Goal: Task Accomplishment & Management: Complete application form

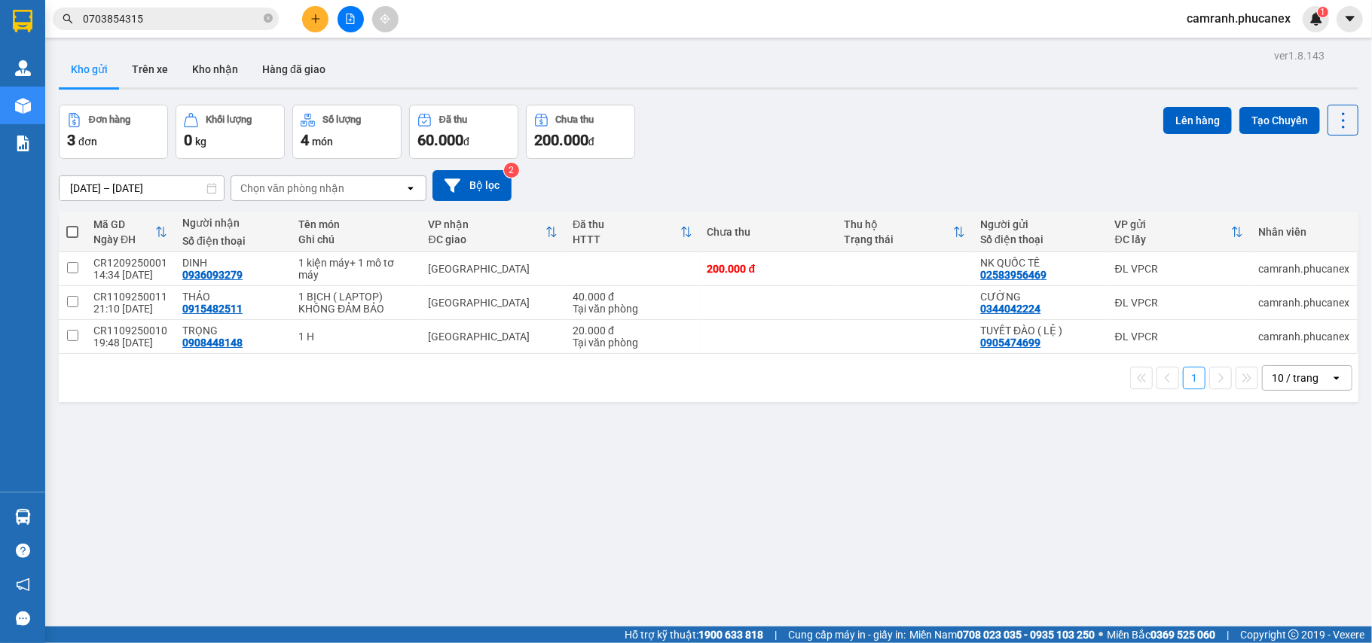
click at [310, 16] on icon "plus" at bounding box center [315, 19] width 11 height 11
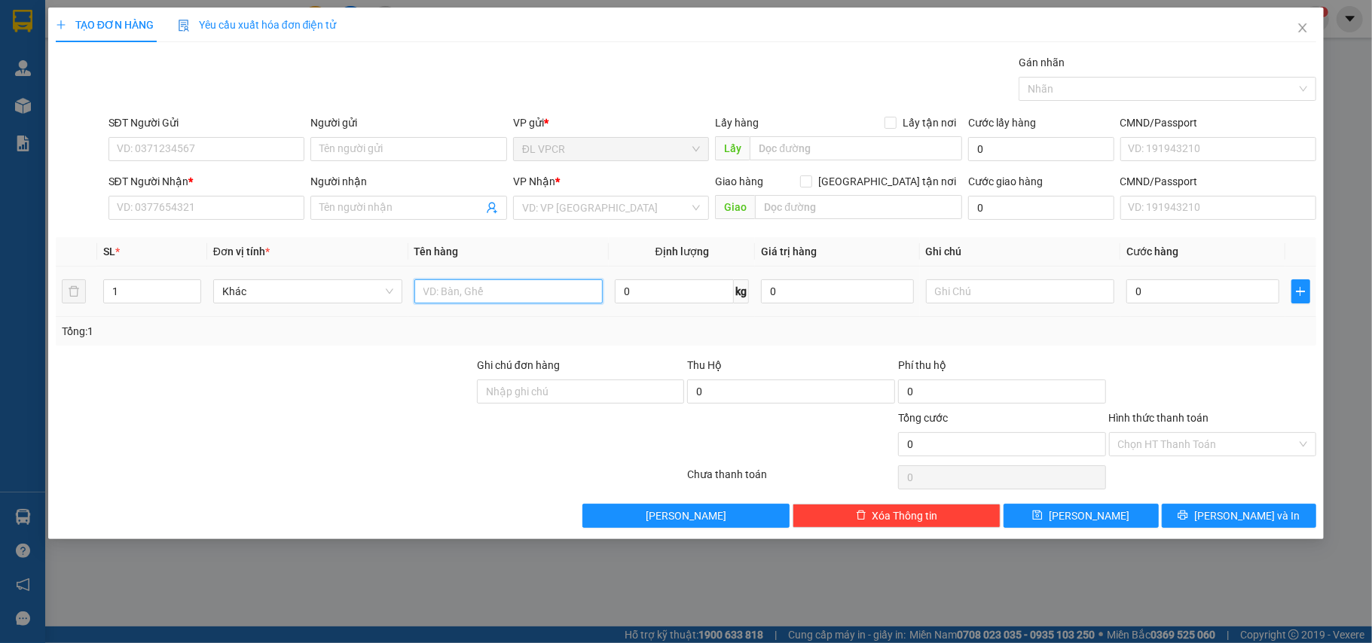
click at [527, 299] on input "text" at bounding box center [508, 291] width 189 height 24
click at [242, 206] on input "SĐT Người Nhận *" at bounding box center [206, 208] width 197 height 24
click at [514, 296] on input "text" at bounding box center [508, 291] width 189 height 24
click at [471, 296] on input "1 tg" at bounding box center [508, 291] width 189 height 24
click at [428, 295] on input "1thùng đen" at bounding box center [508, 291] width 189 height 24
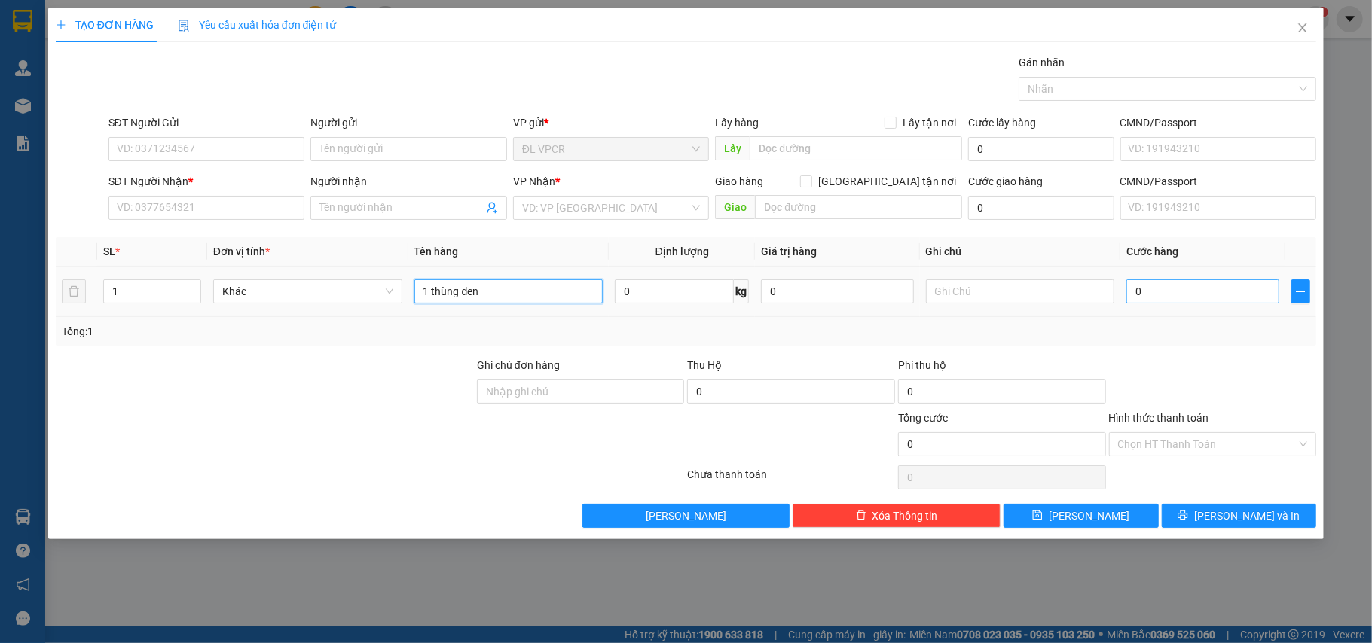
type input "1 thùng đen"
click at [1164, 292] on input "0" at bounding box center [1202, 291] width 152 height 24
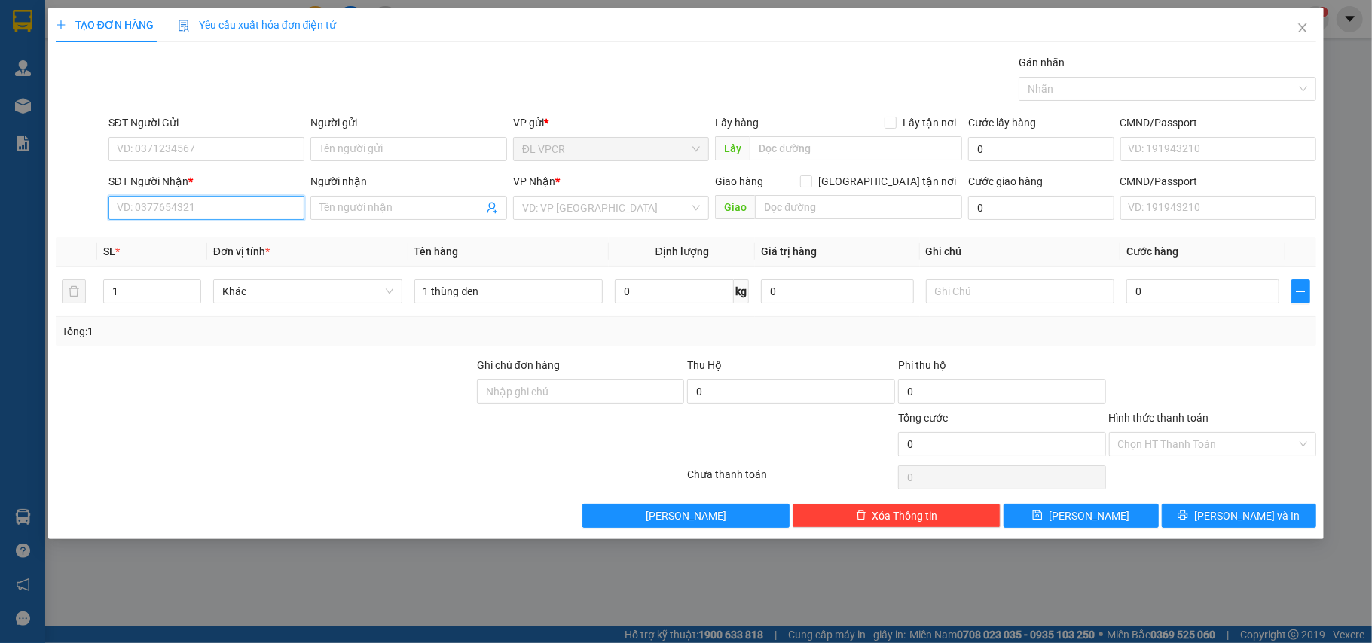
click at [182, 218] on input "SĐT Người Nhận *" at bounding box center [206, 208] width 197 height 24
click at [243, 208] on input "SĐT Người Nhận *" at bounding box center [206, 208] width 197 height 24
click at [200, 240] on div "0983332261 - THUÝ VÂN" at bounding box center [206, 239] width 179 height 17
type input "0983332261"
type input "THUÝ VÂN"
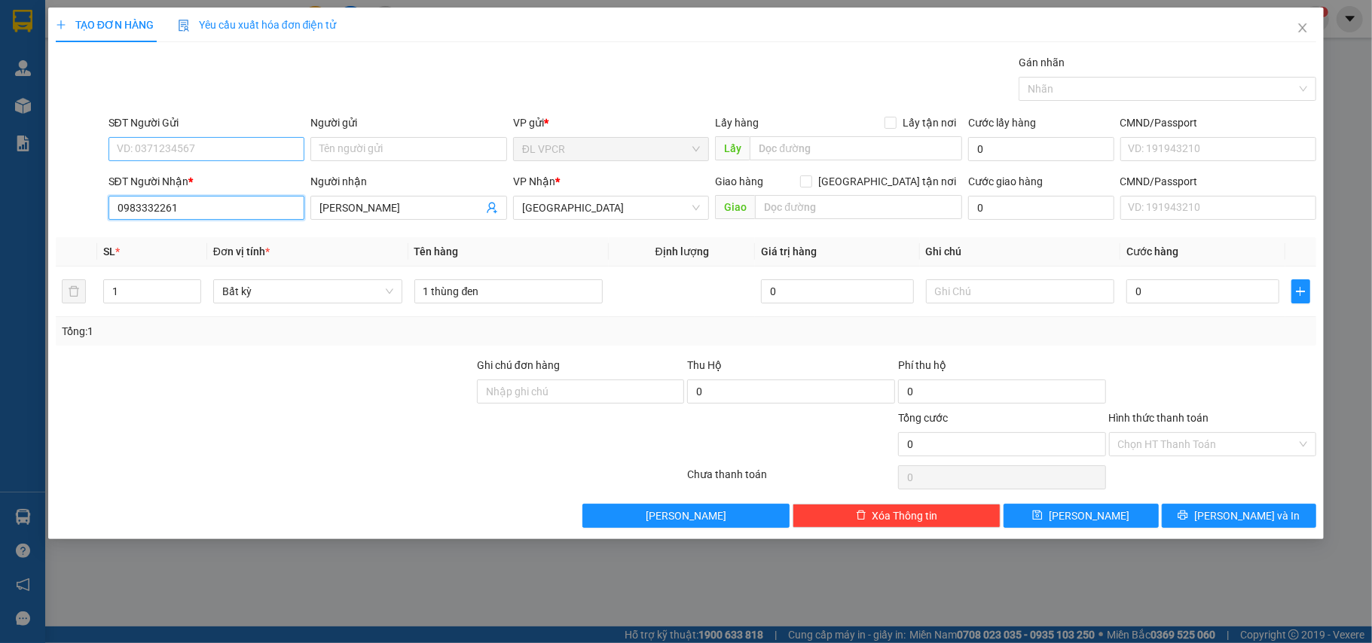
type input "0983332261"
click at [161, 137] on input "SĐT Người Gửi" at bounding box center [206, 149] width 197 height 24
click at [209, 178] on div "0983950805 - GIÀU" at bounding box center [206, 180] width 179 height 17
type input "0983950805"
type input "GIÀU"
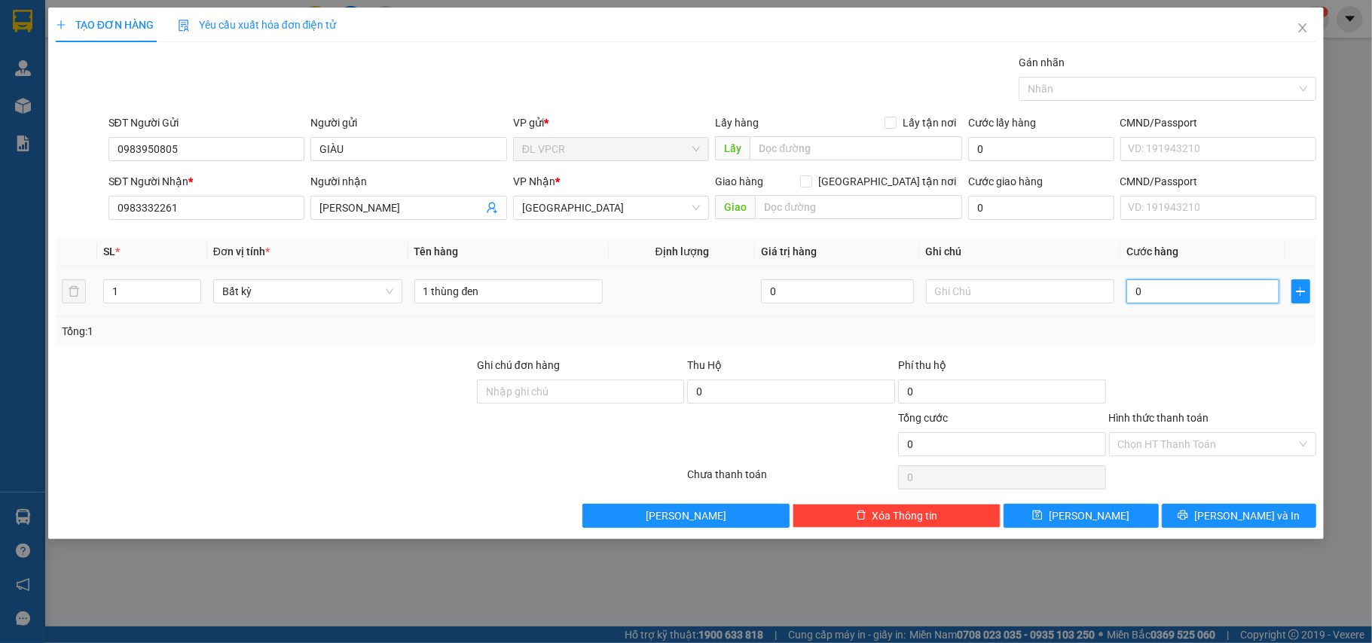
click at [1173, 295] on input "0" at bounding box center [1202, 291] width 152 height 24
type input "3"
type input "30"
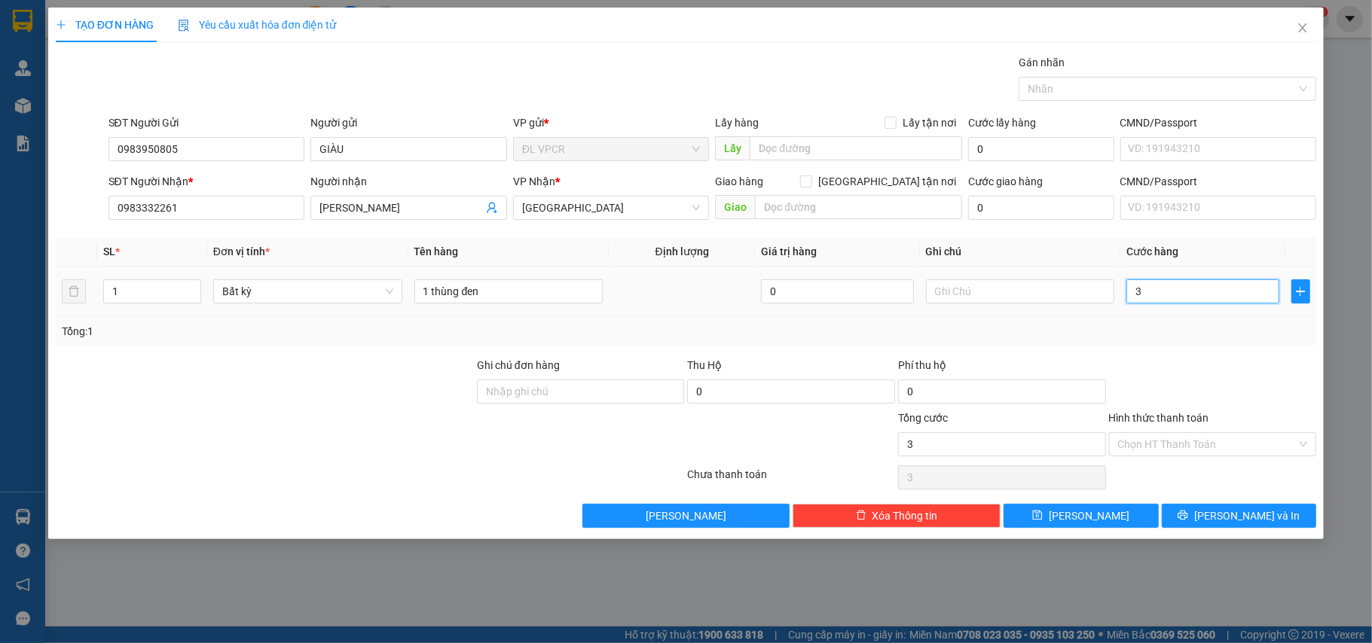
type input "30"
type input "30.000"
click at [1240, 371] on div at bounding box center [1212, 383] width 211 height 53
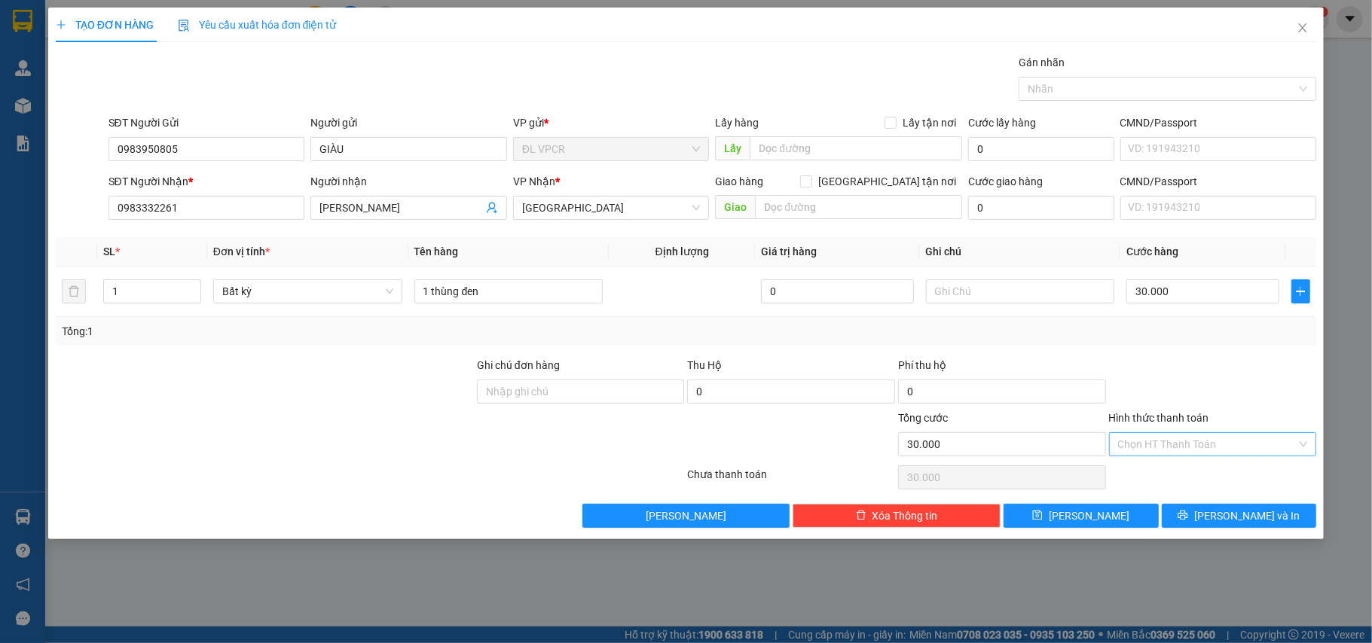
click at [1231, 444] on input "Hình thức thanh toán" at bounding box center [1207, 444] width 179 height 23
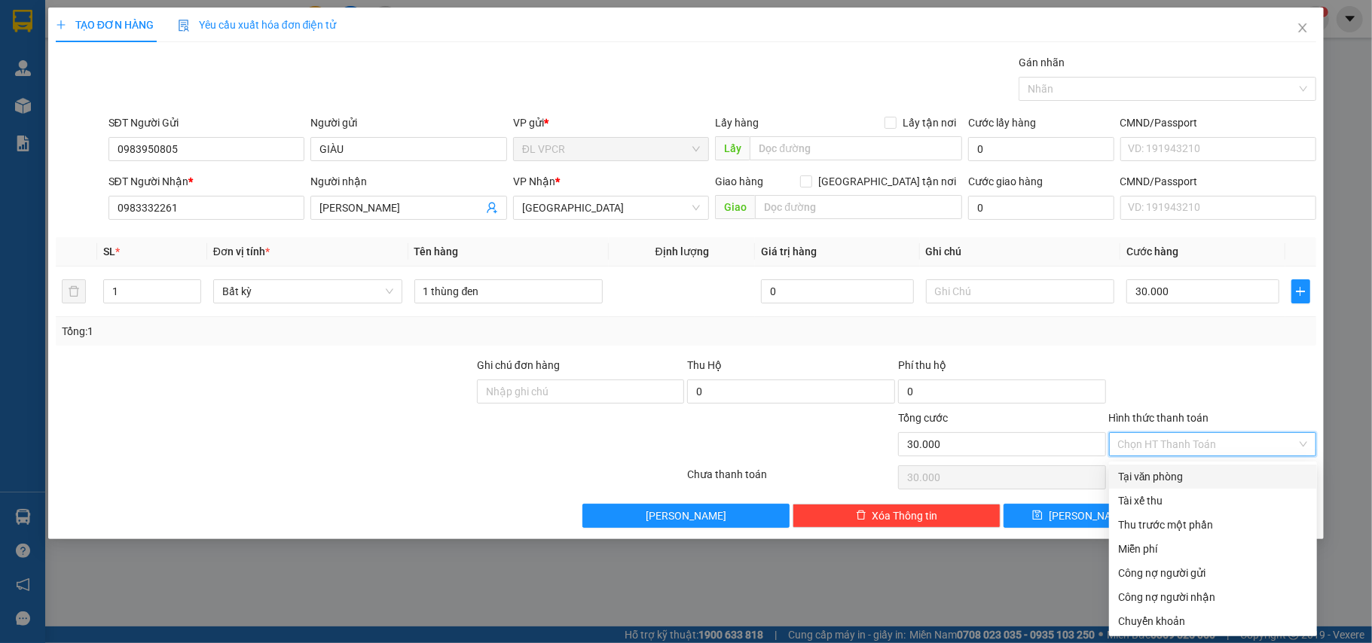
click at [1173, 479] on div "Tại văn phòng" at bounding box center [1213, 476] width 190 height 17
type input "0"
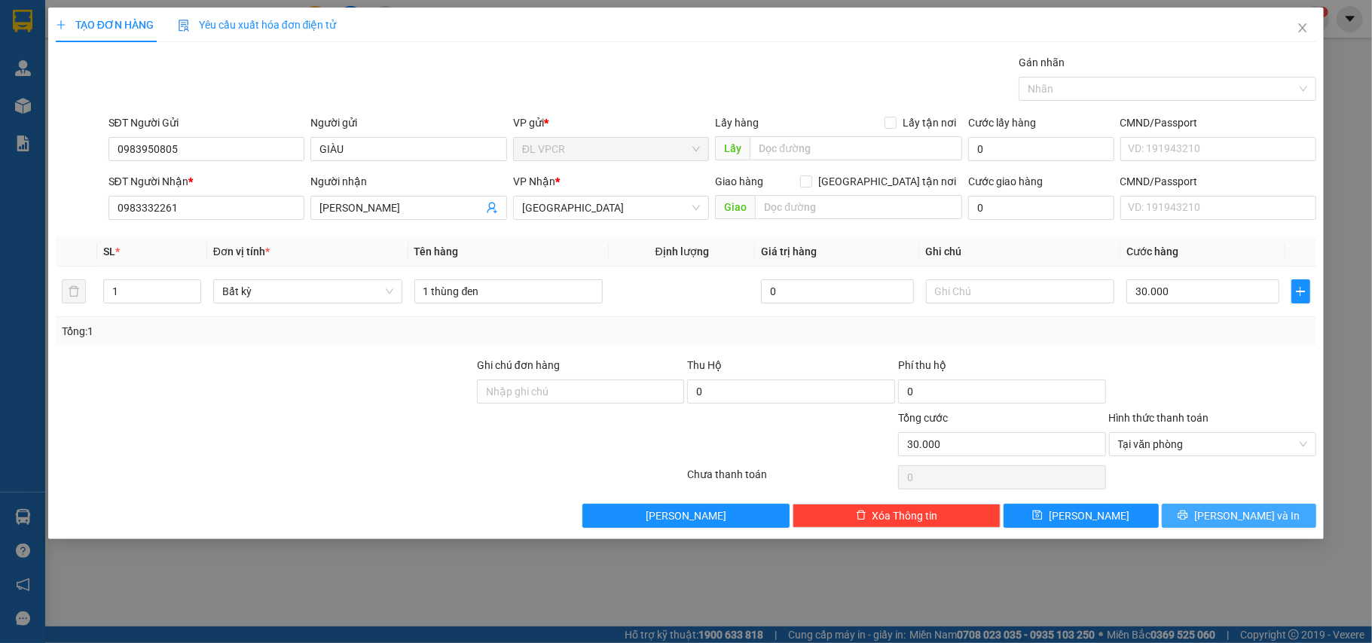
click at [1281, 524] on button "Lưu và In" at bounding box center [1238, 516] width 155 height 24
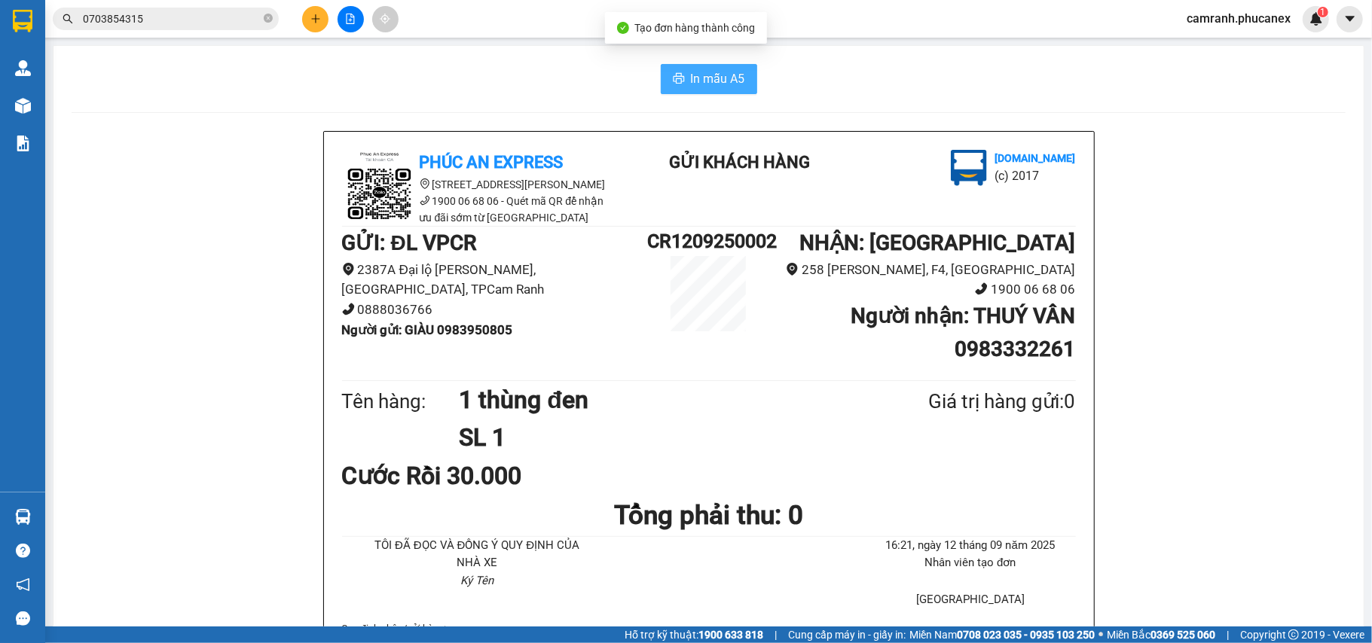
click at [706, 85] on span "In mẫu A5" at bounding box center [718, 78] width 54 height 19
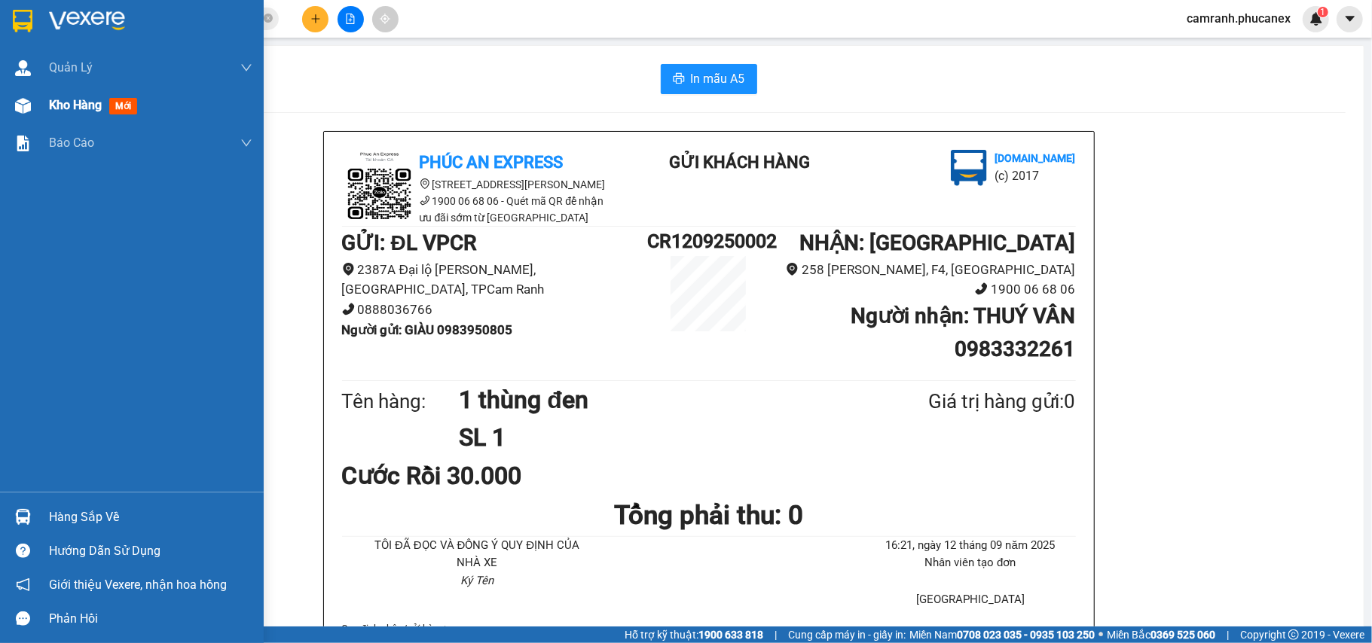
click at [52, 89] on div "Kho hàng mới" at bounding box center [150, 106] width 203 height 38
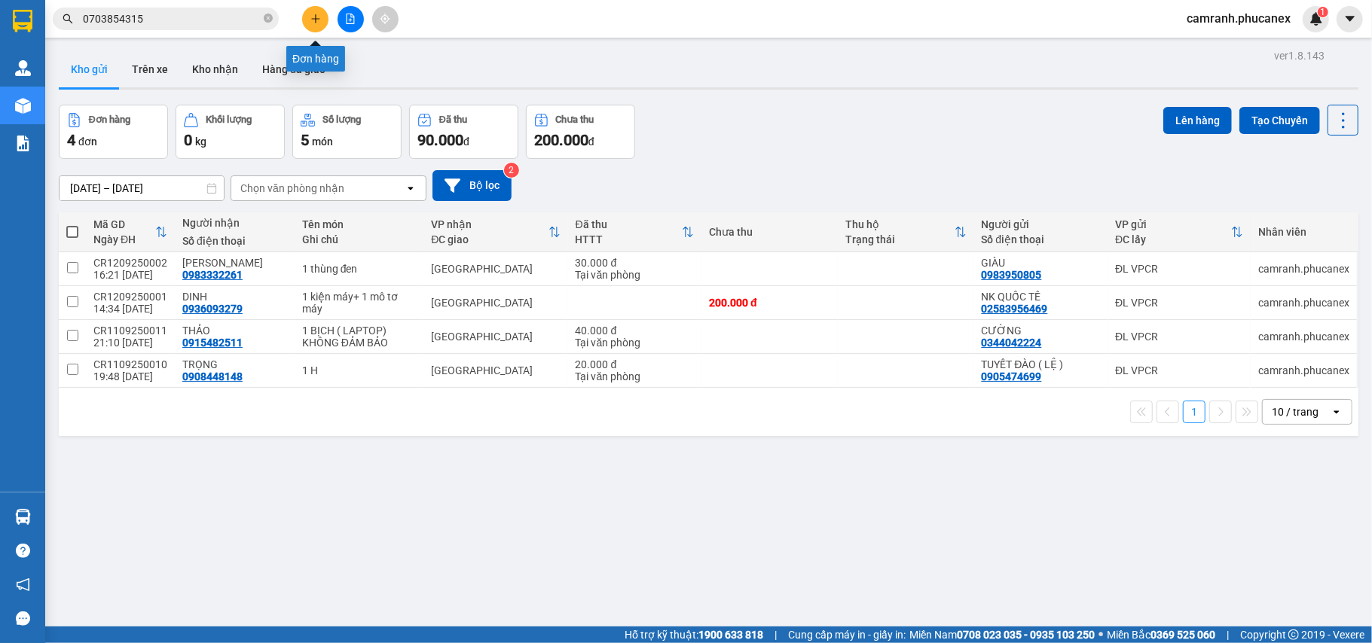
click at [315, 24] on button at bounding box center [315, 19] width 26 height 26
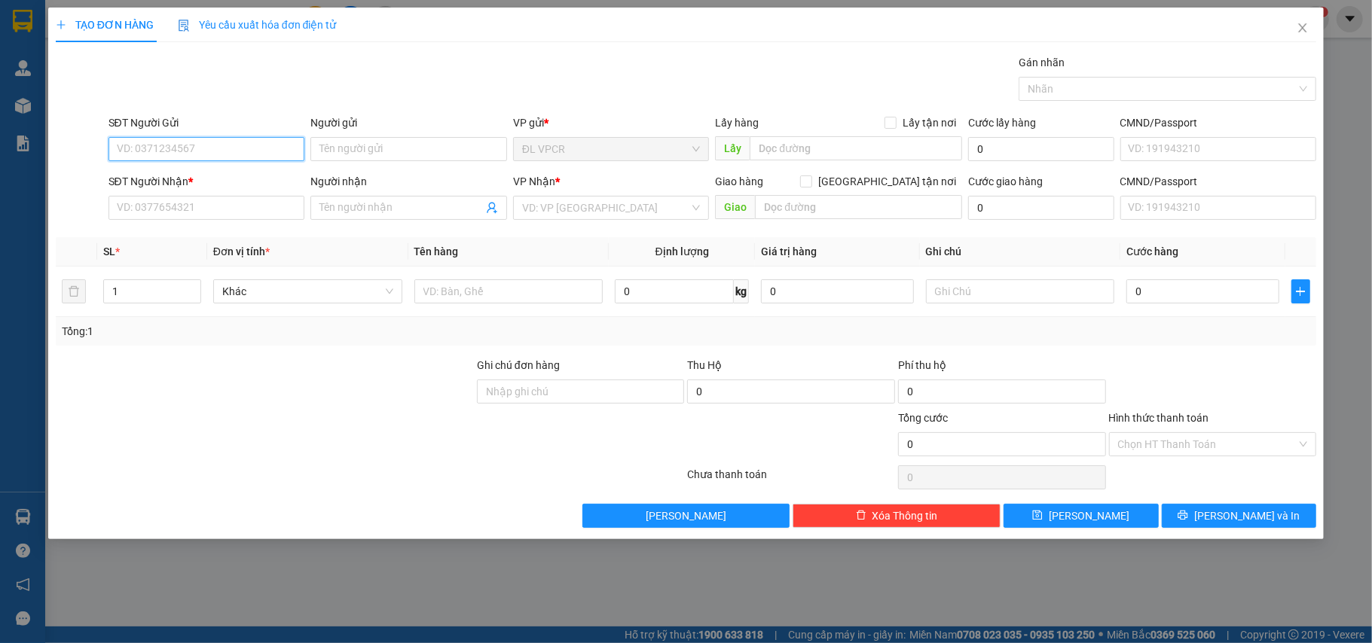
click at [239, 157] on input "SĐT Người Gửi" at bounding box center [206, 149] width 197 height 24
click at [212, 188] on div "0832025978 - KHOA" at bounding box center [206, 180] width 179 height 17
type input "0832025978"
type input "KHOA"
type input "0832346768"
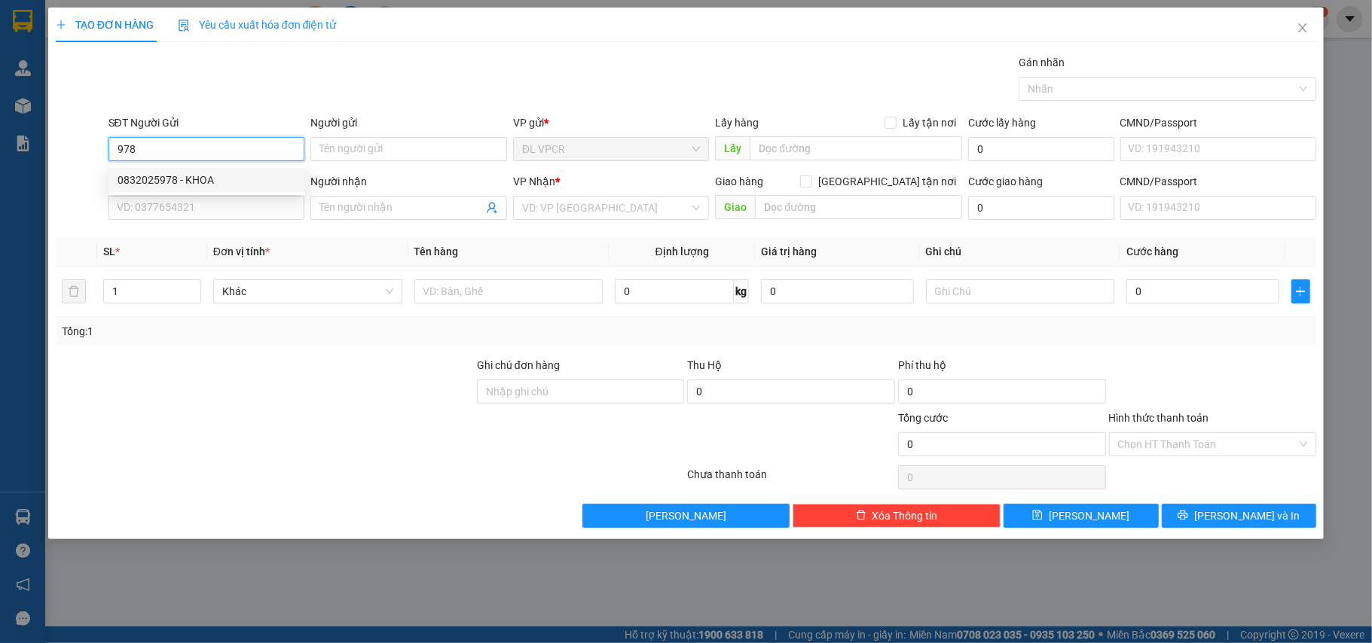
type input "VPQ5"
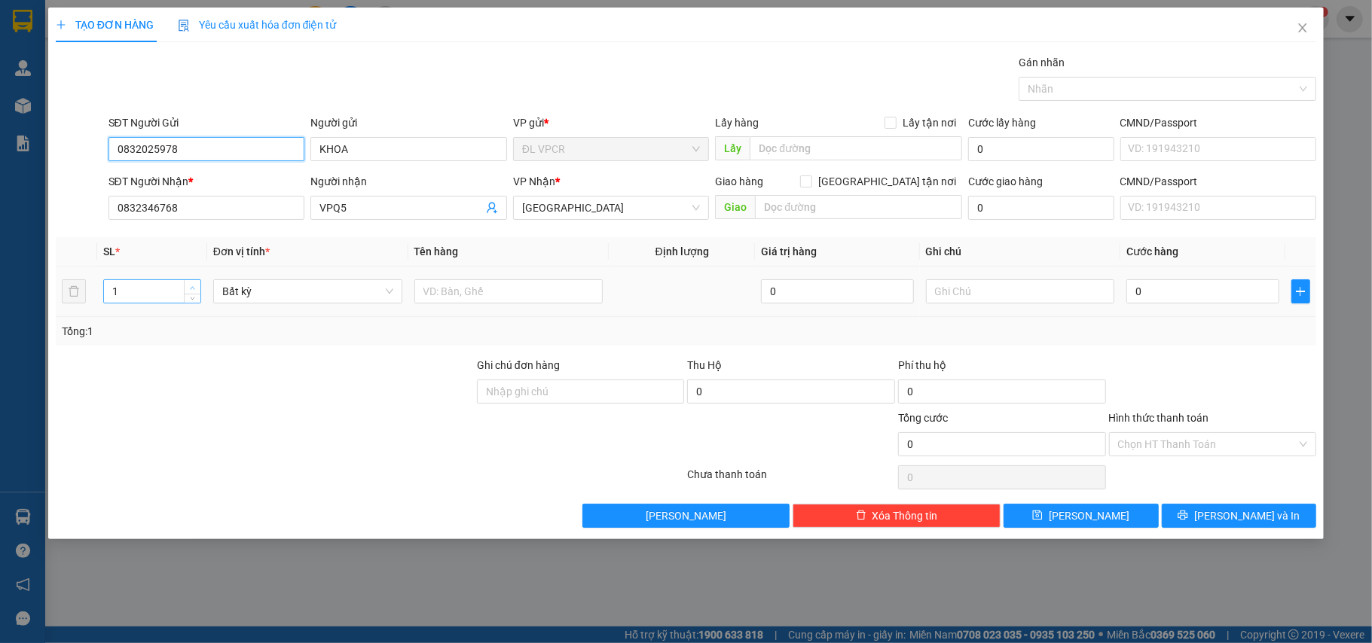
type input "0832025978"
click at [184, 294] on span "Increase Value" at bounding box center [192, 287] width 17 height 14
click at [163, 296] on input "2" at bounding box center [152, 291] width 96 height 23
click at [188, 301] on span "down" at bounding box center [192, 296] width 9 height 9
click at [166, 294] on input "1" at bounding box center [152, 291] width 96 height 23
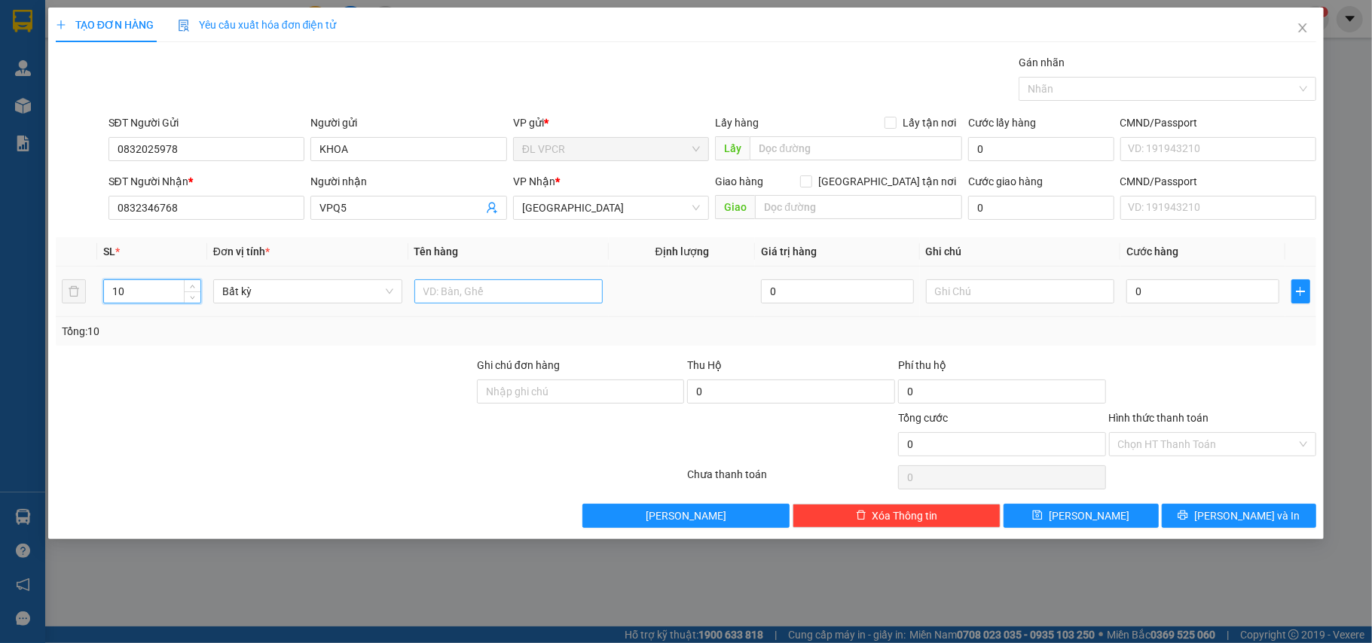
type input "10"
click at [483, 293] on input "text" at bounding box center [508, 291] width 189 height 24
click at [434, 286] on input "10t" at bounding box center [508, 291] width 189 height 24
type input "10 t"
click at [1179, 286] on input "0" at bounding box center [1202, 291] width 152 height 24
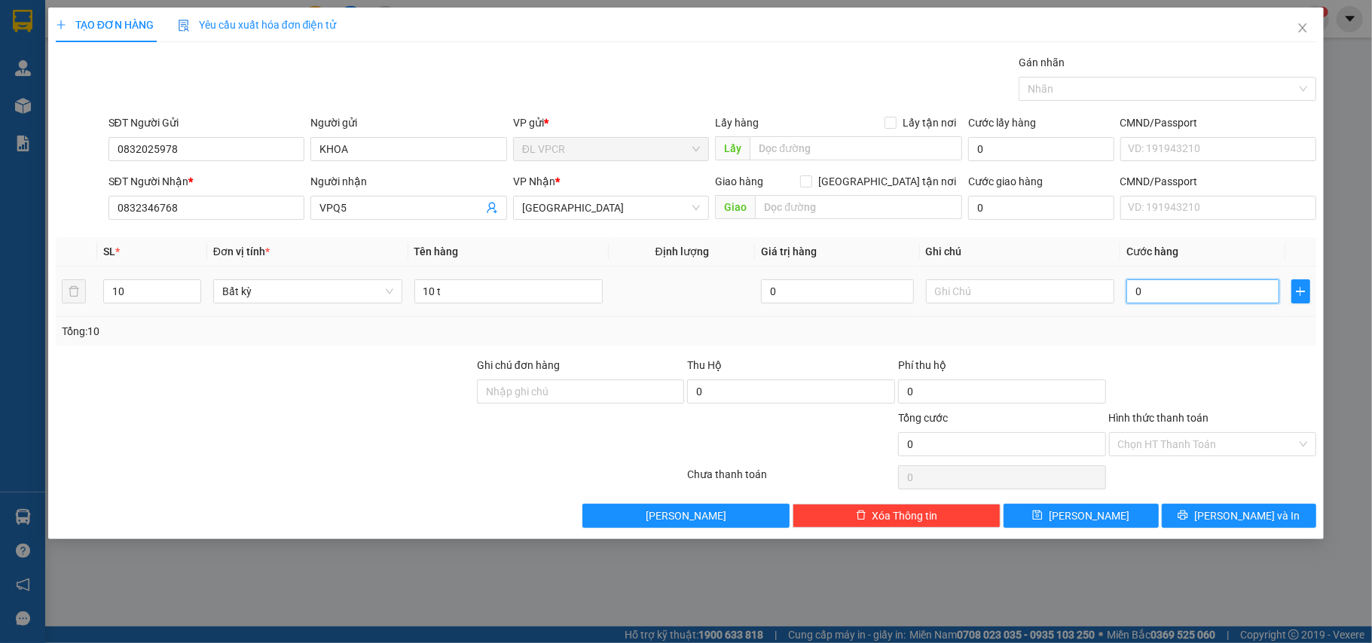
type input "6"
type input "60"
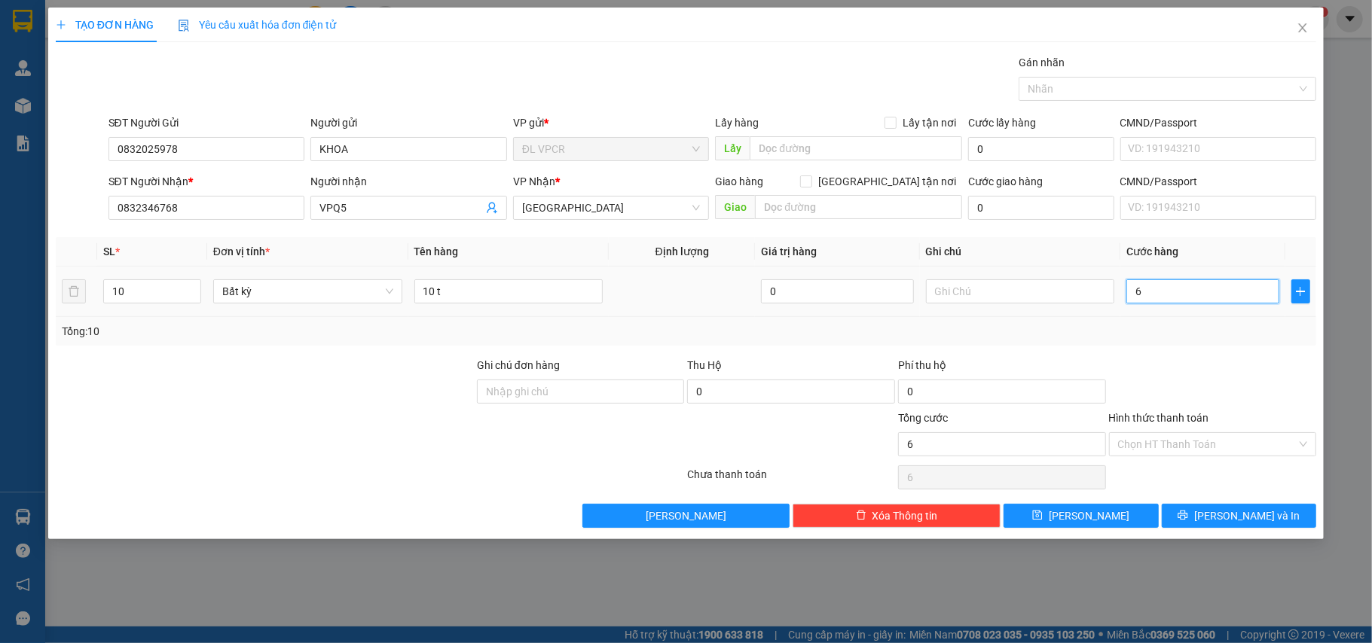
type input "60"
type input "600"
type input "600.000"
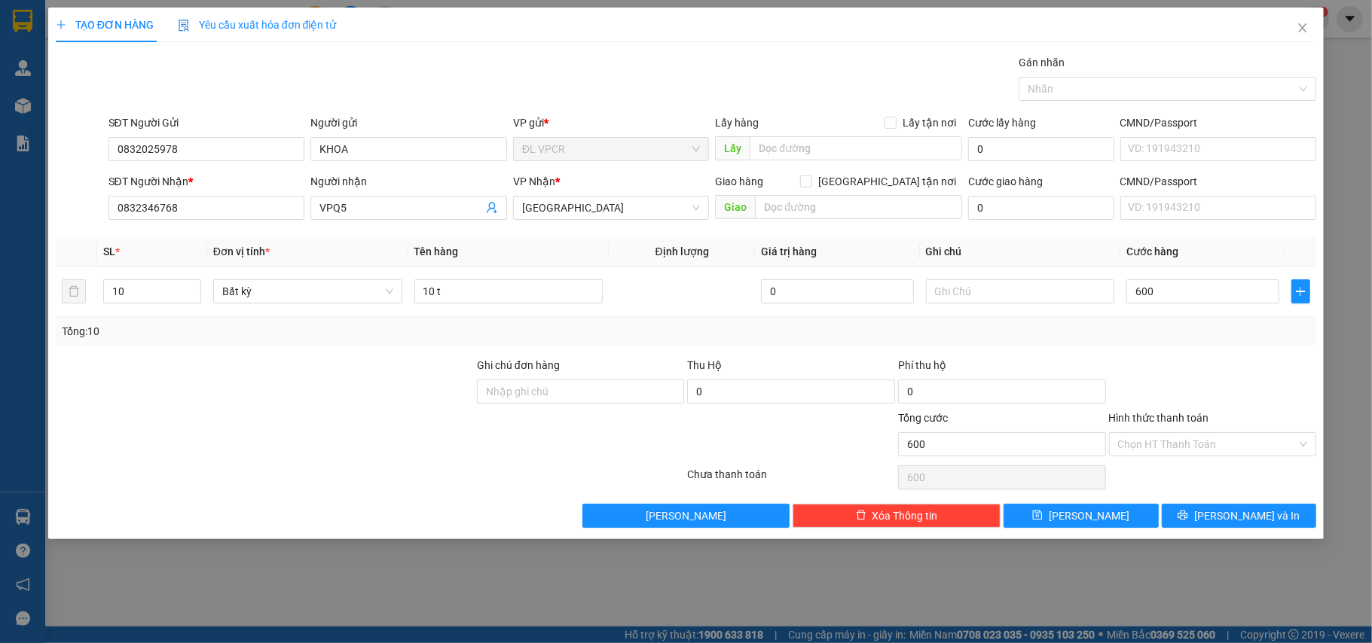
type input "600.000"
click at [1193, 339] on div "Tổng: 10" at bounding box center [686, 331] width 1249 height 17
click at [1226, 449] on input "Hình thức thanh toán" at bounding box center [1207, 444] width 179 height 23
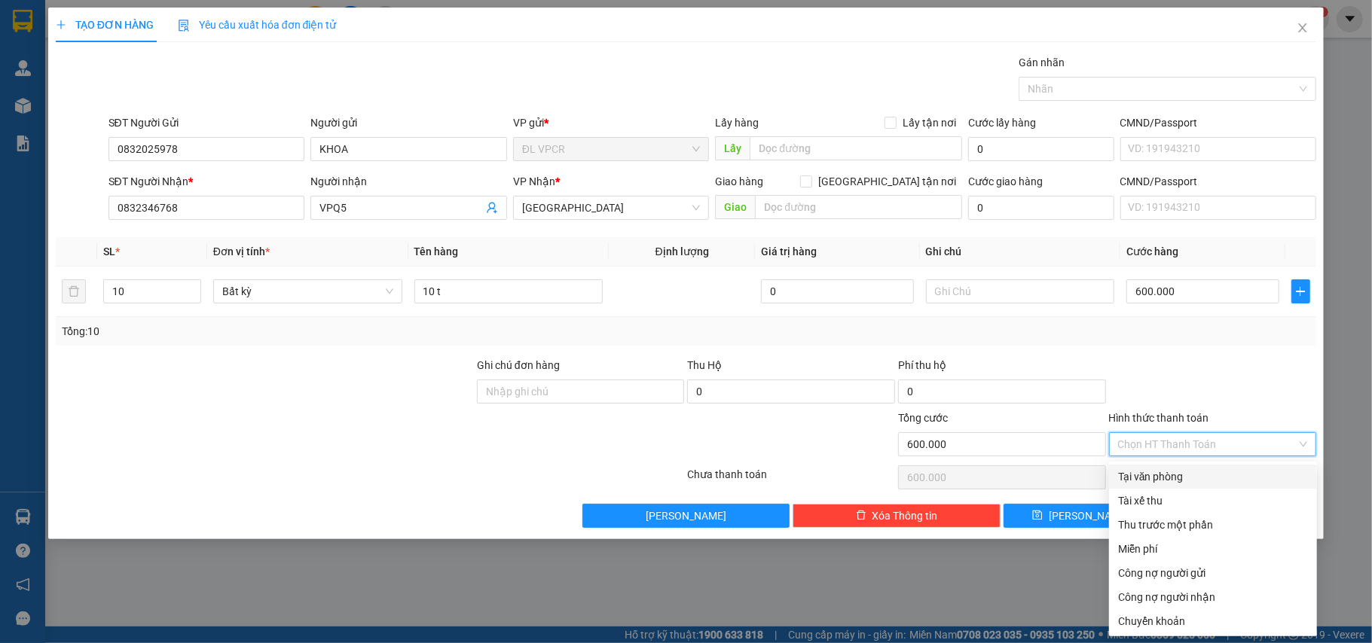
click at [1204, 471] on div "Tại văn phòng" at bounding box center [1213, 476] width 190 height 17
type input "0"
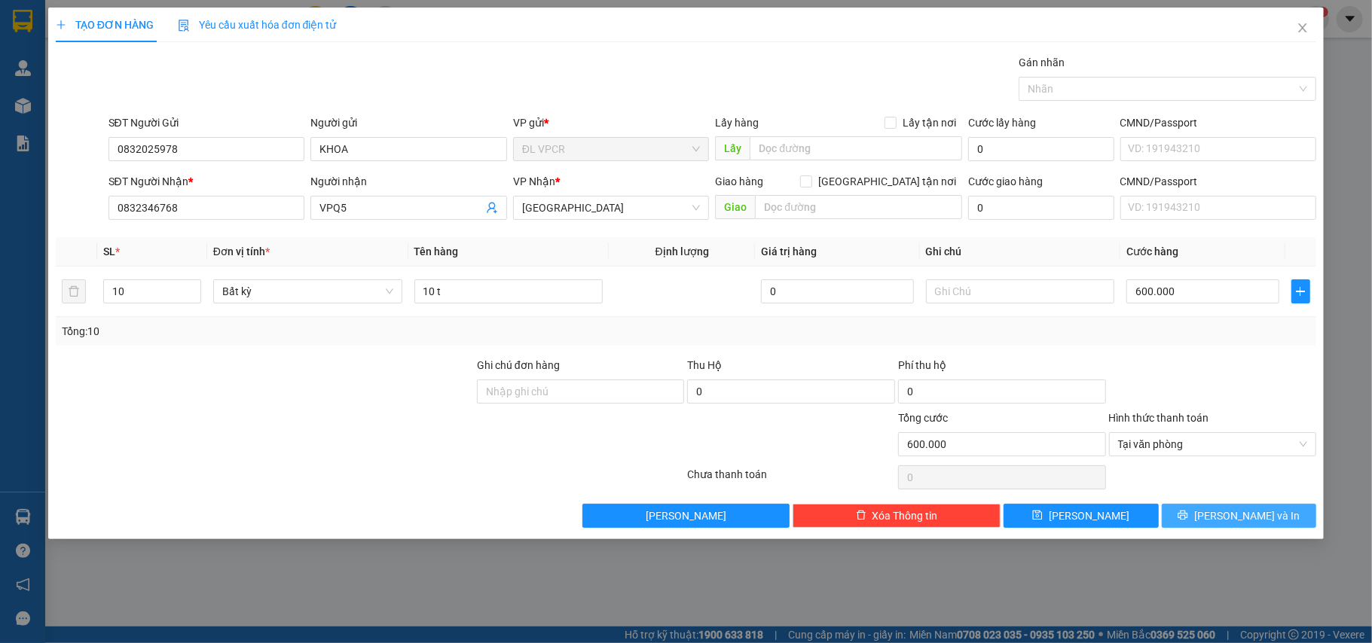
click at [1247, 516] on span "Lưu và In" at bounding box center [1246, 516] width 105 height 17
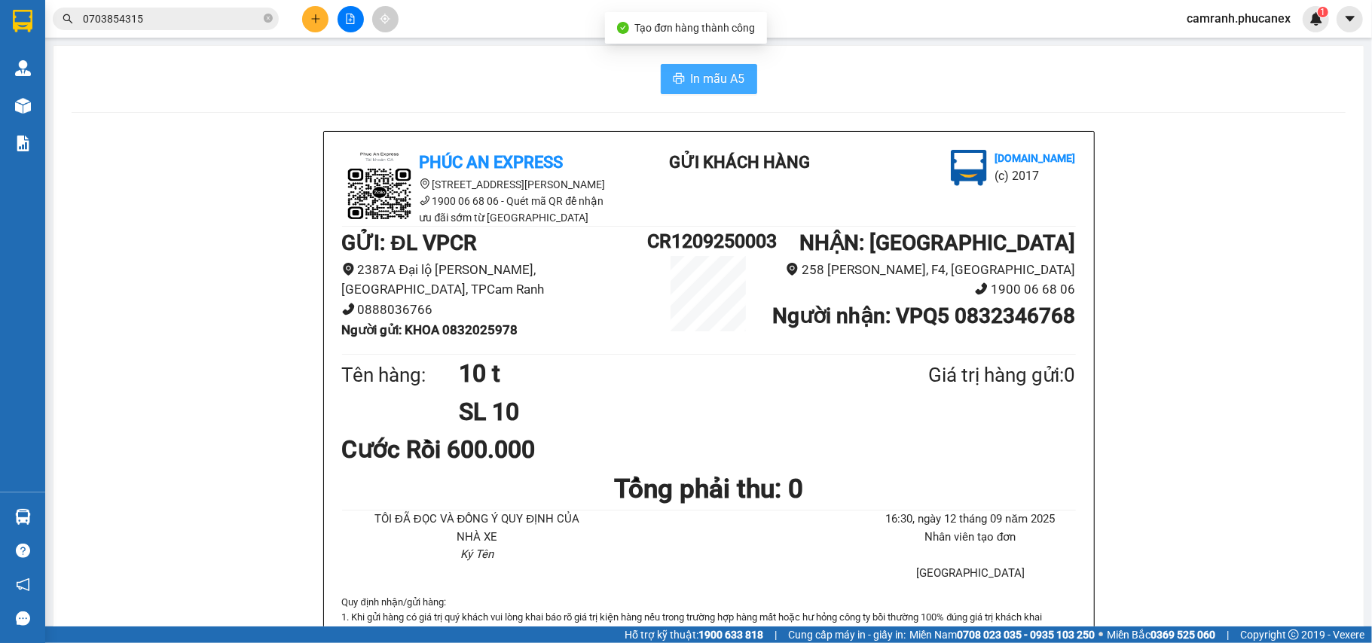
click at [723, 83] on span "In mẫu A5" at bounding box center [718, 78] width 54 height 19
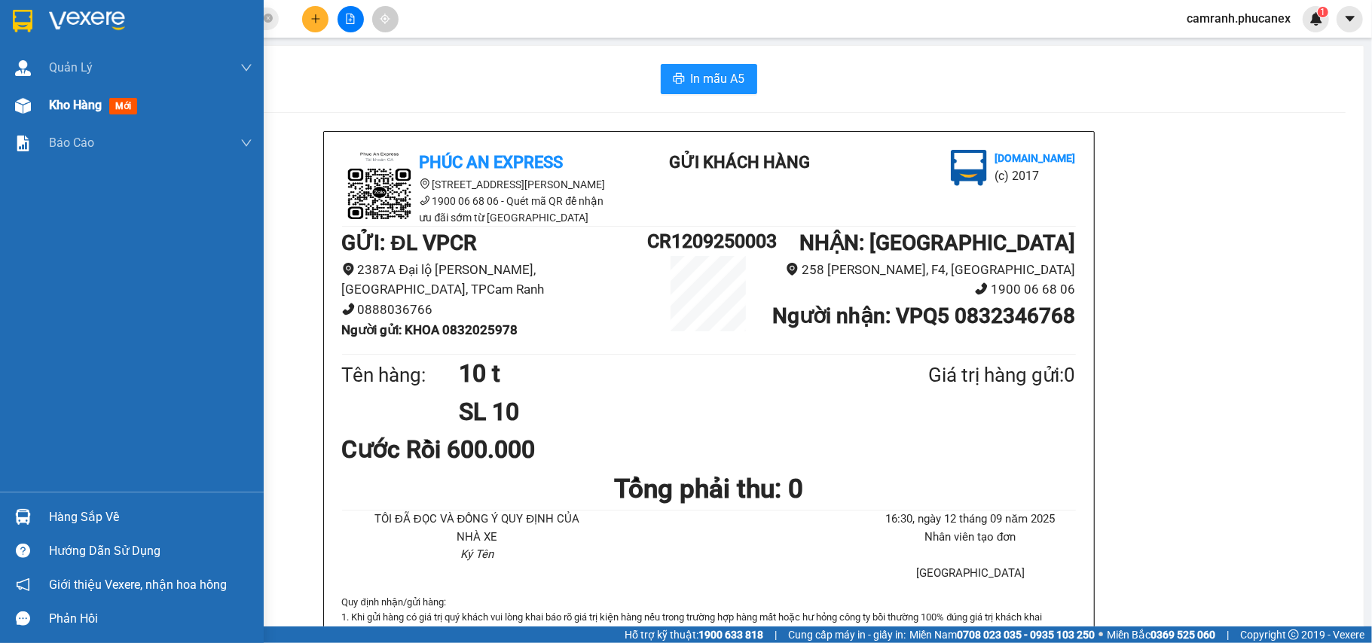
click at [62, 116] on div "Kho hàng mới" at bounding box center [150, 106] width 203 height 38
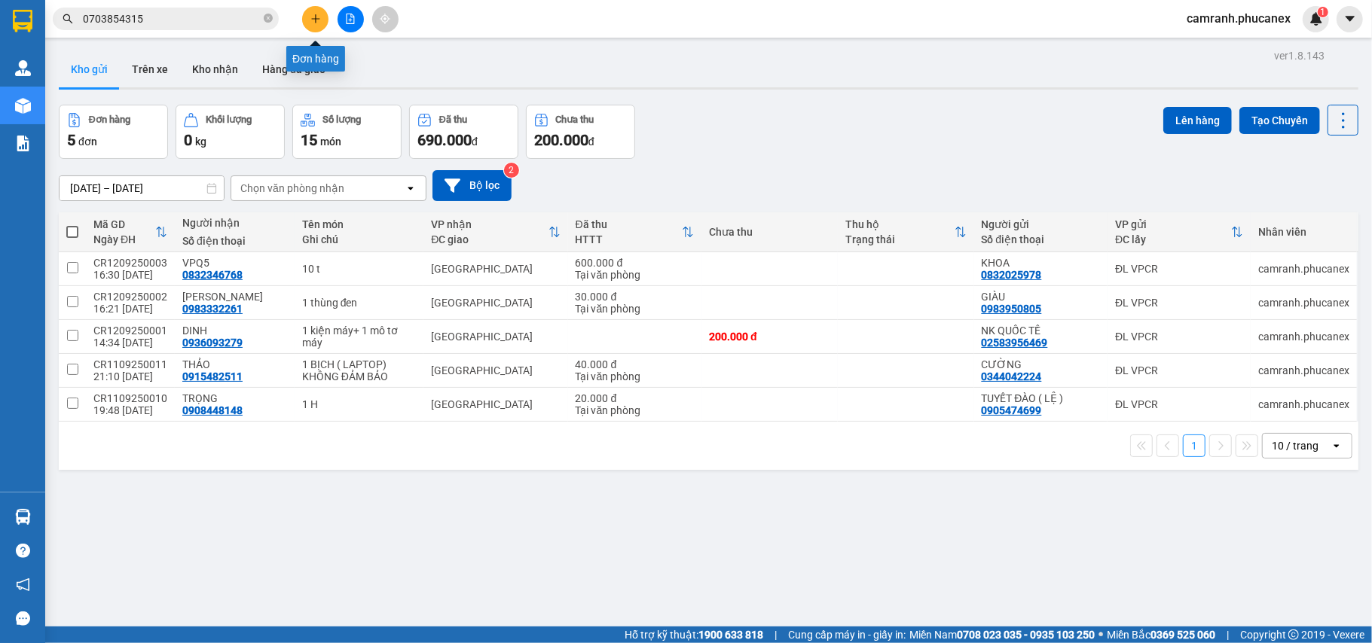
click at [317, 25] on button at bounding box center [315, 19] width 26 height 26
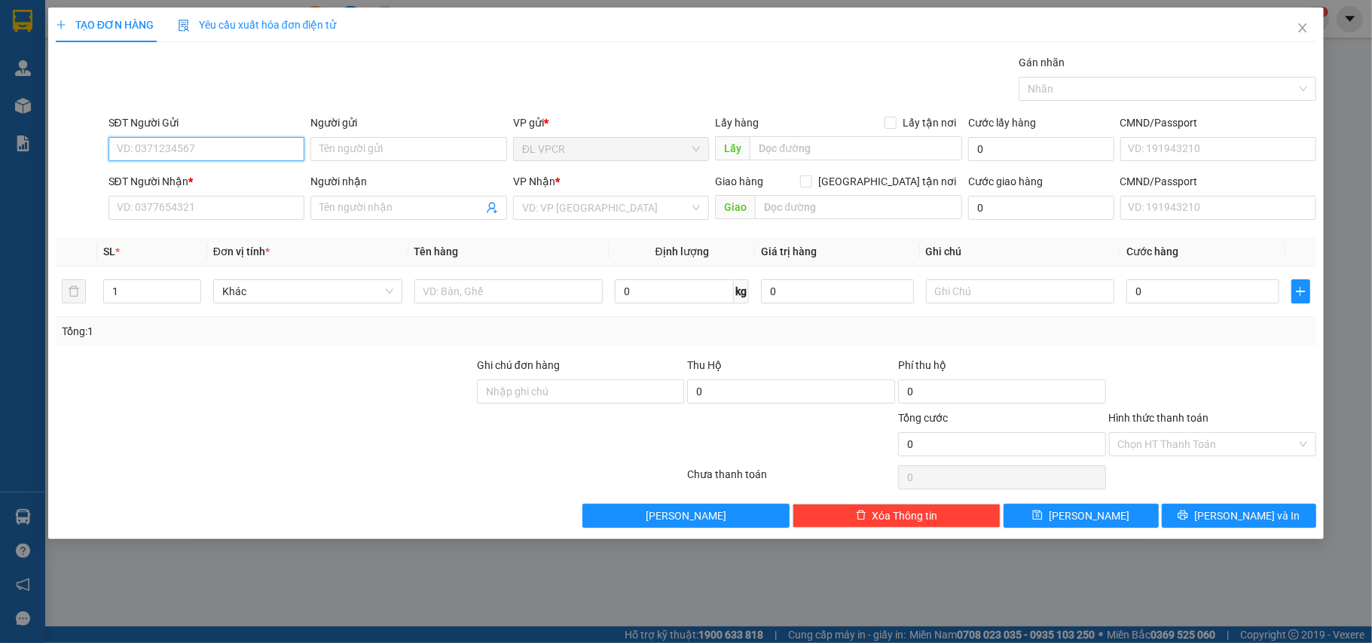
click at [224, 145] on input "SĐT Người Gửi" at bounding box center [206, 149] width 197 height 24
click at [221, 220] on input "SĐT Người Nhận *" at bounding box center [206, 208] width 197 height 24
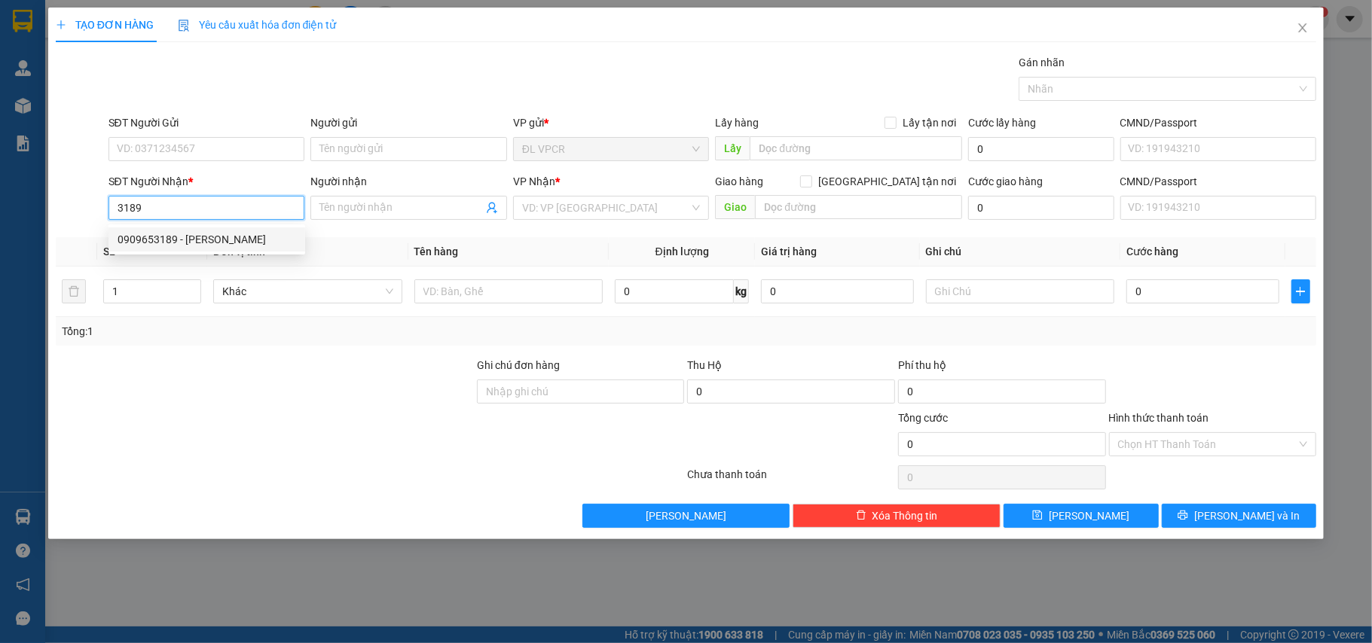
click at [194, 238] on div "0909653189 - HỒNG KÝ" at bounding box center [206, 239] width 179 height 17
type input "0909653189"
type input "HỒNG KÝ"
type input "0909653189"
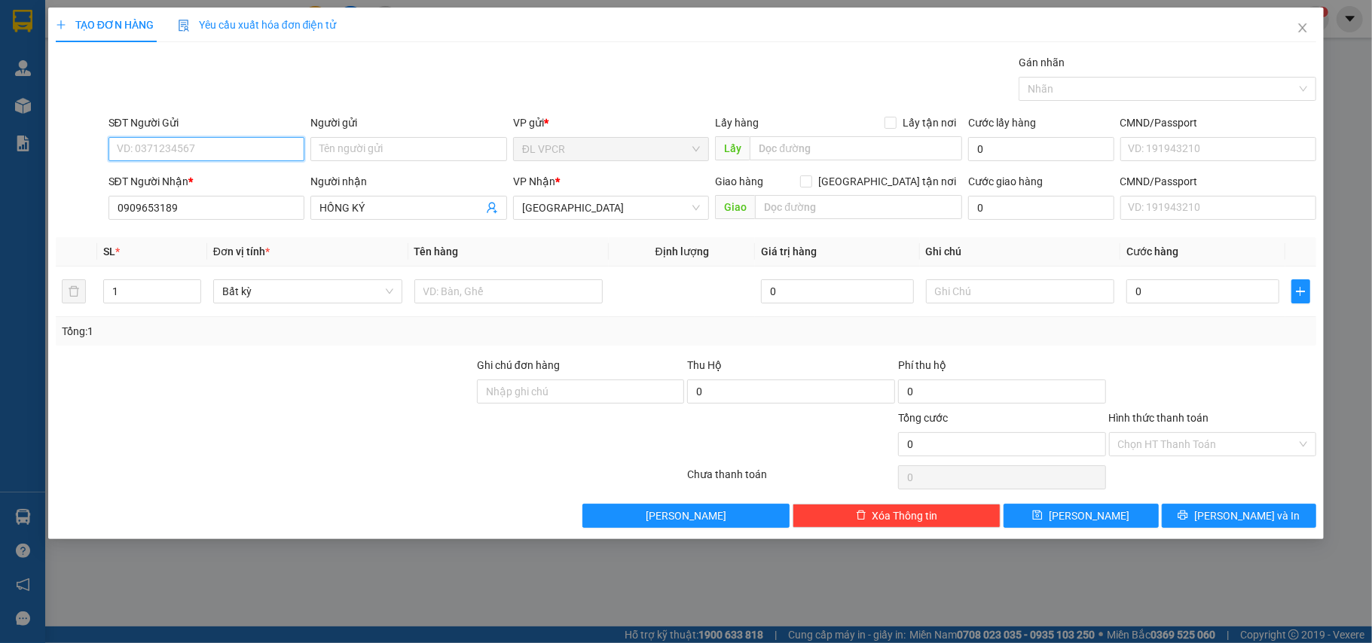
click at [194, 160] on input "SĐT Người Gửi" at bounding box center [206, 149] width 197 height 24
click at [191, 178] on div "null PHƯỚC" at bounding box center [206, 180] width 179 height 17
click at [212, 143] on input "SĐT Người Gửi" at bounding box center [206, 149] width 197 height 24
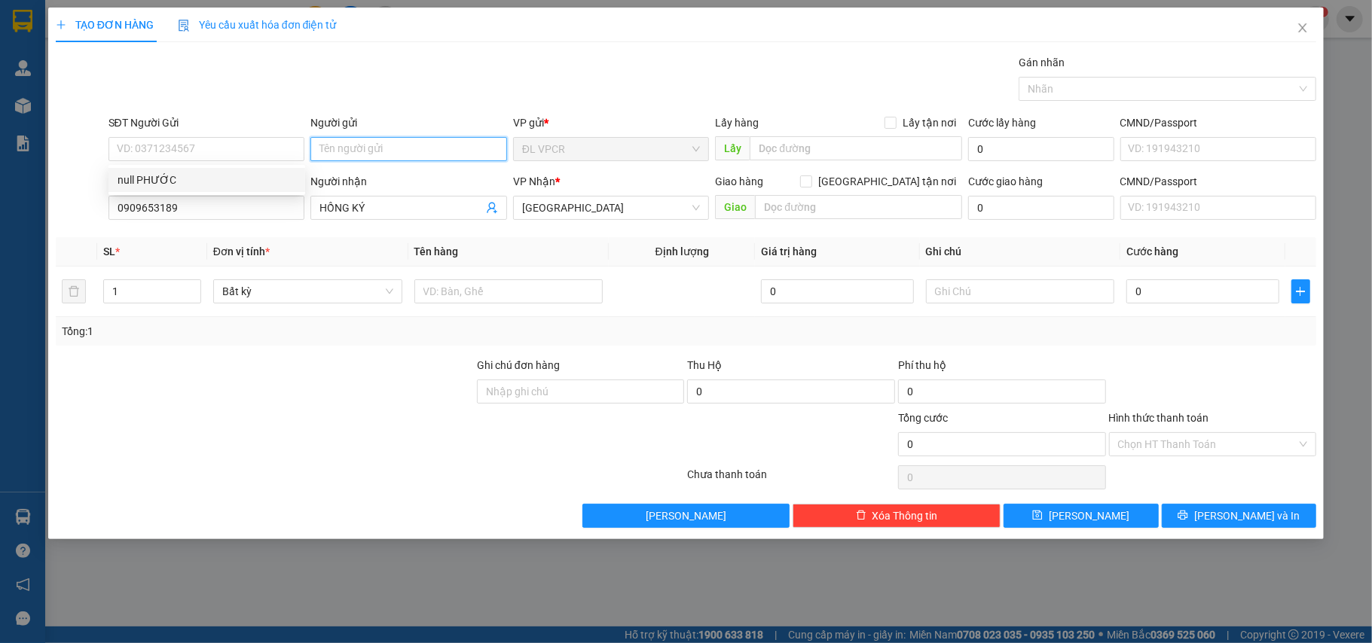
click at [349, 146] on input "Người gửi" at bounding box center [408, 149] width 197 height 24
click at [363, 151] on input "hưu" at bounding box center [408, 149] width 197 height 24
type input "h"
click at [338, 148] on input "hưu phước" at bounding box center [408, 149] width 197 height 24
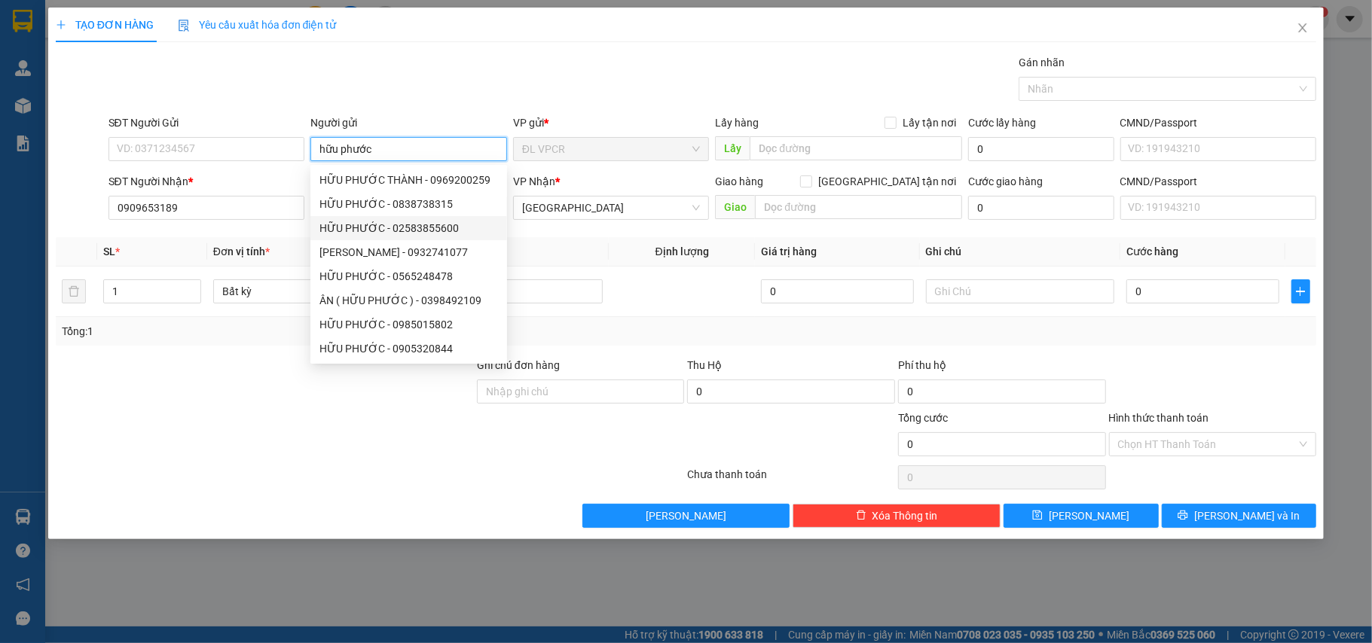
type input "hữu phước"
click at [240, 417] on div at bounding box center [264, 436] width 421 height 53
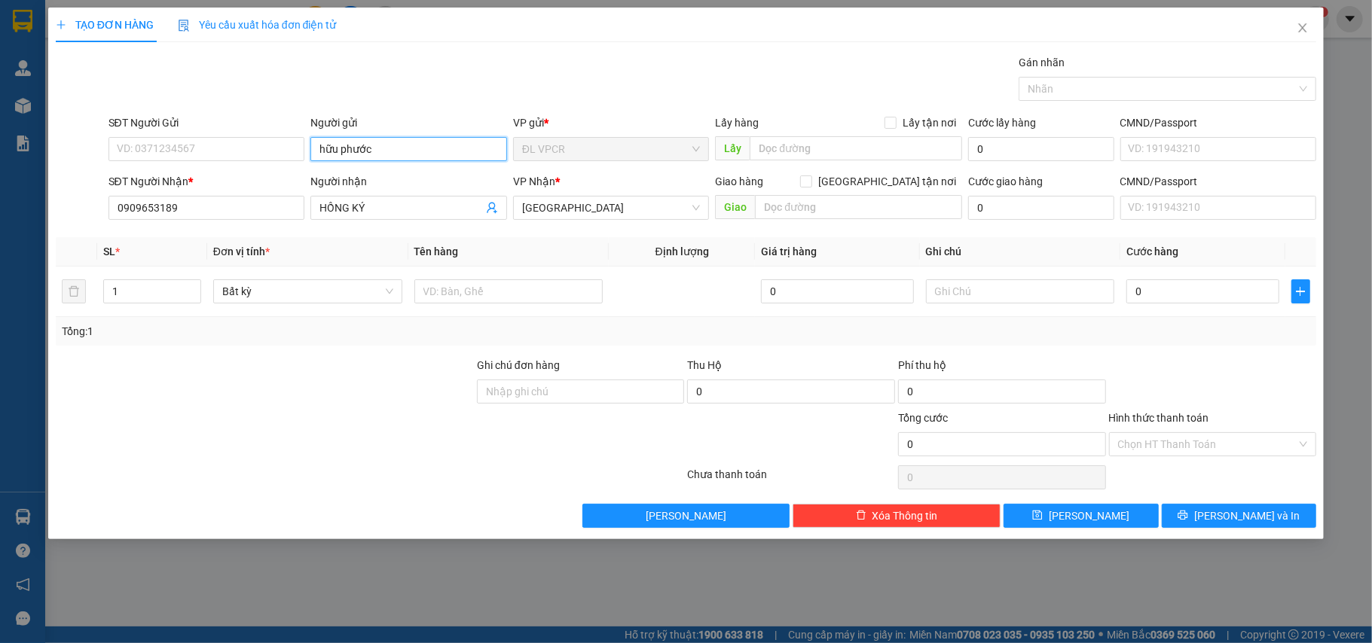
click at [389, 148] on input "hữu phước" at bounding box center [408, 149] width 197 height 24
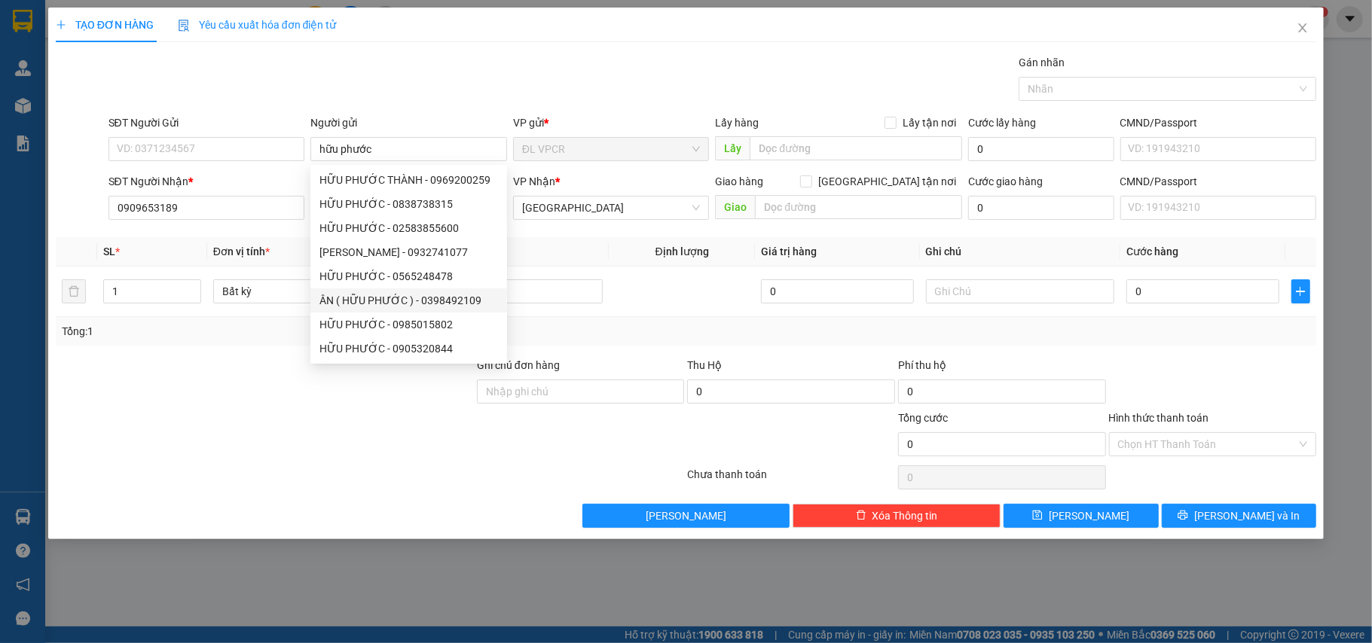
click at [224, 423] on div at bounding box center [264, 436] width 421 height 53
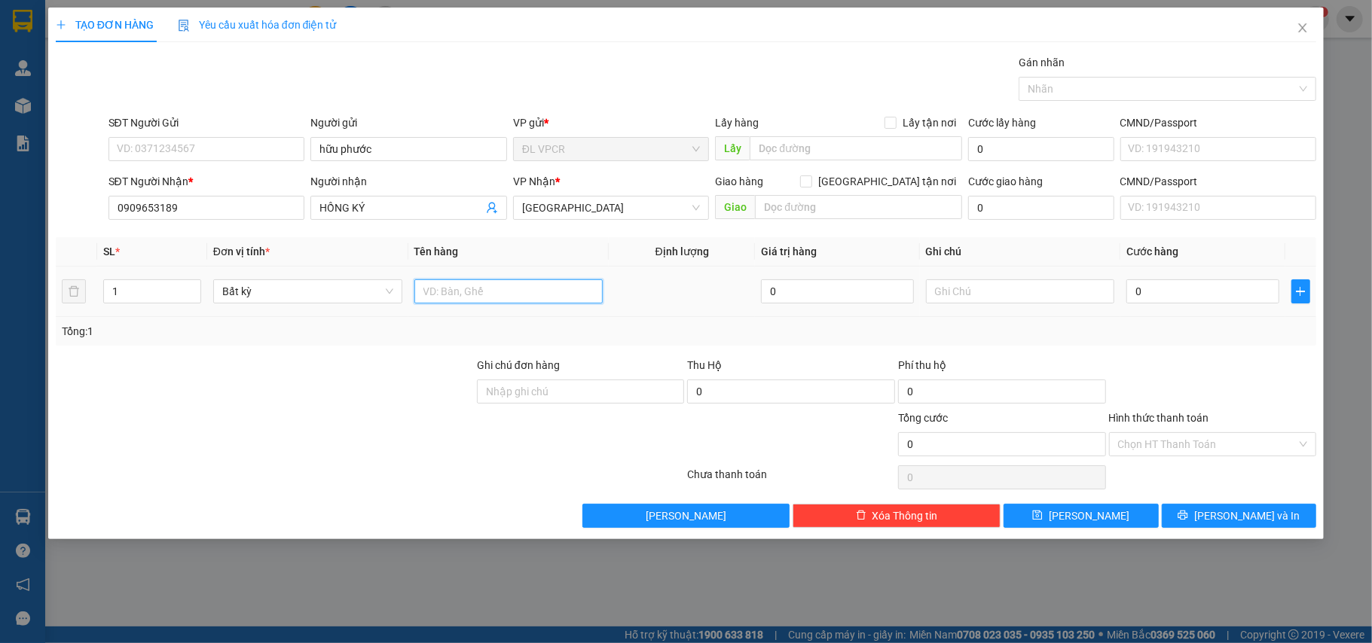
click at [428, 298] on input "text" at bounding box center [508, 291] width 189 height 24
type input "1 tg"
click at [1176, 289] on input "0" at bounding box center [1202, 291] width 152 height 24
type input "3"
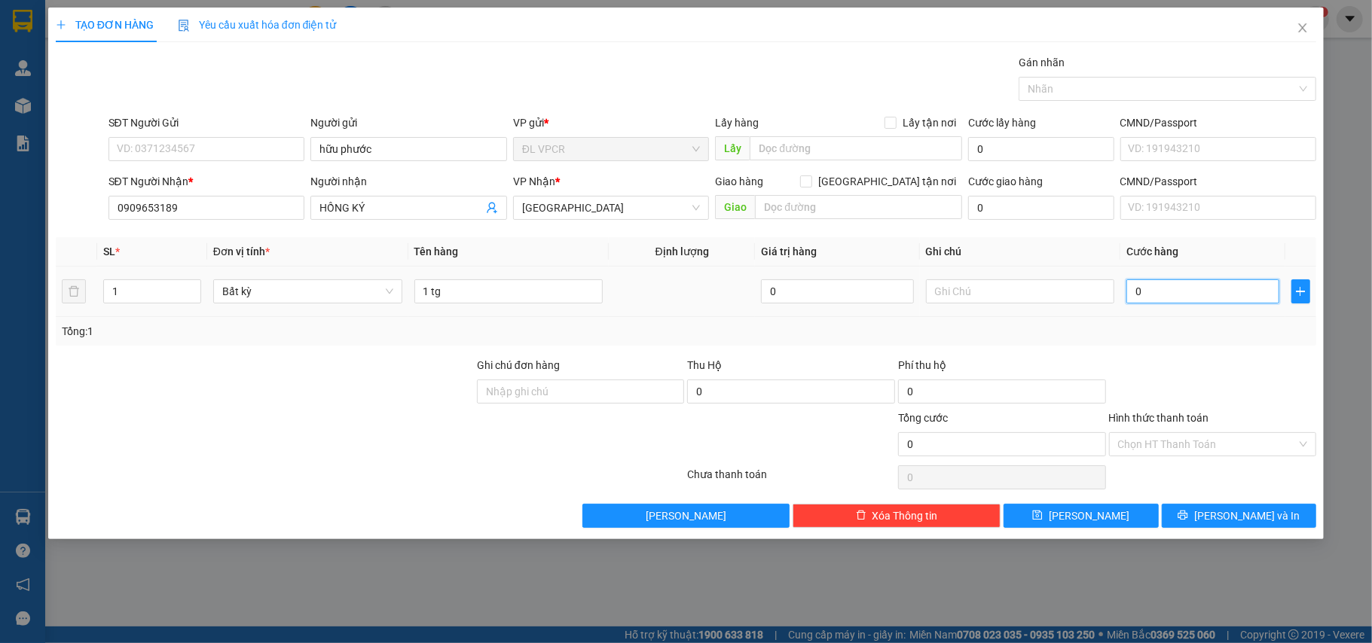
type input "3"
type input "30"
type input "30.000"
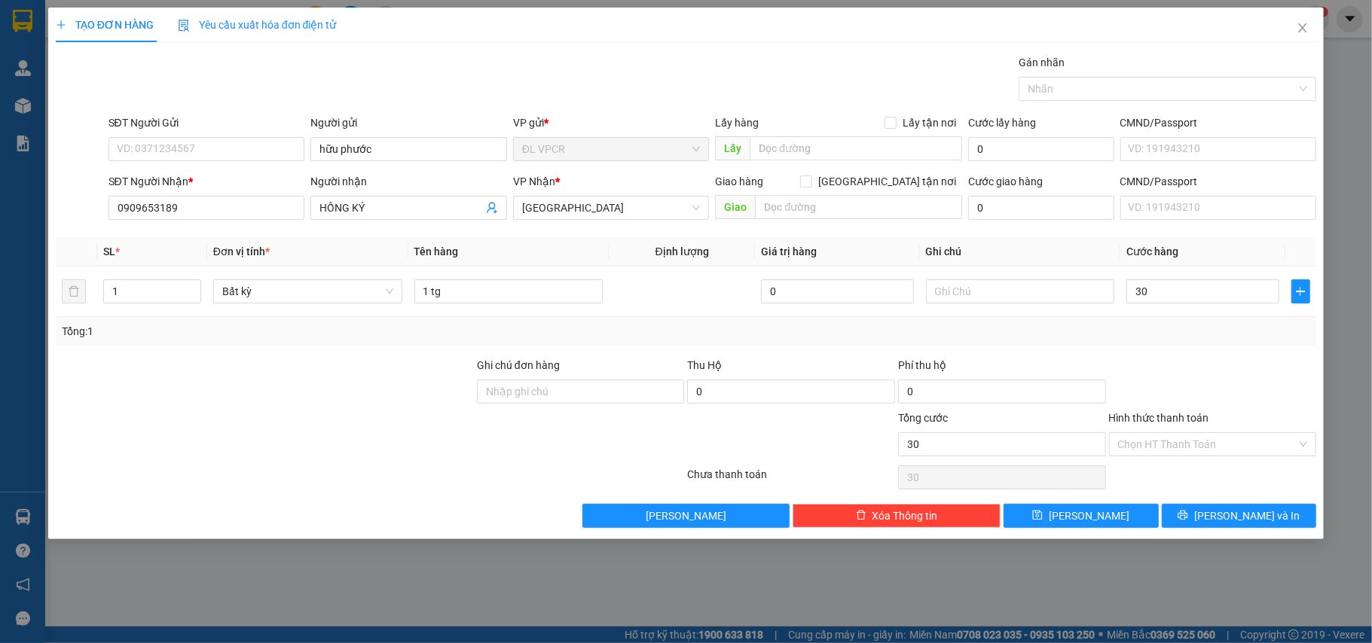
type input "30.000"
click at [1184, 381] on div at bounding box center [1212, 383] width 211 height 53
click at [1179, 447] on input "Hình thức thanh toán" at bounding box center [1207, 444] width 179 height 23
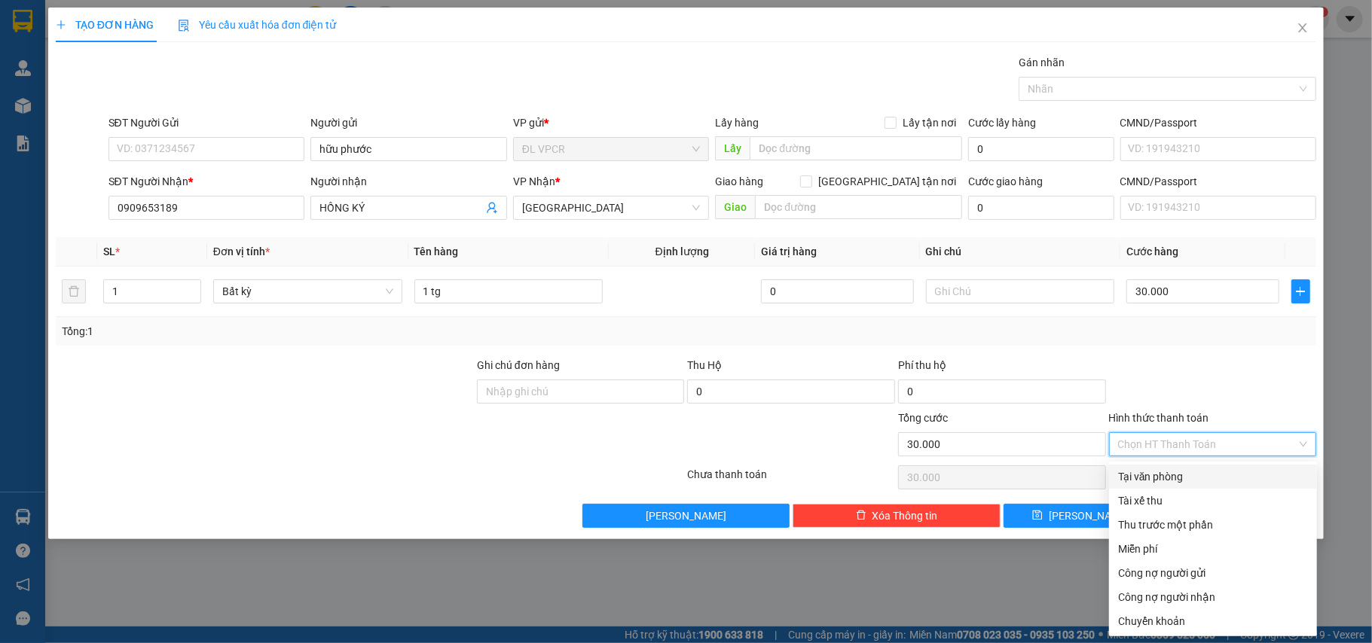
click at [1158, 474] on div "Tại văn phòng" at bounding box center [1213, 476] width 190 height 17
type input "0"
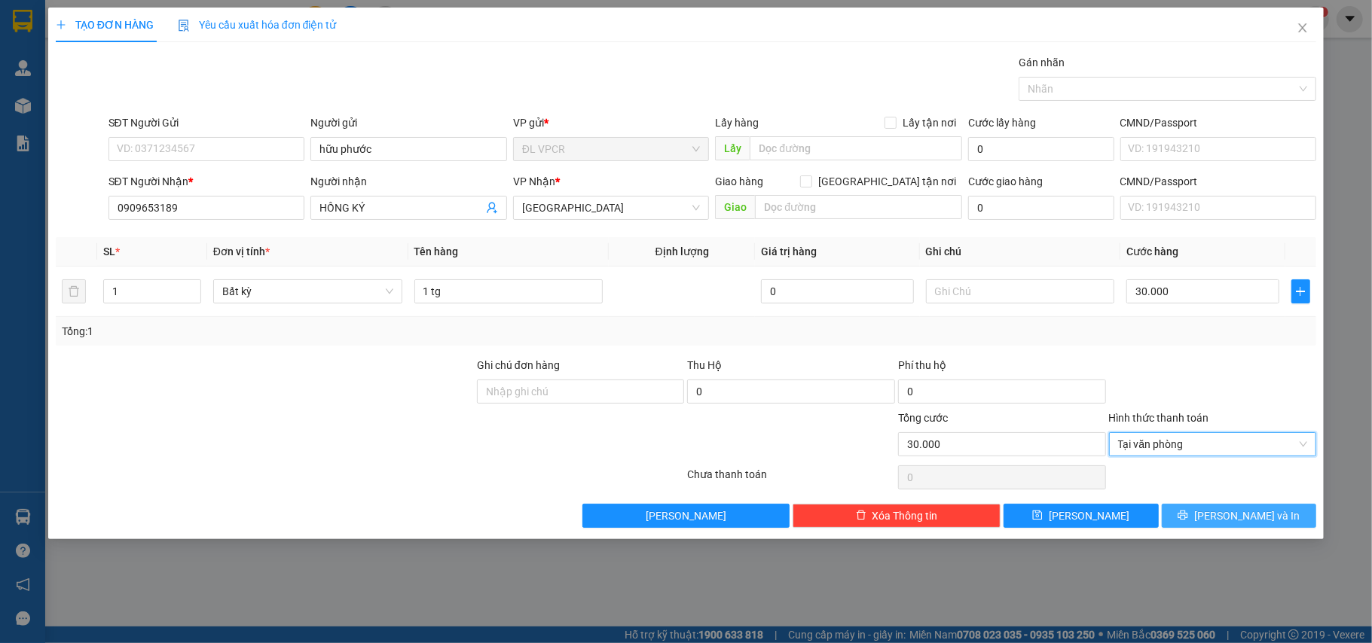
click at [1262, 513] on span "Lưu và In" at bounding box center [1246, 516] width 105 height 17
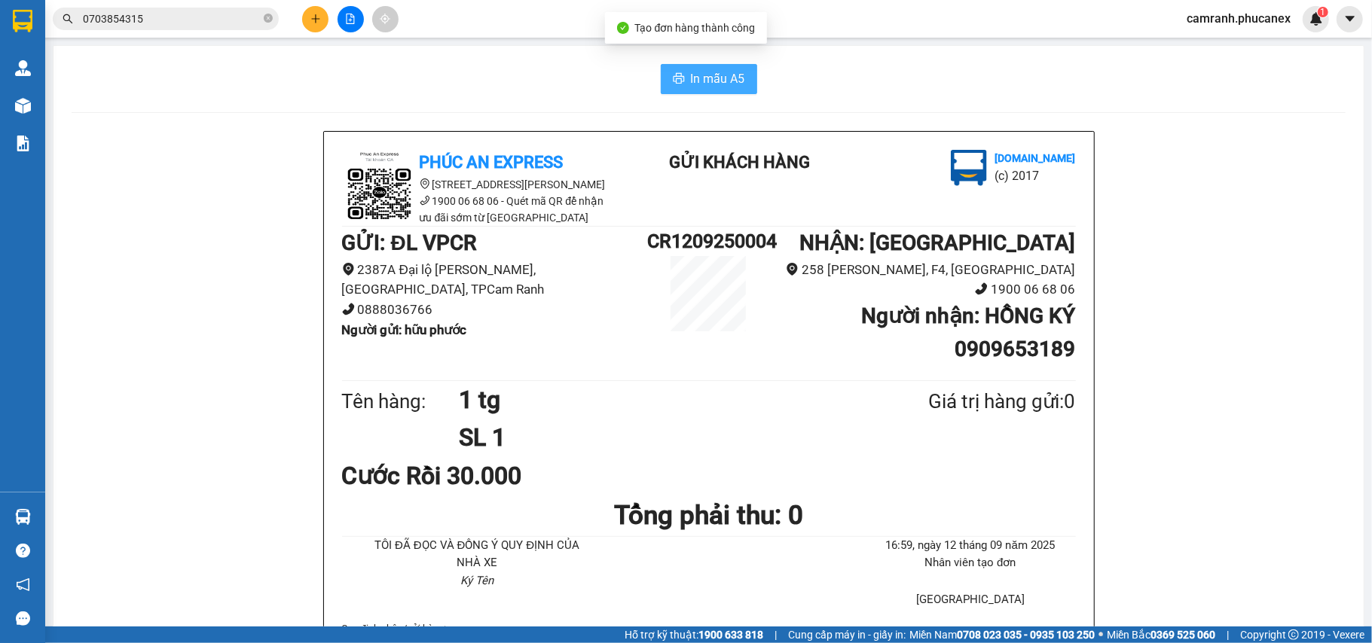
click at [706, 81] on span "In mẫu A5" at bounding box center [718, 78] width 54 height 19
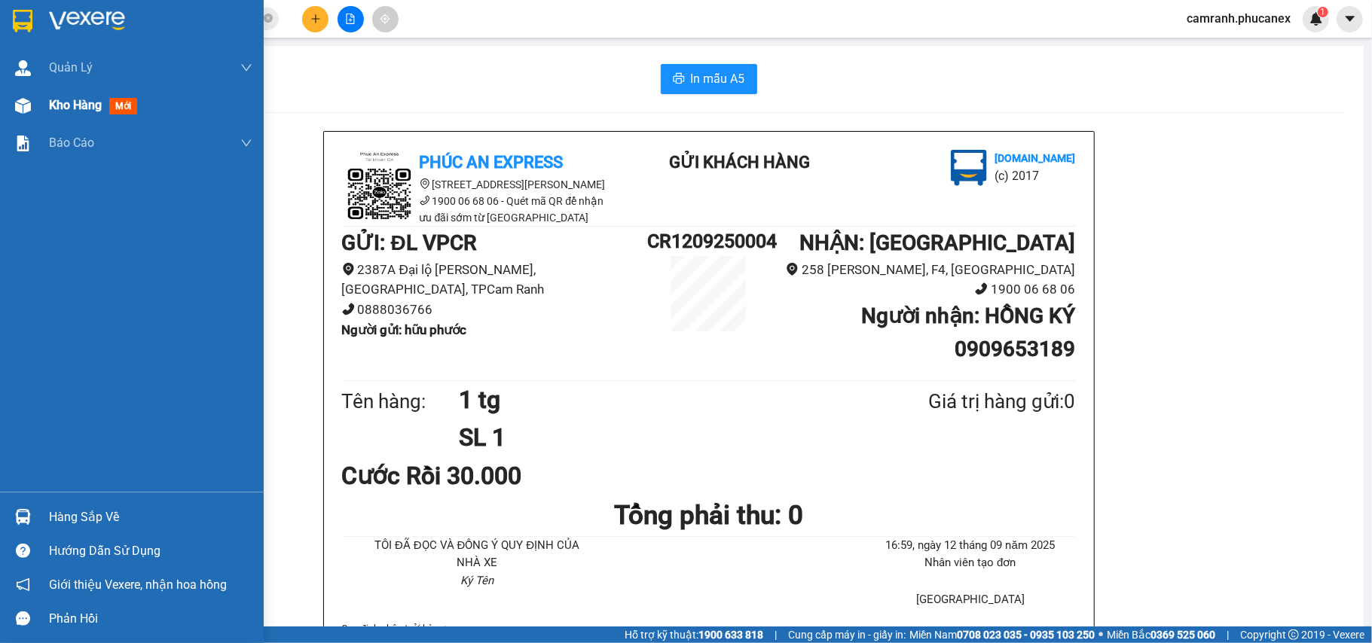
click at [60, 106] on span "Kho hàng" at bounding box center [75, 105] width 53 height 14
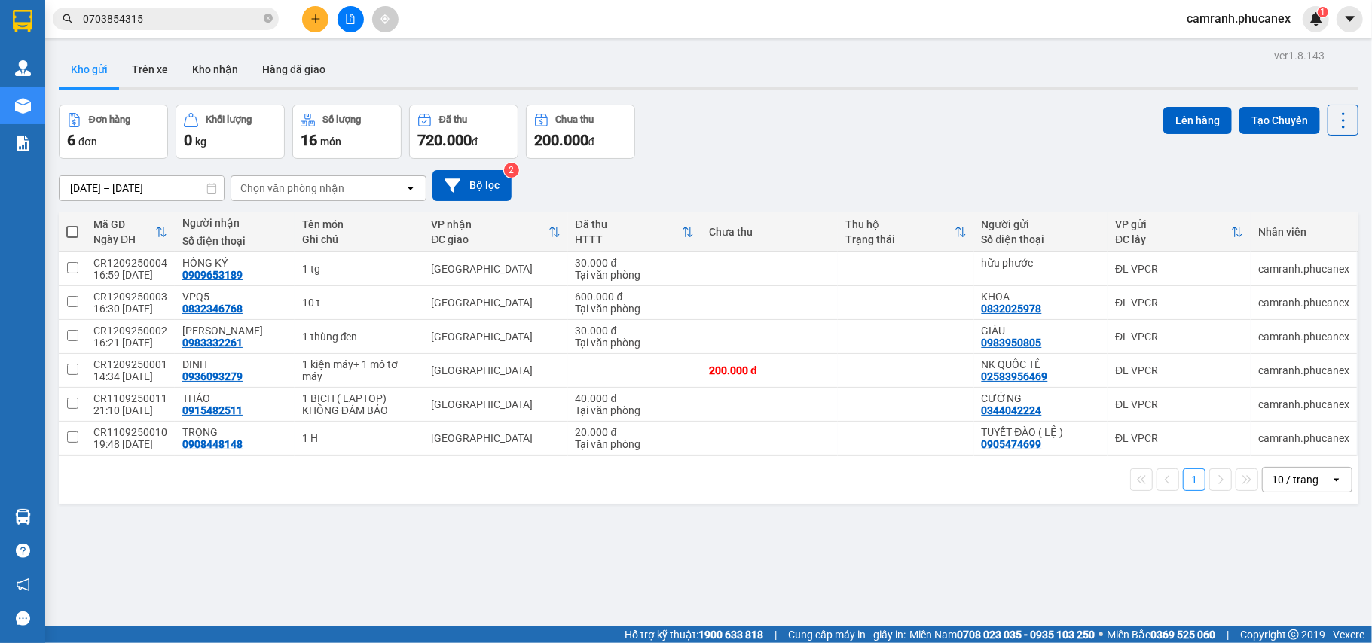
click at [318, 22] on icon "plus" at bounding box center [315, 19] width 11 height 11
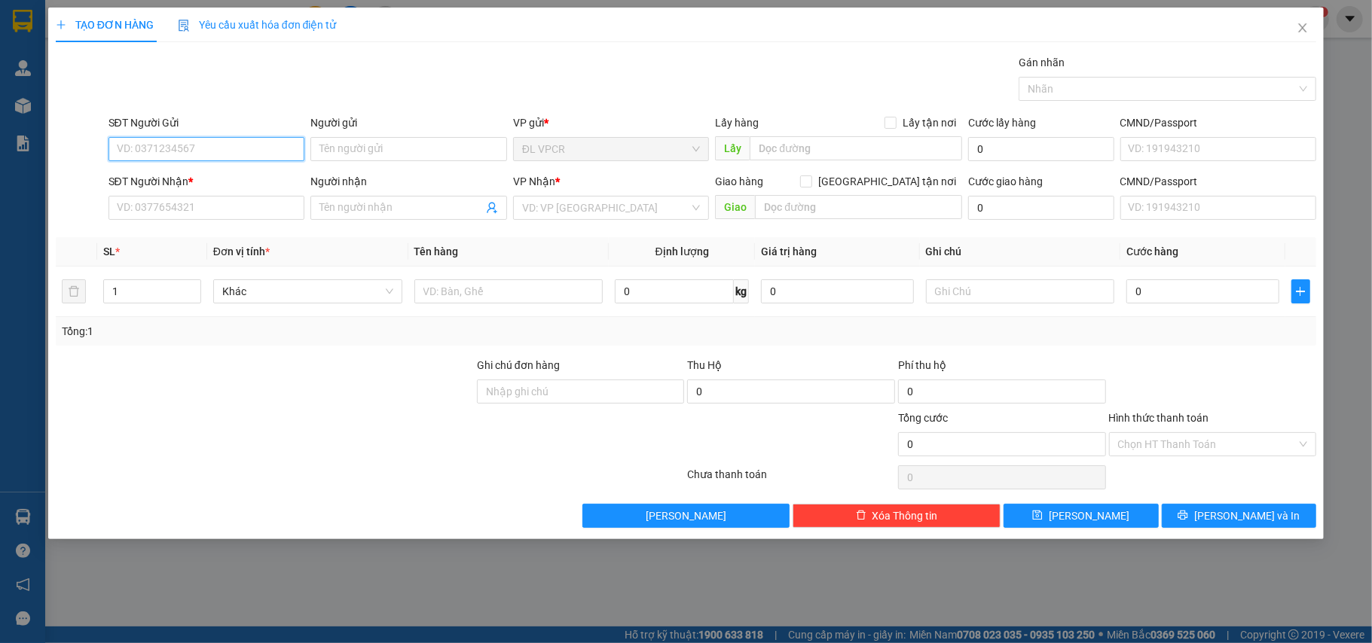
click at [239, 148] on input "SĐT Người Gửi" at bounding box center [206, 149] width 197 height 24
click at [188, 176] on div "0832025978 - KHOA" at bounding box center [206, 180] width 179 height 17
type input "0832025978"
type input "KHOA"
type input "0832346768"
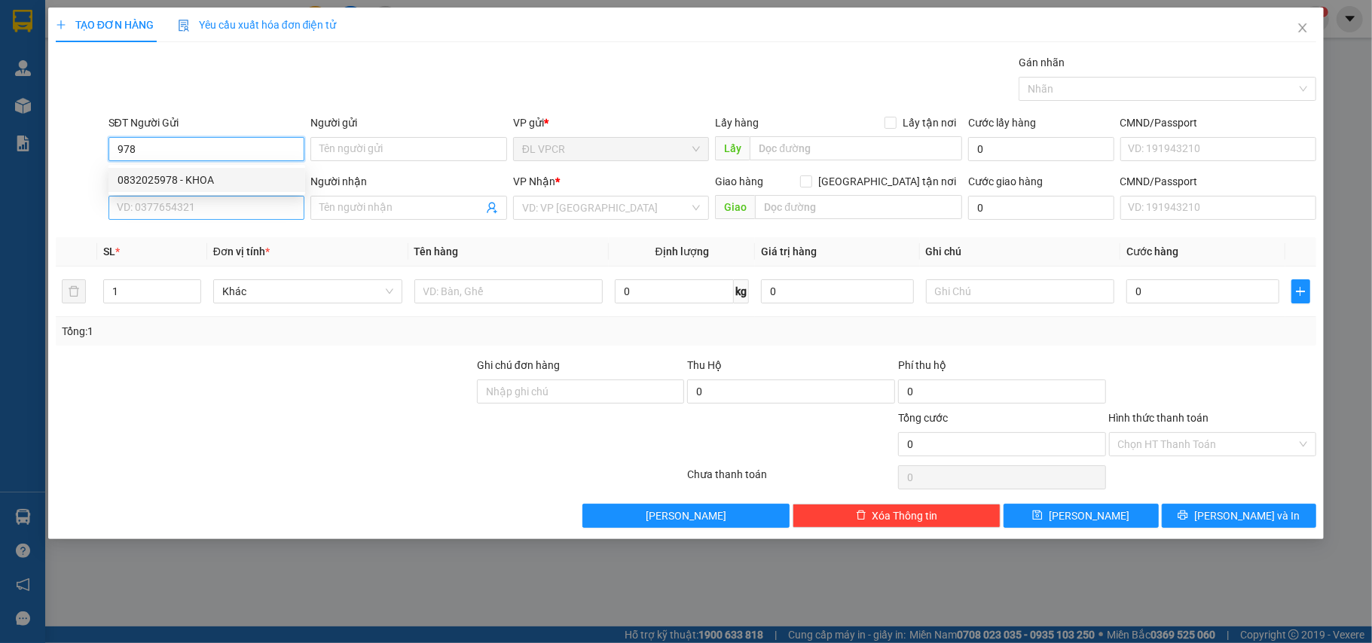
type input "VPQ5"
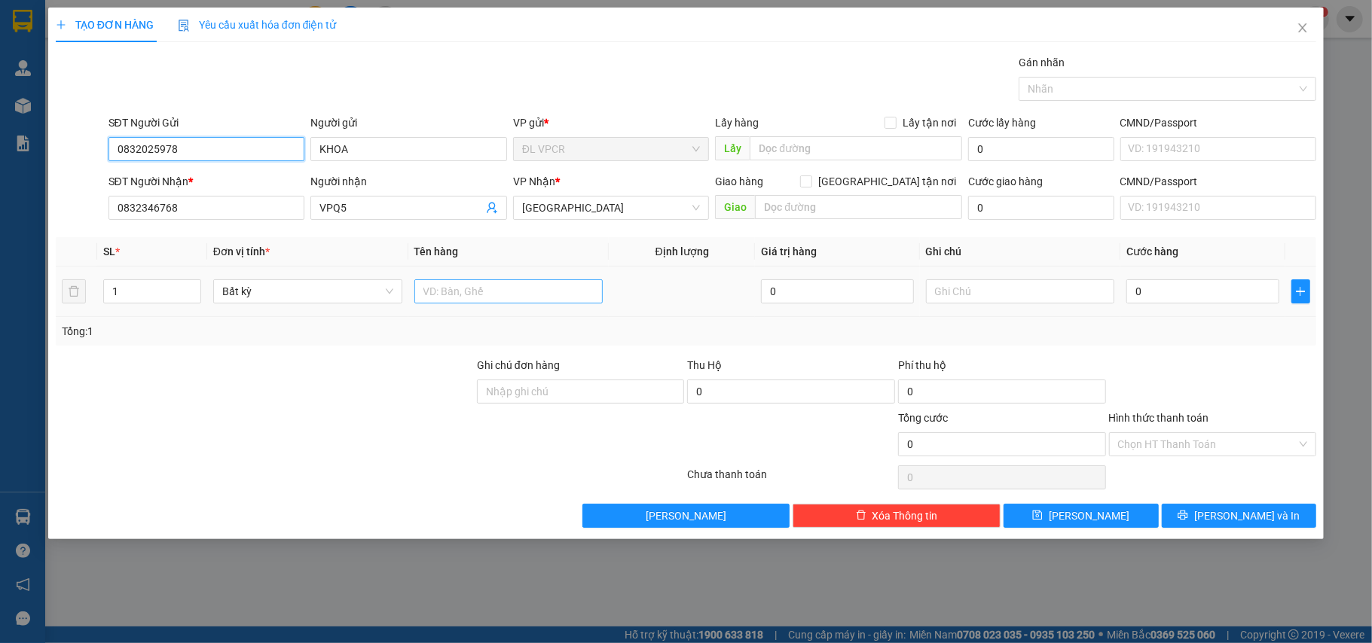
type input "0832025978"
click at [459, 293] on input "text" at bounding box center [508, 291] width 189 height 24
click at [194, 290] on span "Decrease Value" at bounding box center [192, 296] width 17 height 14
type input "1"
click at [188, 285] on span "up" at bounding box center [192, 287] width 9 height 9
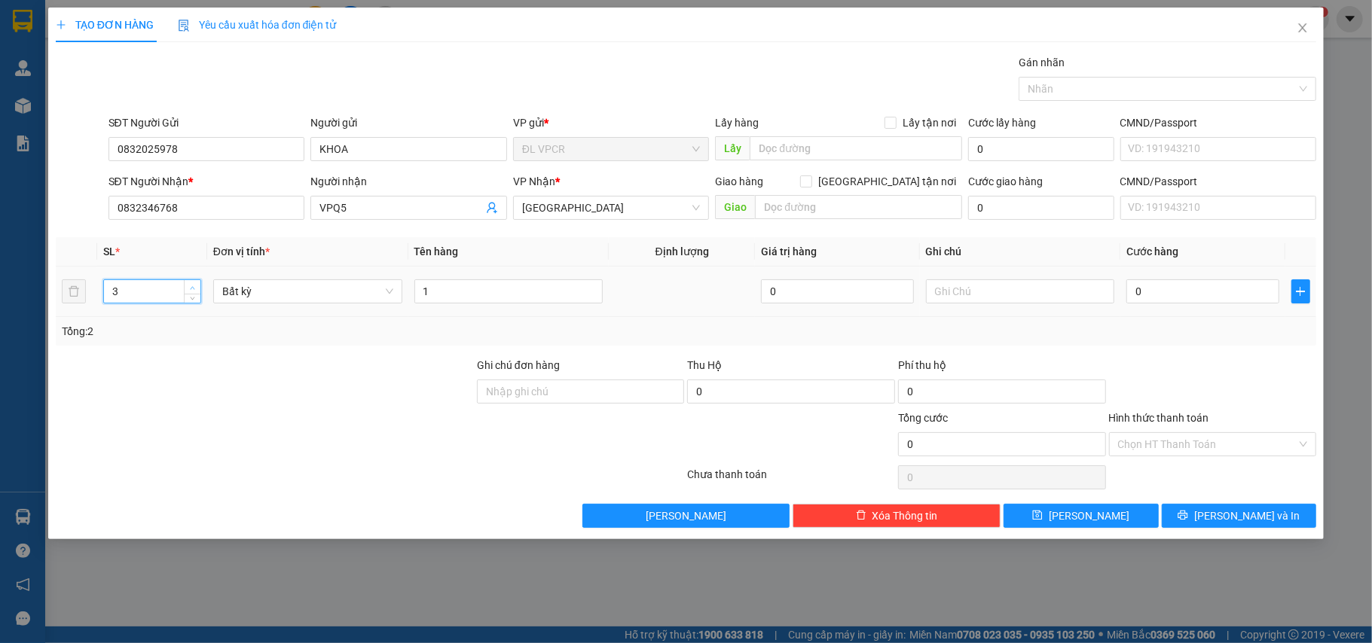
click at [188, 285] on span "up" at bounding box center [192, 287] width 9 height 9
type input "4"
click at [188, 285] on span "up" at bounding box center [192, 287] width 9 height 9
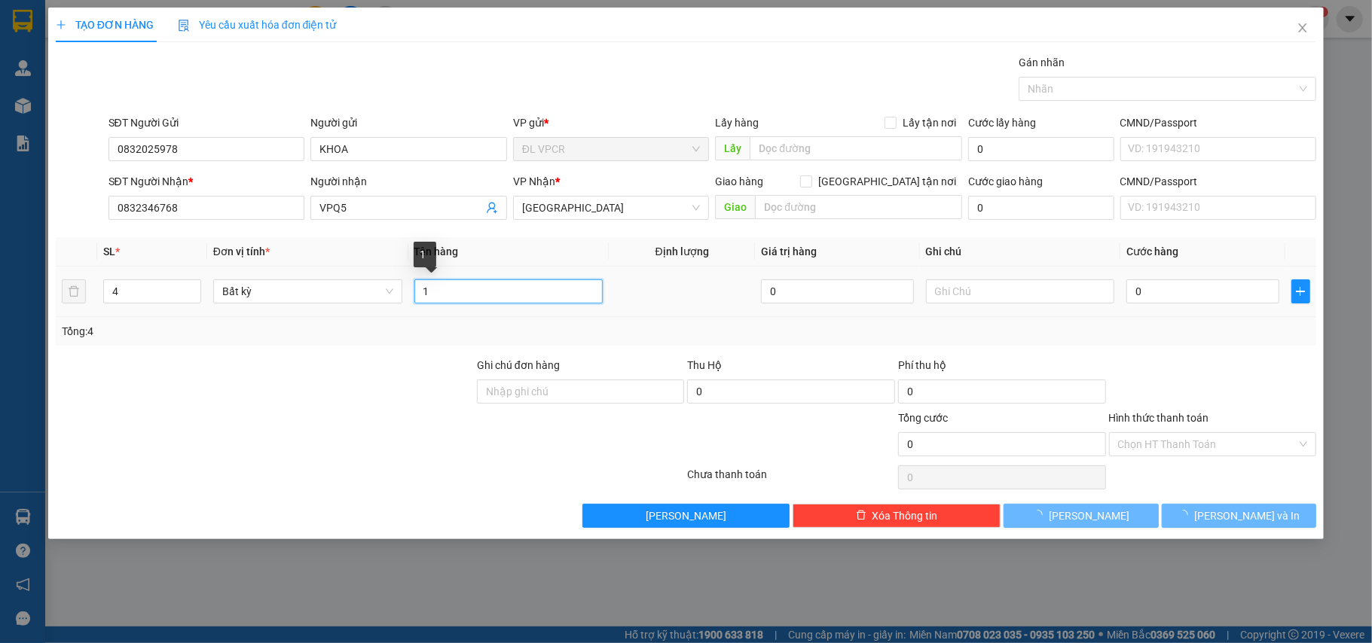
click at [474, 297] on input "1" at bounding box center [508, 291] width 189 height 24
drag, startPoint x: 468, startPoint y: 297, endPoint x: 402, endPoint y: 302, distance: 66.5
click at [402, 302] on tr "4 Bất kỳ 1 0 0" at bounding box center [686, 292] width 1261 height 50
type input "4 t"
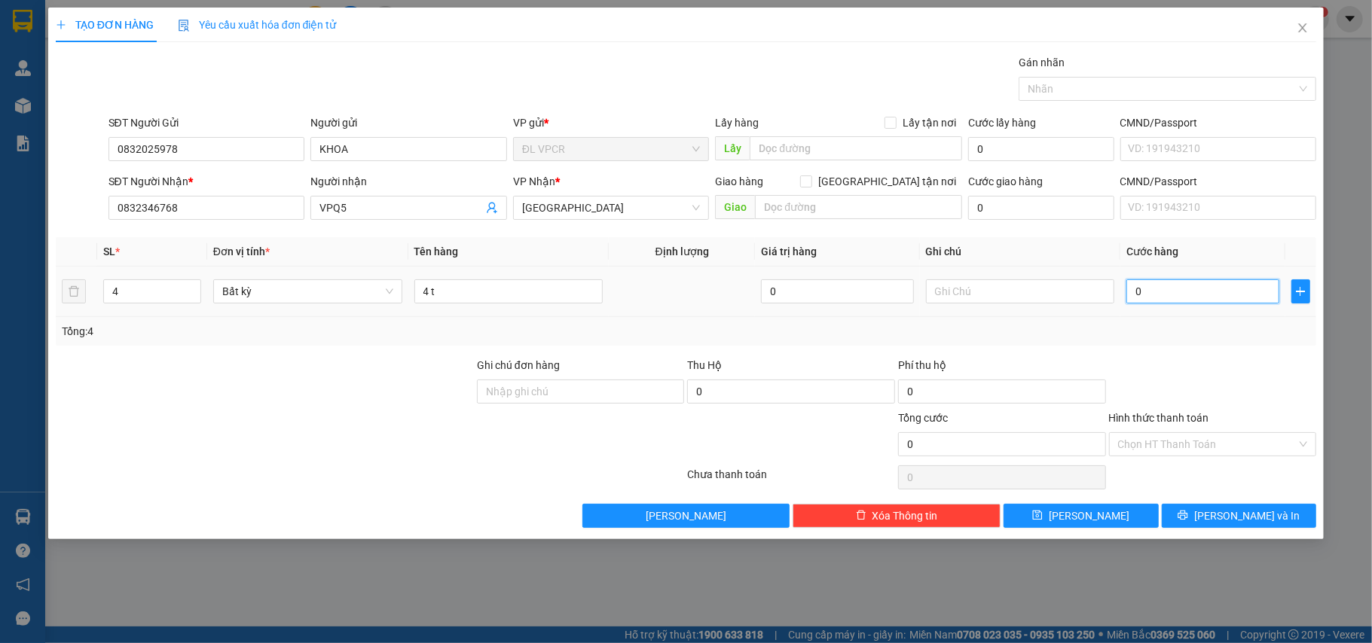
click at [1191, 293] on input "0" at bounding box center [1202, 291] width 152 height 24
type input "2"
type input "24"
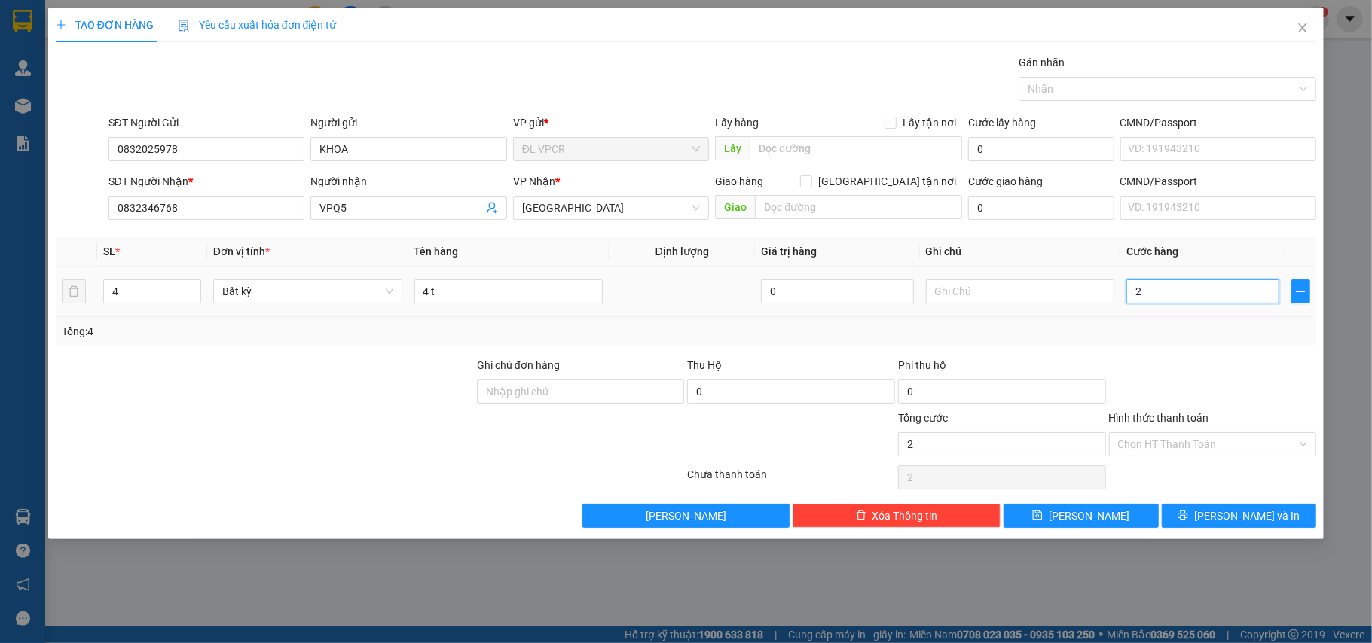
type input "24"
type input "240"
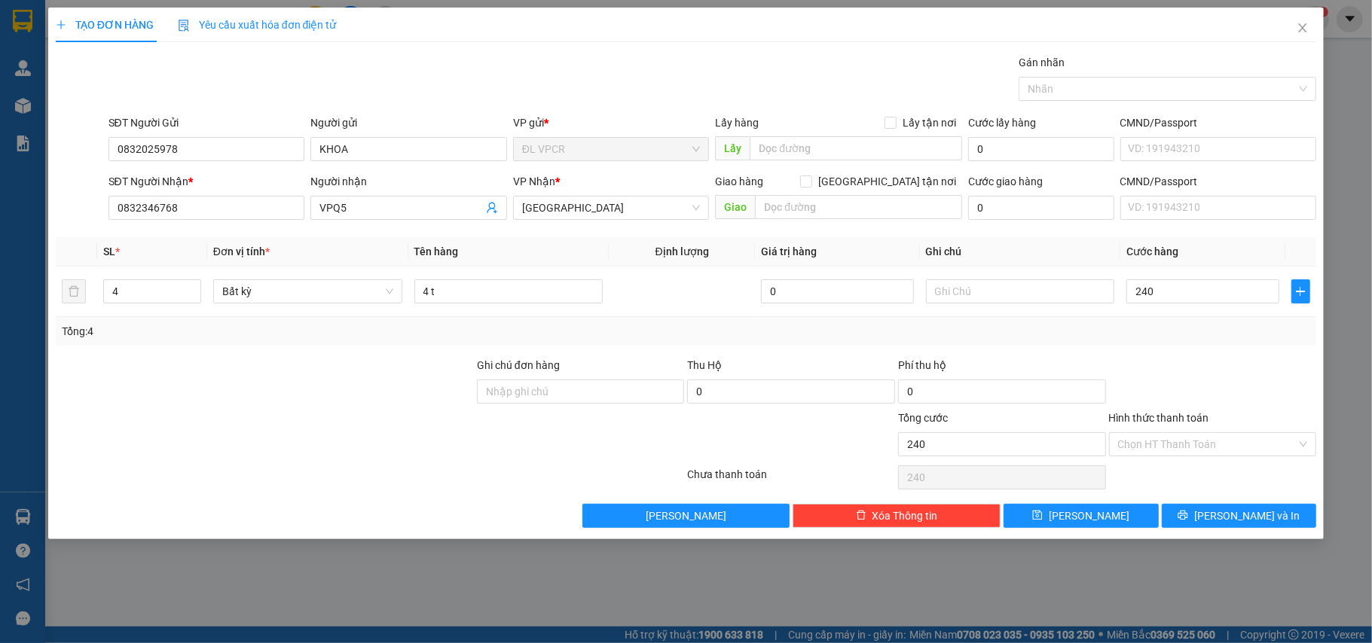
type input "240.000"
click at [1199, 326] on div "Tổng: 4" at bounding box center [686, 331] width 1249 height 17
click at [1211, 452] on input "Hình thức thanh toán" at bounding box center [1207, 444] width 179 height 23
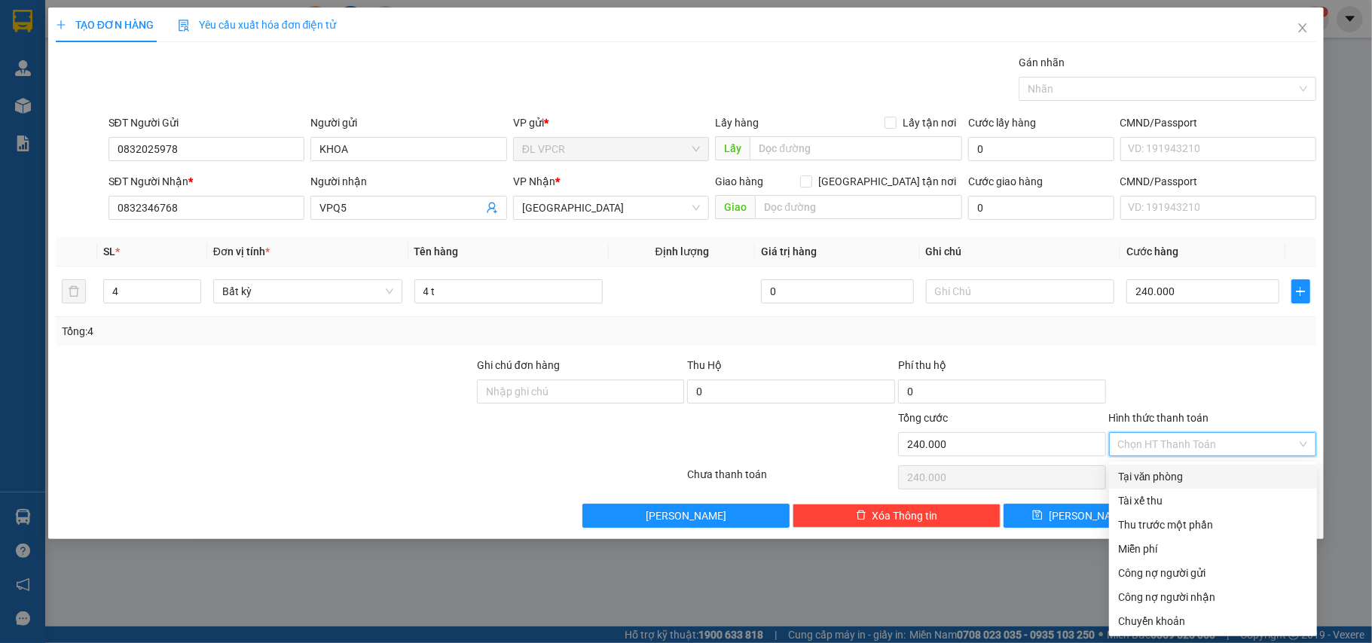
click at [1146, 476] on div "Tại văn phòng" at bounding box center [1213, 476] width 190 height 17
type input "0"
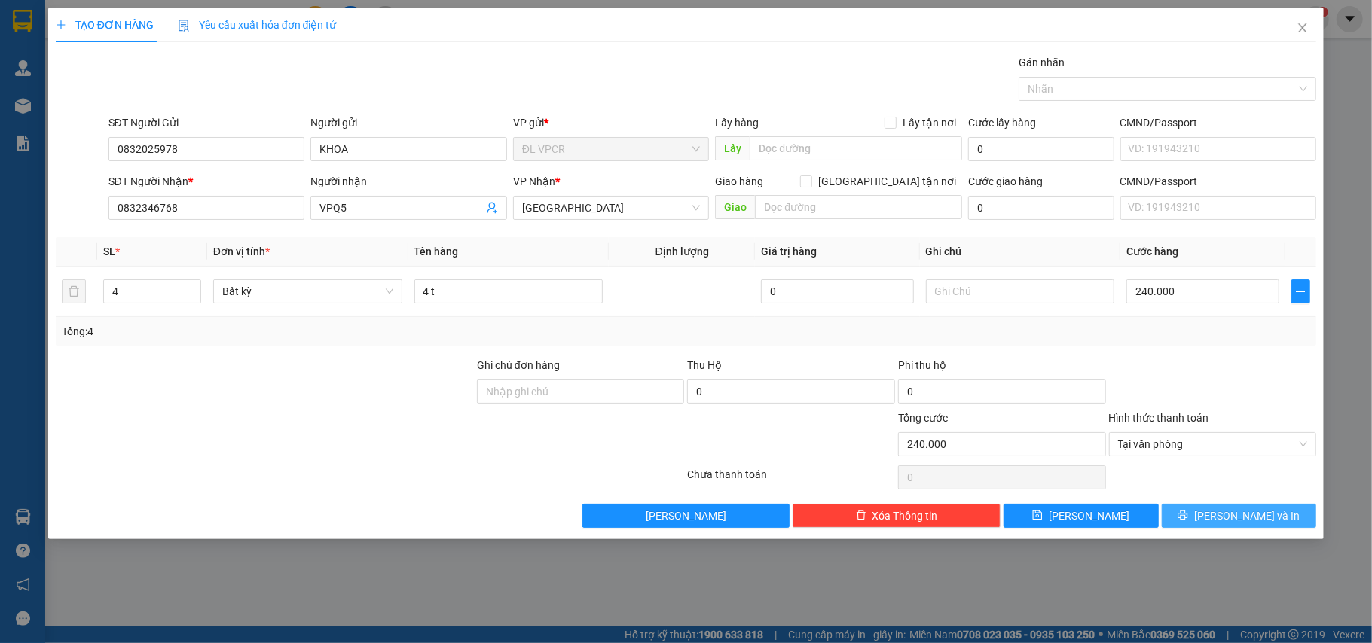
click at [1255, 514] on span "Lưu và In" at bounding box center [1246, 516] width 105 height 17
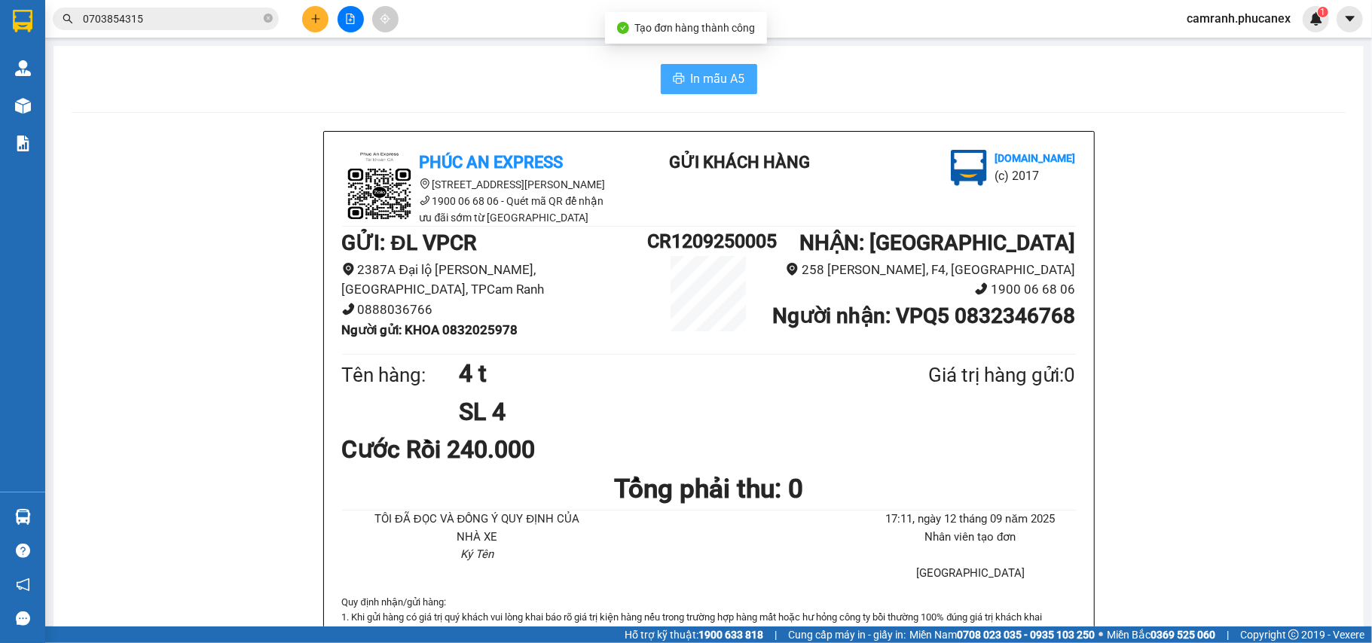
click at [716, 81] on span "In mẫu A5" at bounding box center [718, 78] width 54 height 19
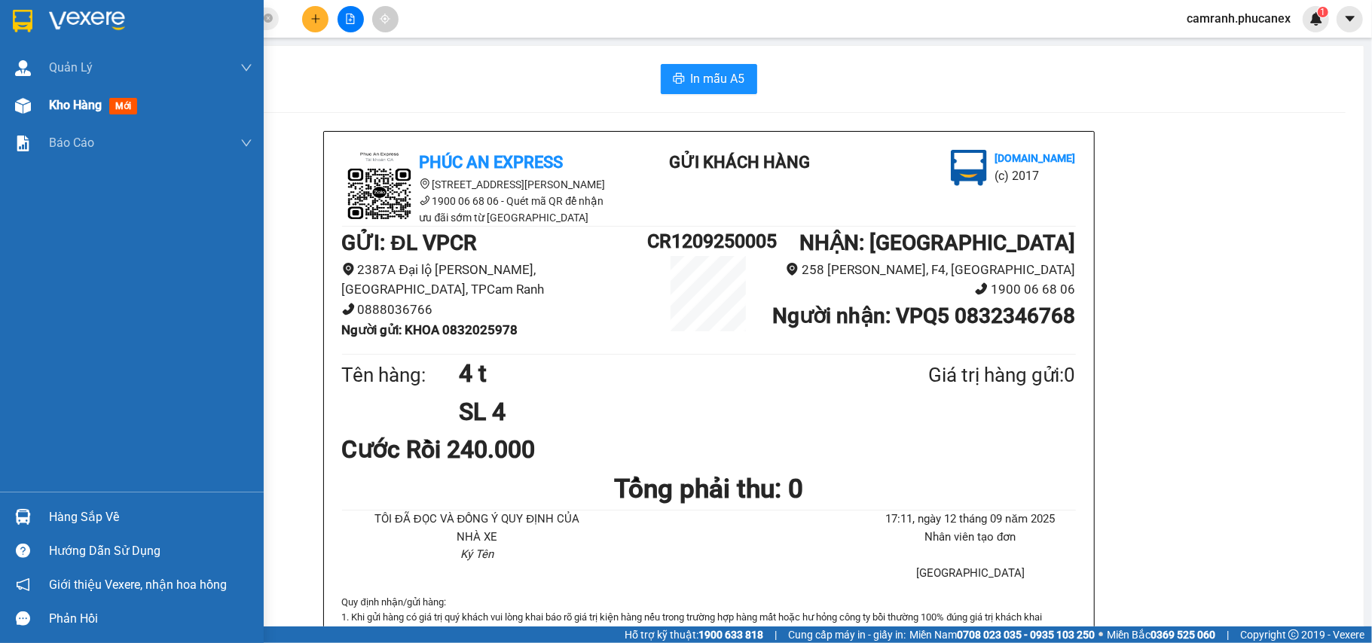
click at [61, 117] on div "Kho hàng mới" at bounding box center [150, 106] width 203 height 38
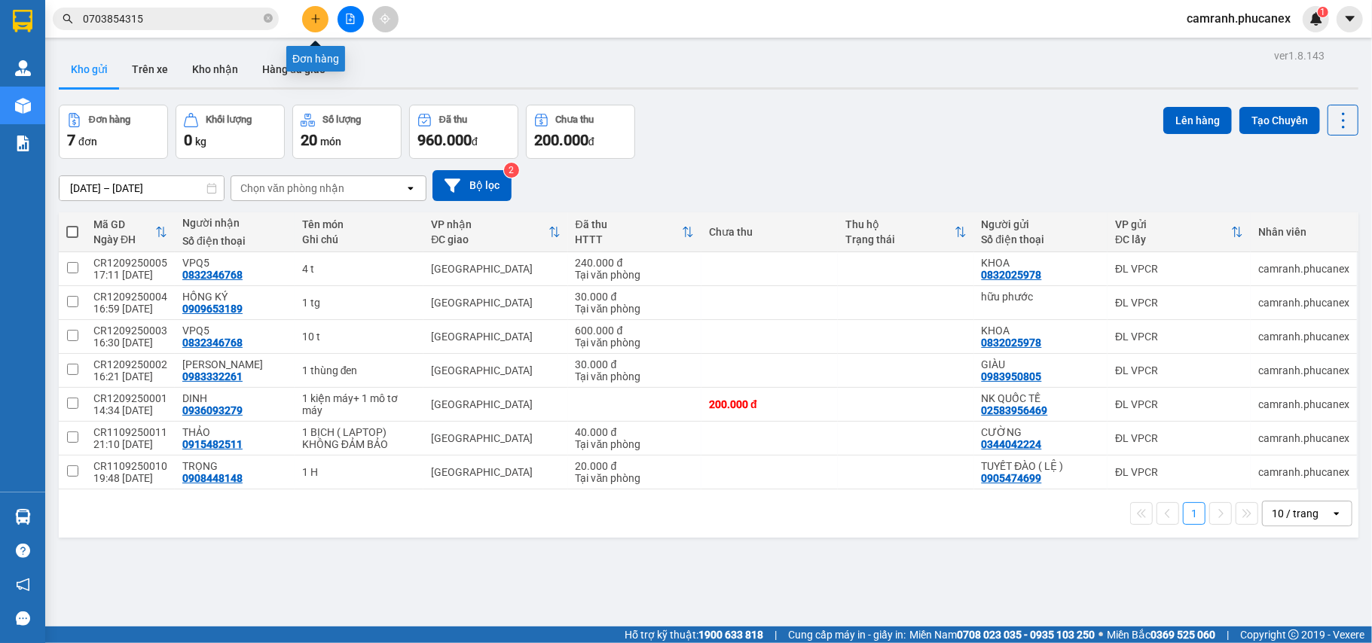
click at [316, 14] on icon "plus" at bounding box center [315, 19] width 11 height 11
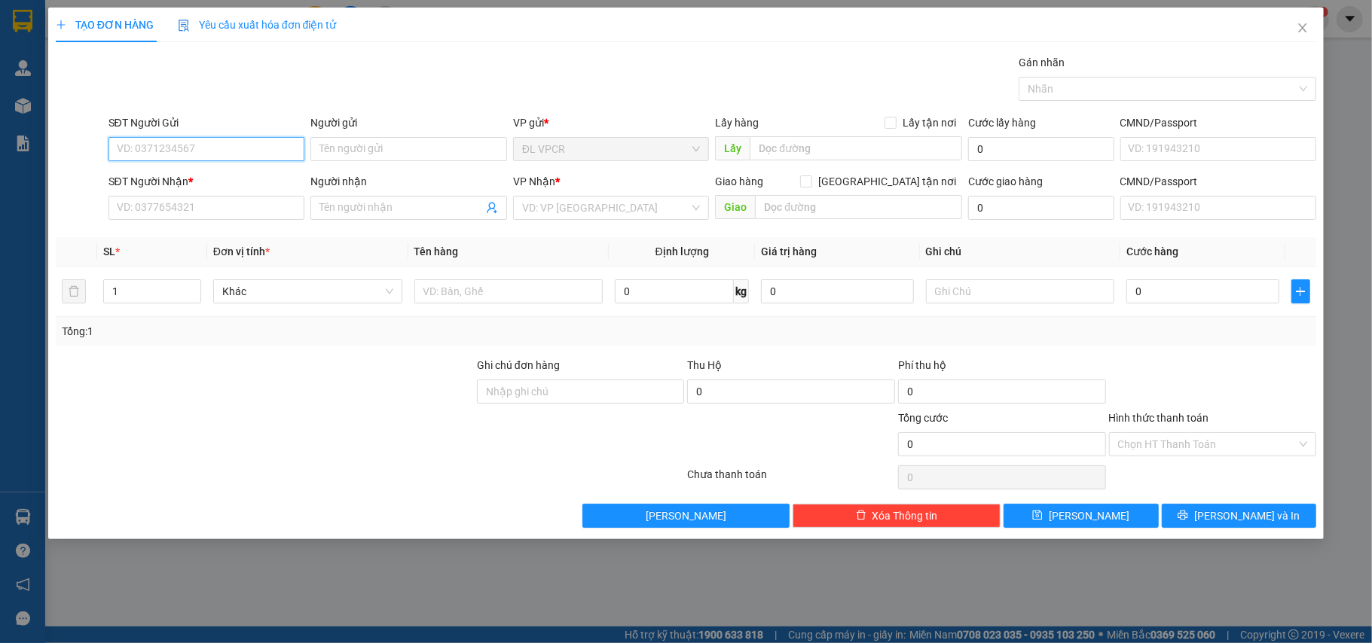
click at [263, 148] on input "SĐT Người Gửi" at bounding box center [206, 149] width 197 height 24
click at [256, 205] on input "SĐT Người Nhận *" at bounding box center [206, 208] width 197 height 24
type input "2"
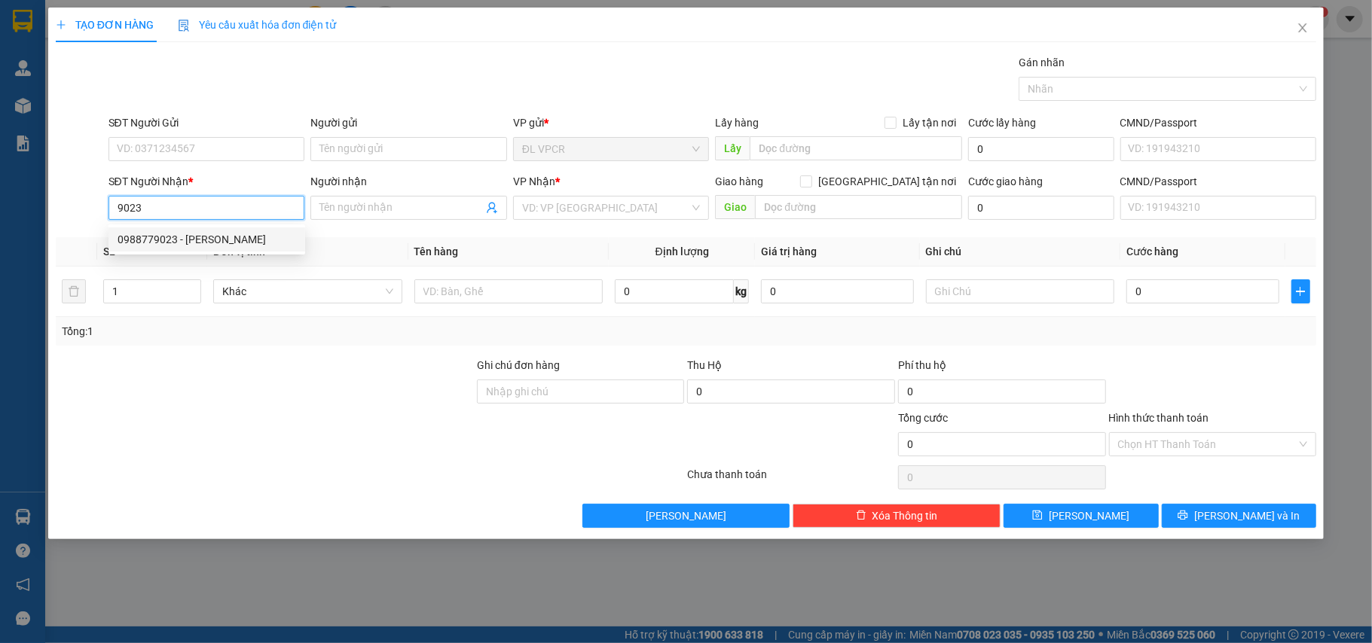
click at [212, 235] on div "0988779023 - DUY" at bounding box center [206, 239] width 179 height 17
type input "0988779023"
type input "DUY"
type input "0988779023"
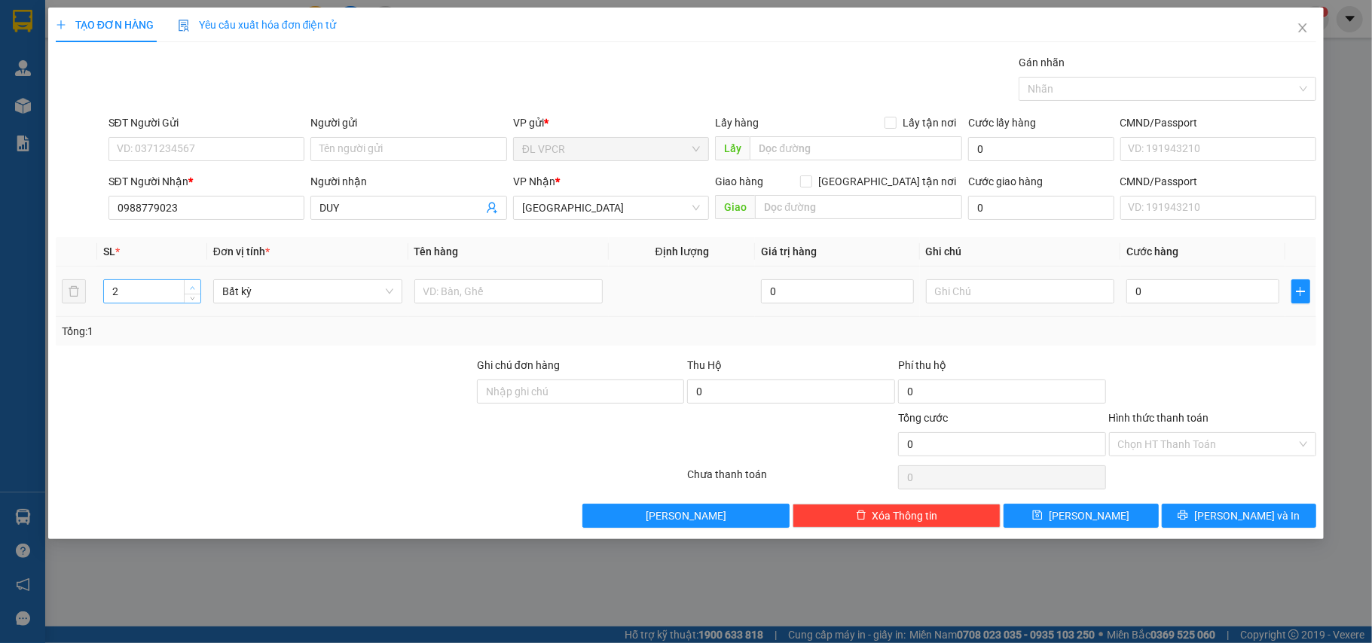
click at [190, 288] on icon "up" at bounding box center [192, 287] width 5 height 5
type input "4"
click at [190, 288] on icon "up" at bounding box center [192, 287] width 5 height 5
click at [499, 301] on input "text" at bounding box center [508, 291] width 189 height 24
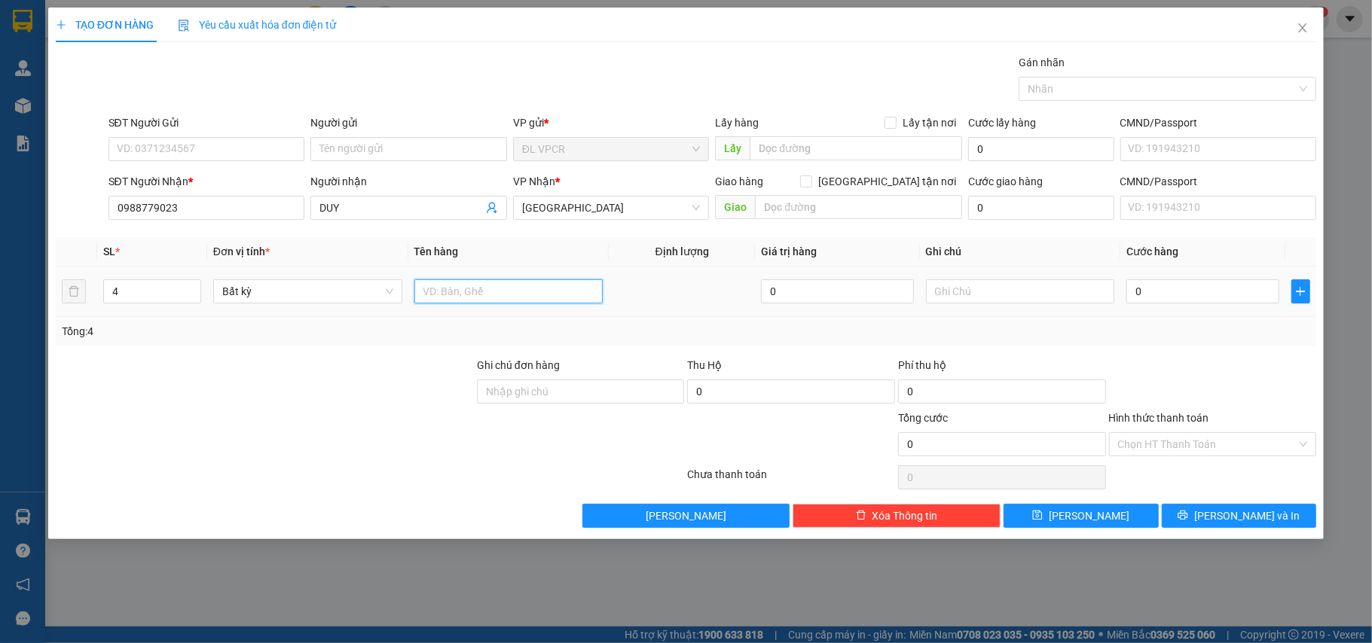
type input "1"
type input "4 thùng"
click at [221, 140] on input "SĐT Người Gửi" at bounding box center [206, 149] width 197 height 24
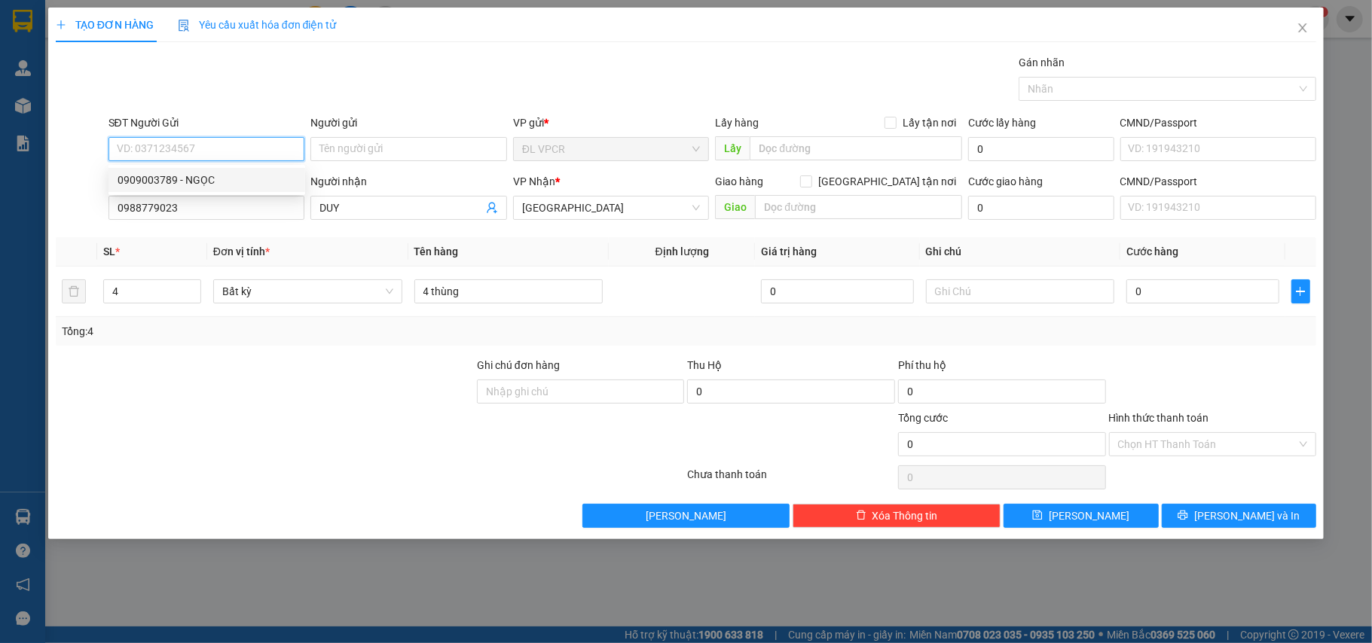
click at [215, 178] on div "0909003789 - NGỌC" at bounding box center [206, 180] width 179 height 17
type input "0909003789"
type input "NGỌC"
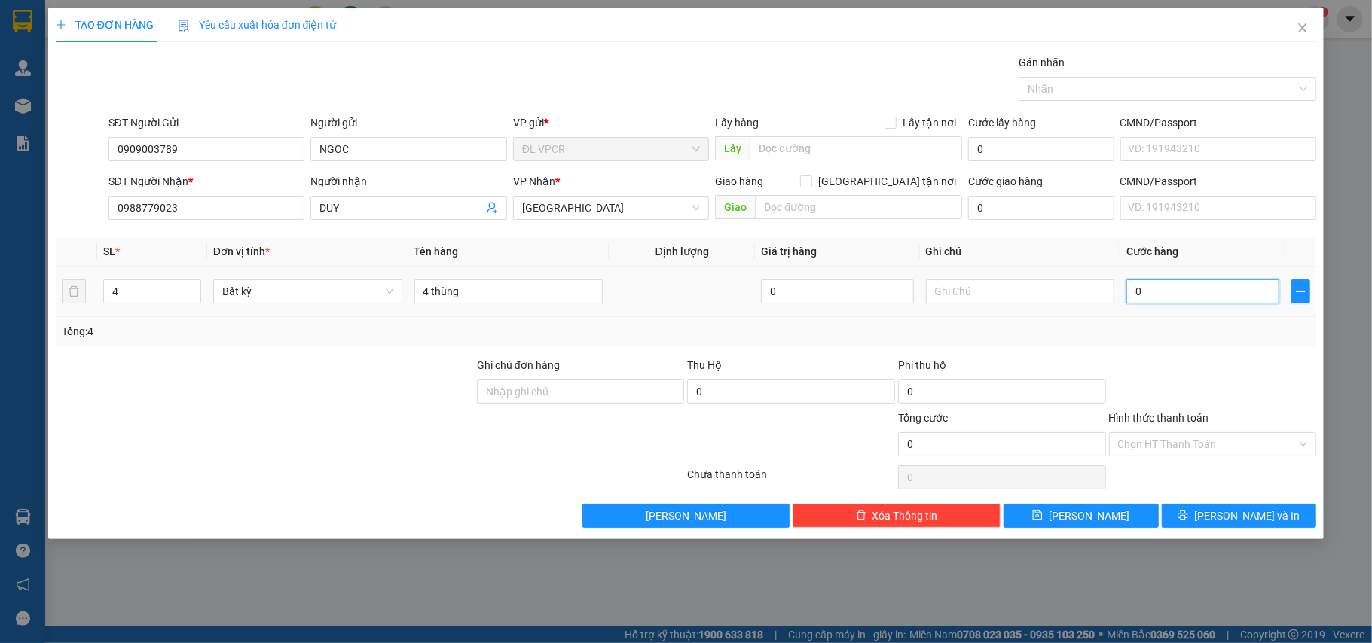
click at [1185, 297] on input "0" at bounding box center [1202, 291] width 152 height 24
type input "2"
type input "28"
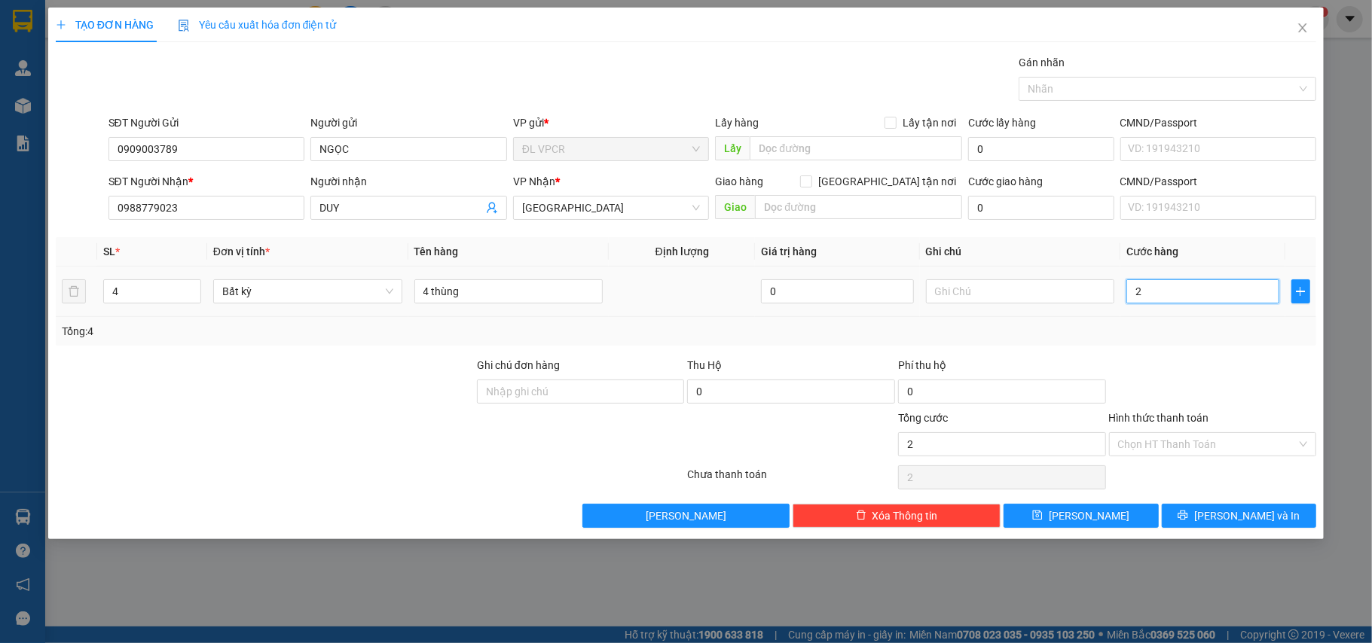
type input "28"
type input "280"
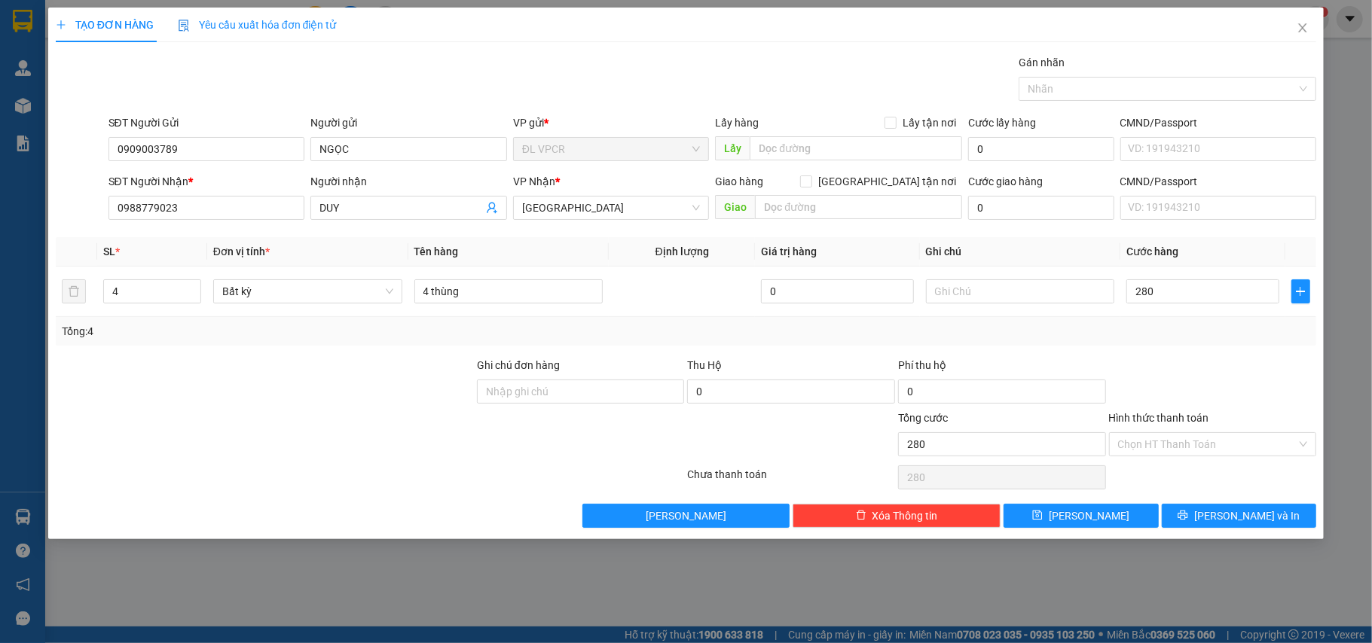
type input "280.000"
click at [1217, 381] on div at bounding box center [1212, 383] width 211 height 53
click at [1259, 515] on span "Lưu và In" at bounding box center [1246, 516] width 105 height 17
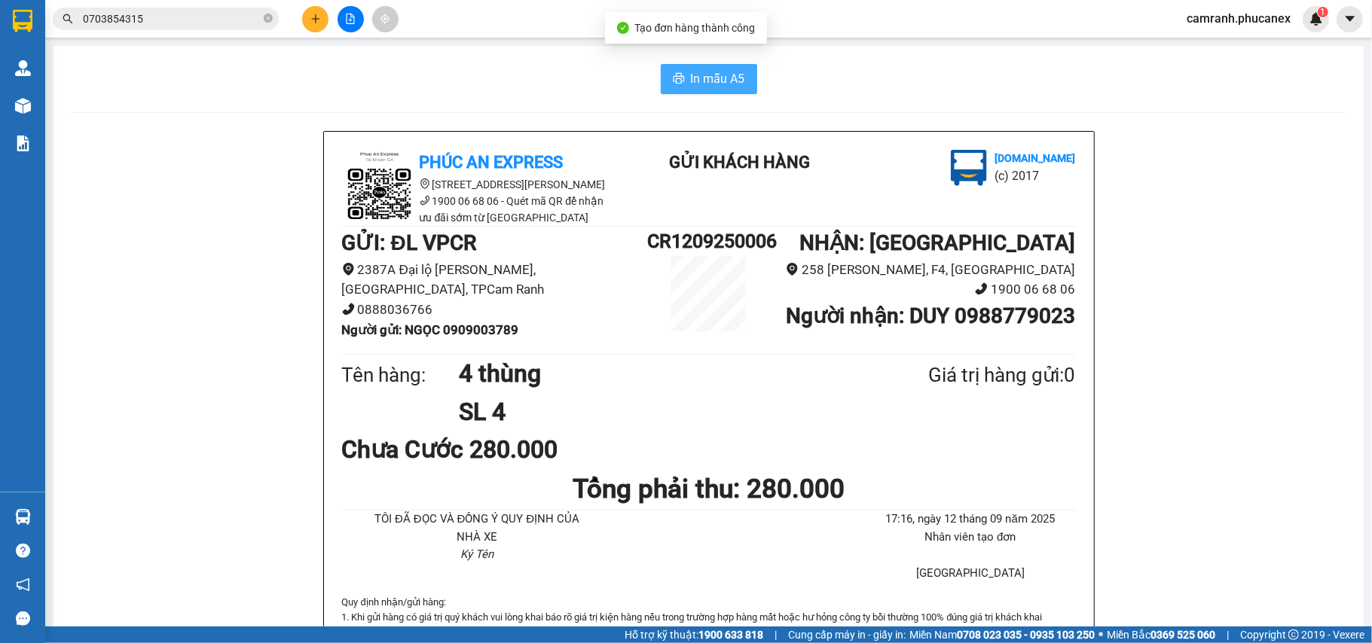
click at [703, 68] on button "In mẫu A5" at bounding box center [709, 79] width 96 height 30
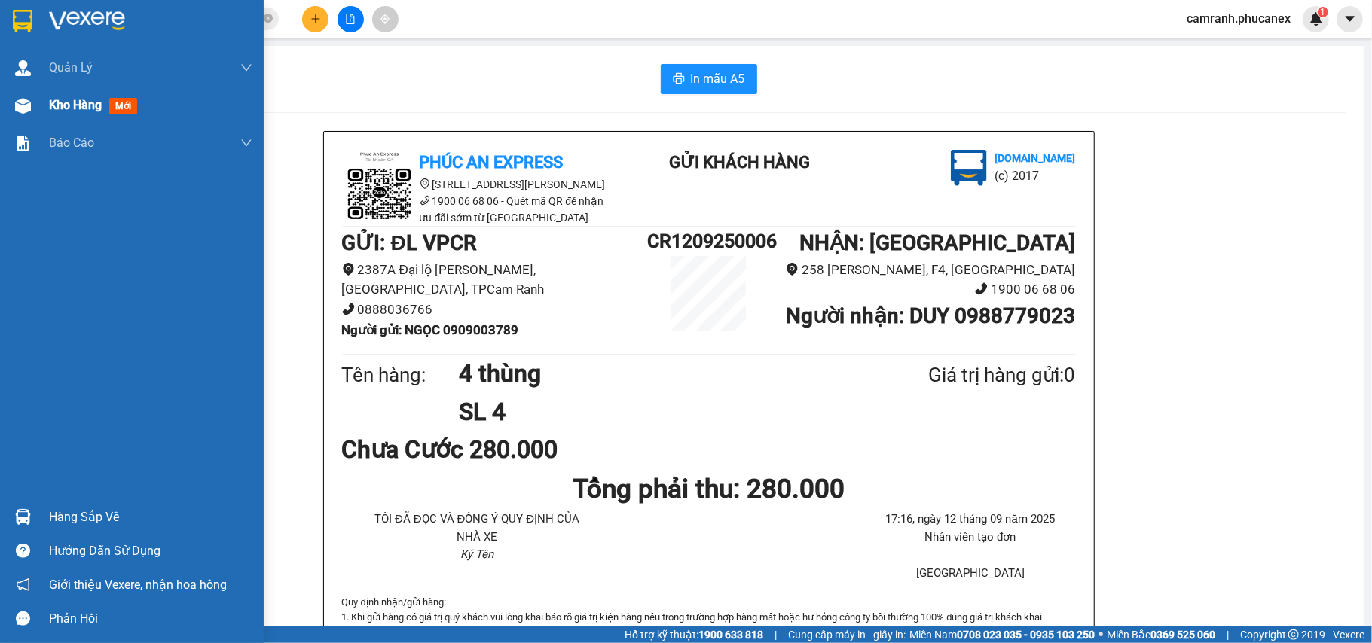
click at [53, 107] on span "Kho hàng" at bounding box center [75, 105] width 53 height 14
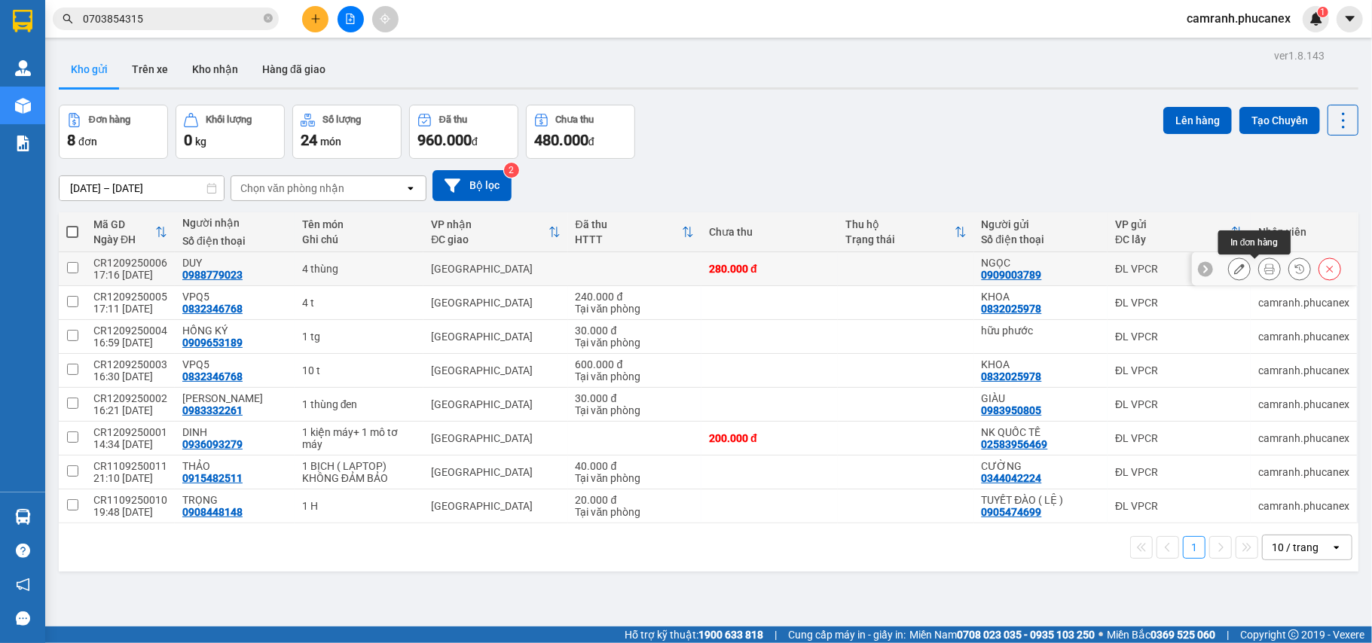
click at [1264, 274] on icon at bounding box center [1269, 269] width 11 height 11
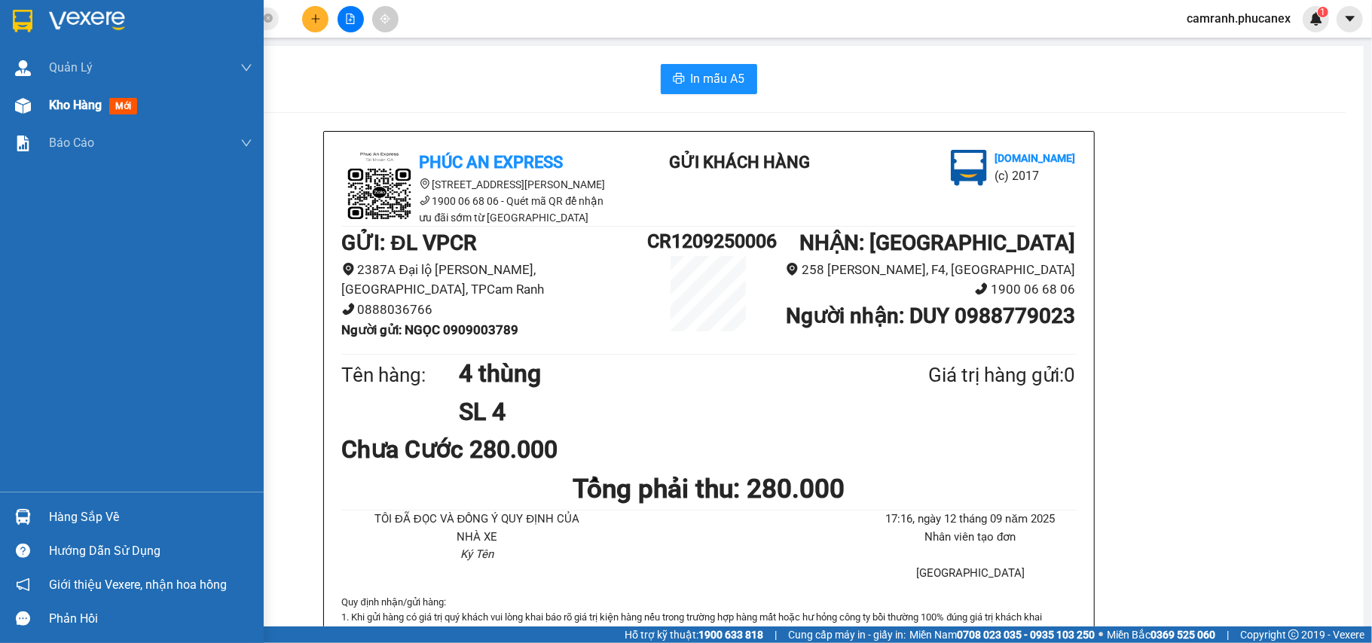
click at [66, 99] on span "Kho hàng" at bounding box center [75, 105] width 53 height 14
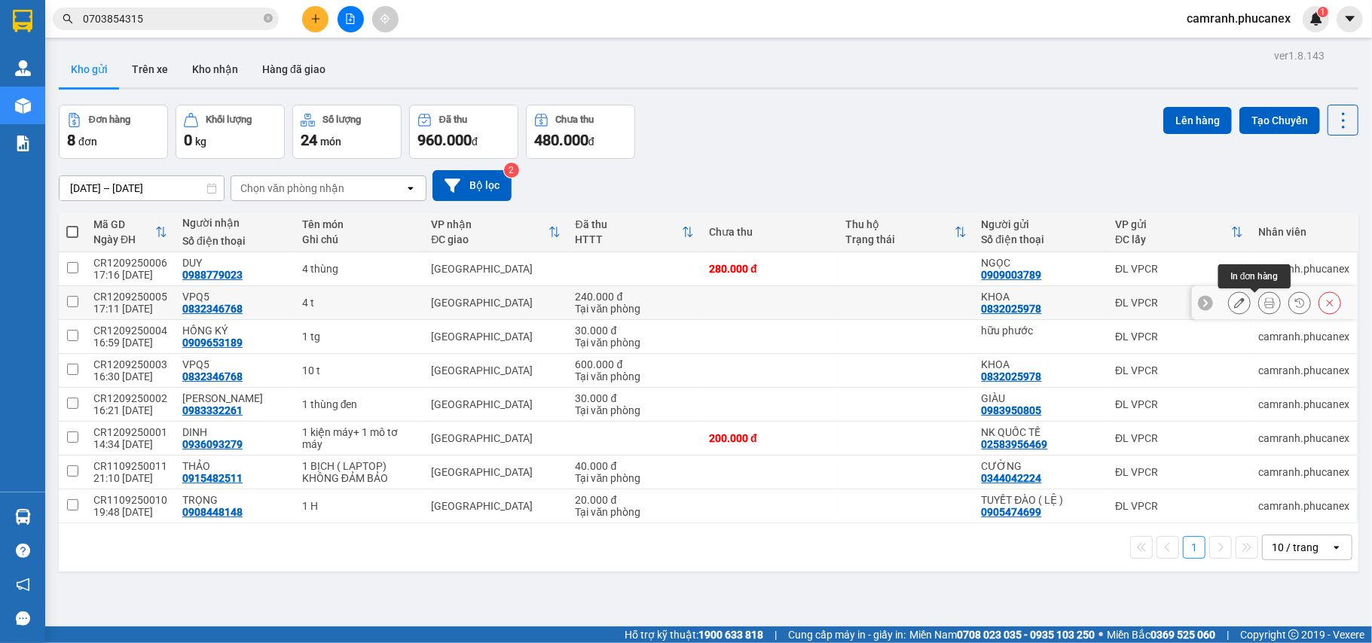
click at [1264, 308] on icon at bounding box center [1269, 303] width 11 height 11
click at [1264, 375] on icon at bounding box center [1269, 370] width 11 height 11
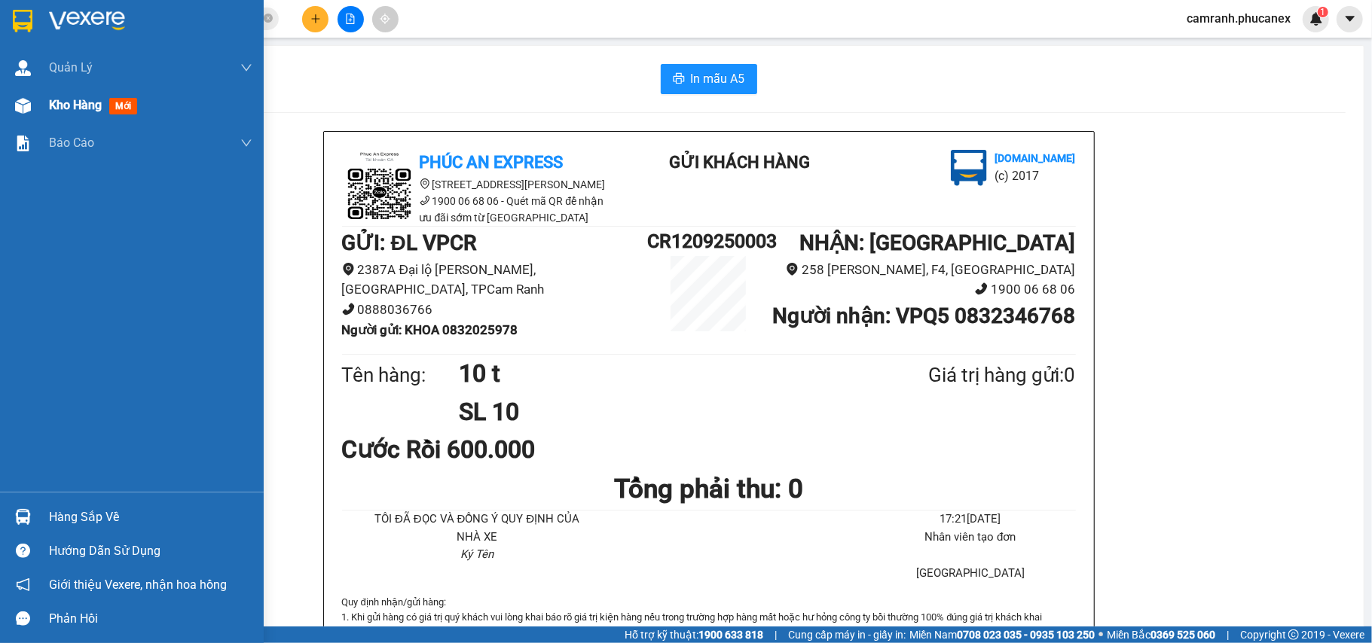
click at [70, 115] on div "Kho hàng mới" at bounding box center [150, 106] width 203 height 38
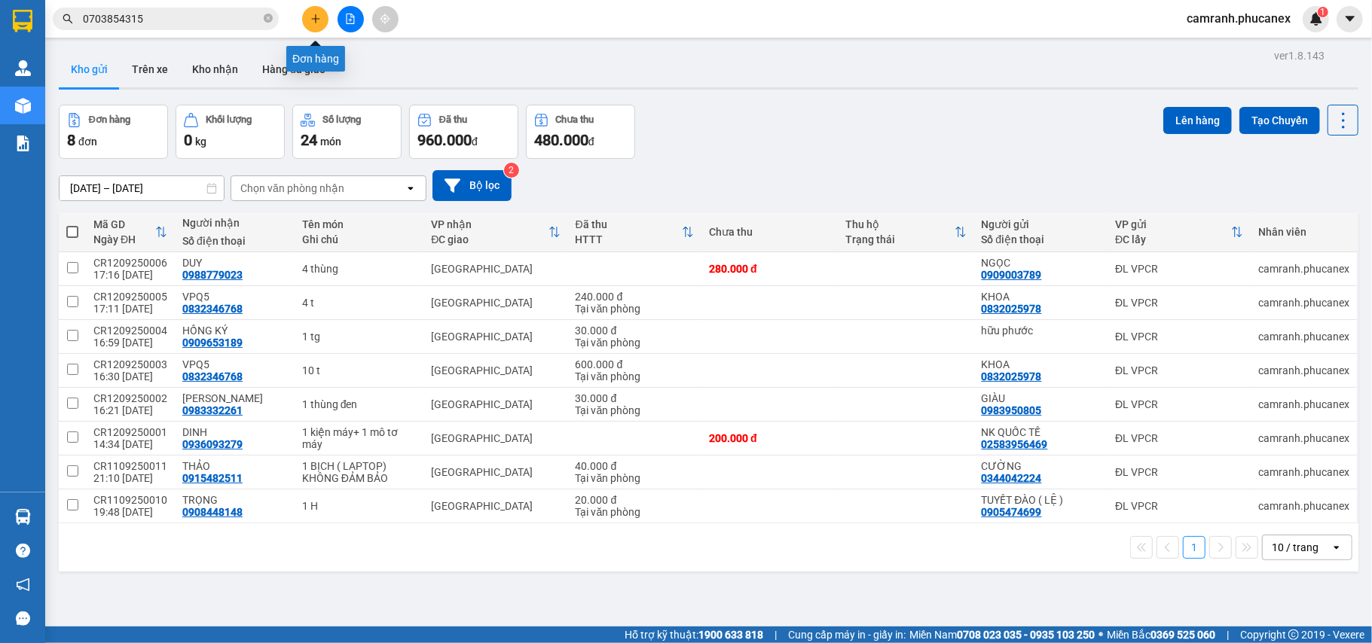
click at [305, 17] on button at bounding box center [315, 19] width 26 height 26
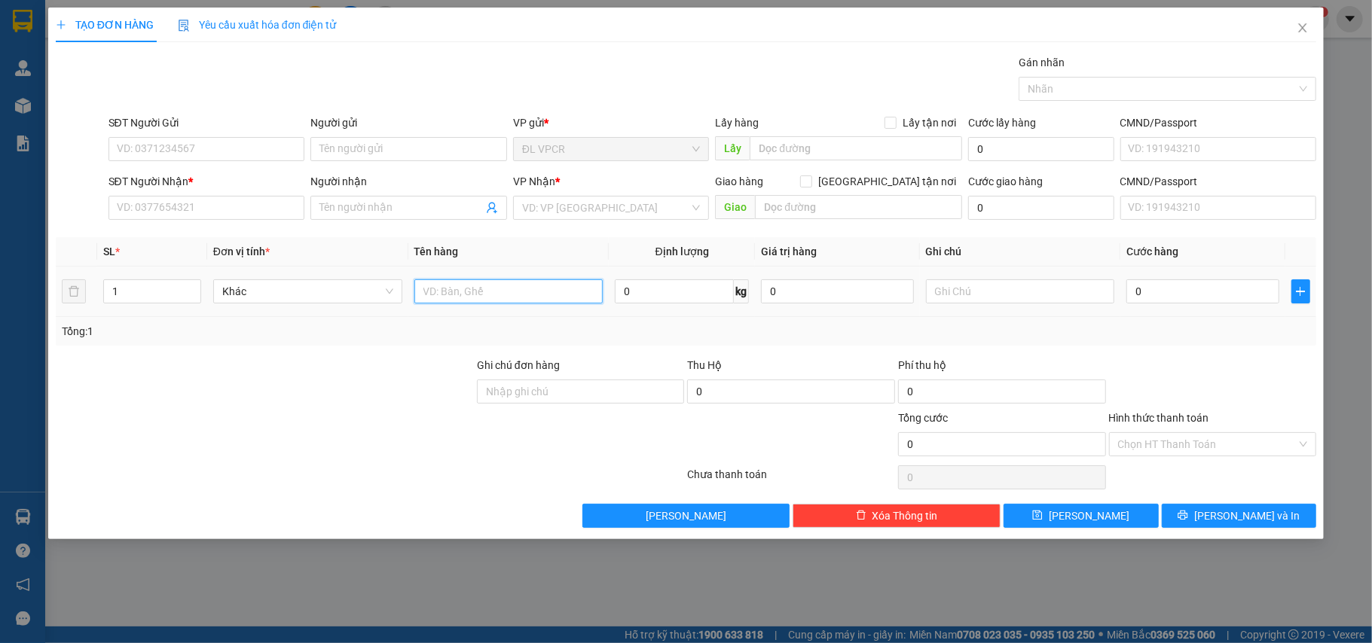
click at [443, 286] on input "text" at bounding box center [508, 291] width 189 height 24
type input "1 hộp"
click at [1188, 288] on input "0" at bounding box center [1202, 291] width 152 height 24
type input "2"
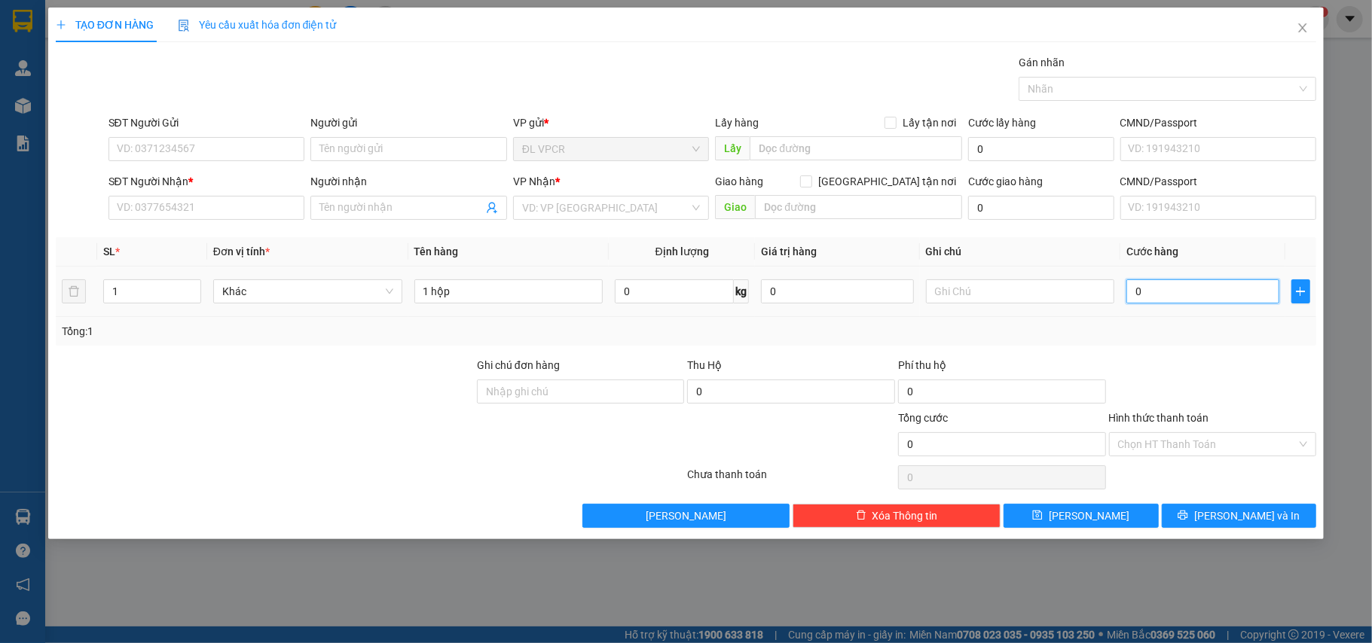
type input "2"
type input "20"
drag, startPoint x: 1188, startPoint y: 301, endPoint x: 1188, endPoint y: 359, distance: 58.0
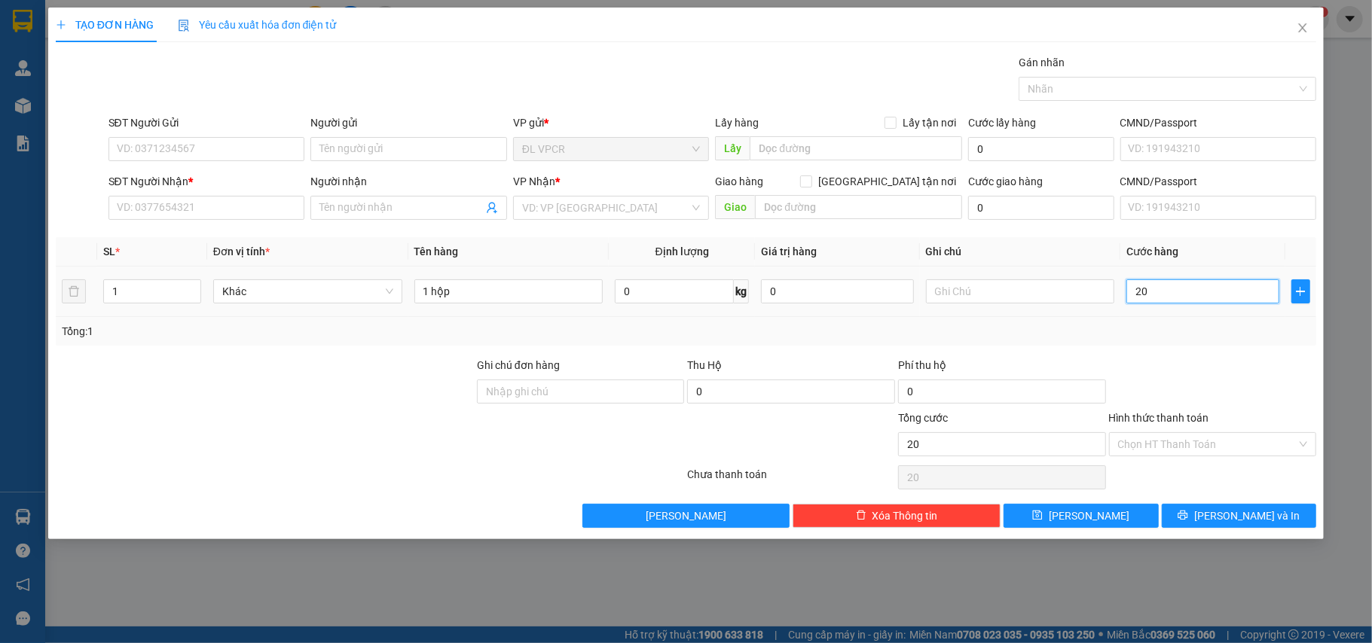
click at [1185, 308] on td "20" at bounding box center [1202, 292] width 164 height 50
type input "20.000"
click at [1203, 362] on div at bounding box center [1212, 383] width 211 height 53
click at [1187, 453] on input "Hình thức thanh toán" at bounding box center [1207, 444] width 179 height 23
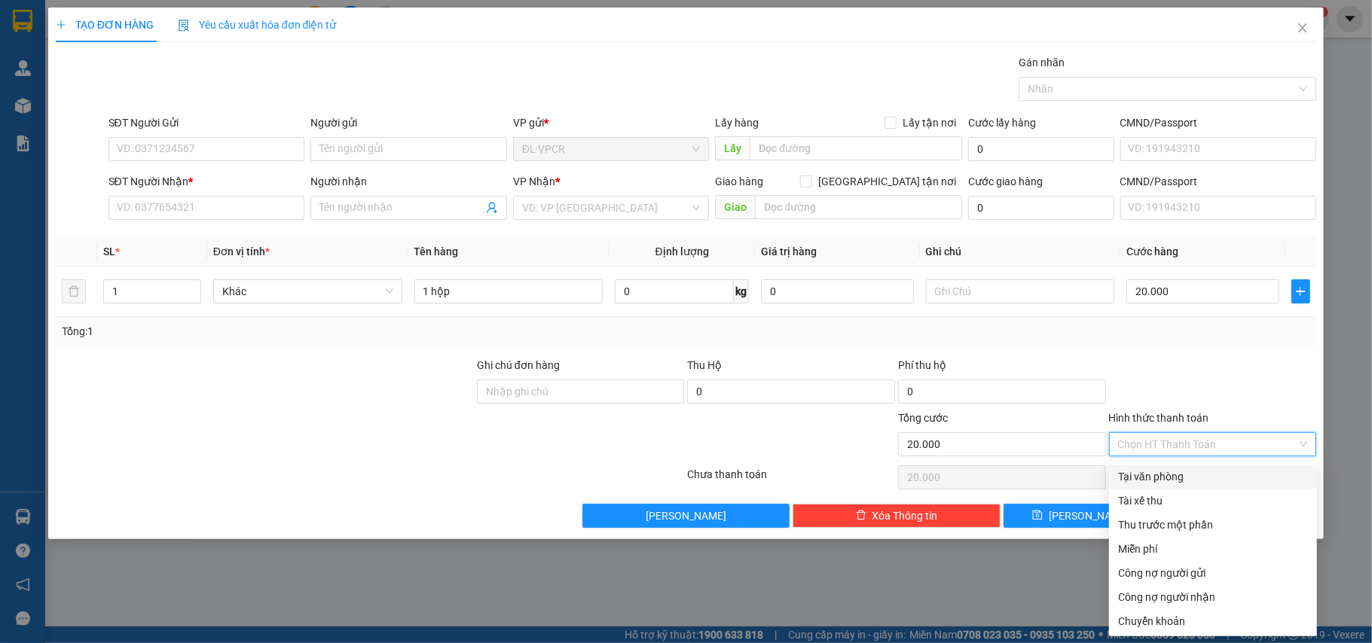
click at [1158, 470] on div "Tại văn phòng" at bounding box center [1213, 476] width 190 height 17
type input "0"
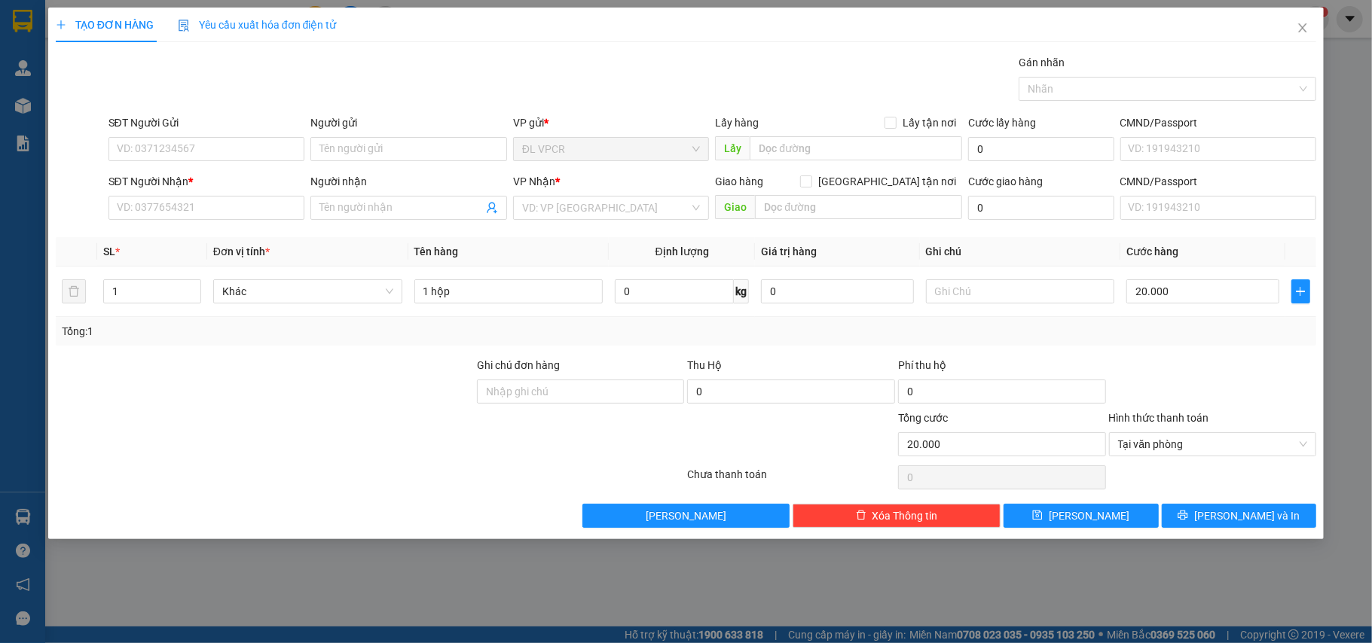
click at [1184, 386] on div at bounding box center [1212, 383] width 211 height 53
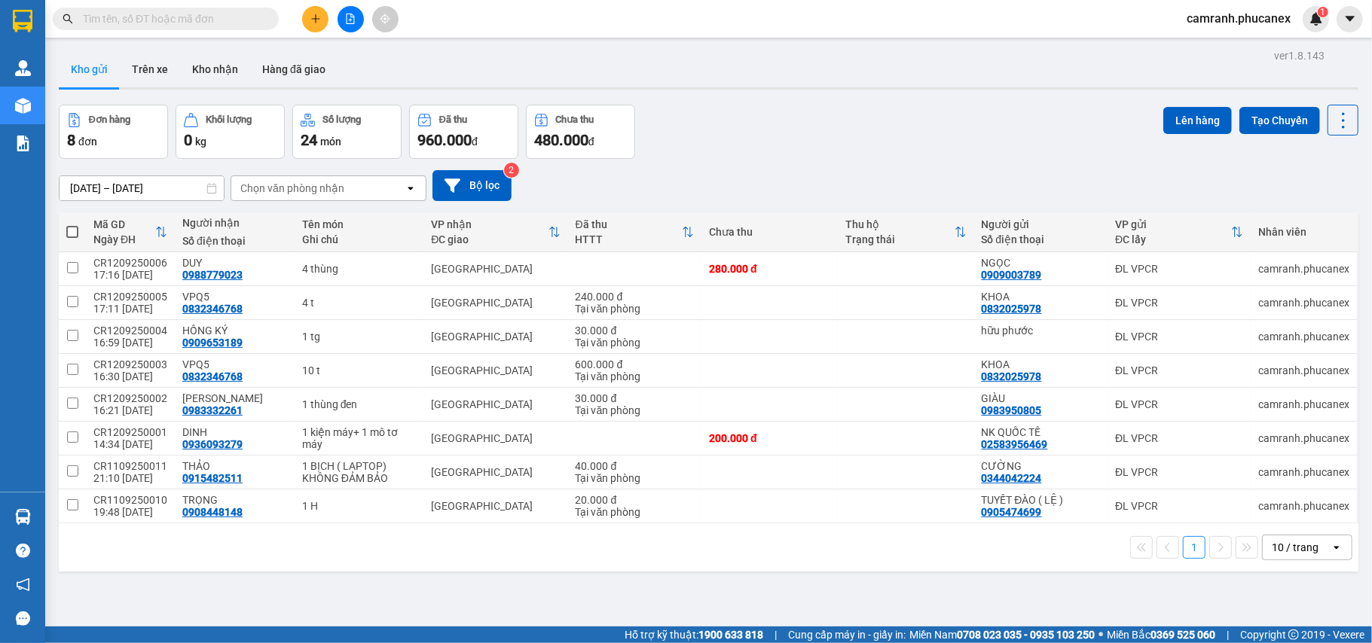
click at [324, 16] on button at bounding box center [315, 19] width 26 height 26
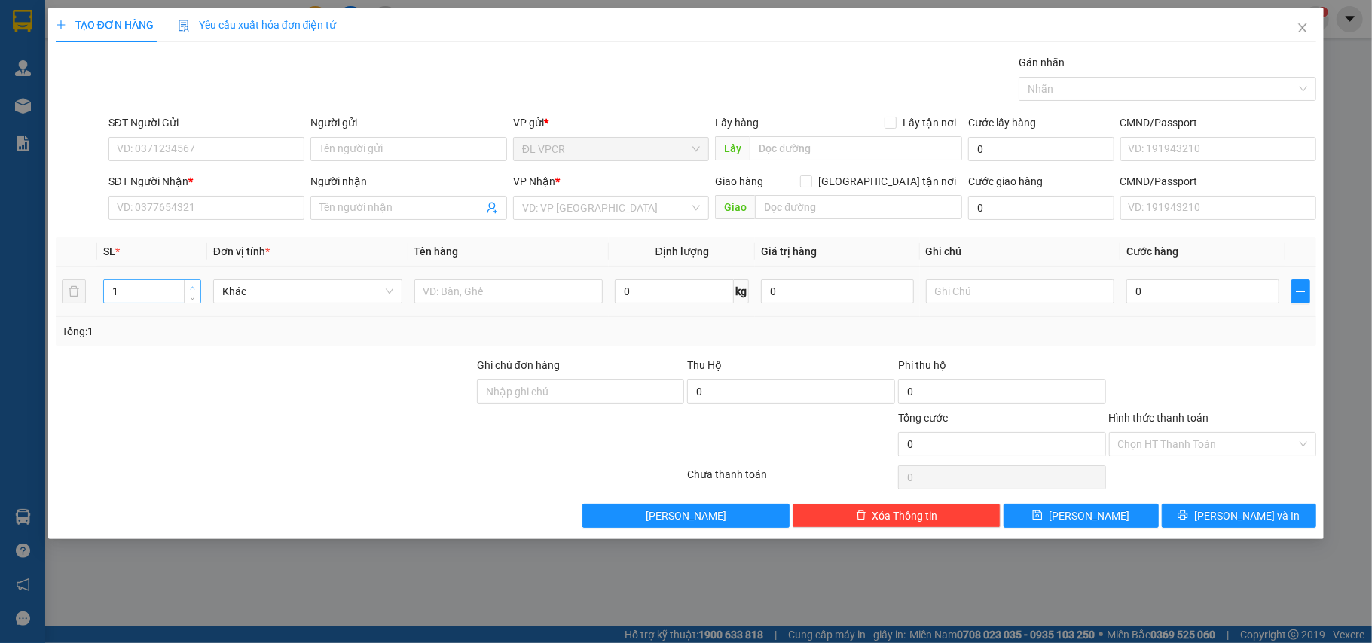
type input "2"
click at [193, 286] on icon "up" at bounding box center [192, 287] width 5 height 5
click at [443, 291] on input "text" at bounding box center [508, 291] width 189 height 24
type input "2"
click at [223, 200] on input "SĐT Người Nhận *" at bounding box center [206, 208] width 197 height 24
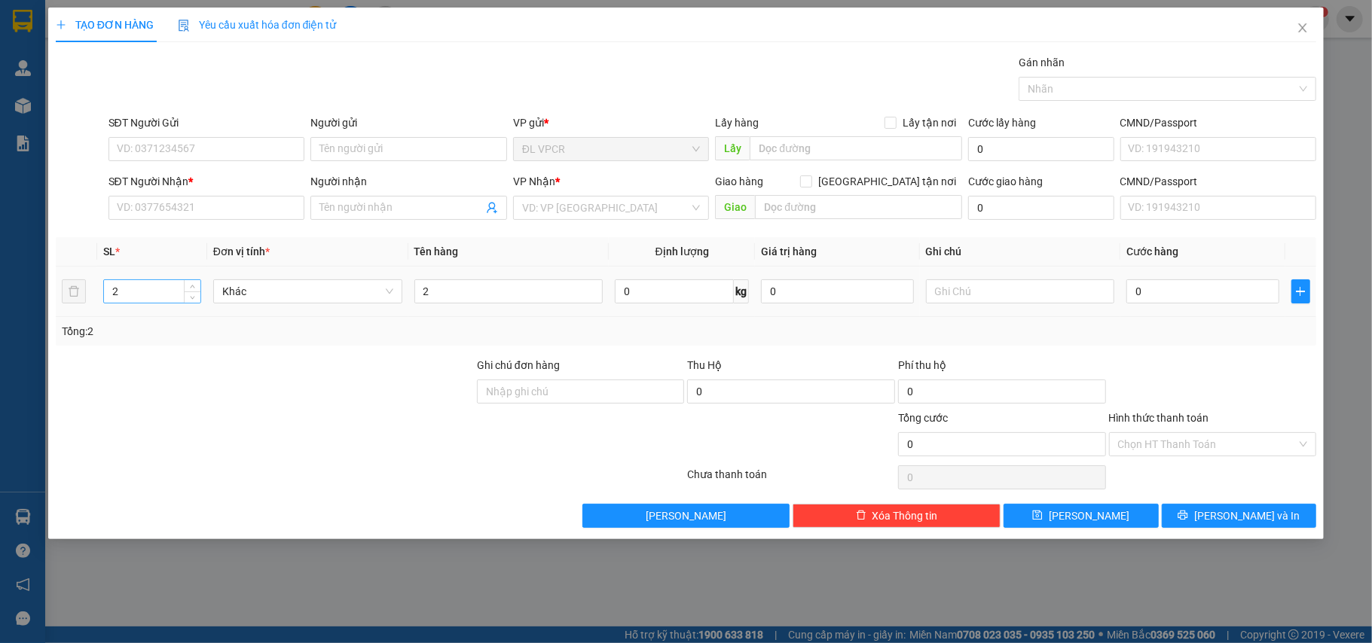
click at [149, 294] on input "2" at bounding box center [152, 291] width 96 height 23
click at [447, 291] on input "2" at bounding box center [508, 291] width 189 height 24
click at [146, 287] on input "number" at bounding box center [152, 291] width 96 height 23
type input "1"
click at [438, 298] on input "text" at bounding box center [508, 291] width 189 height 24
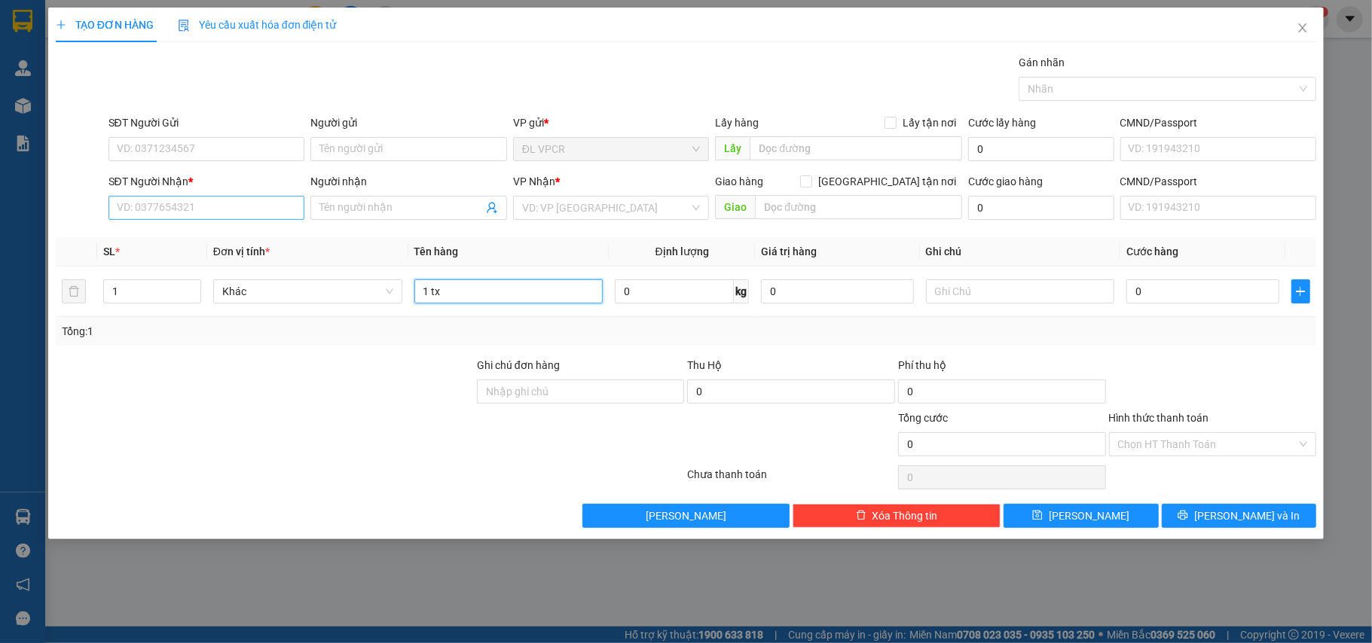
type input "1 tx"
click at [224, 211] on input "SĐT Người Nhận *" at bounding box center [206, 208] width 197 height 24
click at [170, 233] on div "0901305381 - NGOÃN" at bounding box center [206, 239] width 179 height 17
type input "0901305381"
type input "NGOÃN"
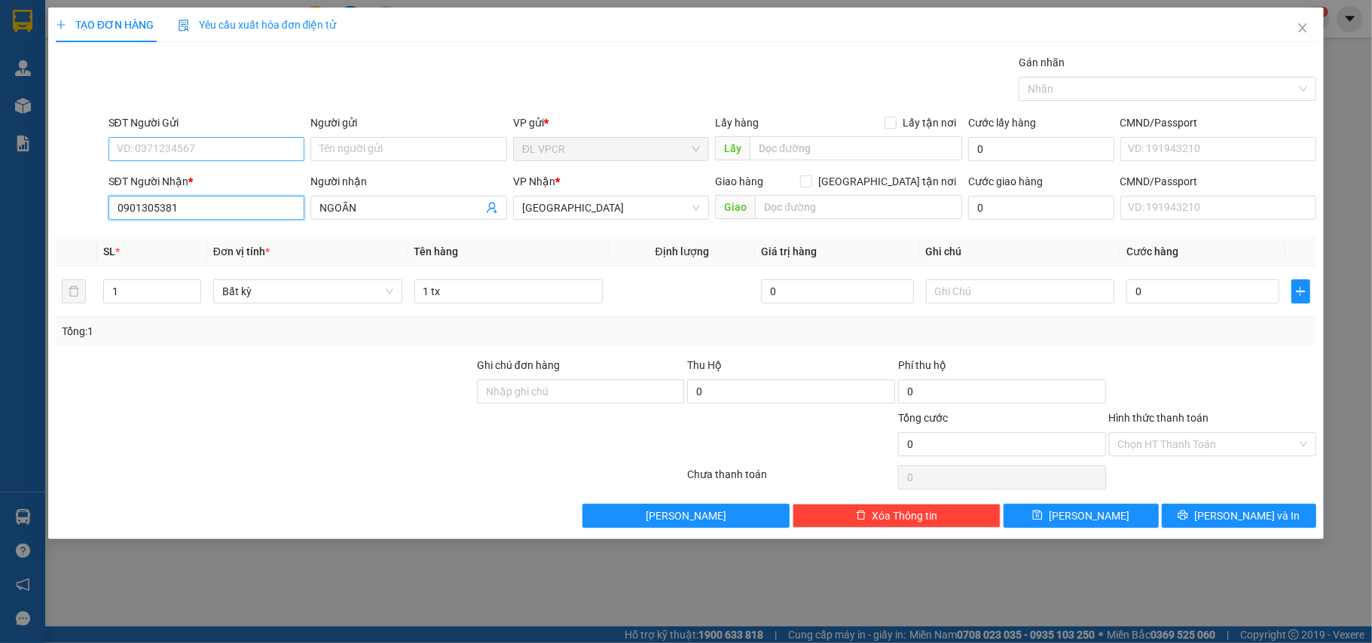
type input "0901305381"
click at [175, 142] on input "SĐT Người Gửi" at bounding box center [206, 149] width 197 height 24
click at [224, 175] on div "0905766616 - SUM" at bounding box center [206, 180] width 179 height 17
type input "0905766616"
type input "SUM"
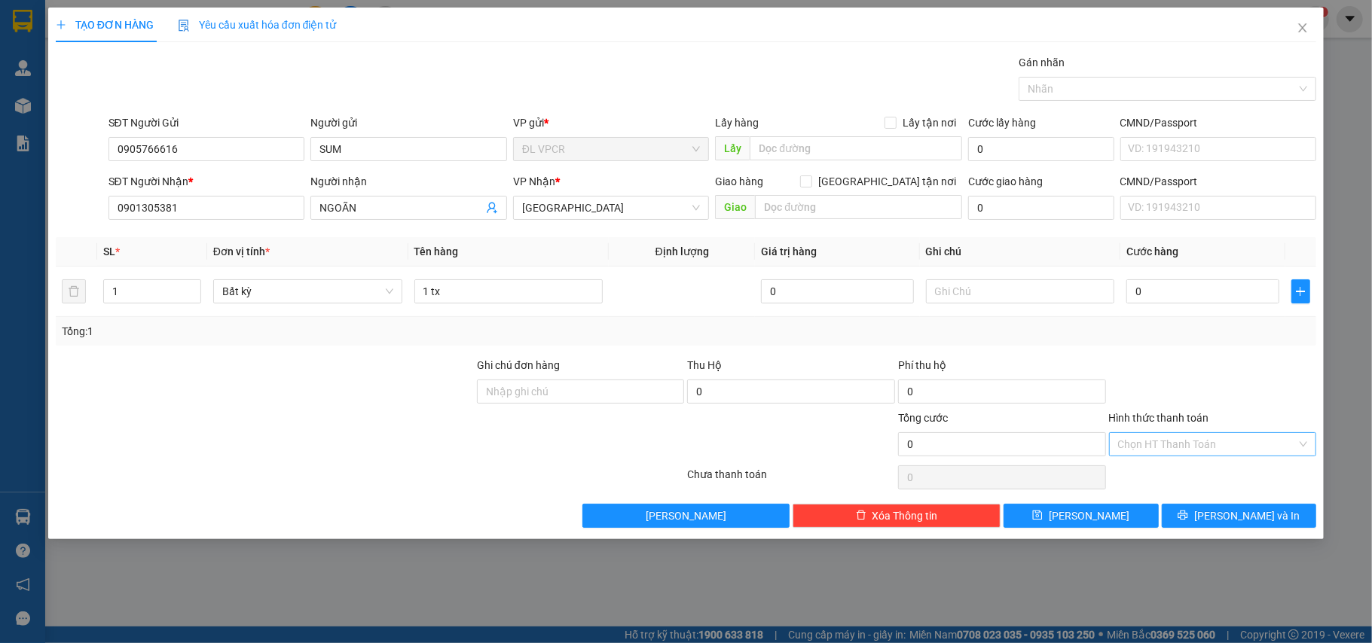
click at [1196, 450] on input "Hình thức thanh toán" at bounding box center [1207, 444] width 179 height 23
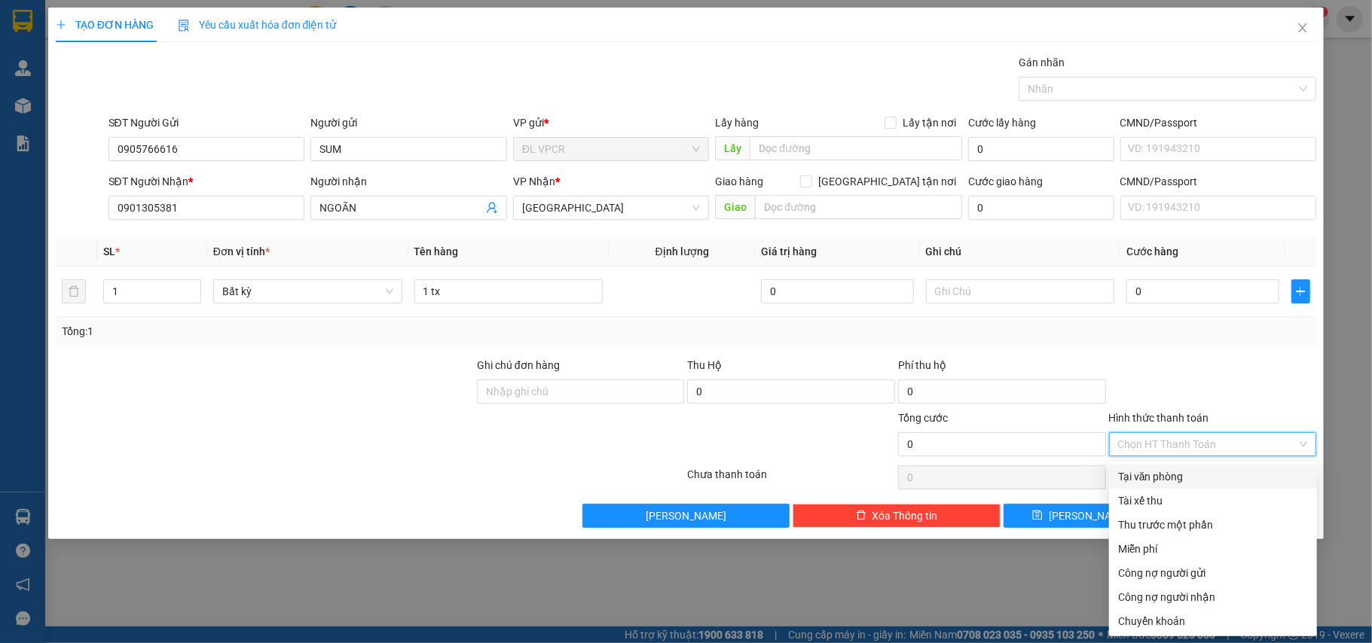
click at [1208, 474] on div "Tại văn phòng" at bounding box center [1213, 476] width 190 height 17
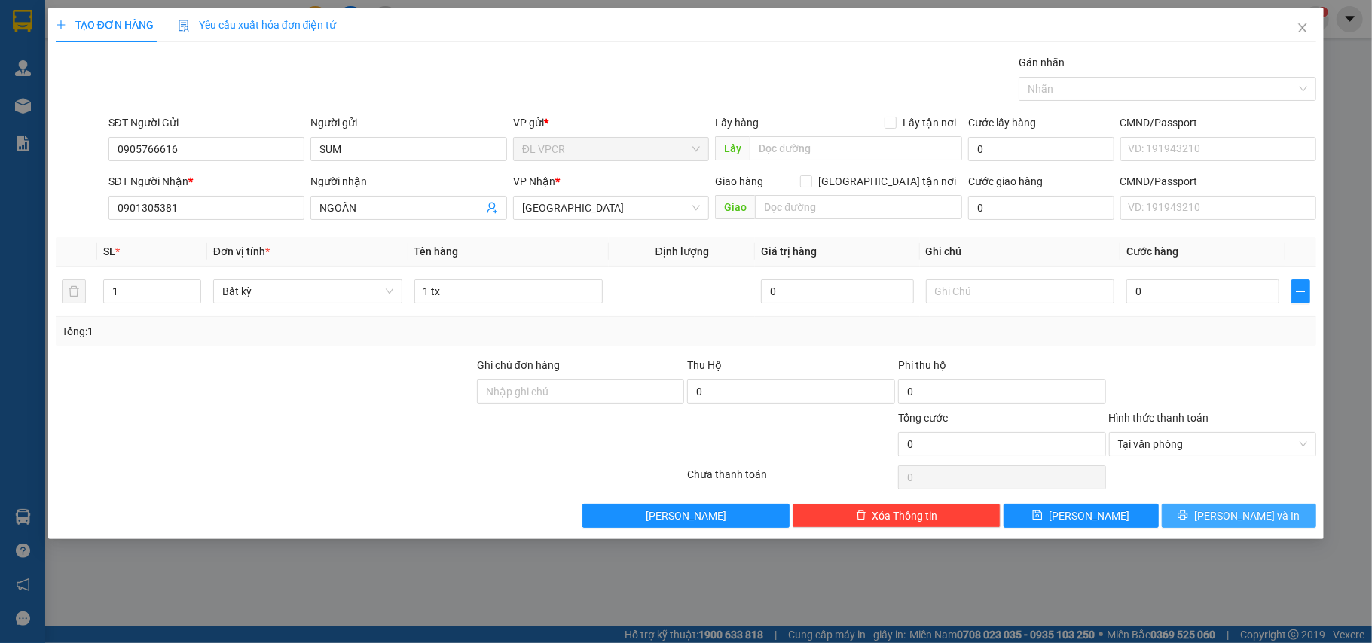
click at [1227, 518] on span "[PERSON_NAME] và In" at bounding box center [1246, 516] width 105 height 17
click at [1197, 293] on input "0" at bounding box center [1202, 291] width 152 height 24
type input "3"
type input "30"
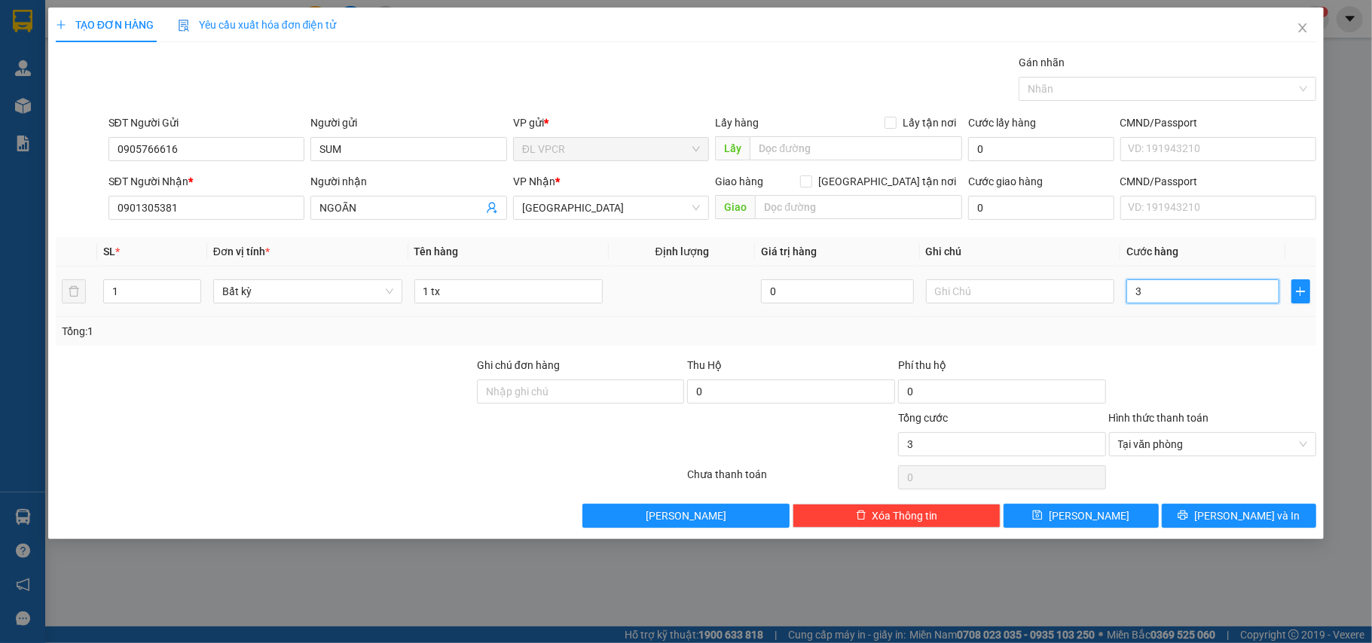
type input "30"
type input "30.000"
click at [1236, 377] on div at bounding box center [1212, 383] width 211 height 53
click at [1235, 516] on span "[PERSON_NAME] và In" at bounding box center [1246, 516] width 105 height 17
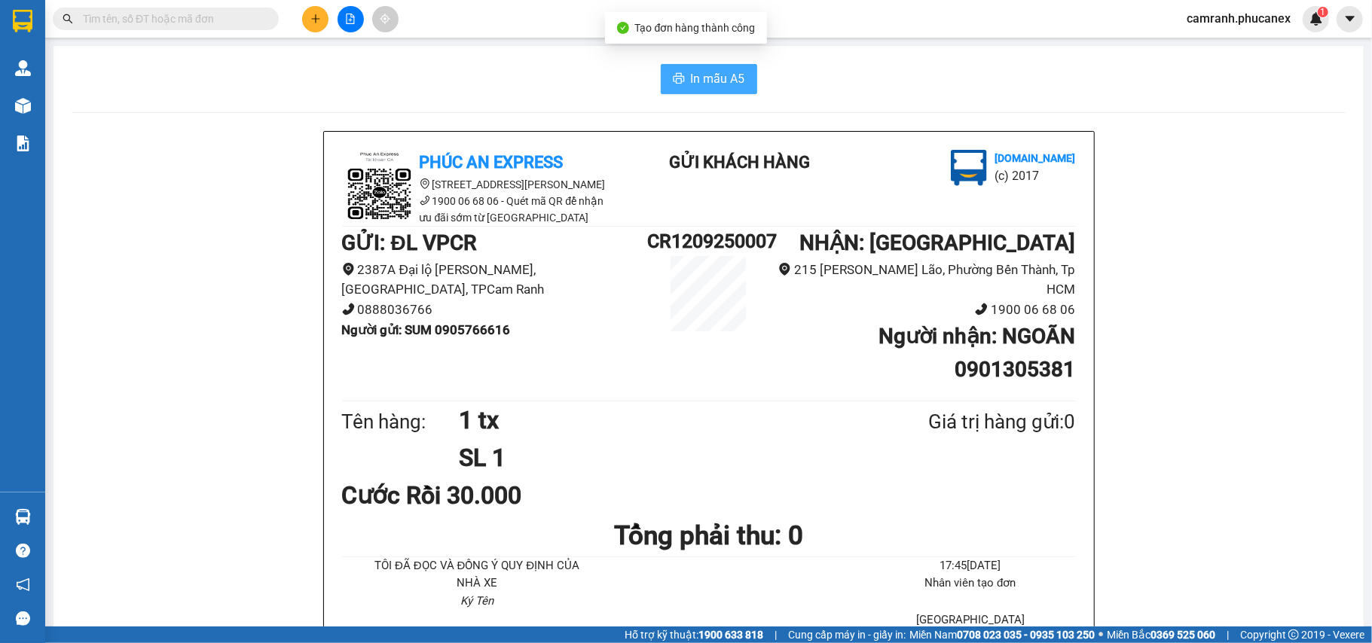
click at [693, 79] on span "In mẫu A5" at bounding box center [718, 78] width 54 height 19
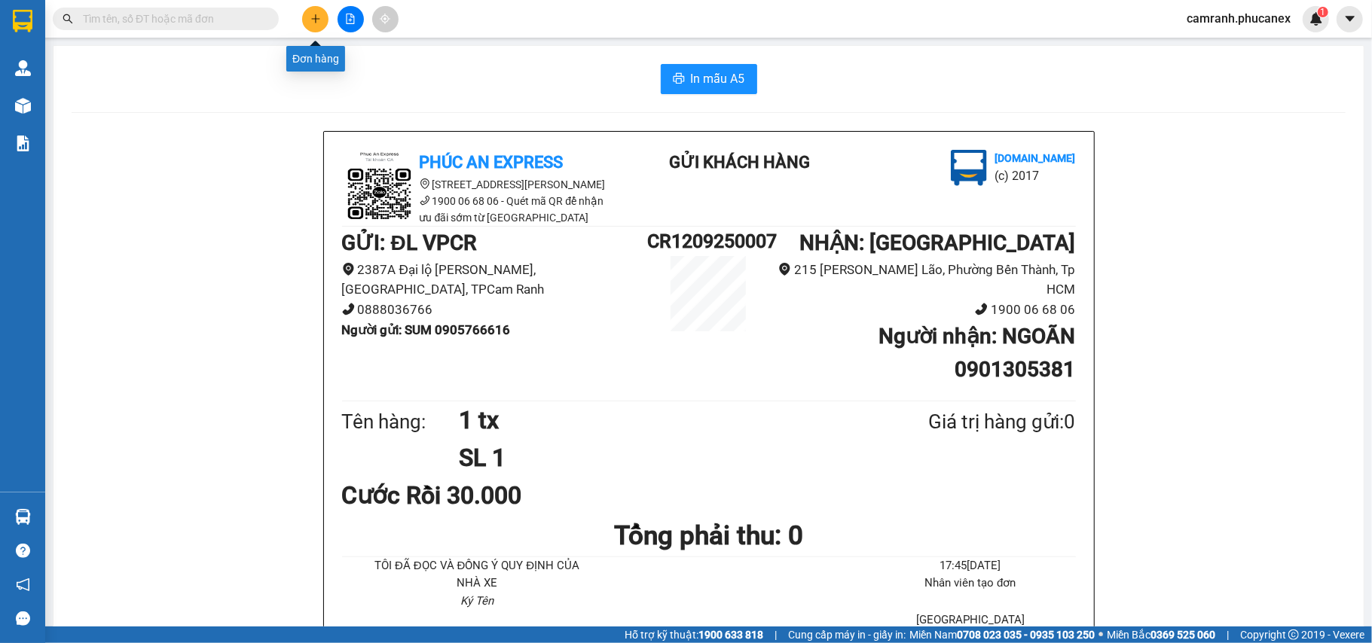
click at [320, 17] on icon "plus" at bounding box center [315, 19] width 11 height 11
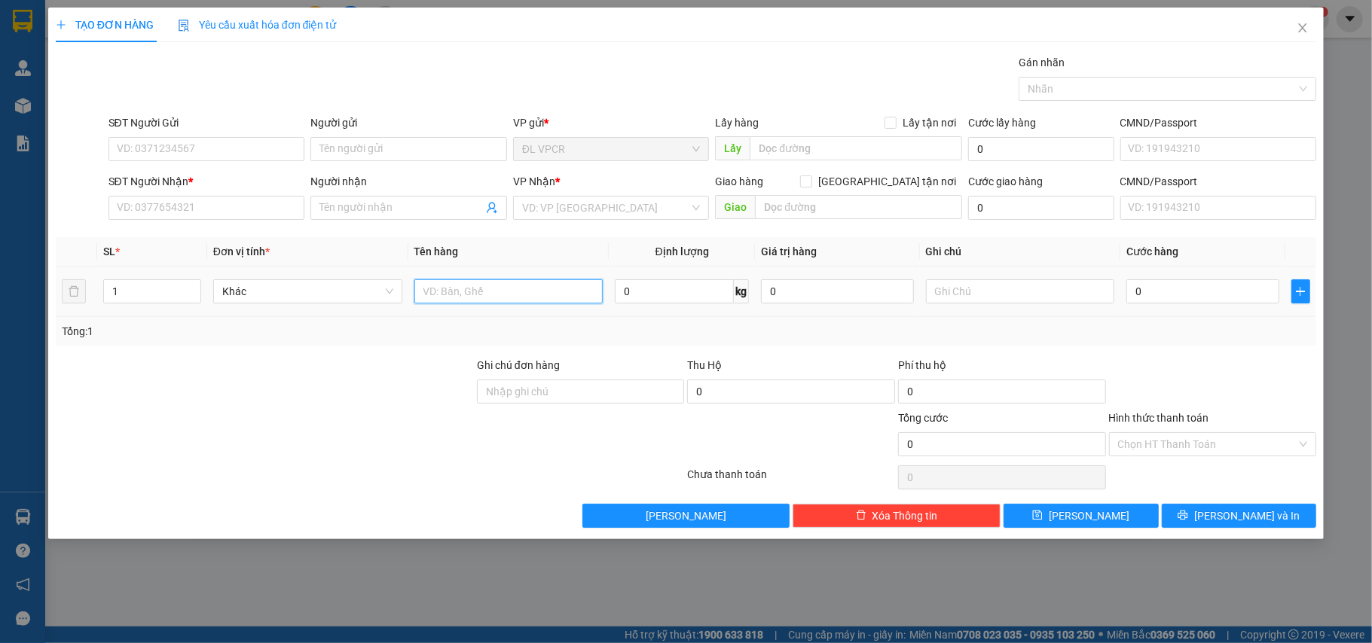
click at [478, 298] on input "text" at bounding box center [508, 291] width 189 height 24
click at [495, 304] on input "text" at bounding box center [508, 291] width 189 height 24
type input "1 tx"
click at [1182, 292] on input "0" at bounding box center [1202, 291] width 152 height 24
type input "3"
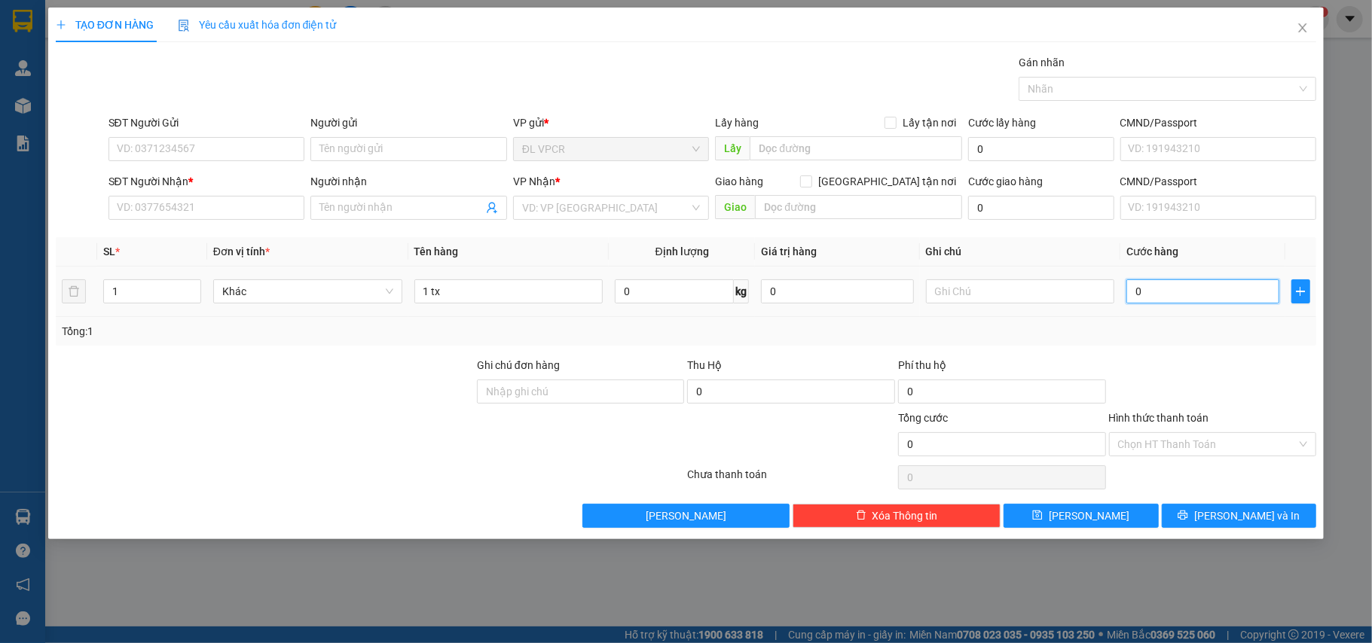
type input "3"
type input "30"
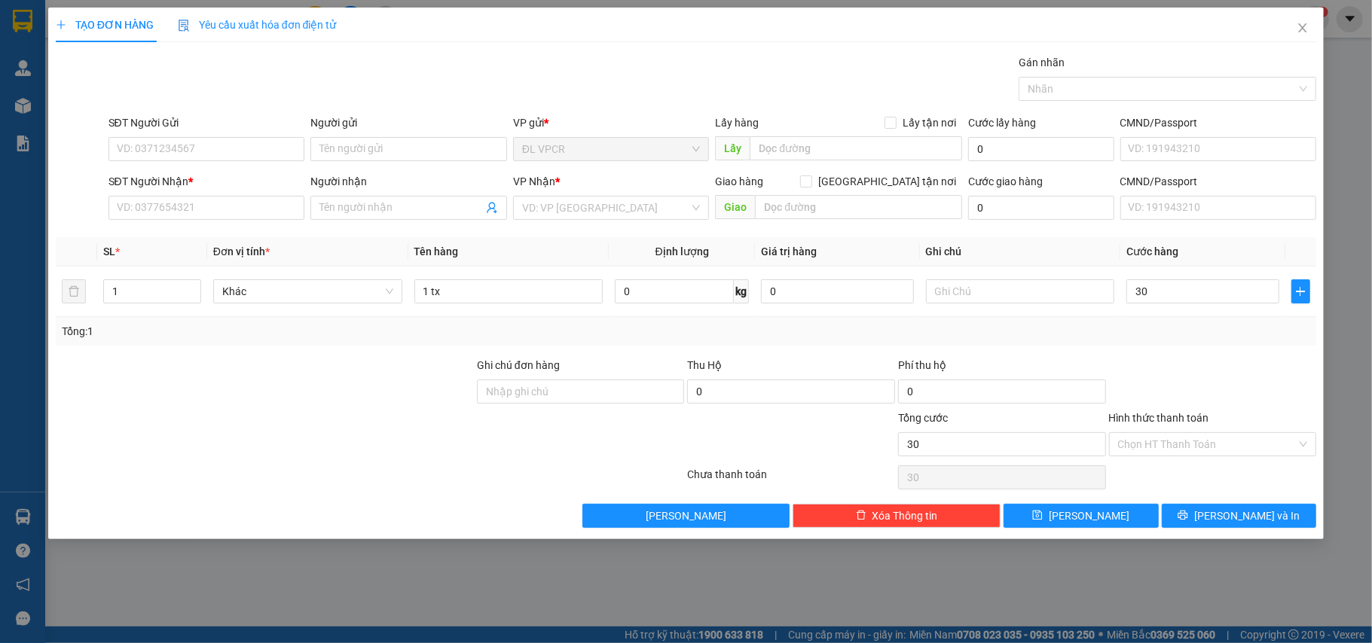
type input "30.000"
click at [1179, 357] on div "Transit Pickup Surcharge Ids Transit Deliver Surcharge Ids Transit Deliver Surc…" at bounding box center [686, 291] width 1261 height 474
click at [1176, 441] on input "Hình thức thanh toán" at bounding box center [1207, 444] width 179 height 23
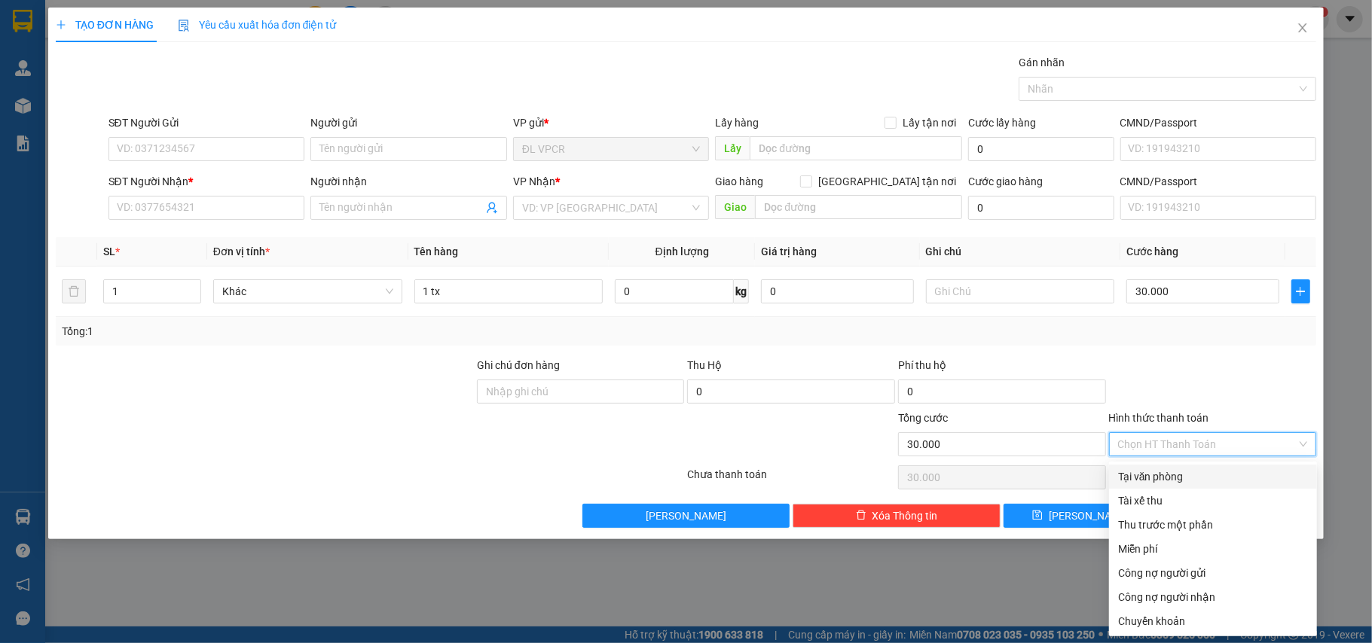
click at [1163, 482] on div "Tại văn phòng" at bounding box center [1213, 476] width 190 height 17
type input "0"
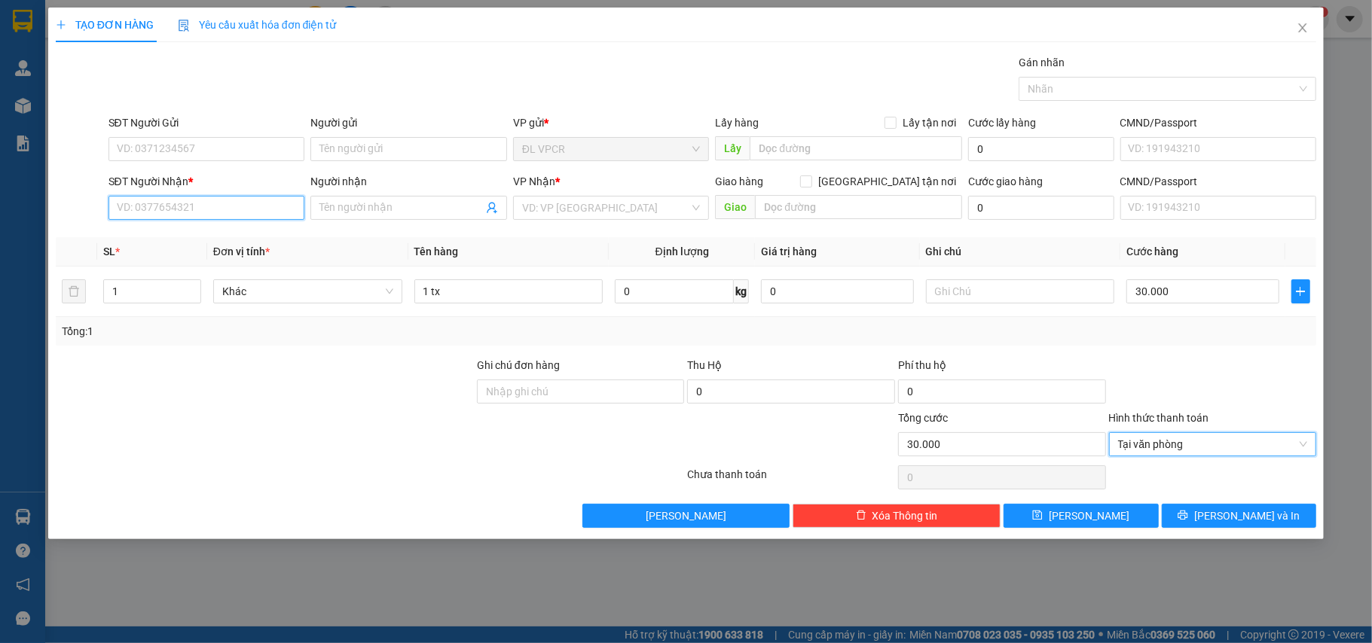
click at [193, 217] on input "SĐT Người Nhận *" at bounding box center [206, 208] width 197 height 24
click at [218, 246] on div "0914702274 - CẬU HÙNG" at bounding box center [206, 239] width 179 height 17
type input "0914702274"
type input "CẬU HÙNG"
type input "0914702274"
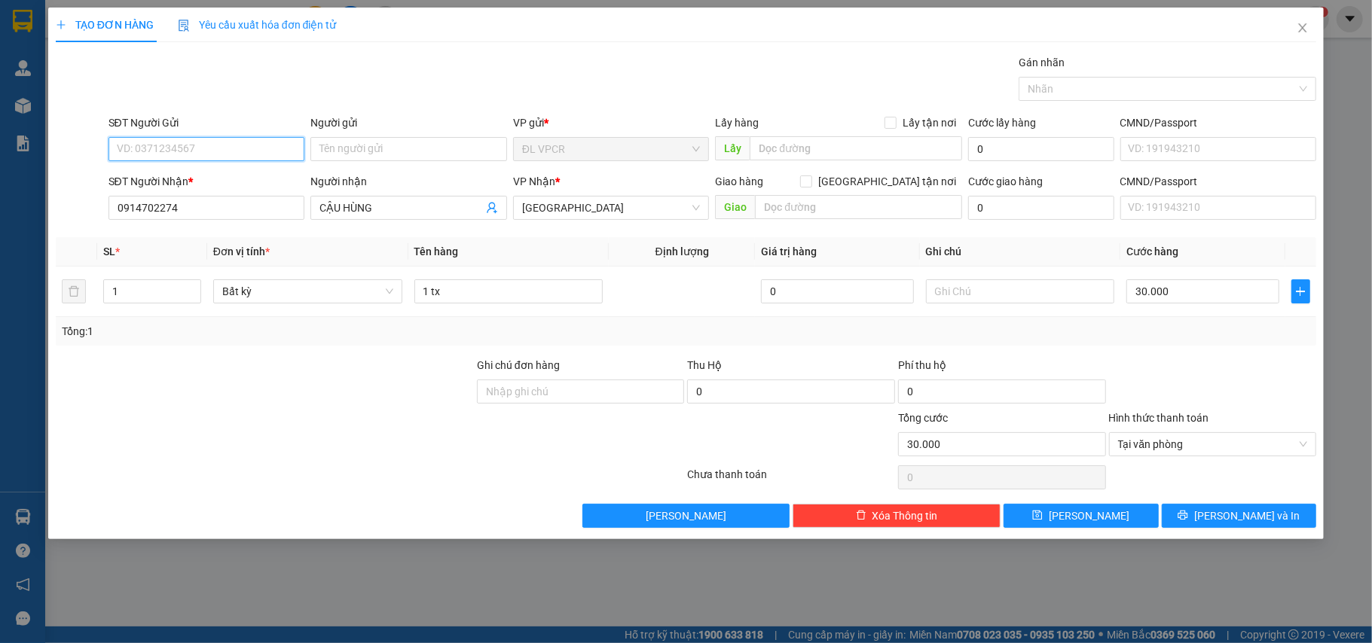
click at [218, 148] on input "SĐT Người Gửi" at bounding box center [206, 149] width 197 height 24
click at [217, 182] on div "0905766616 - SUM" at bounding box center [206, 180] width 179 height 17
type input "0905766616"
type input "SUM"
click at [1247, 517] on span "[PERSON_NAME] và In" at bounding box center [1246, 516] width 105 height 17
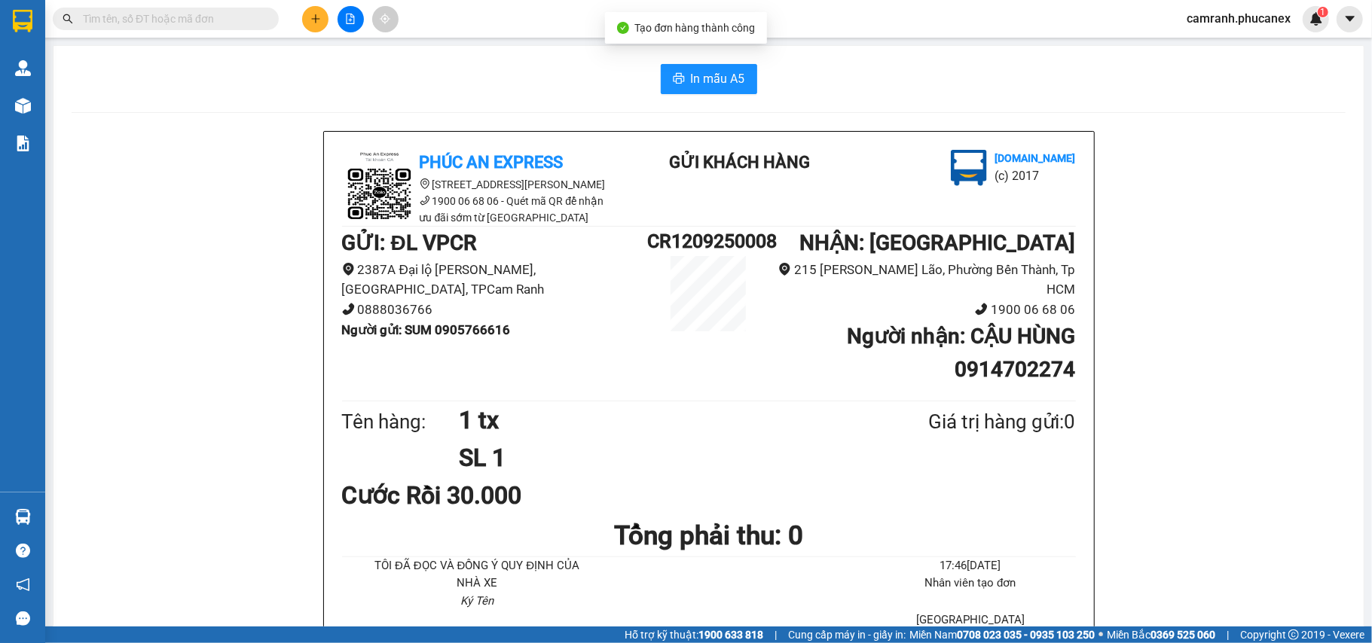
click at [678, 85] on button "In mẫu A5" at bounding box center [709, 79] width 96 height 30
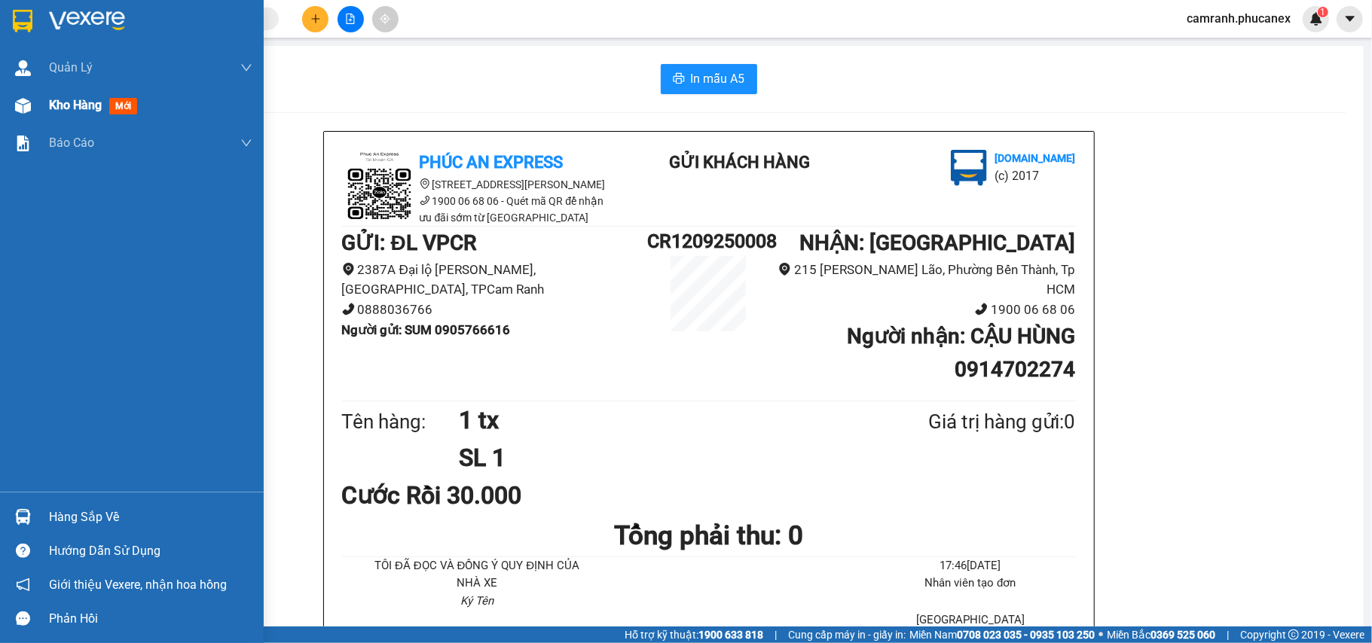
click at [68, 103] on span "Kho hàng" at bounding box center [75, 105] width 53 height 14
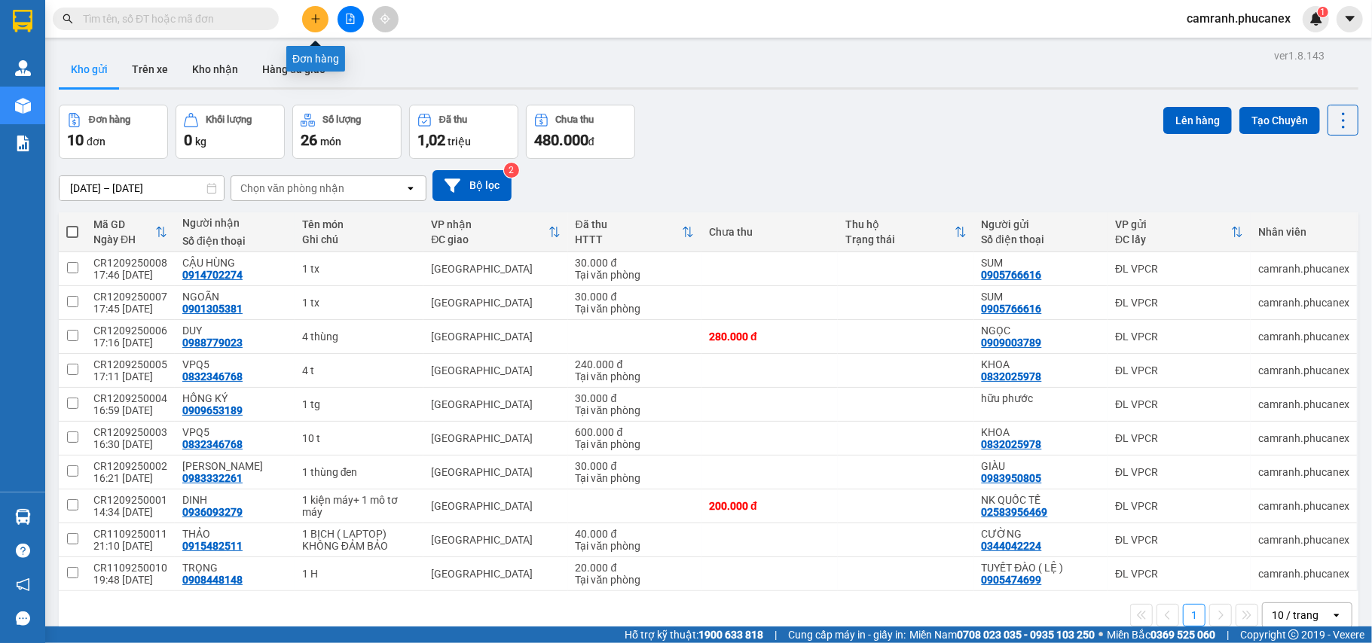
click at [318, 23] on icon "plus" at bounding box center [315, 19] width 11 height 11
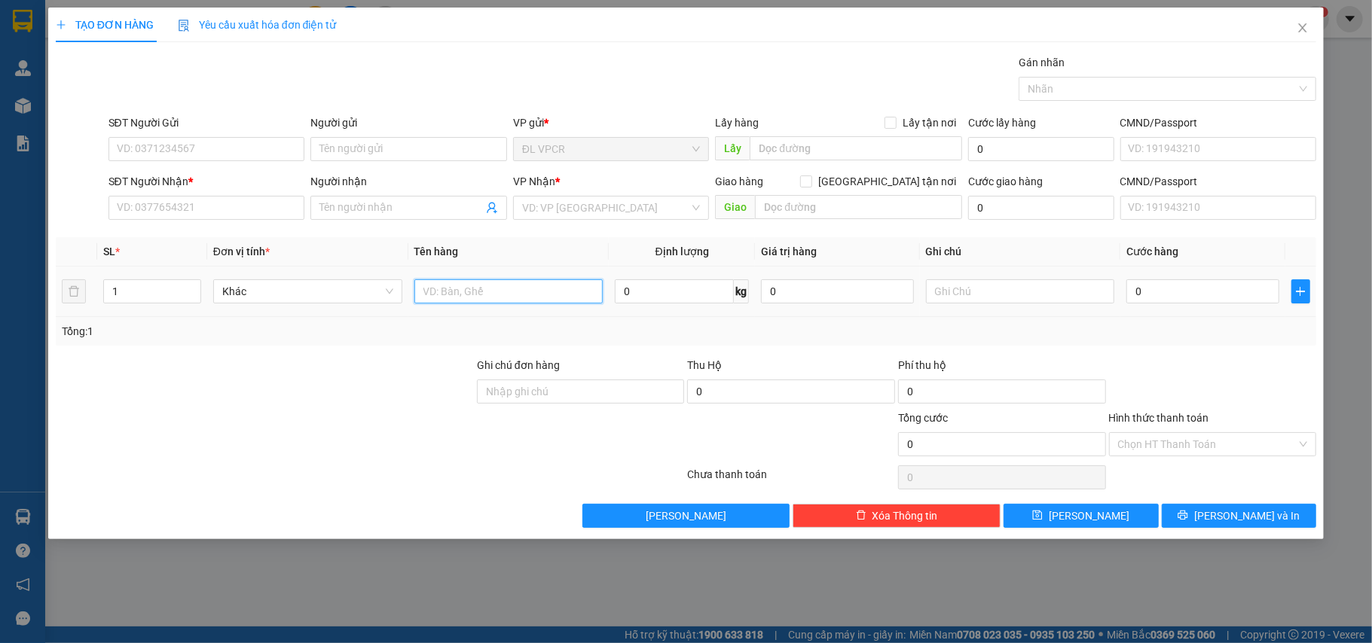
click at [461, 297] on input "text" at bounding box center [508, 291] width 189 height 24
type input "1 hộp"
click at [238, 212] on input "SĐT Người Nhận *" at bounding box center [206, 208] width 197 height 24
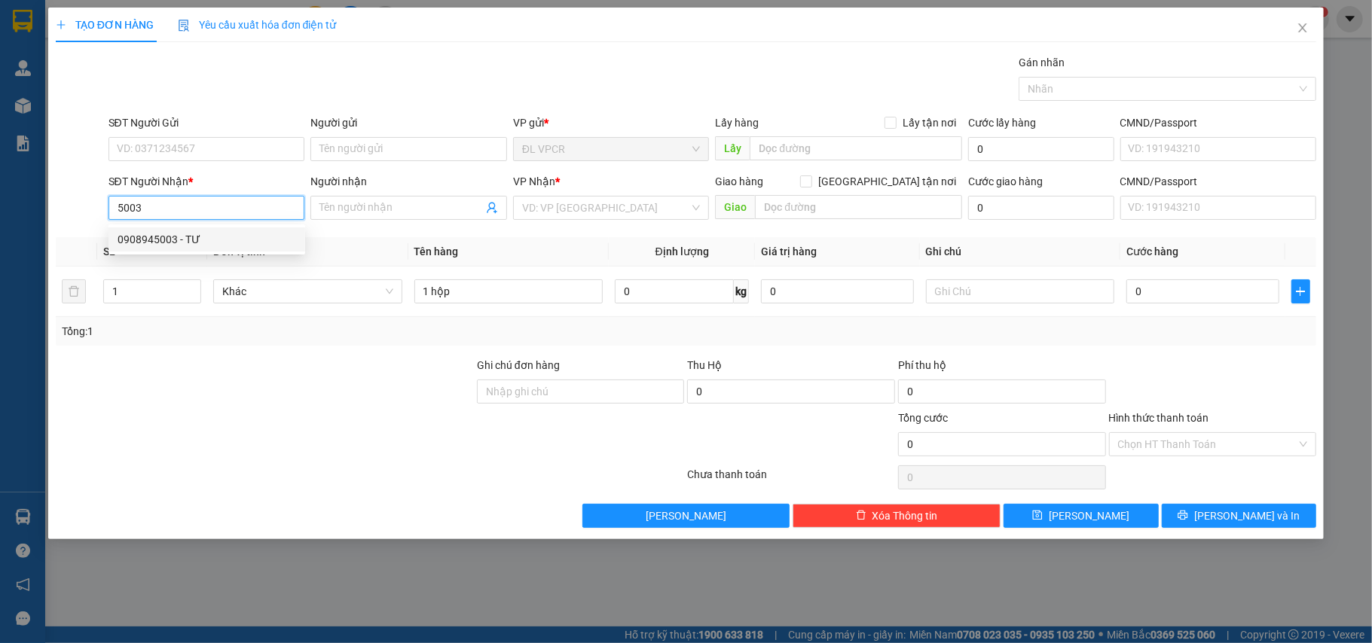
click at [188, 236] on div "0908945003 - TƯ" at bounding box center [206, 239] width 179 height 17
type input "0908945003"
type input "TƯ"
type input "0908945003"
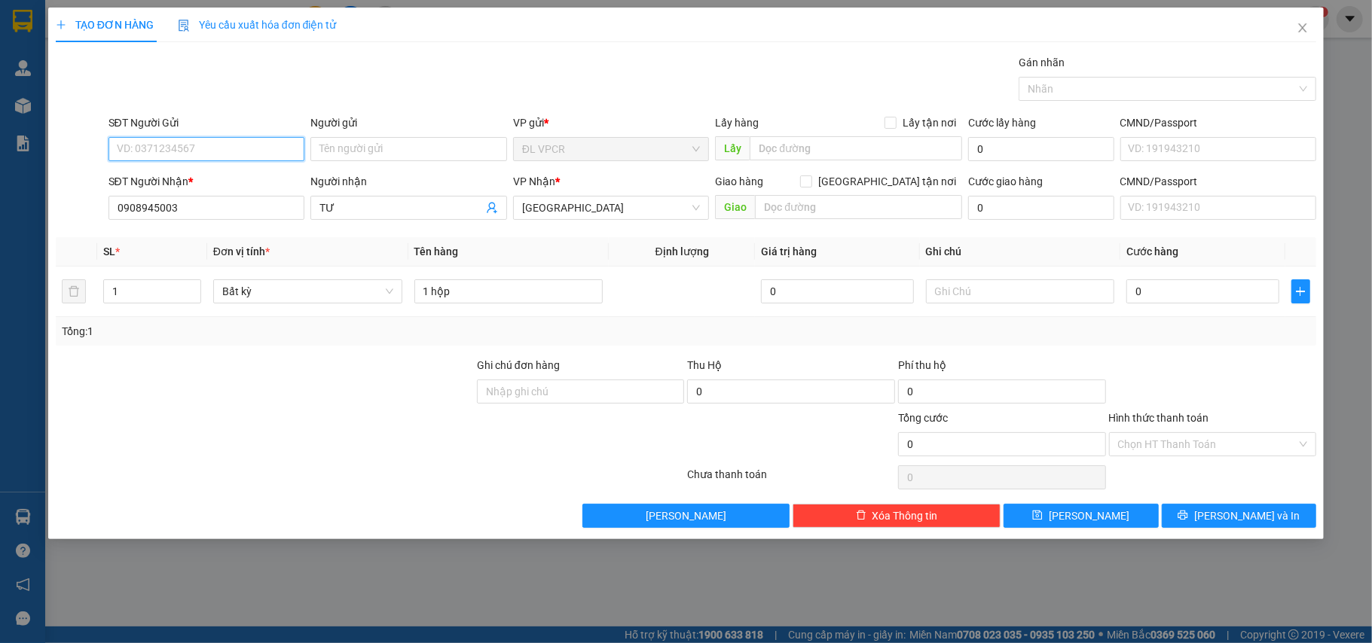
click at [202, 148] on input "SĐT Người Gửi" at bounding box center [206, 149] width 197 height 24
click at [215, 179] on div "0914054567 - HOÀNG PHÚC" at bounding box center [206, 180] width 179 height 17
type input "0914054567"
type input "HOÀNG PHÚC"
click at [1179, 280] on div "0" at bounding box center [1202, 291] width 152 height 30
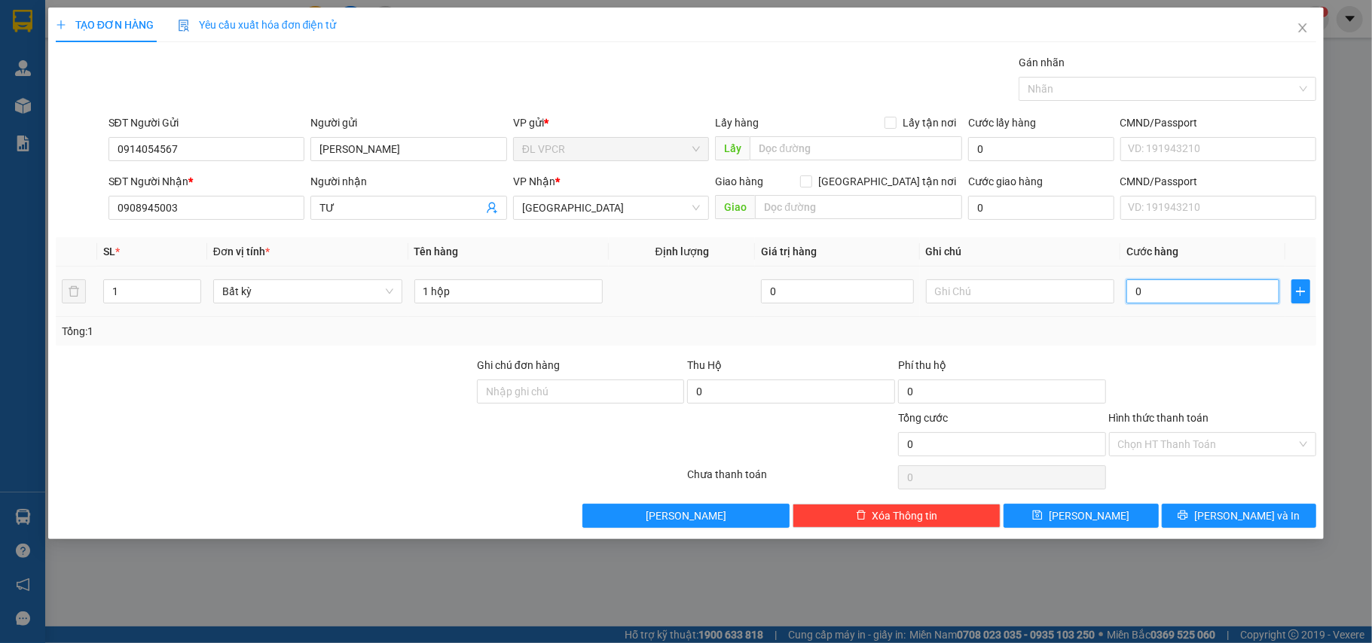
click at [1182, 290] on input "0" at bounding box center [1202, 291] width 152 height 24
type input "2"
type input "20"
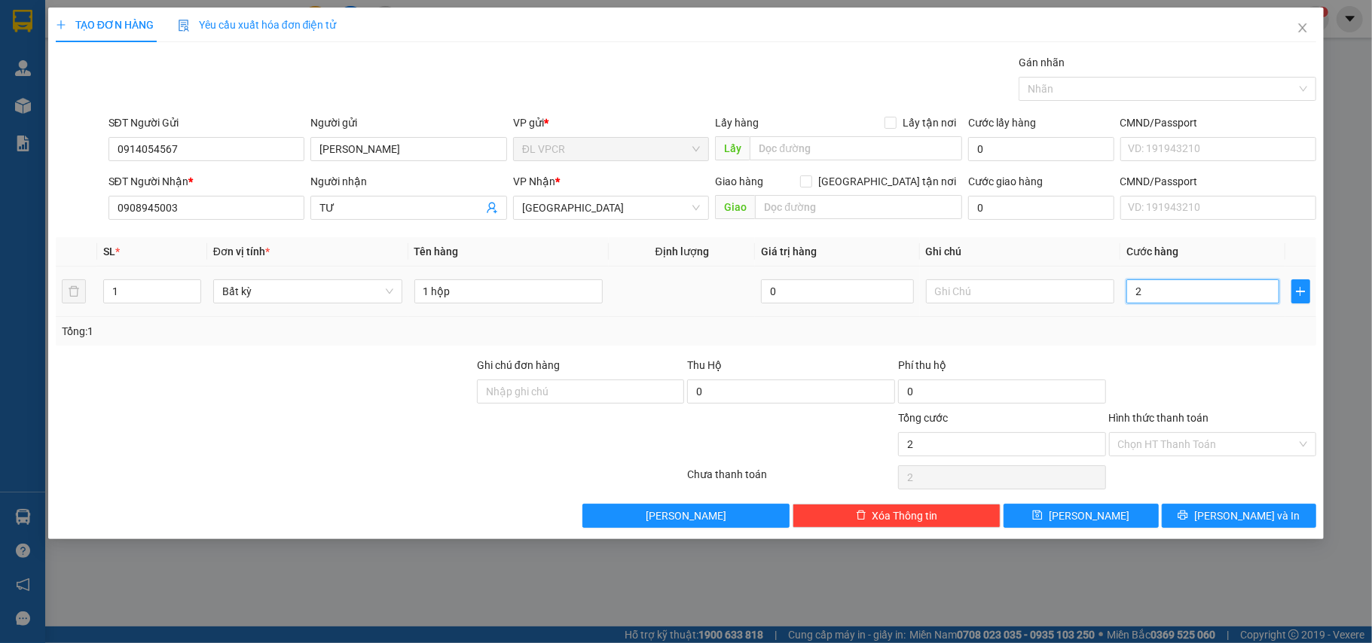
type input "20"
type input "20.000"
click at [1199, 398] on div at bounding box center [1212, 383] width 211 height 53
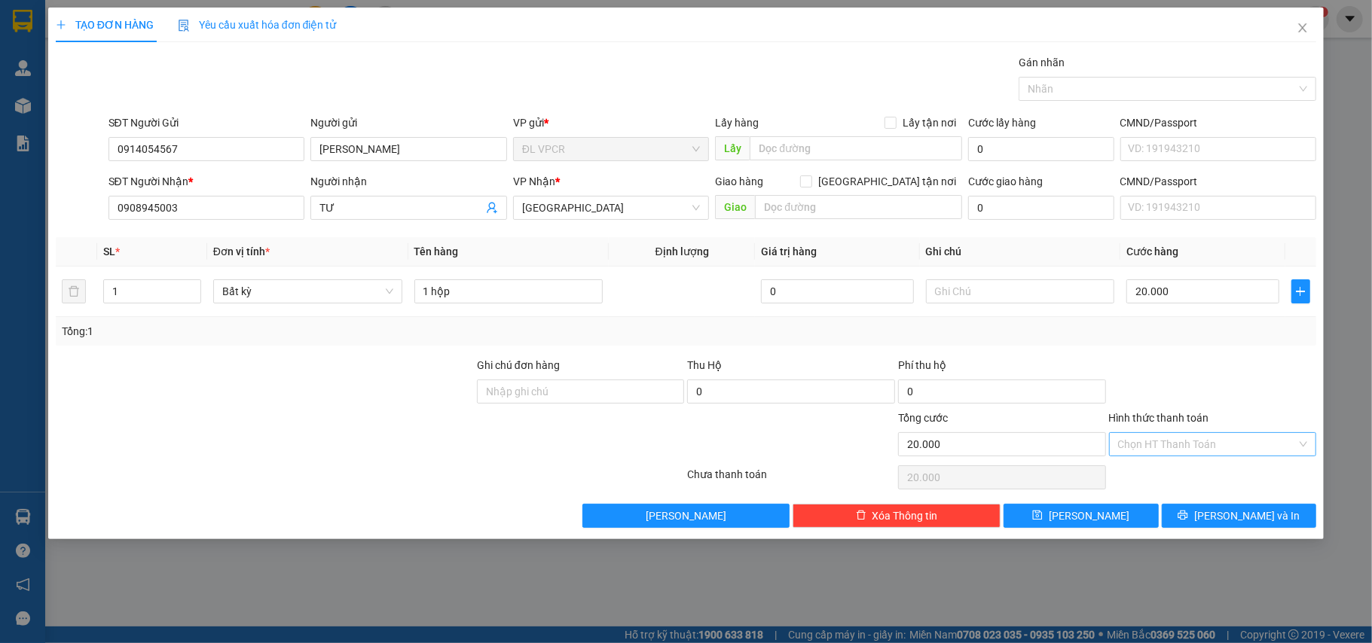
click at [1201, 441] on input "Hình thức thanh toán" at bounding box center [1207, 444] width 179 height 23
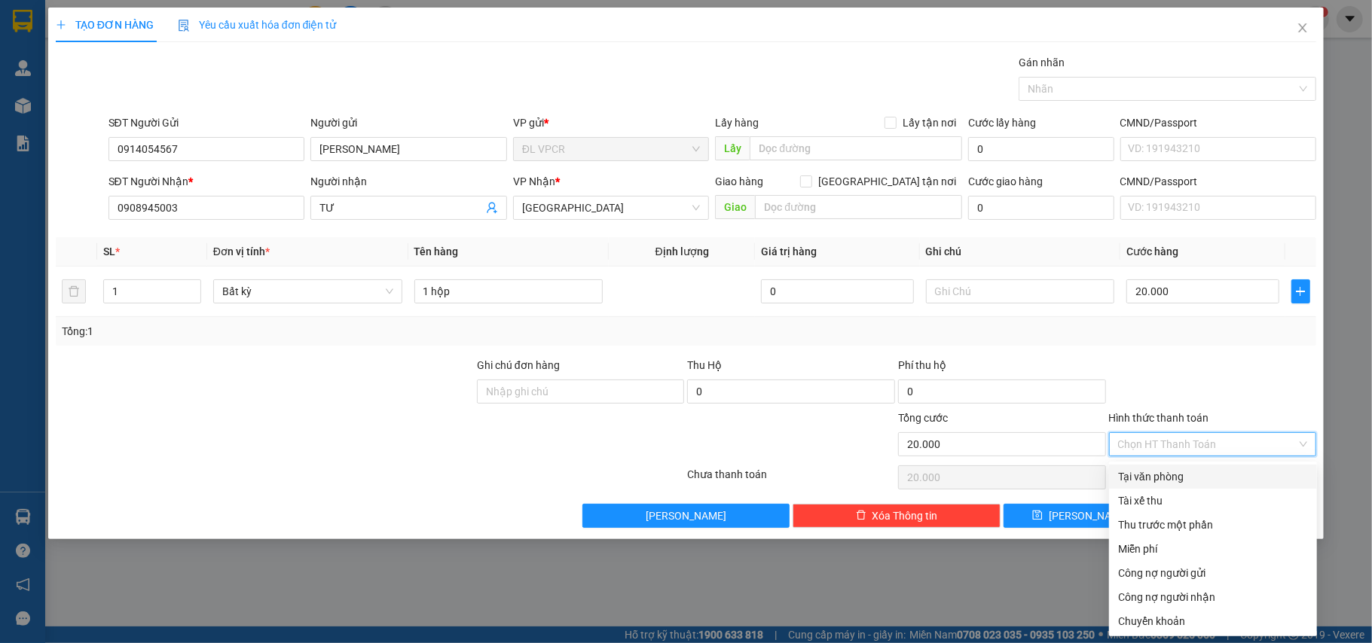
click at [1175, 471] on div "Tại văn phòng" at bounding box center [1213, 476] width 190 height 17
type input "0"
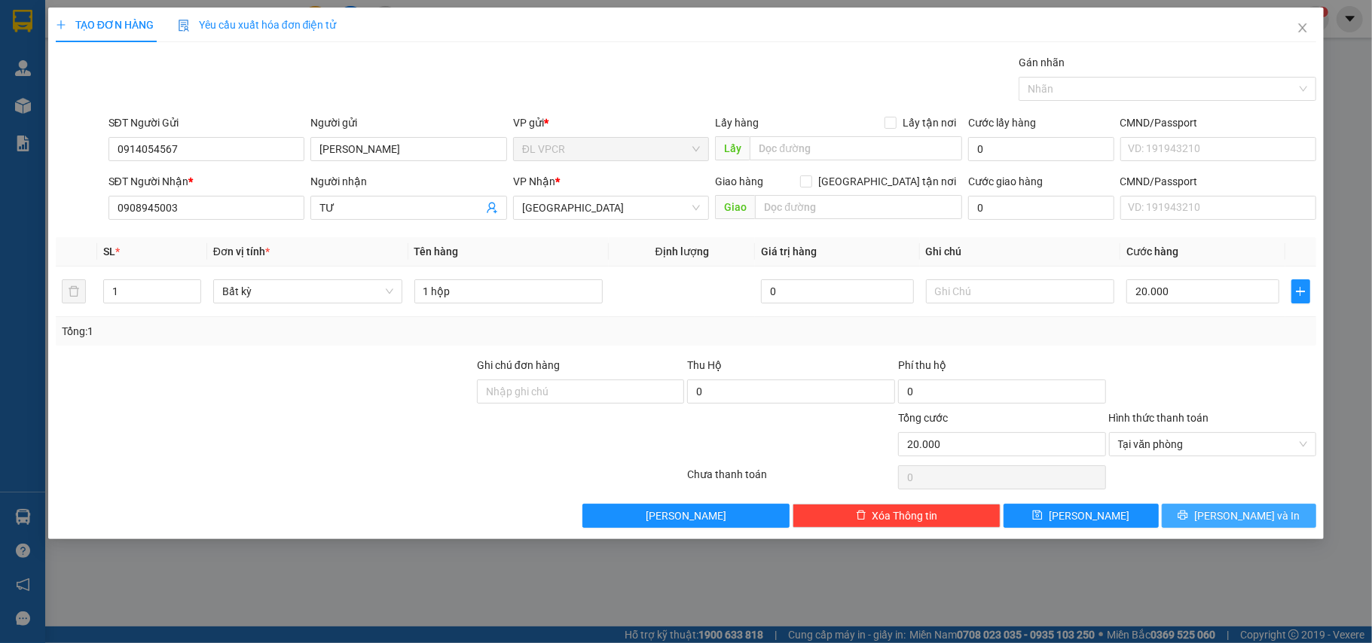
click at [1230, 520] on span "[PERSON_NAME] và In" at bounding box center [1246, 516] width 105 height 17
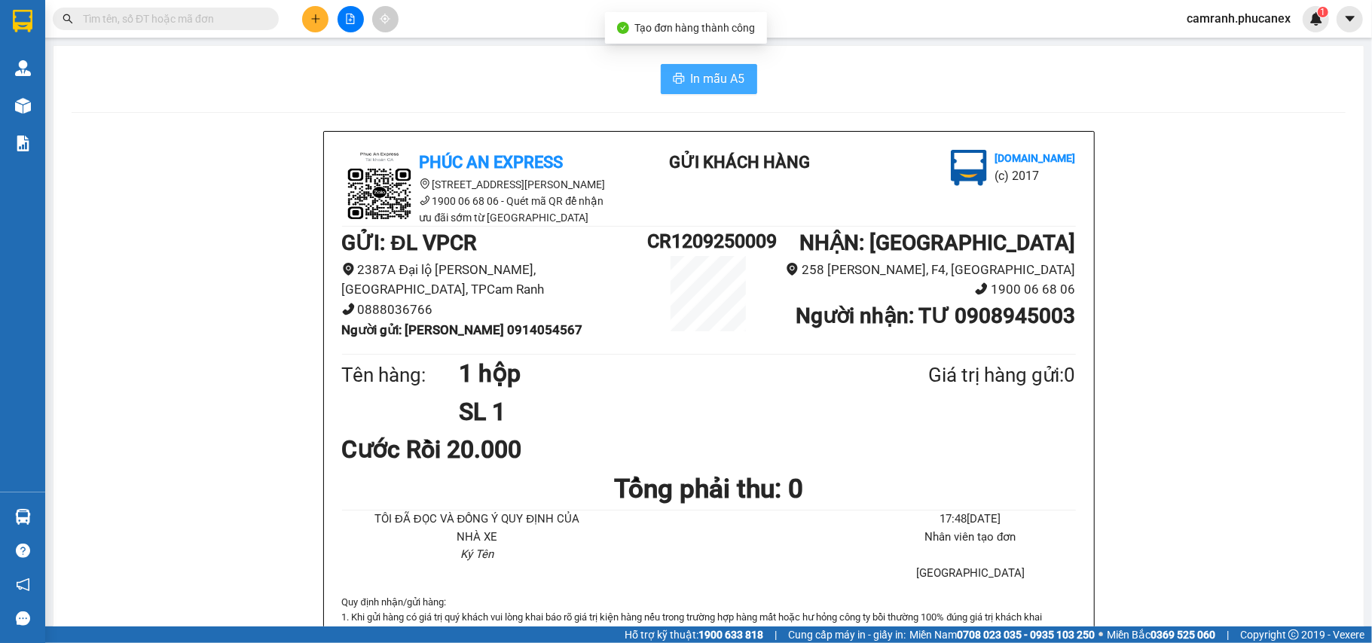
click at [700, 84] on span "In mẫu A5" at bounding box center [718, 78] width 54 height 19
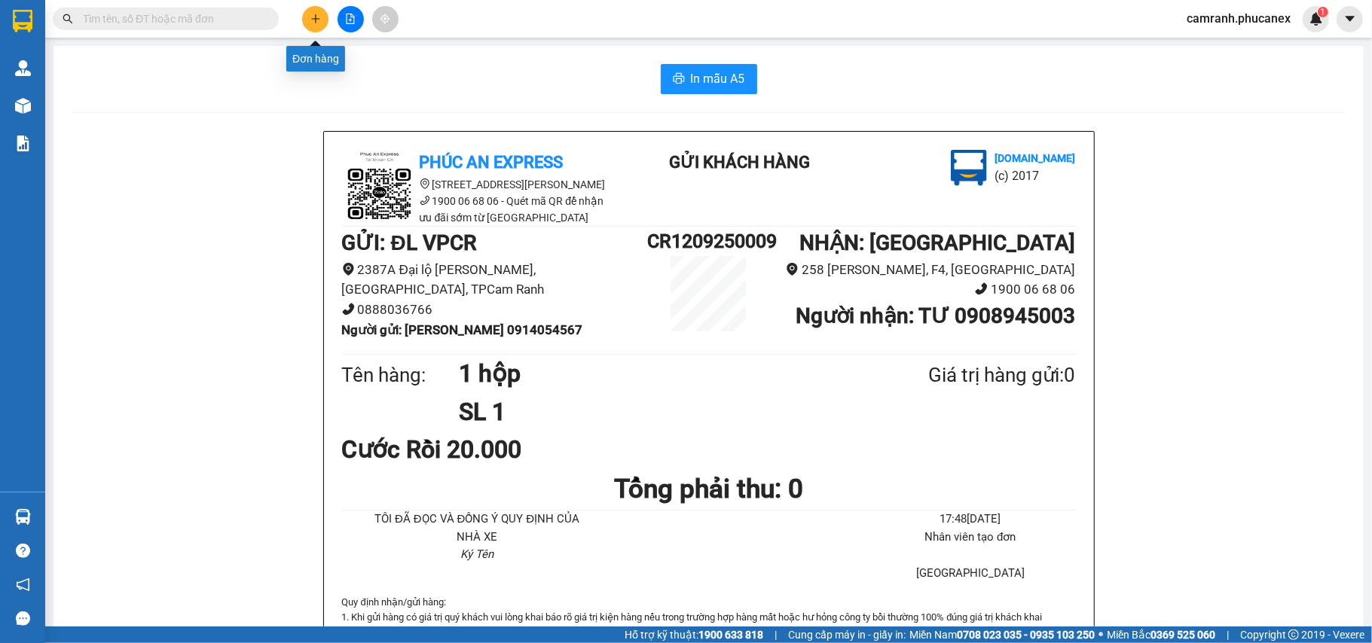
click at [313, 16] on icon "plus" at bounding box center [315, 19] width 11 height 11
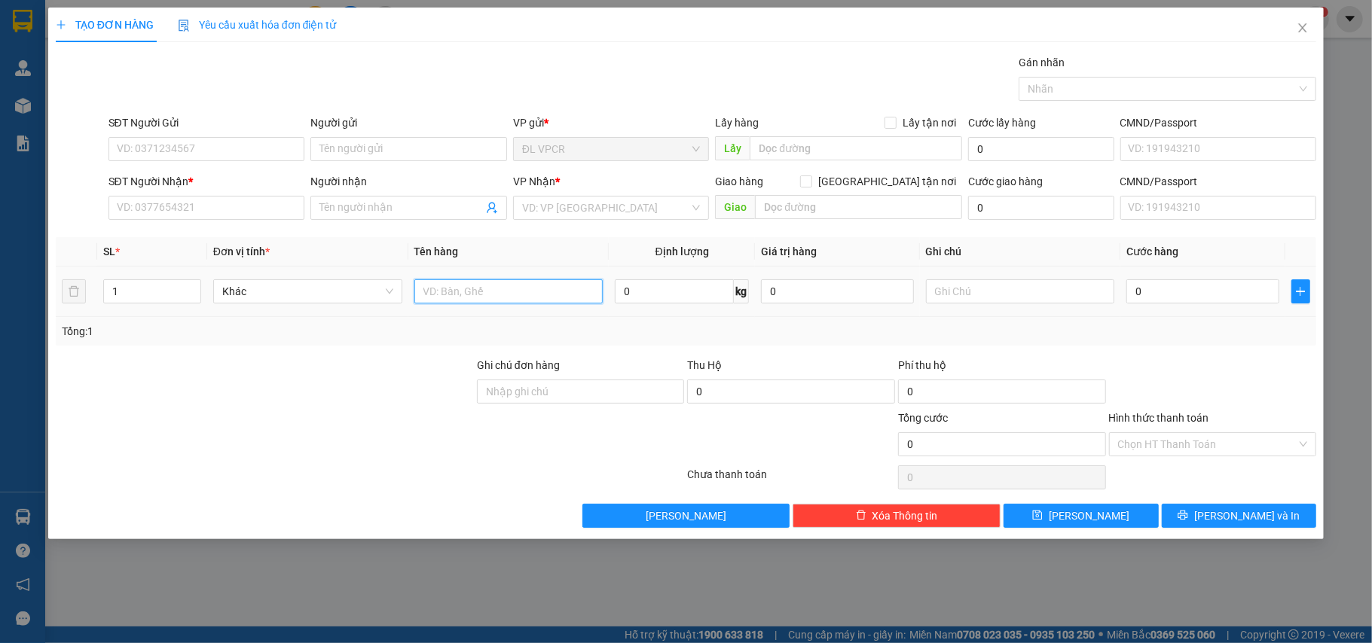
click at [512, 287] on input "text" at bounding box center [508, 291] width 189 height 24
type input "1 hộp"
drag, startPoint x: 1116, startPoint y: 283, endPoint x: 1173, endPoint y: 300, distance: 58.9
click at [1127, 283] on tr "1 Khác 1 hộp 0 kg 0 0" at bounding box center [686, 292] width 1261 height 50
click at [1175, 300] on input "0" at bounding box center [1202, 291] width 152 height 24
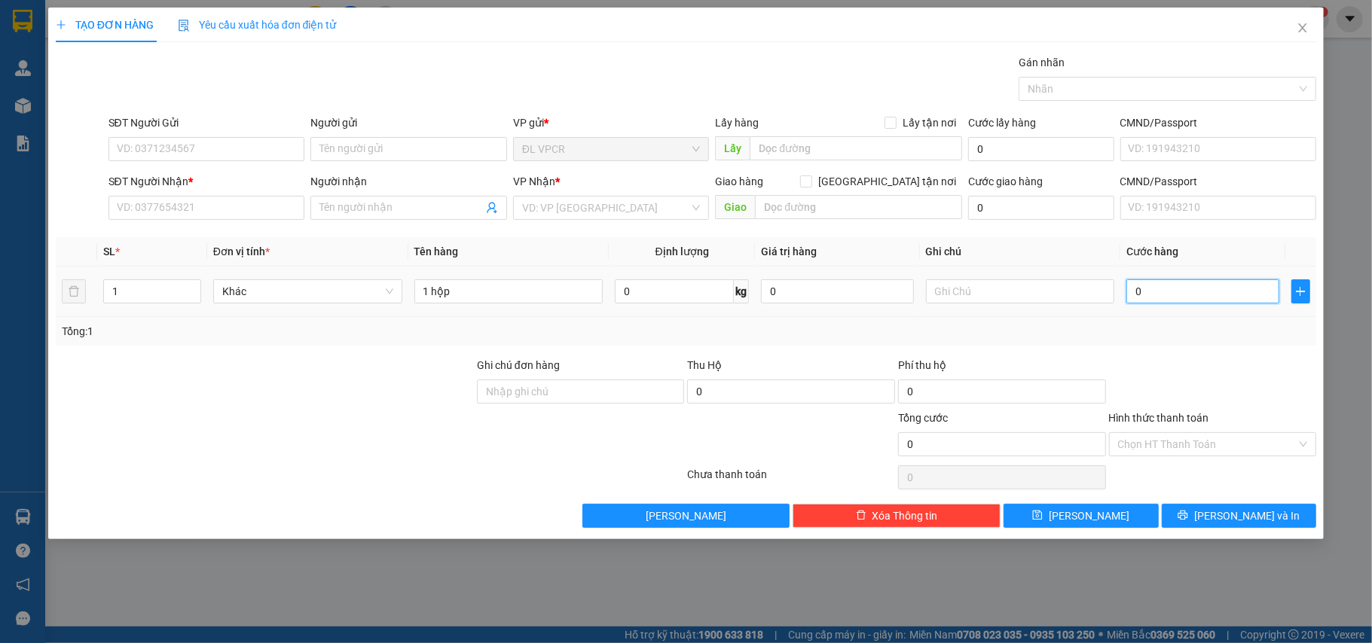
type input "2"
type input "20"
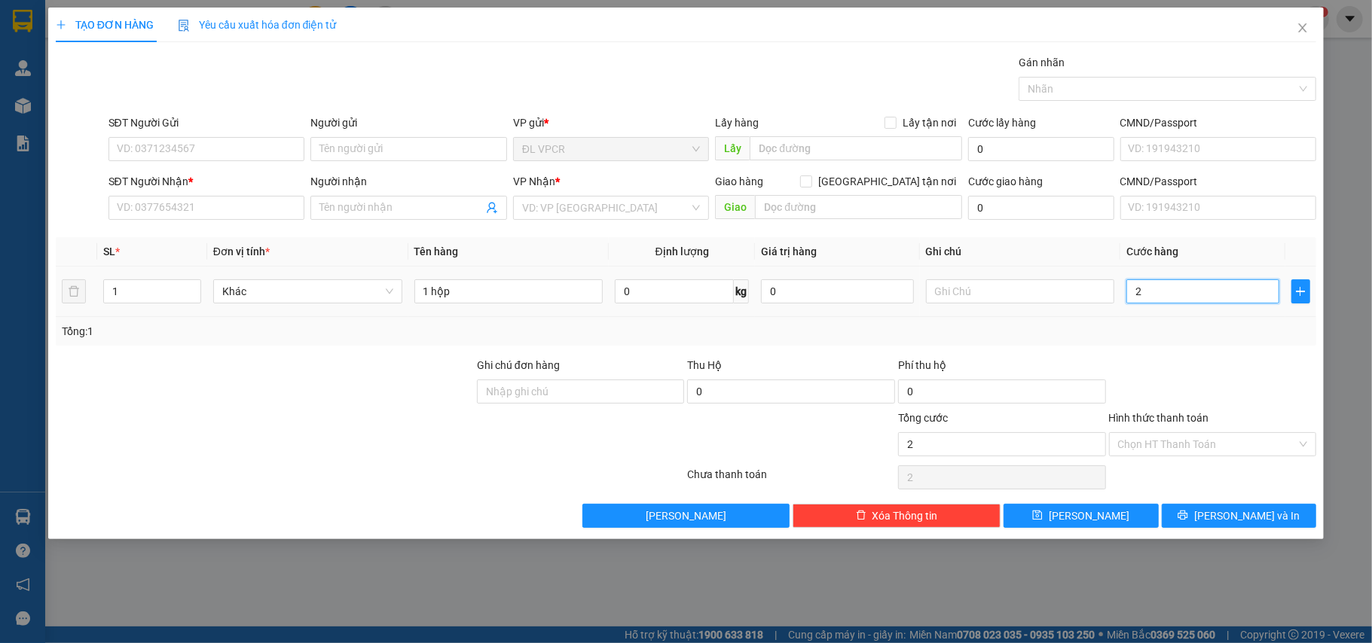
type input "20"
type input "20.000"
drag, startPoint x: 1203, startPoint y: 350, endPoint x: 1184, endPoint y: 496, distance: 146.6
click at [1203, 353] on div "Transit Pickup Surcharge Ids Transit Deliver Surcharge Ids Transit Deliver Surc…" at bounding box center [686, 291] width 1261 height 474
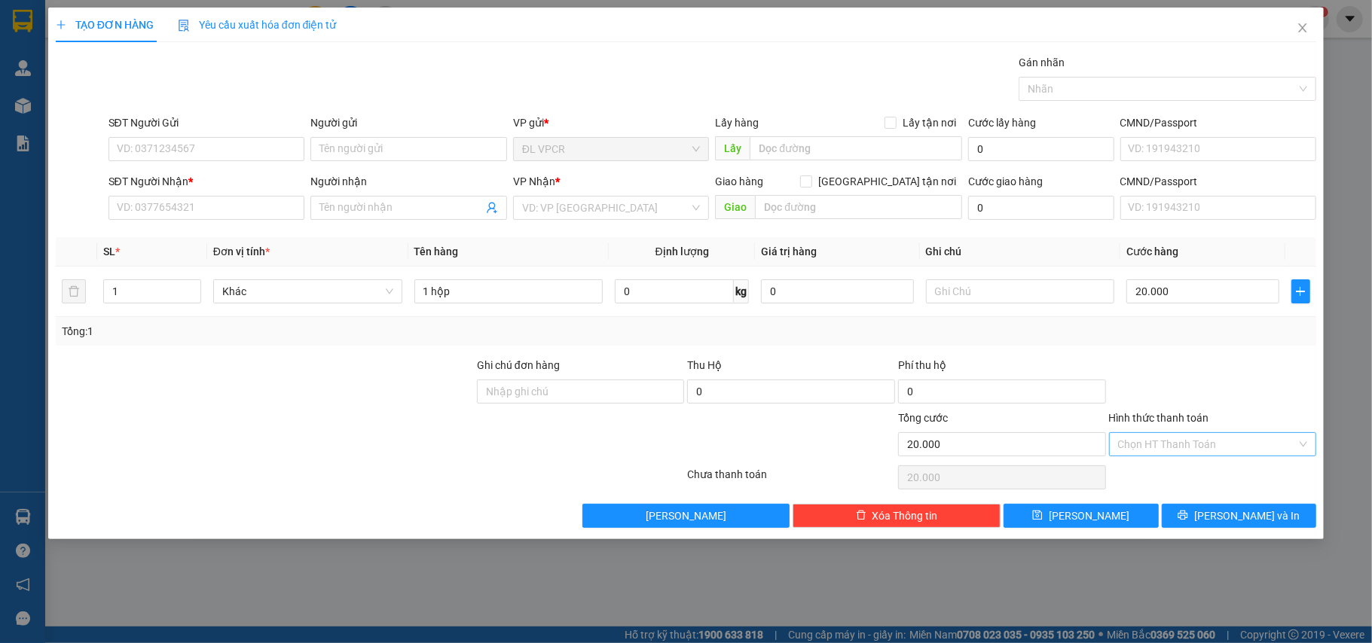
click at [1203, 456] on input "Hình thức thanh toán" at bounding box center [1207, 444] width 179 height 23
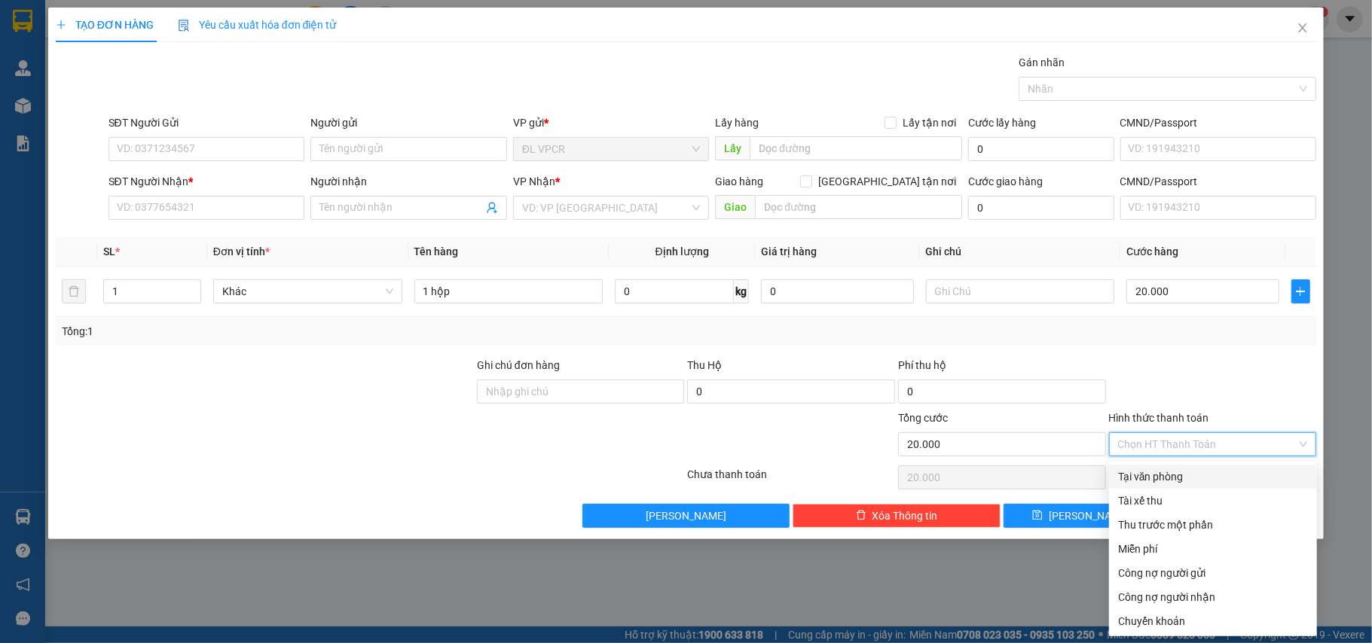
click at [1175, 465] on div "Tại văn phòng" at bounding box center [1213, 477] width 208 height 24
type input "0"
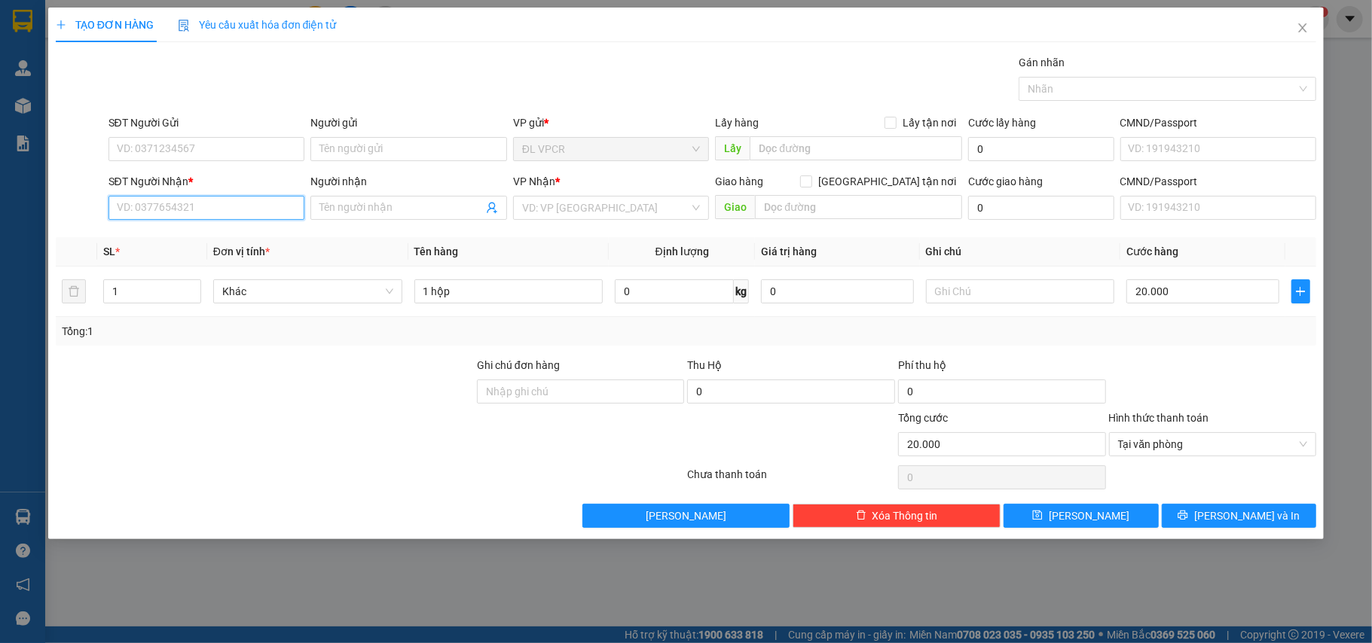
click at [208, 208] on input "SĐT Người Nhận *" at bounding box center [206, 208] width 197 height 24
click at [185, 239] on div "02838309822 - MINH XUYẾN" at bounding box center [206, 239] width 179 height 17
type input "02838309822"
type input "[PERSON_NAME]"
type input "02838309822"
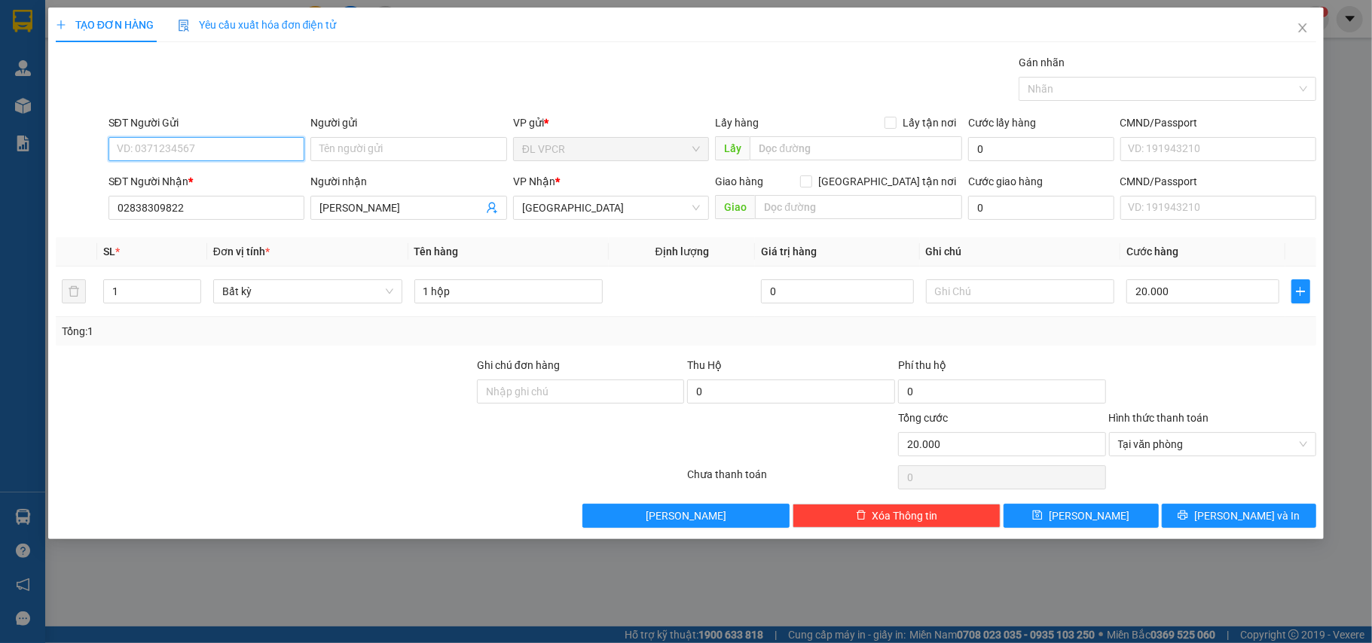
click at [212, 148] on input "SĐT Người Gửi" at bounding box center [206, 149] width 197 height 24
click at [235, 179] on div "0914054567 - HOÀNG PHÚC" at bounding box center [206, 180] width 179 height 17
type input "0914054567"
type input "[PERSON_NAME]"
click at [1247, 522] on span "Lưu và In" at bounding box center [1246, 516] width 105 height 17
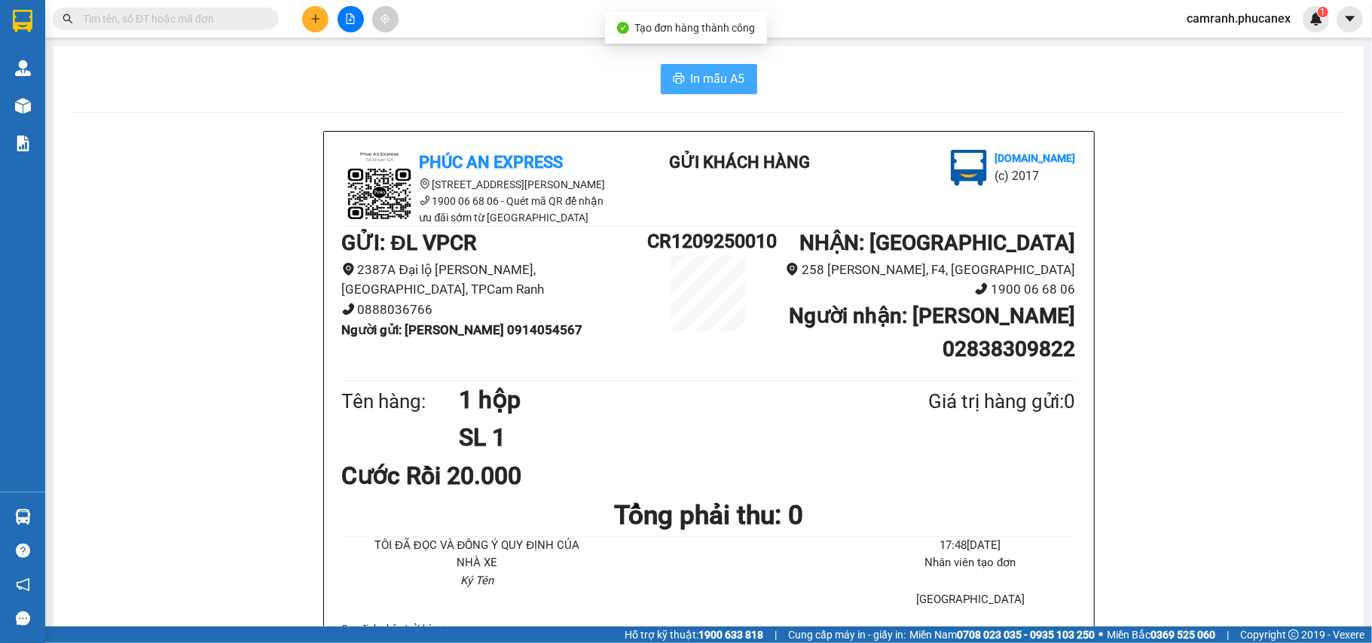
click at [709, 73] on span "In mẫu A5" at bounding box center [718, 78] width 54 height 19
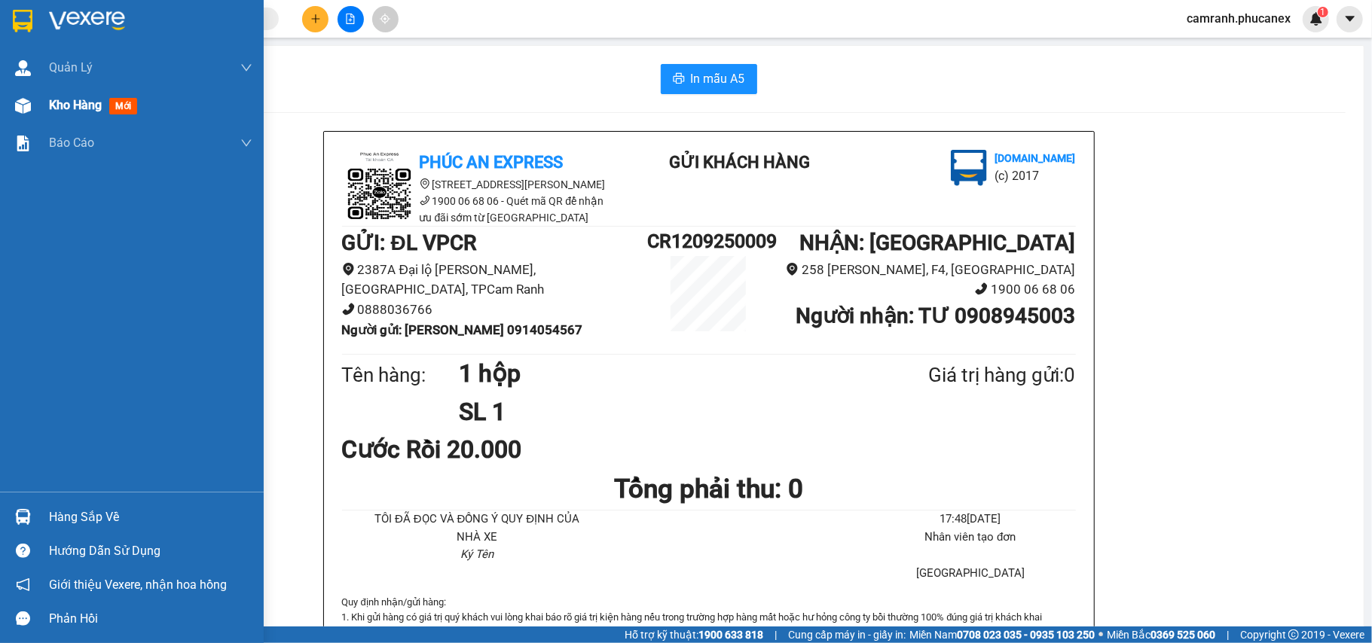
click at [75, 111] on span "Kho hàng" at bounding box center [75, 105] width 53 height 14
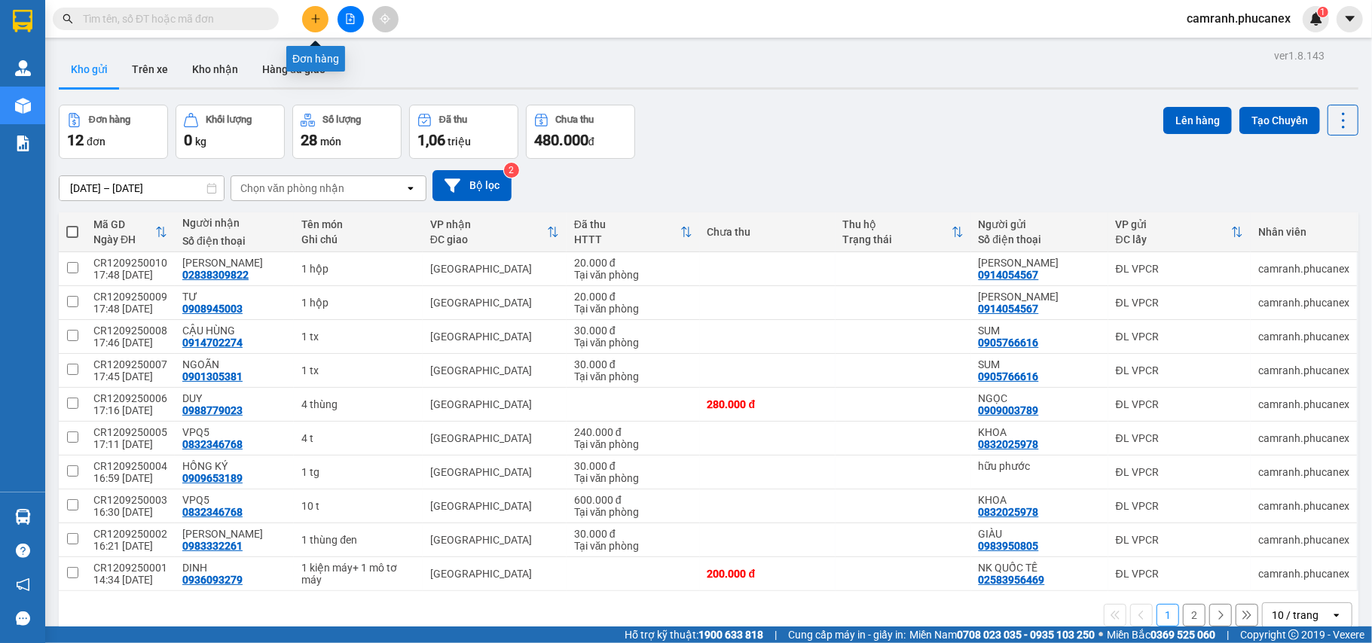
click at [315, 29] on button at bounding box center [315, 19] width 26 height 26
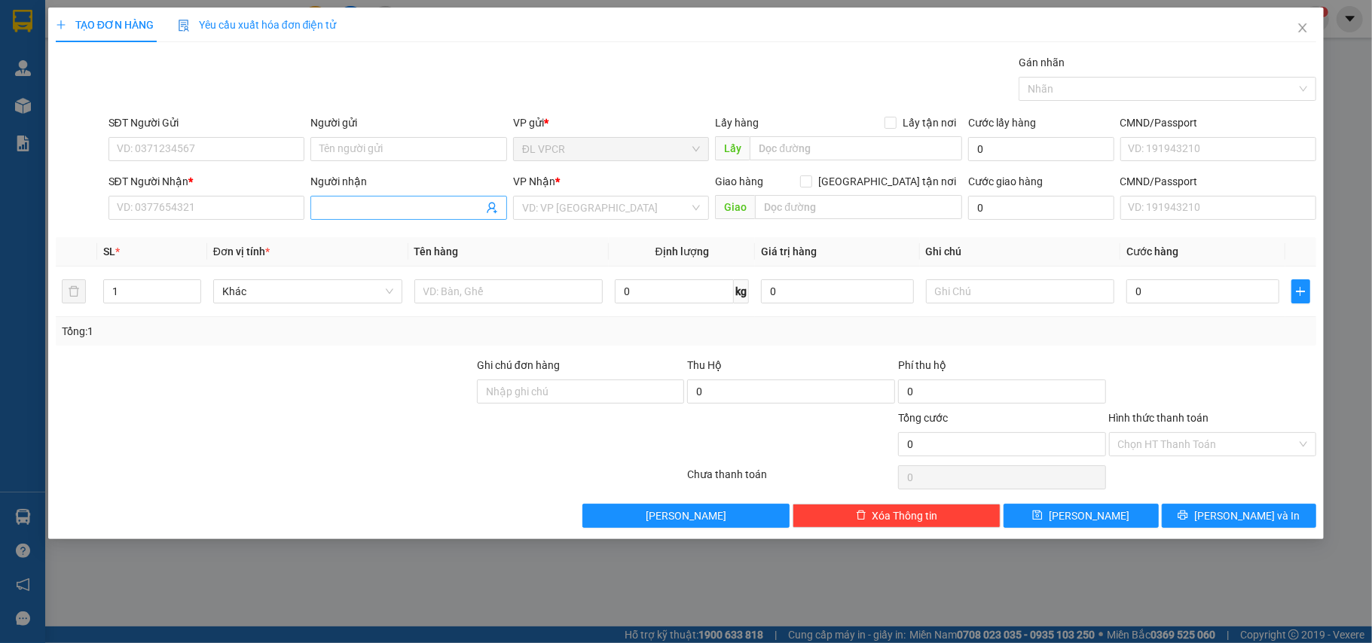
click at [386, 206] on input "Người nhận" at bounding box center [400, 208] width 163 height 17
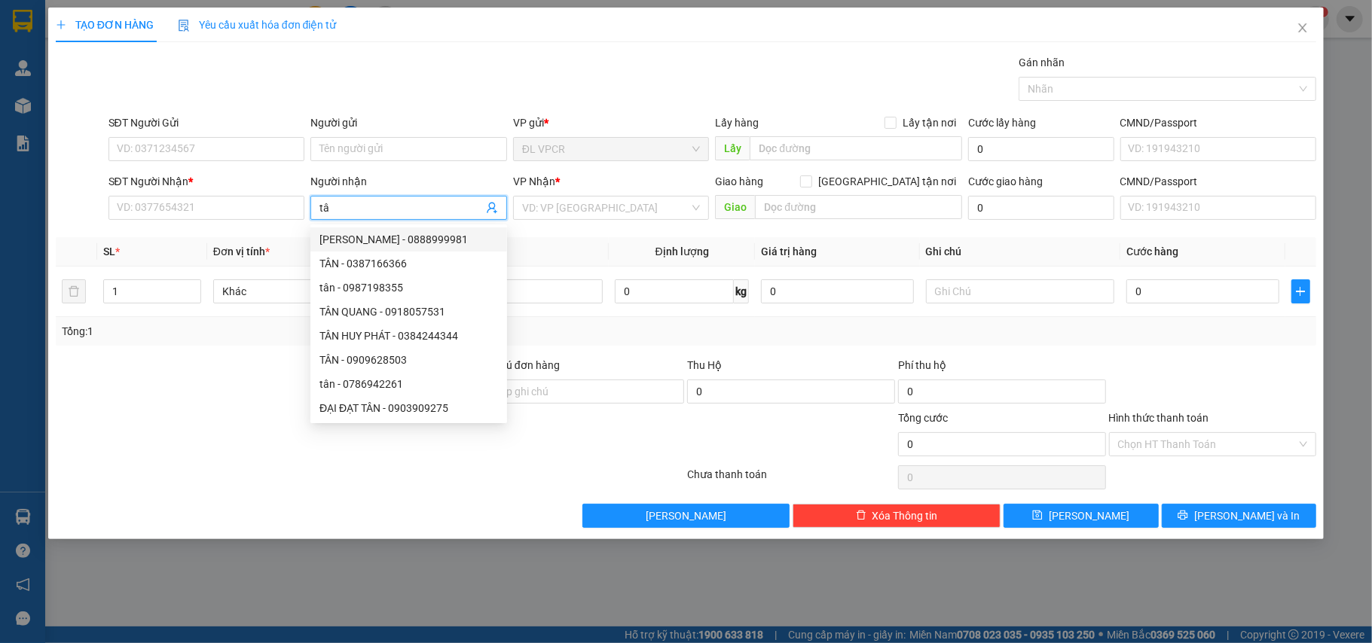
type input "t"
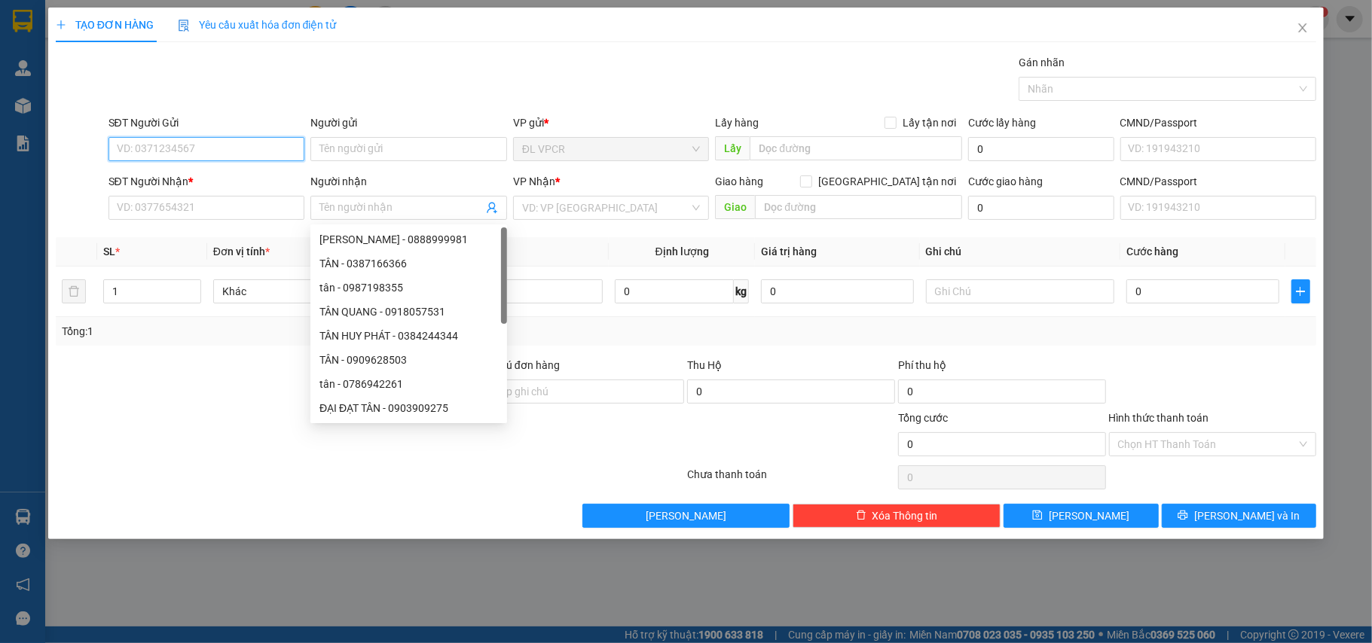
click at [220, 155] on input "SĐT Người Gửi" at bounding box center [206, 149] width 197 height 24
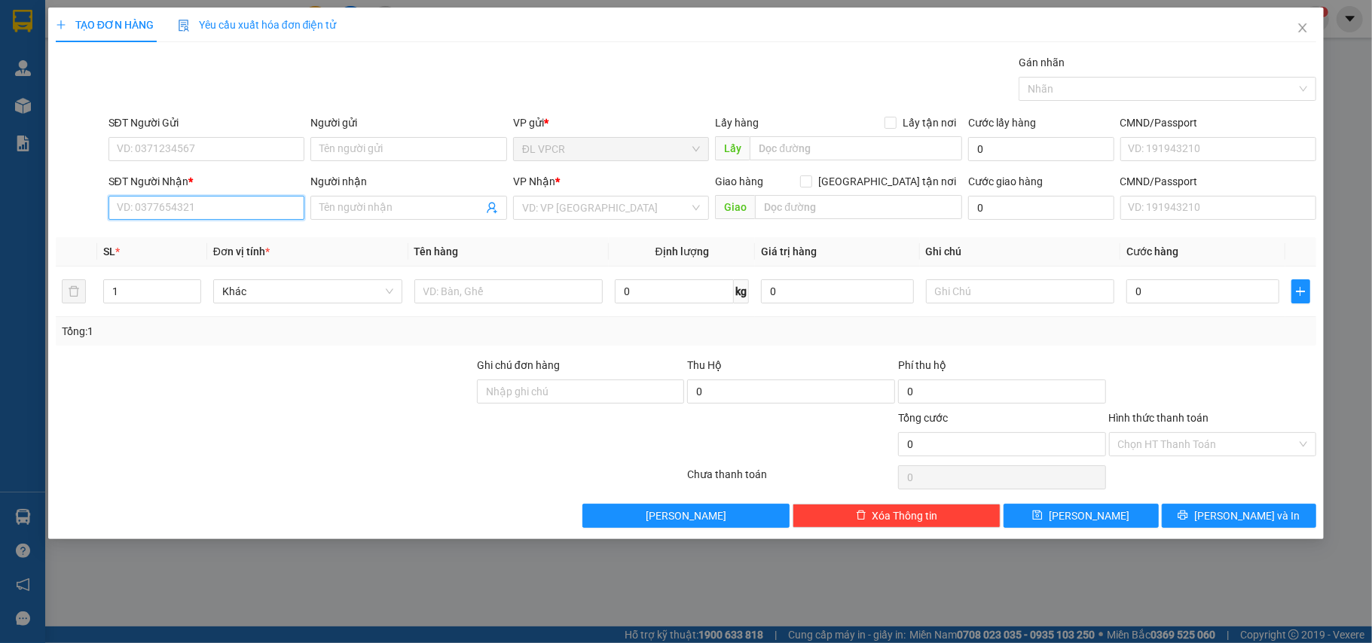
click at [227, 209] on input "SĐT Người Nhận *" at bounding box center [206, 208] width 197 height 24
click at [251, 145] on input "SĐT Người Gửi" at bounding box center [206, 149] width 197 height 24
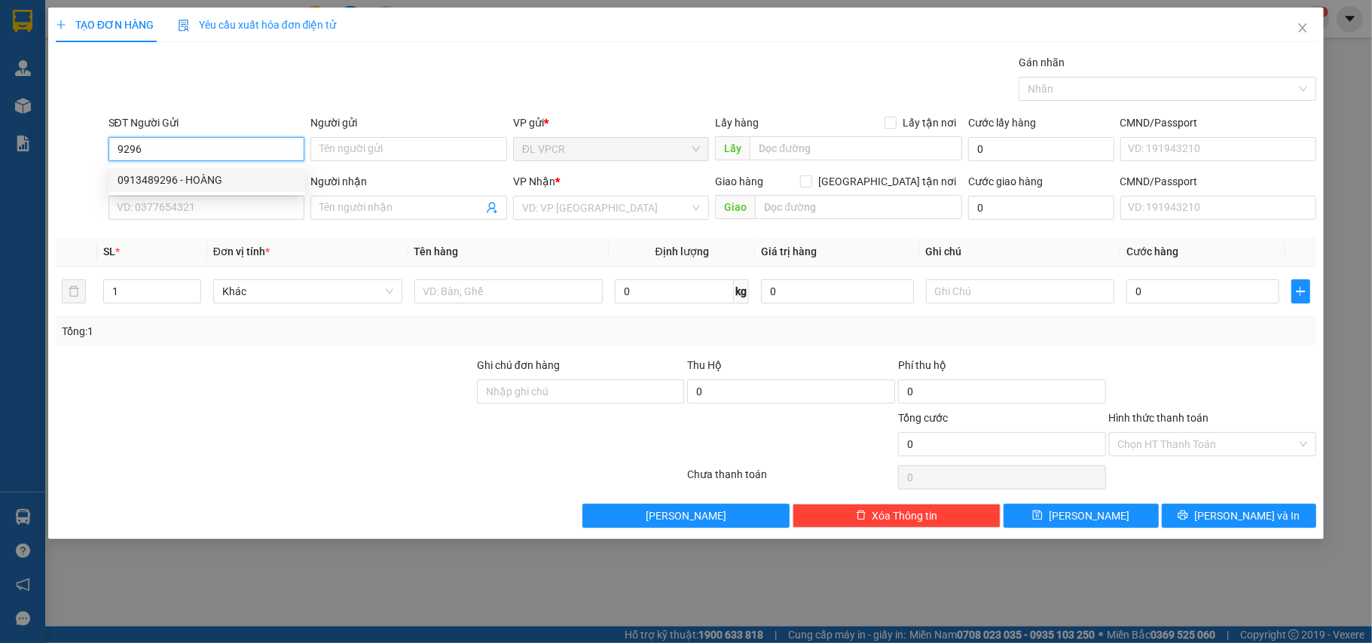
click at [227, 181] on div "0913489296 - HOÀNG" at bounding box center [206, 180] width 179 height 17
type input "0913489296"
type input "HOÀNG"
type input "0702015679"
type input "TÂN"
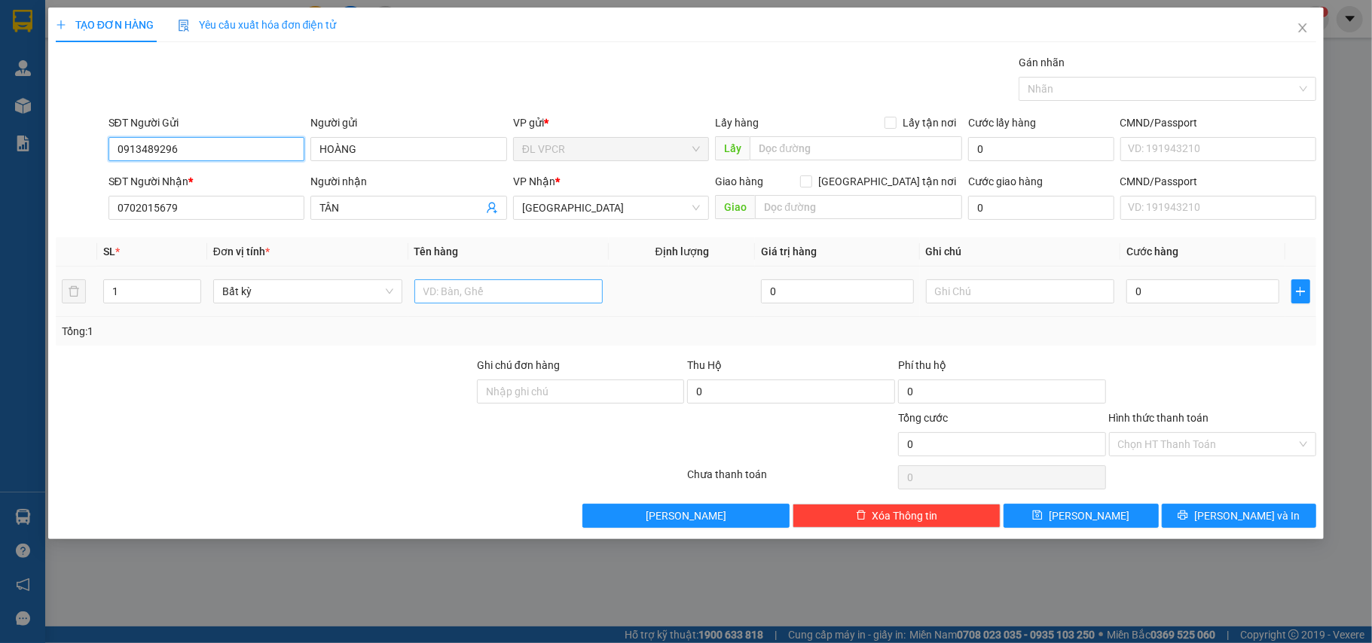
type input "0913489296"
click at [526, 292] on input "text" at bounding box center [508, 291] width 189 height 24
click at [444, 293] on input "1 hộ dên" at bounding box center [508, 291] width 189 height 24
click at [488, 302] on input "1 hộp dên" at bounding box center [508, 291] width 189 height 24
type input "1 hộp đen"
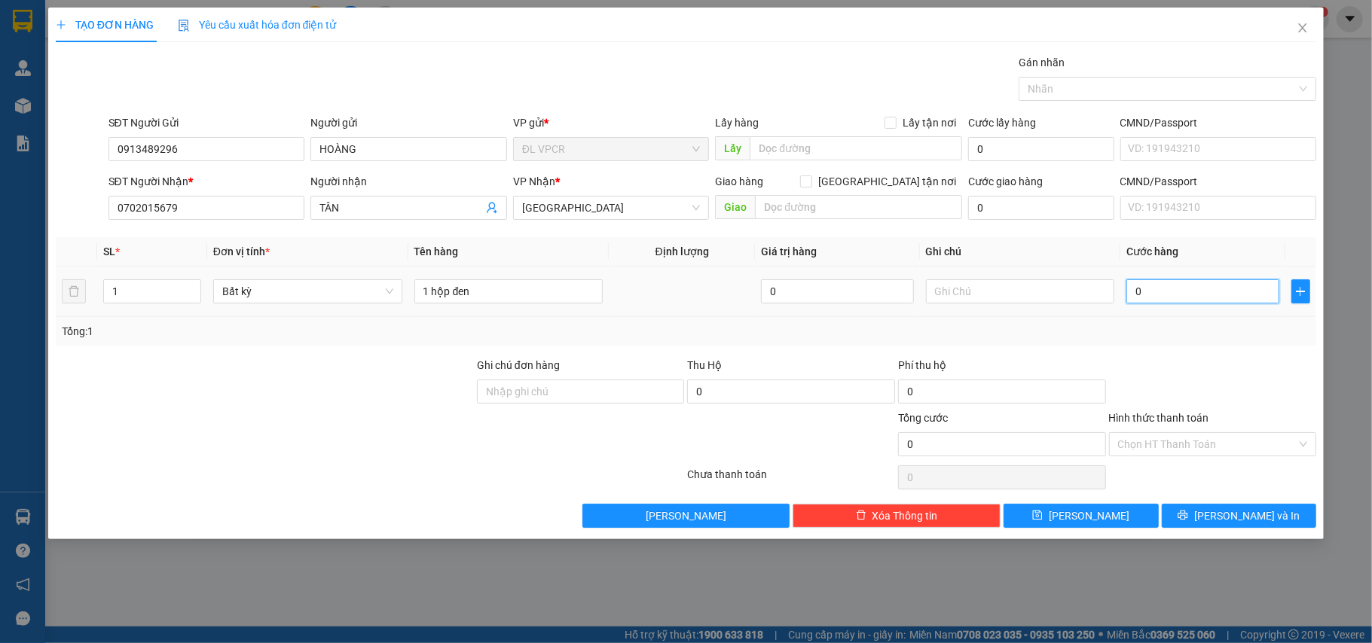
click at [1176, 294] on input "0" at bounding box center [1202, 291] width 152 height 24
type input "2"
type input "20"
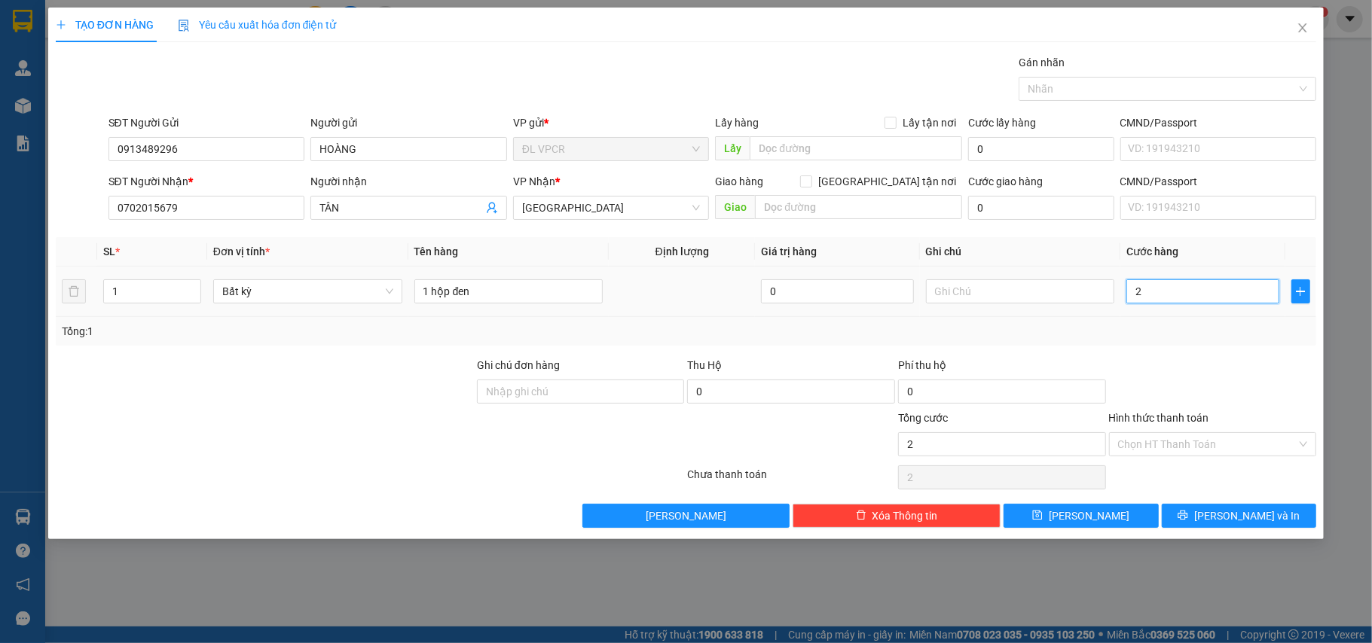
type input "20"
type input "20.000"
click at [1179, 323] on div "Tổng: 1" at bounding box center [686, 331] width 1261 height 29
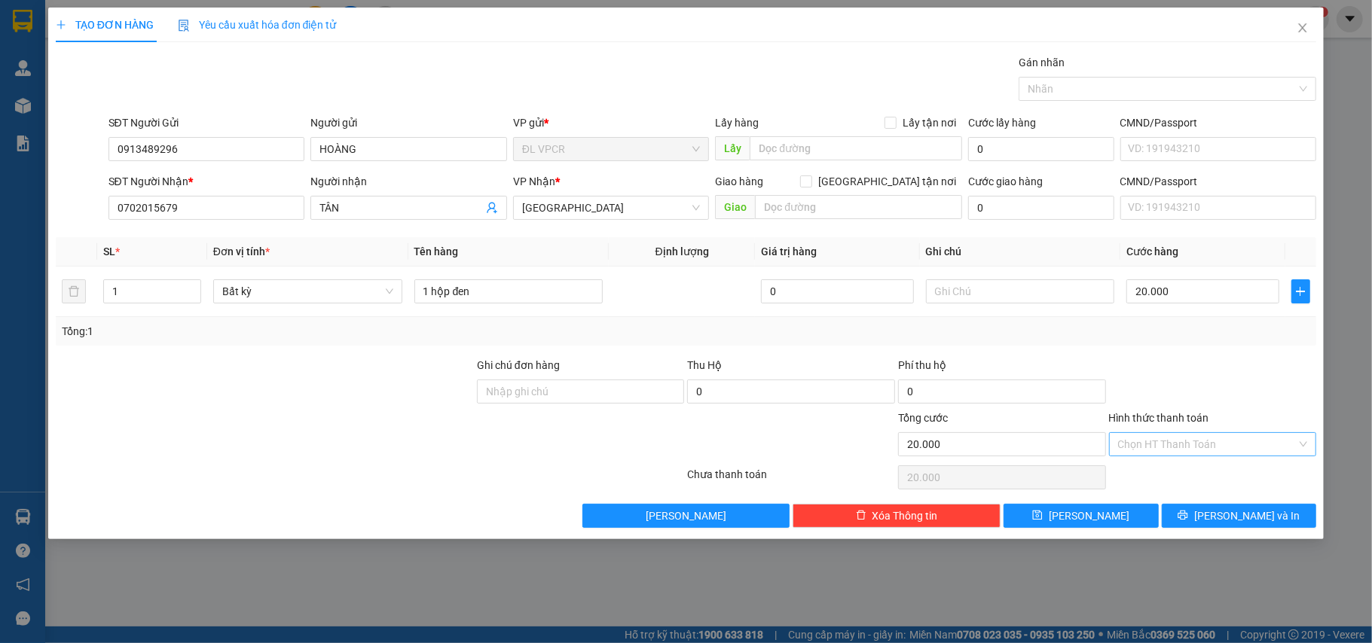
click at [1230, 447] on input "Hình thức thanh toán" at bounding box center [1207, 444] width 179 height 23
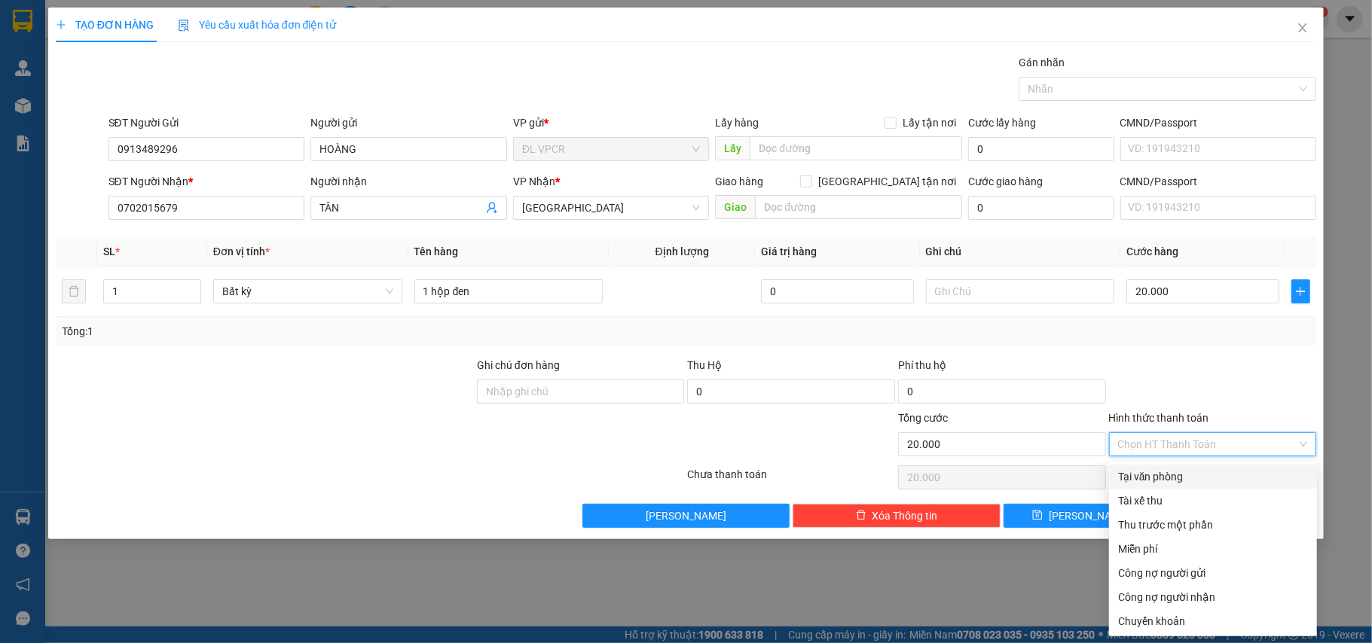
click at [1178, 476] on div "Tại văn phòng" at bounding box center [1213, 476] width 190 height 17
type input "0"
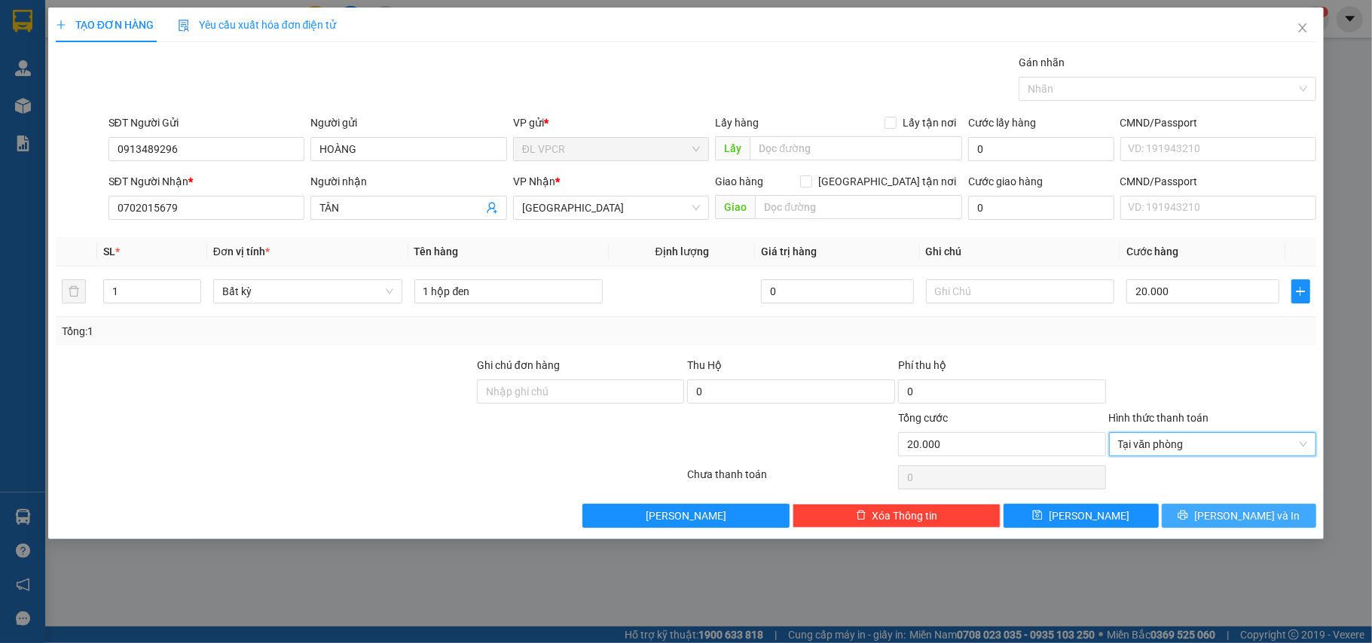
click at [1248, 523] on span "Lưu và In" at bounding box center [1246, 516] width 105 height 17
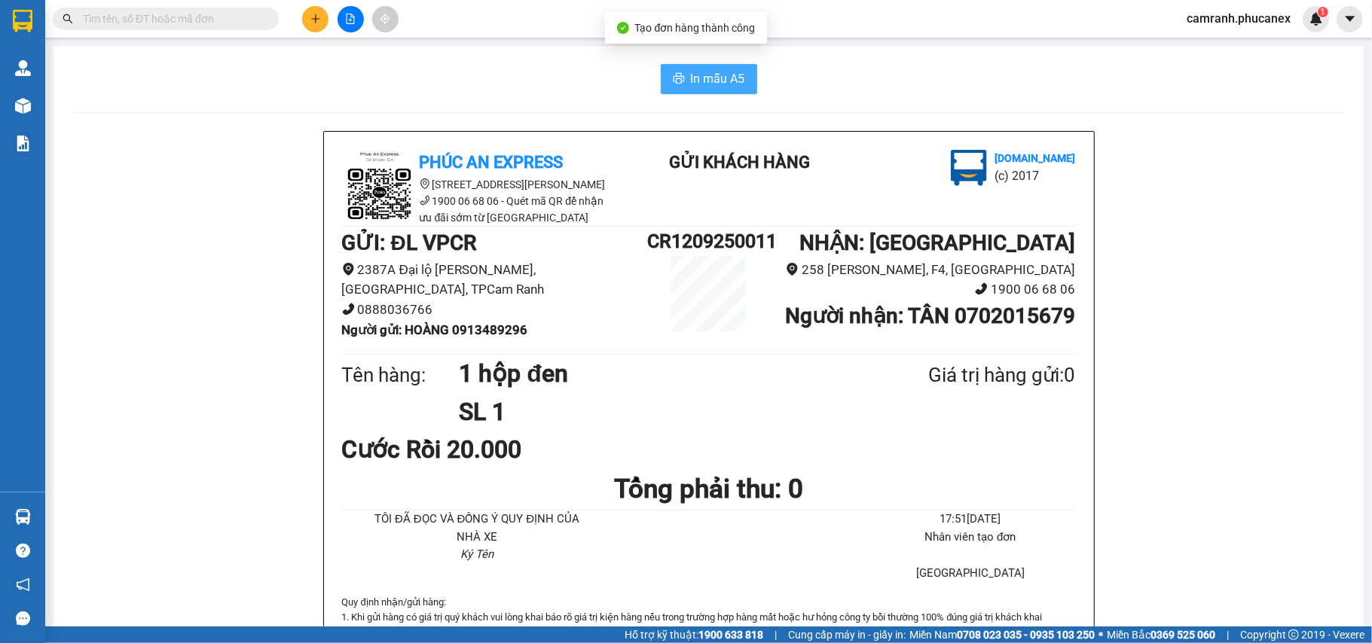
click at [694, 70] on span "In mẫu A5" at bounding box center [718, 78] width 54 height 19
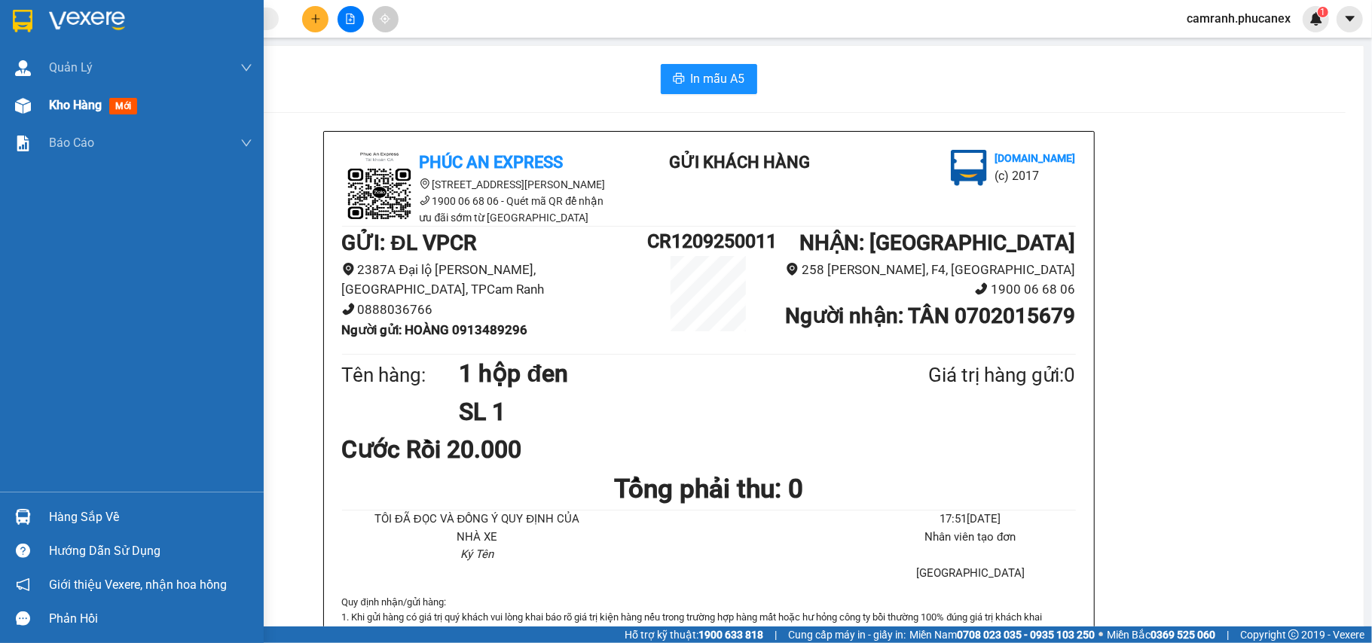
click at [59, 98] on span "Kho hàng" at bounding box center [75, 105] width 53 height 14
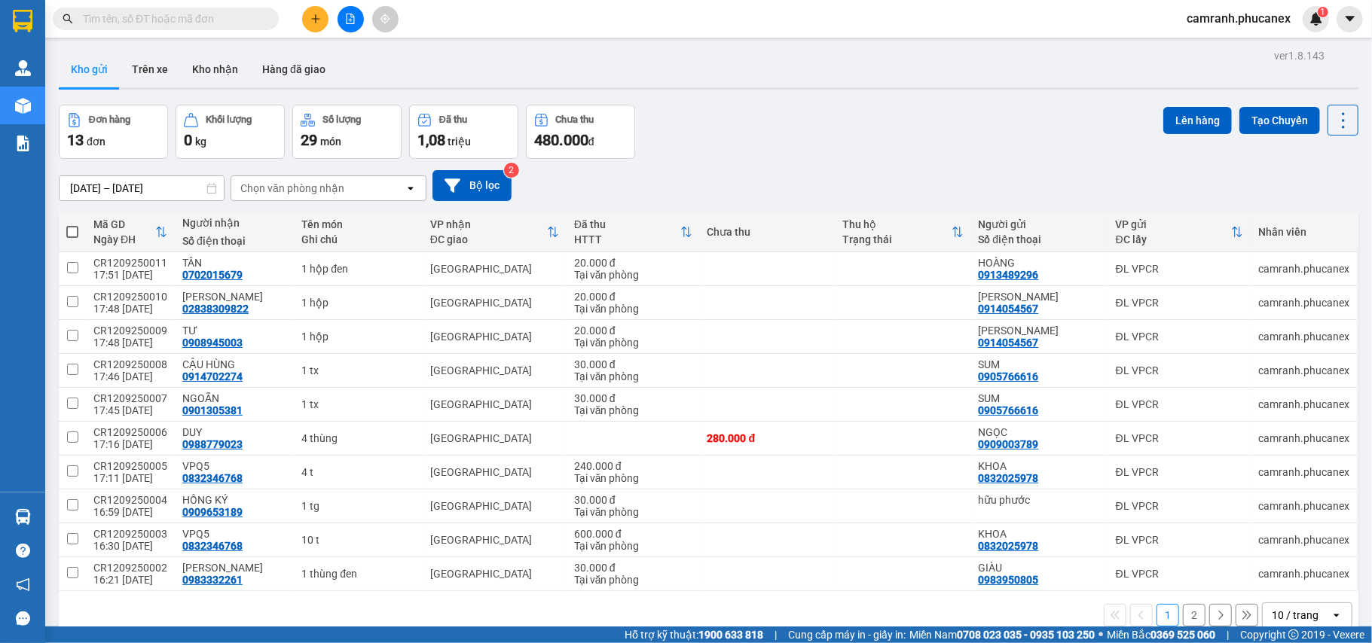
click at [1330, 615] on icon "open" at bounding box center [1336, 615] width 12 height 12
click at [1274, 501] on span "20 / trang" at bounding box center [1283, 505] width 48 height 15
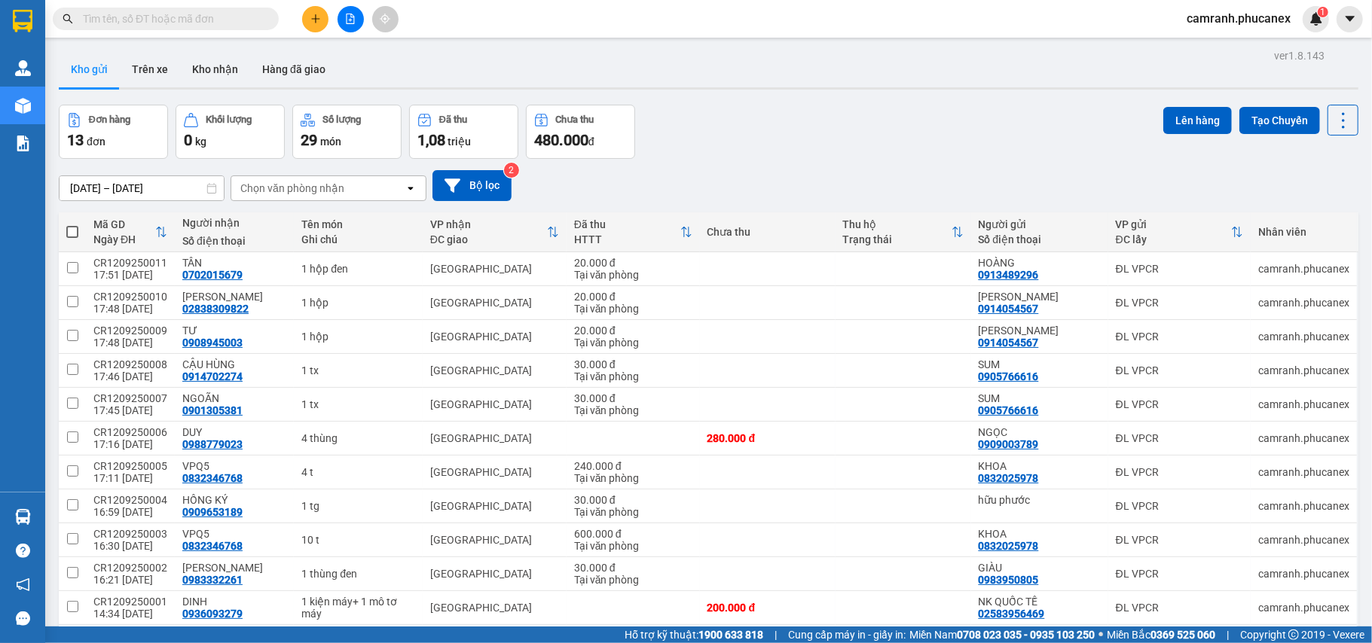
click at [311, 19] on icon "plus" at bounding box center [315, 19] width 11 height 11
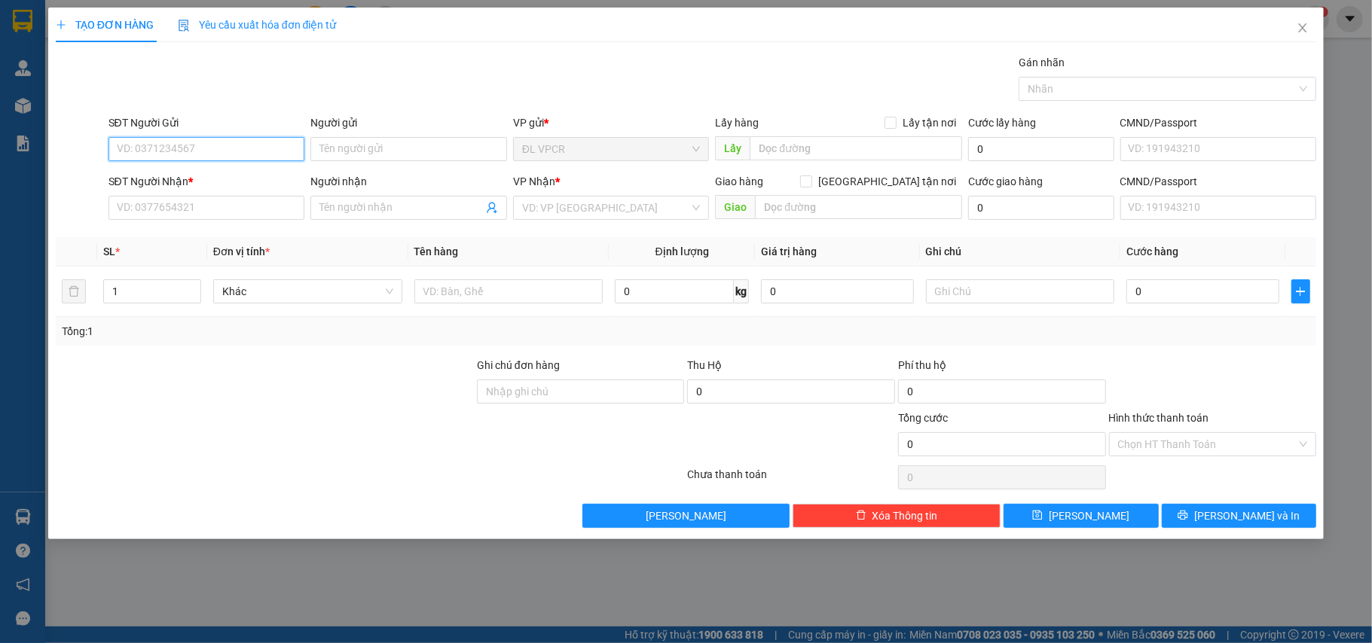
click at [229, 151] on input "SĐT Người Gửi" at bounding box center [206, 149] width 197 height 24
click at [157, 145] on input "0399" at bounding box center [206, 149] width 197 height 24
click at [203, 179] on div "0399520296 - QUỐC HẢI" at bounding box center [217, 180] width 200 height 17
type input "0399520296"
type input "QUỐC HẢI"
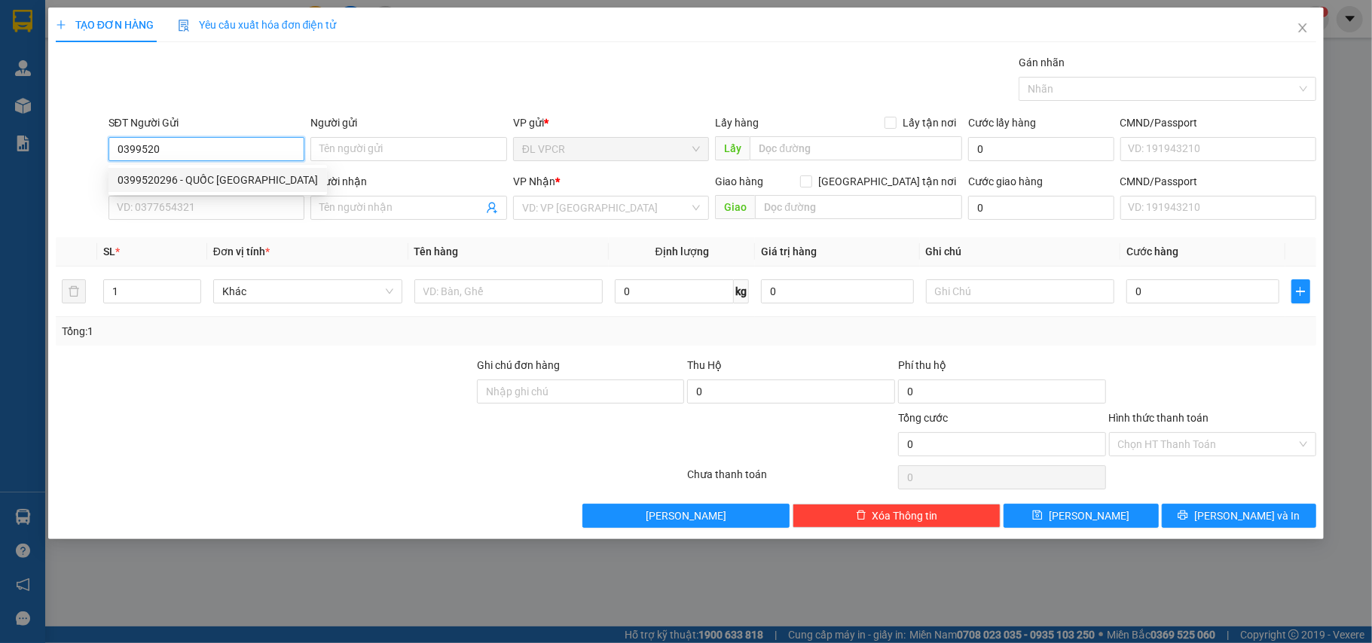
type input "0904890897"
type input "A huy"
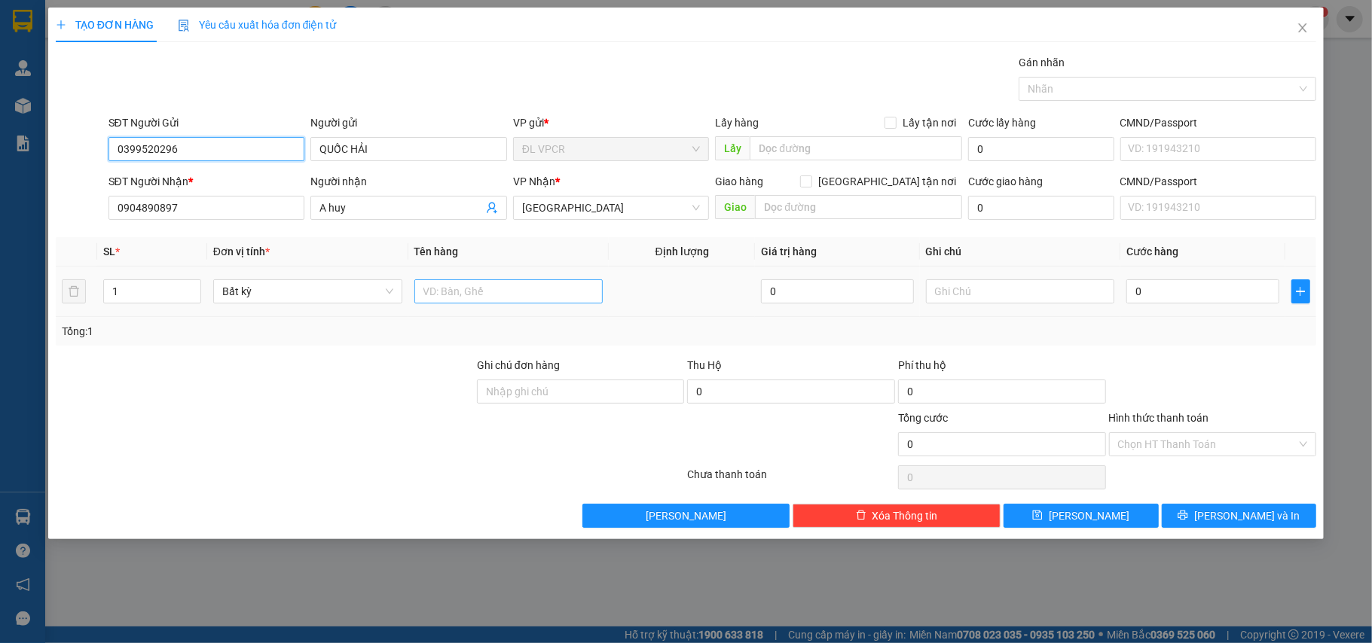
type input "0399520296"
click at [477, 295] on input "text" at bounding box center [508, 291] width 189 height 24
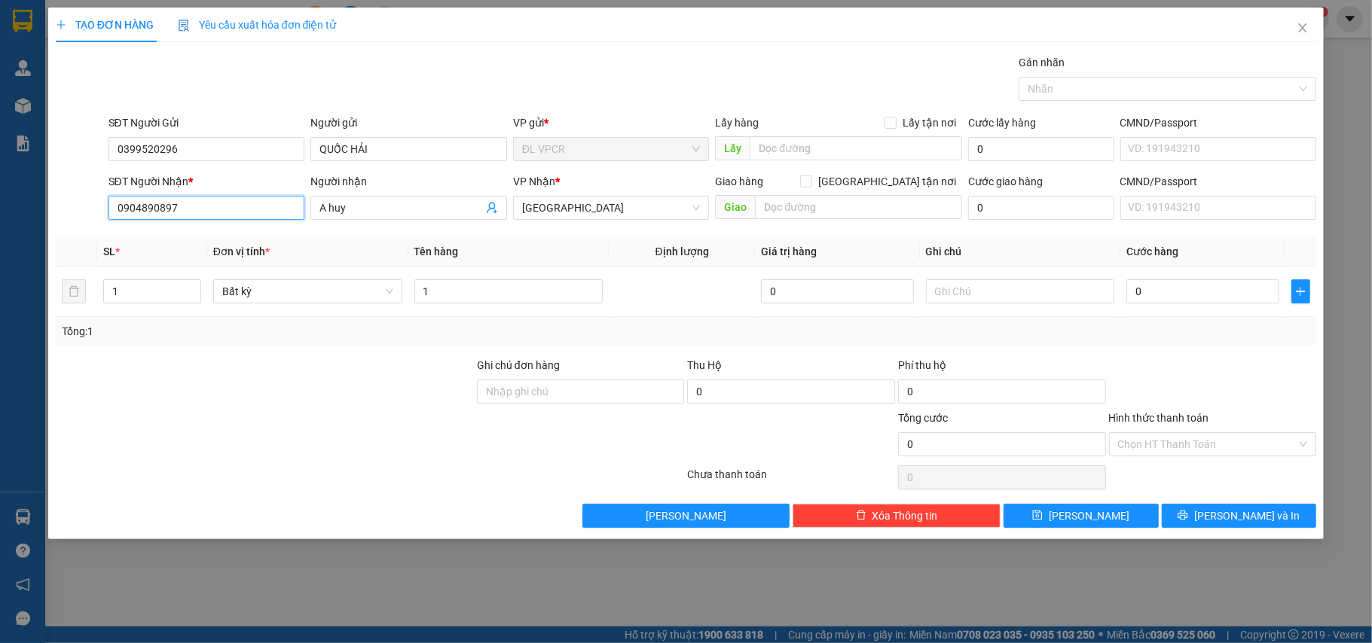
click at [202, 211] on input "0904890897" at bounding box center [206, 208] width 197 height 24
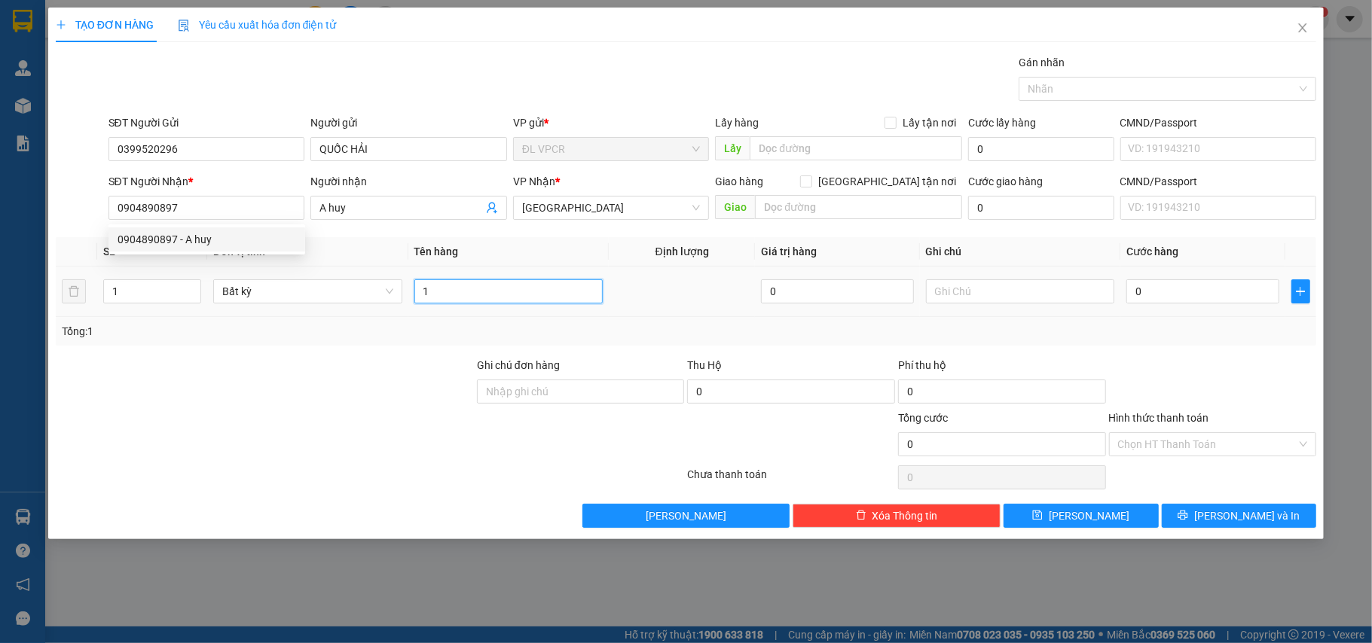
click at [497, 299] on input "1" at bounding box center [508, 291] width 189 height 24
type input "1 bao"
click at [1191, 335] on div "Tổng: 1" at bounding box center [686, 331] width 1249 height 17
click at [1160, 293] on input "0" at bounding box center [1202, 291] width 152 height 24
type input "4"
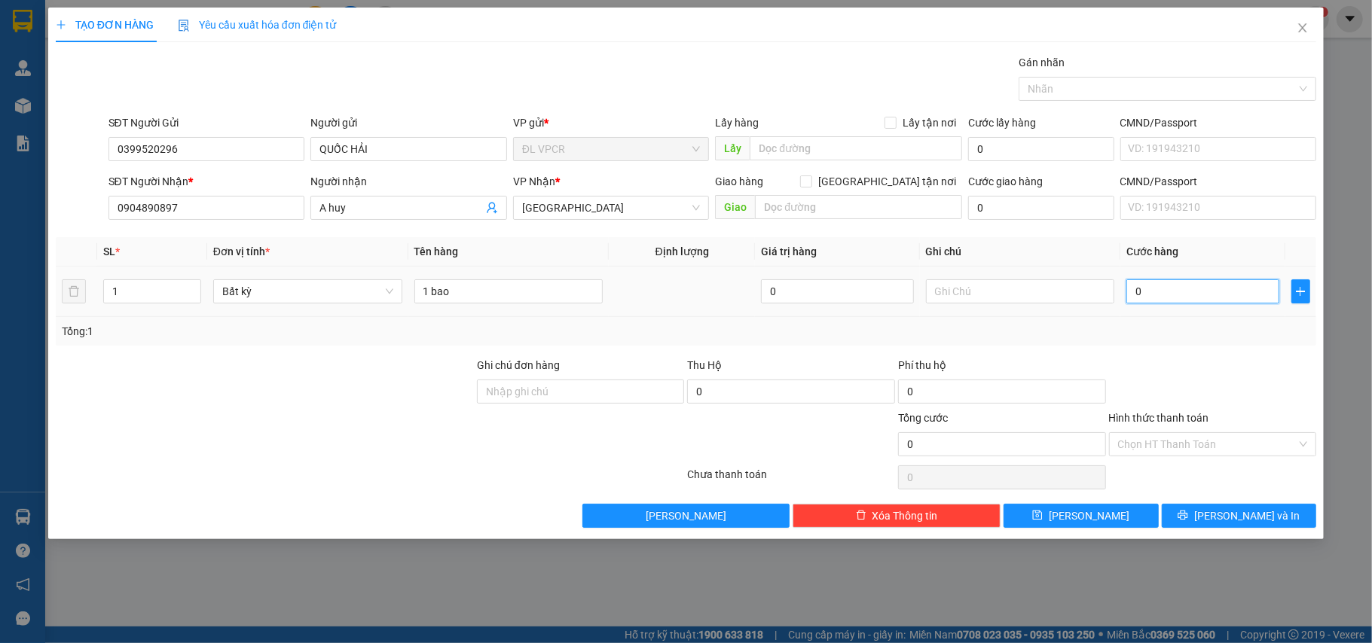
type input "4"
type input "44"
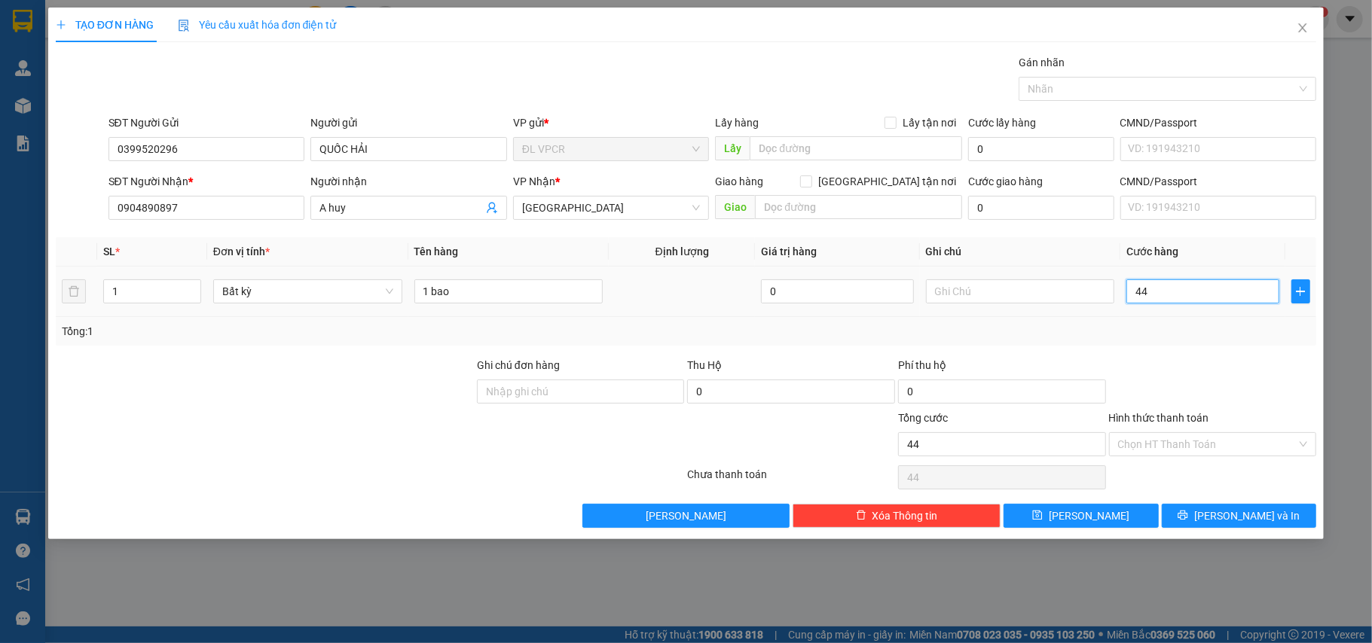
type input "440"
drag, startPoint x: 1176, startPoint y: 293, endPoint x: 1143, endPoint y: 297, distance: 33.4
click at [1143, 297] on input "440" at bounding box center [1202, 291] width 152 height 24
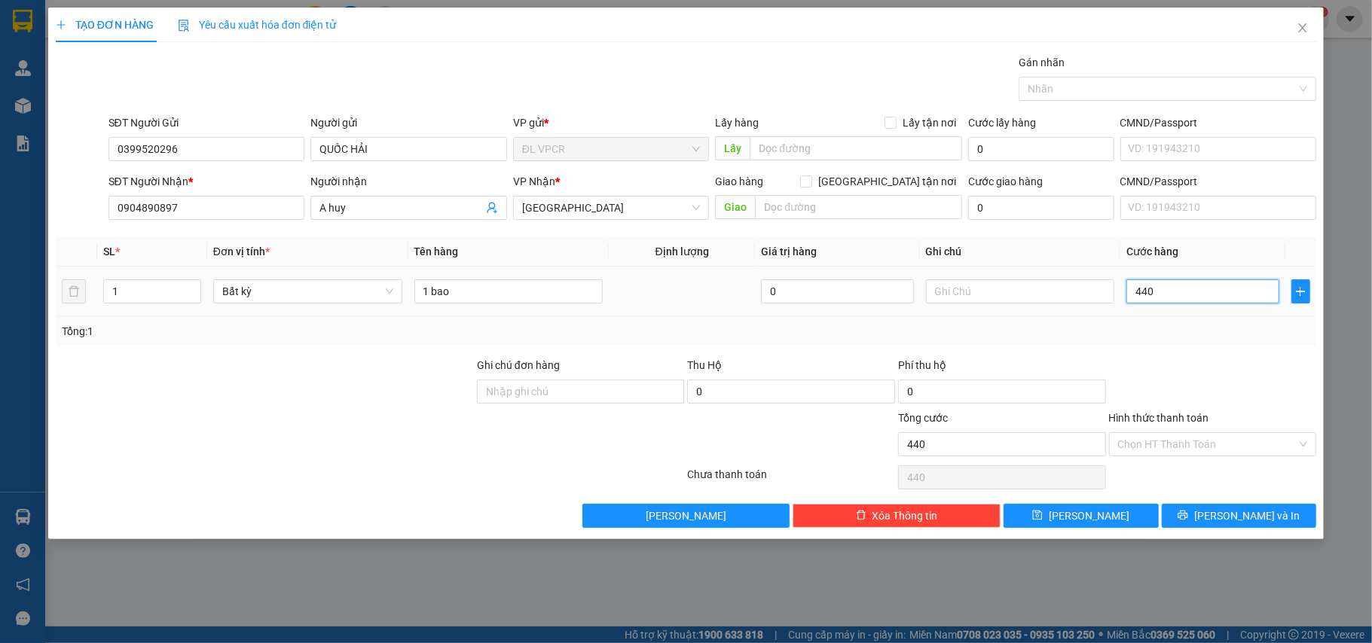
type input "4"
type input "40"
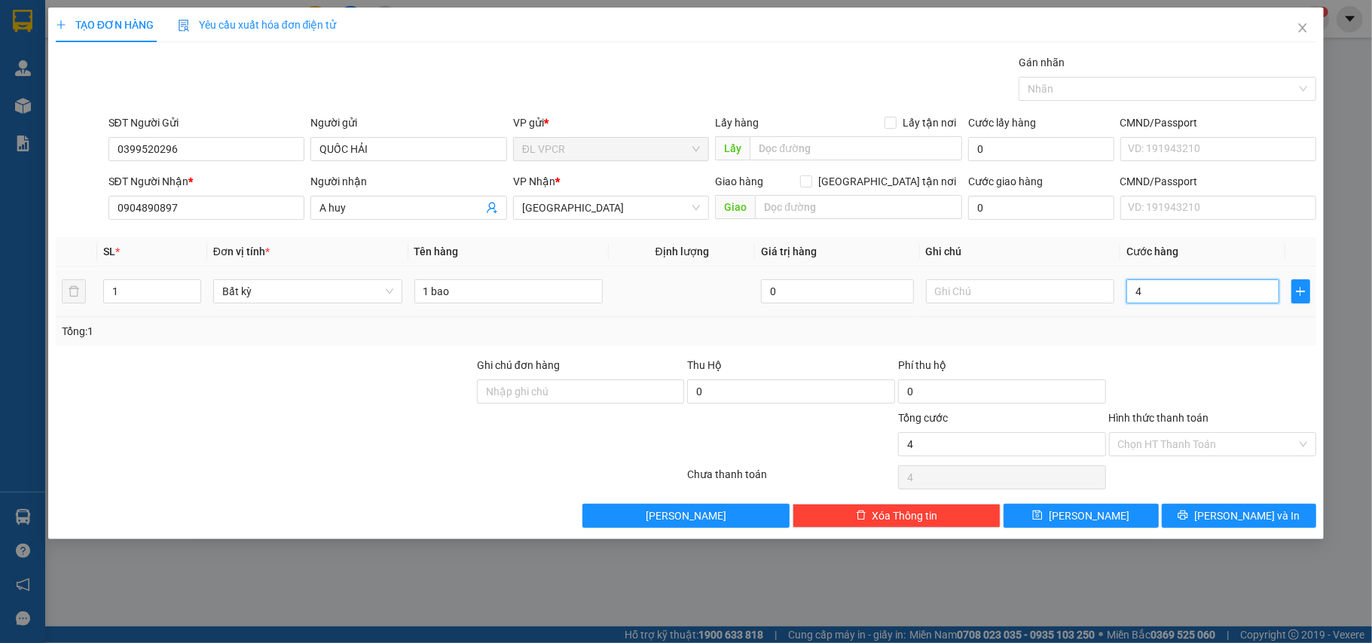
type input "40"
type input "40.000"
click at [1197, 347] on div "Transit Pickup Surcharge Ids Transit Deliver Surcharge Ids Transit Deliver Surc…" at bounding box center [686, 291] width 1261 height 474
click at [1212, 444] on input "Hình thức thanh toán" at bounding box center [1207, 444] width 179 height 23
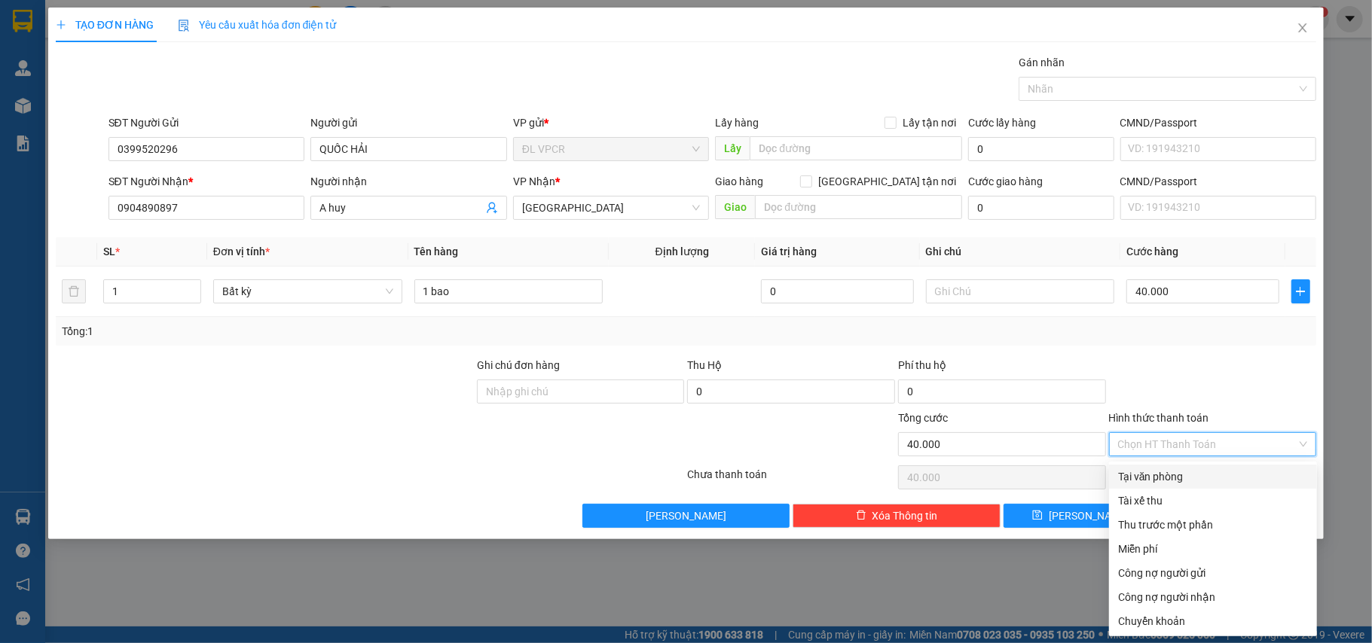
click at [1190, 479] on div "Tại văn phòng" at bounding box center [1213, 476] width 190 height 17
type input "0"
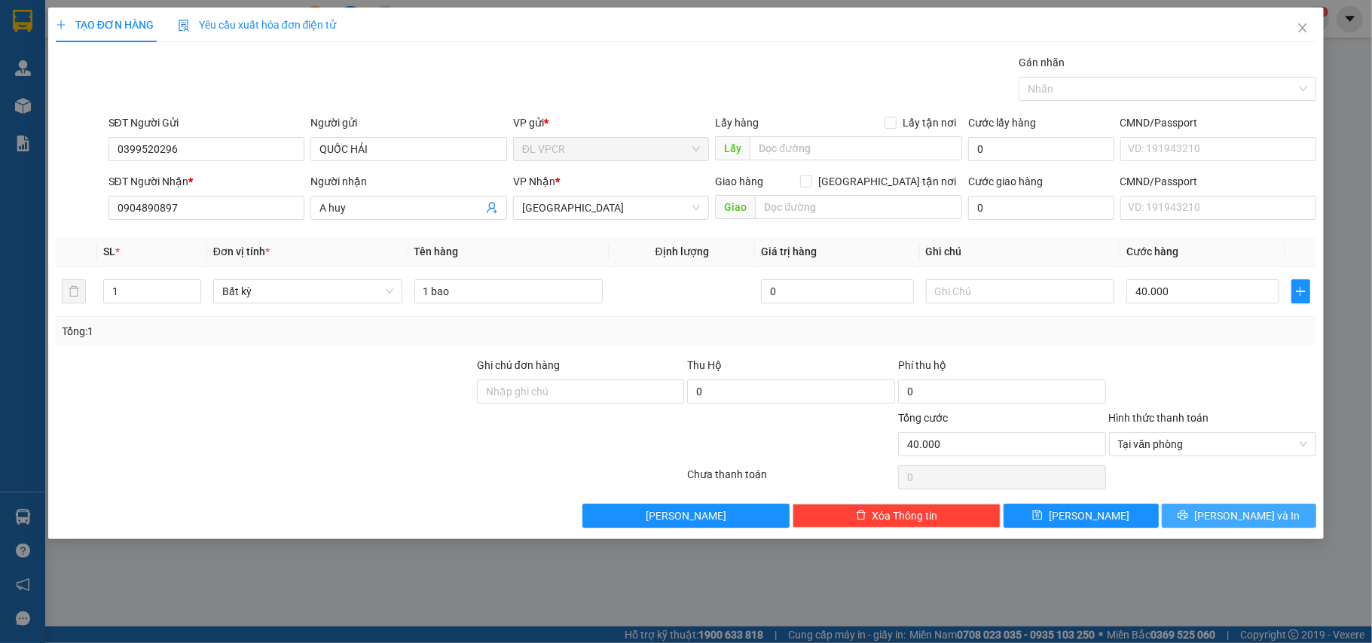
click at [1270, 516] on button "Lưu và In" at bounding box center [1238, 516] width 155 height 24
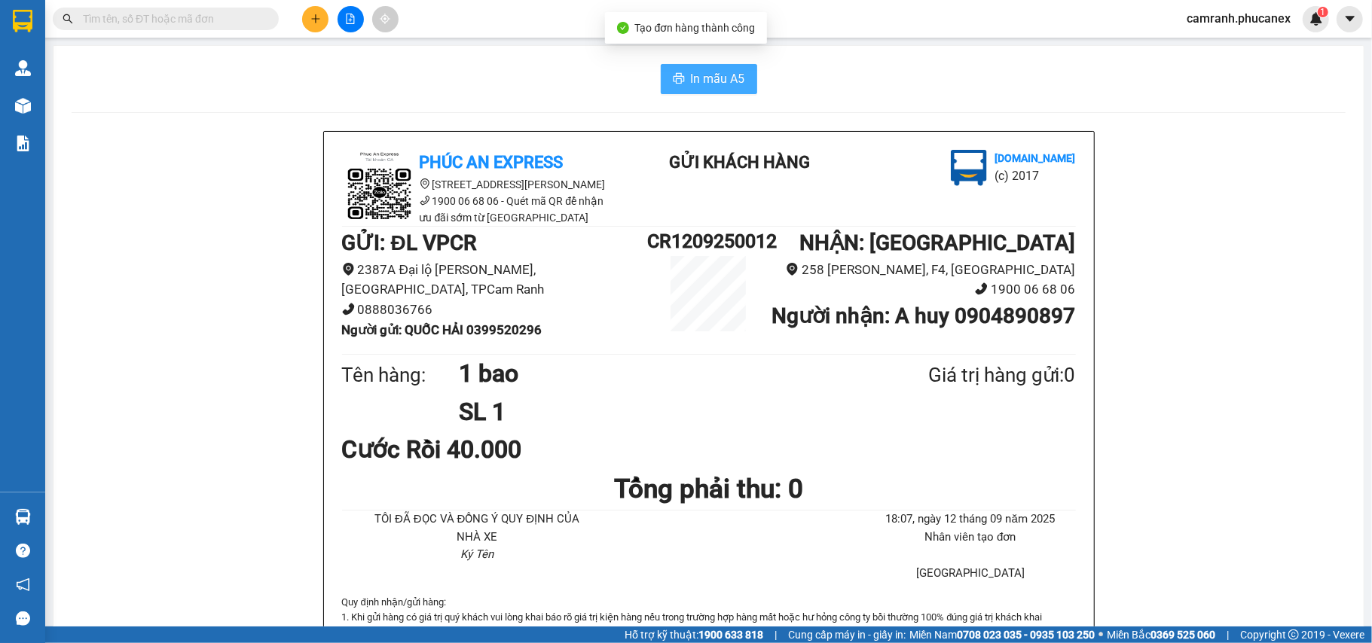
click at [716, 80] on span "In mẫu A5" at bounding box center [718, 78] width 54 height 19
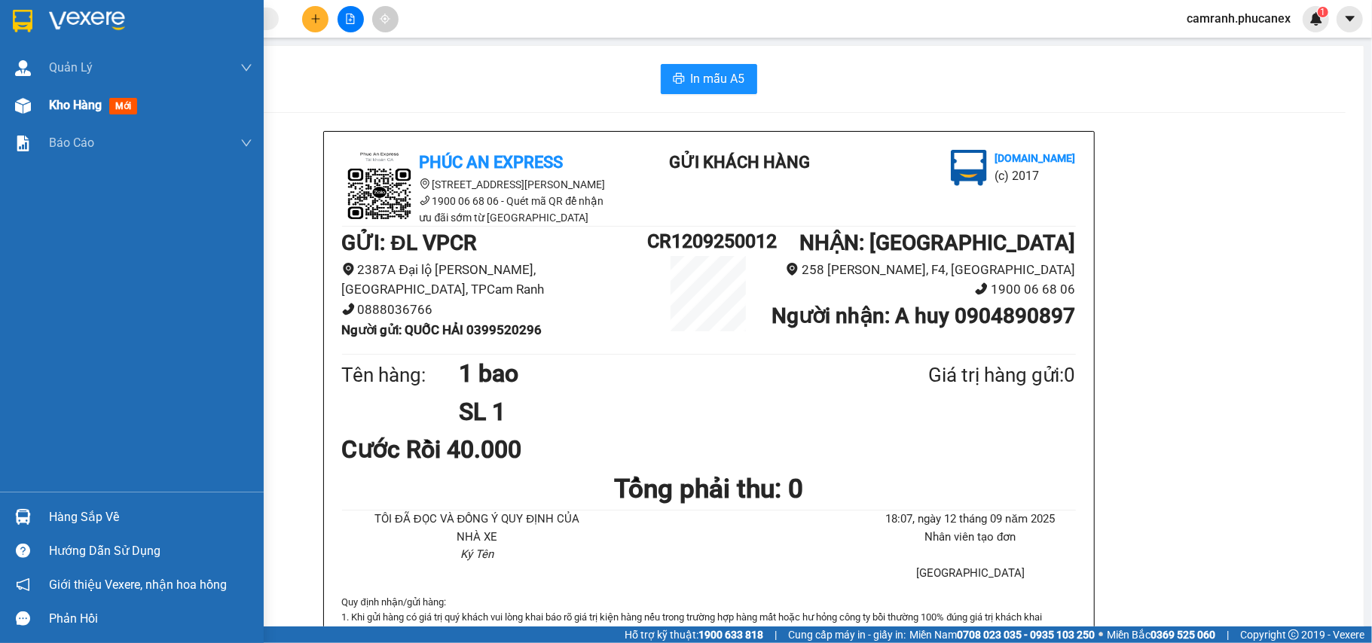
click at [47, 93] on div "Kho hàng mới" at bounding box center [132, 106] width 264 height 38
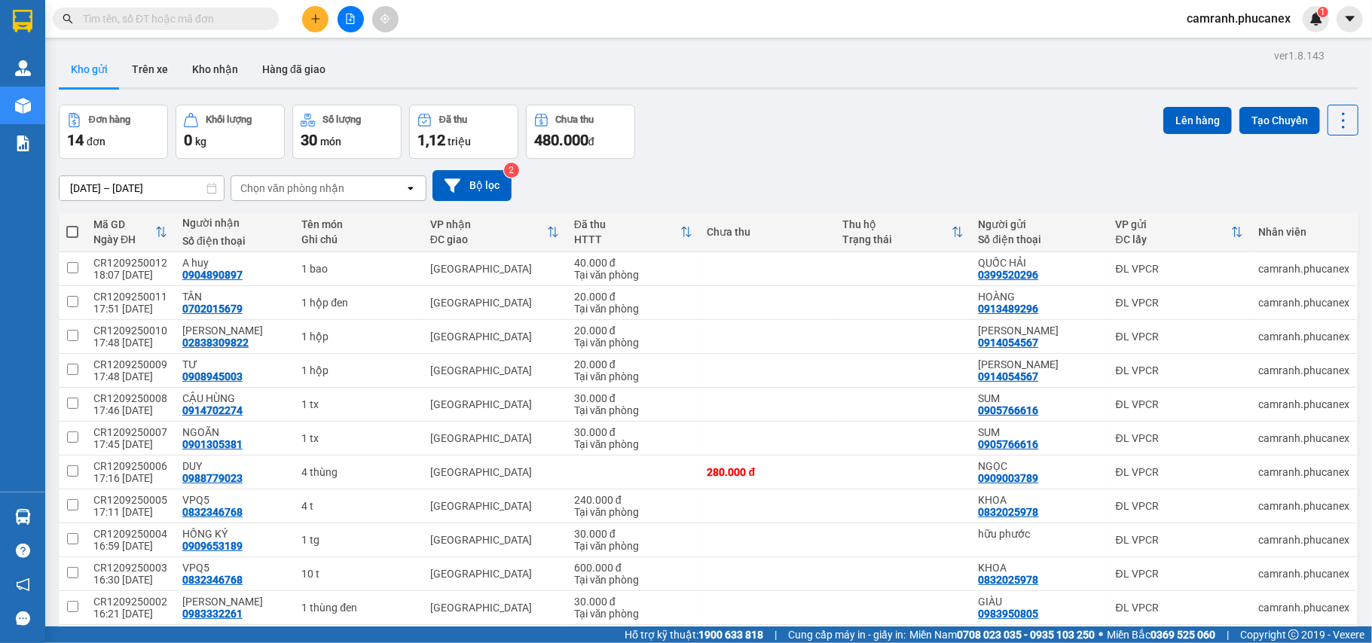
click at [743, 70] on div "Kho gửi Trên xe Kho nhận Hàng đã giao" at bounding box center [708, 71] width 1299 height 40
click at [314, 23] on icon "plus" at bounding box center [315, 19] width 11 height 11
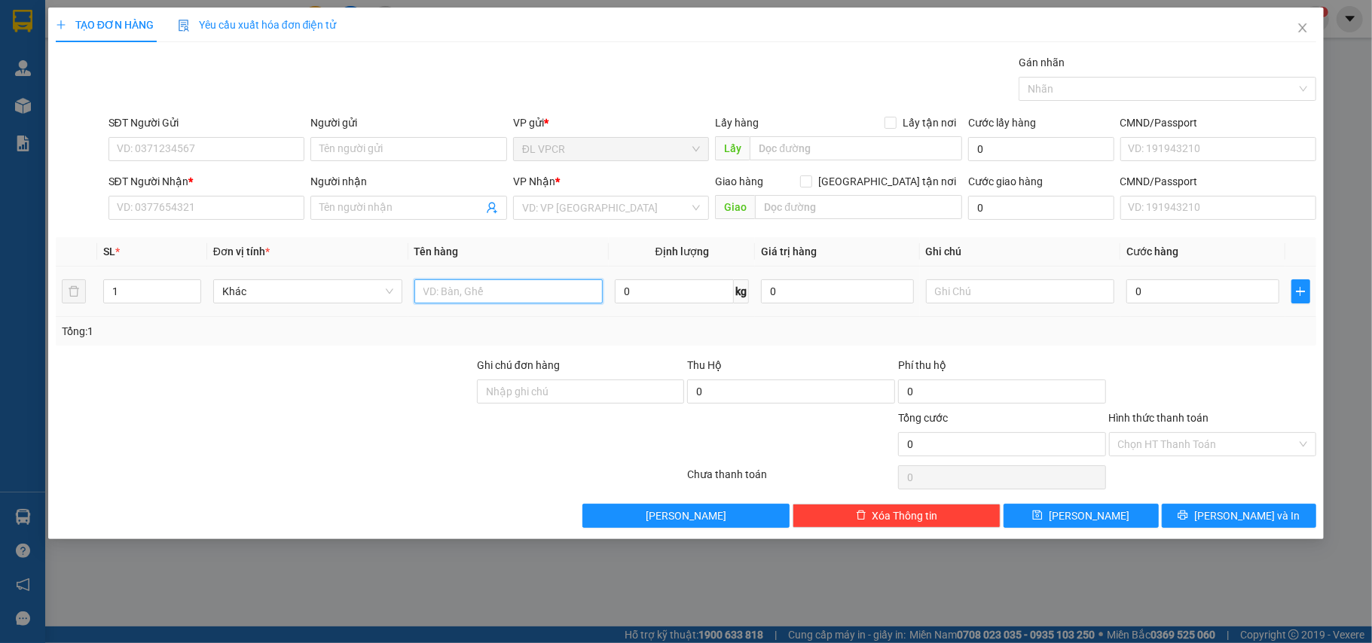
click at [484, 295] on input "text" at bounding box center [508, 291] width 189 height 24
type input "1 hộp"
click at [1152, 295] on input "0" at bounding box center [1202, 291] width 152 height 24
type input "2"
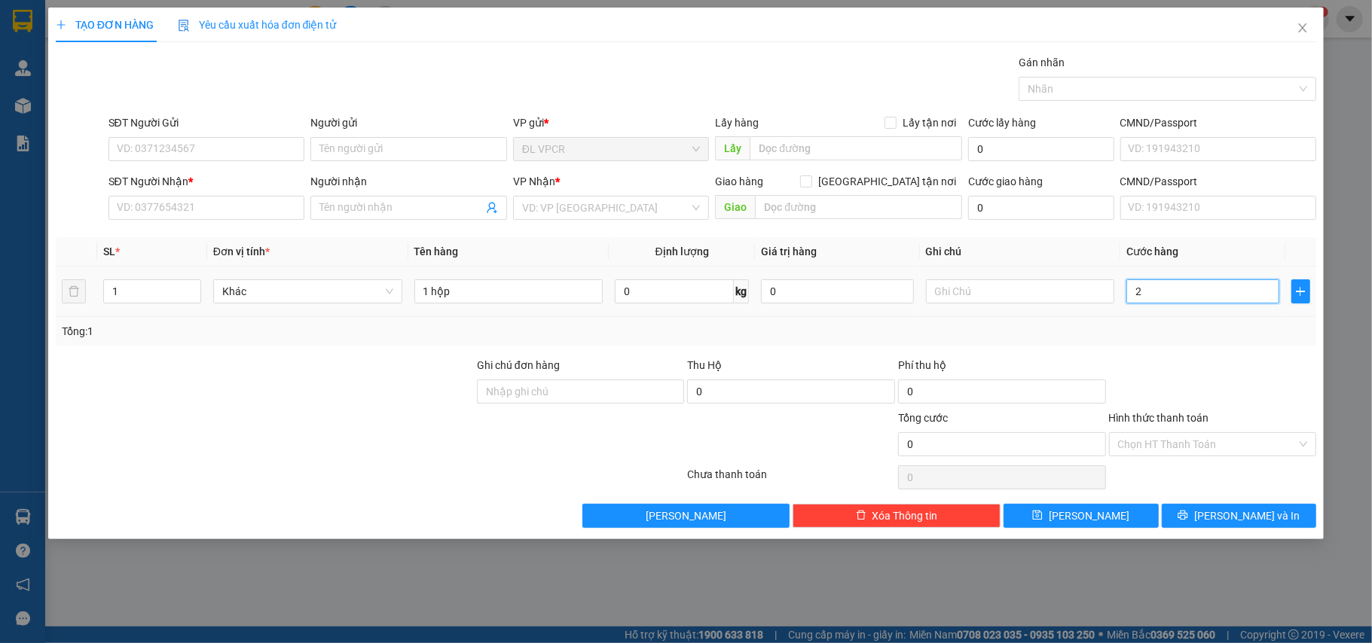
type input "2"
type input "20"
type input "20.000"
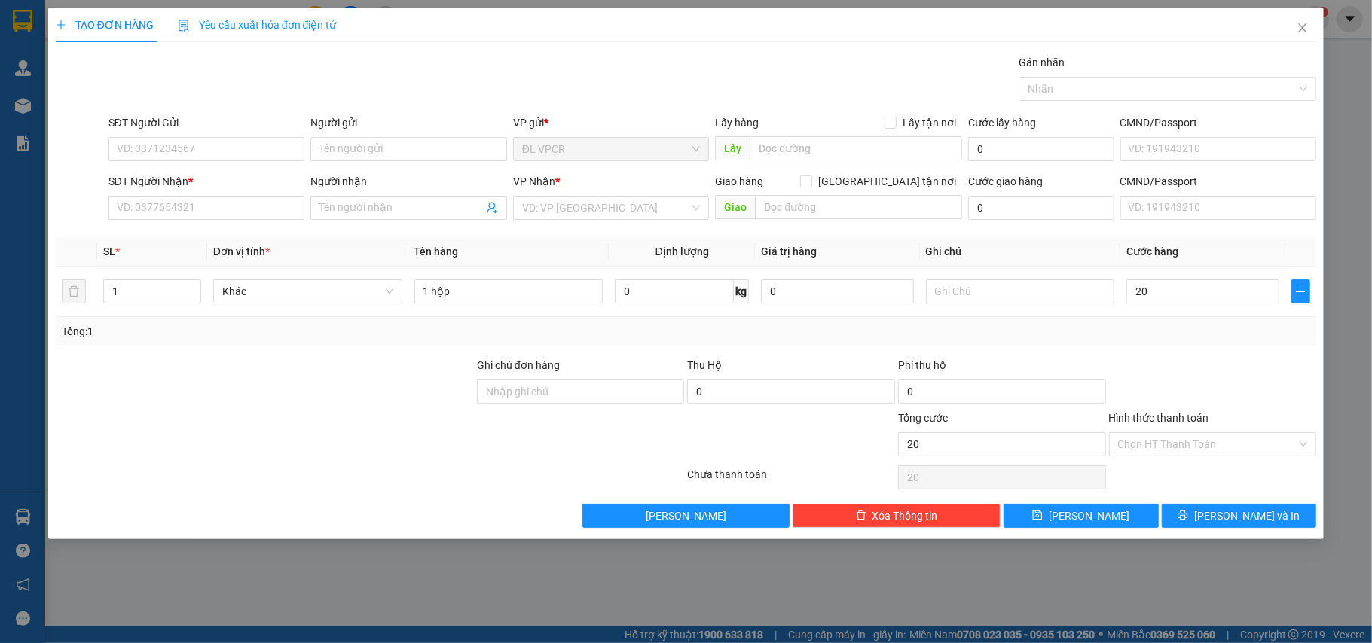
type input "20.000"
click at [1163, 353] on div "Transit Pickup Surcharge Ids Transit Deliver Surcharge Ids Transit Deliver Surc…" at bounding box center [686, 291] width 1261 height 474
click at [1179, 450] on input "Hình thức thanh toán" at bounding box center [1207, 444] width 179 height 23
click at [1158, 462] on div "Transit Pickup Surcharge Ids Transit Deliver Surcharge Ids Transit Deliver Surc…" at bounding box center [686, 291] width 1261 height 474
click at [1160, 476] on div "Chọn HT Thanh Toán" at bounding box center [1212, 477] width 211 height 30
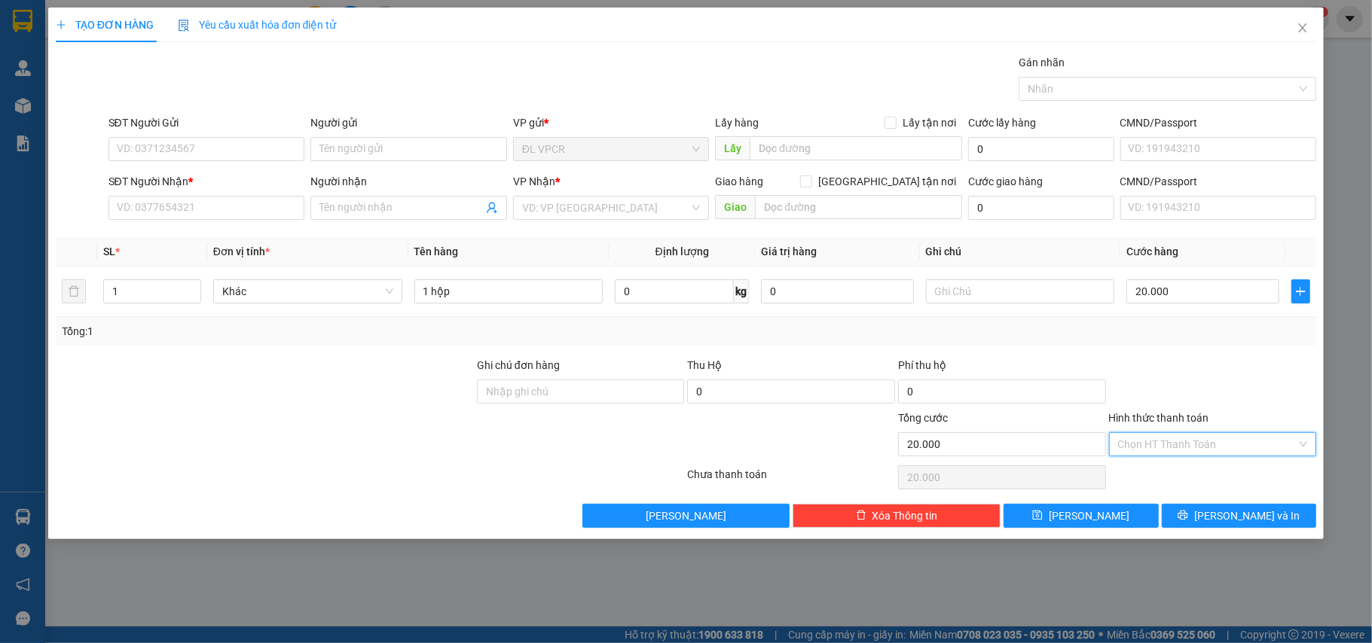
click at [1167, 450] on input "Hình thức thanh toán" at bounding box center [1207, 444] width 179 height 23
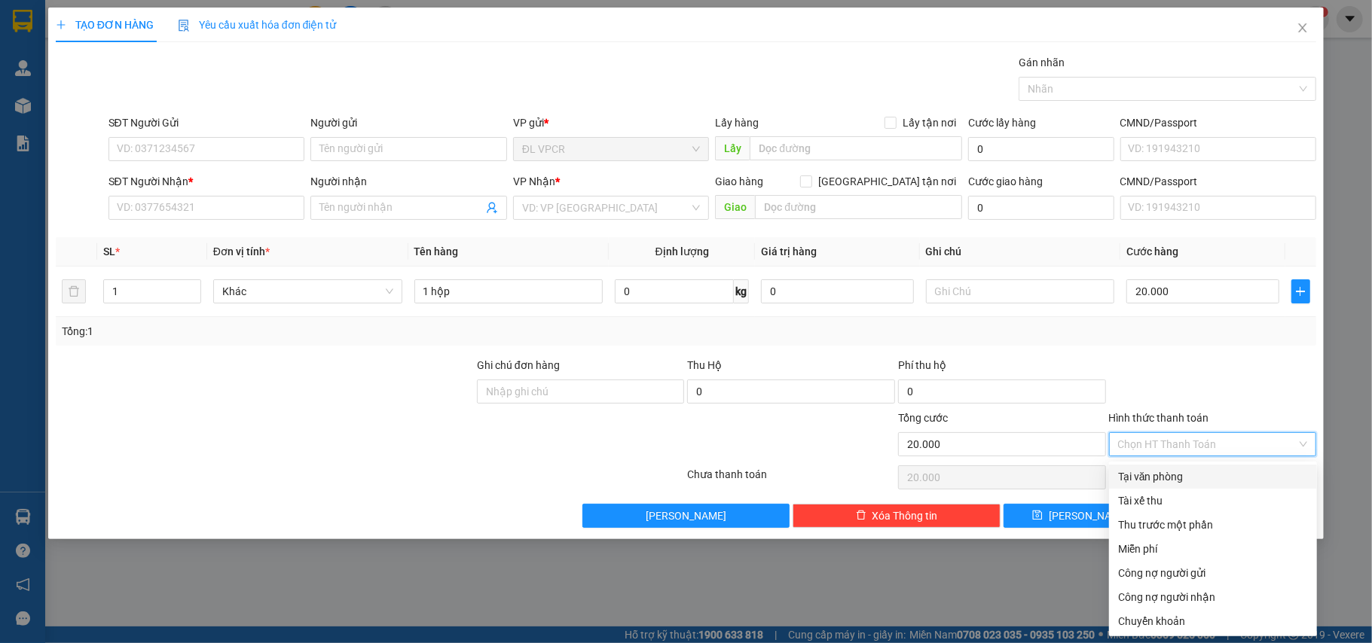
click at [1164, 471] on div "Tại văn phòng" at bounding box center [1213, 476] width 190 height 17
type input "0"
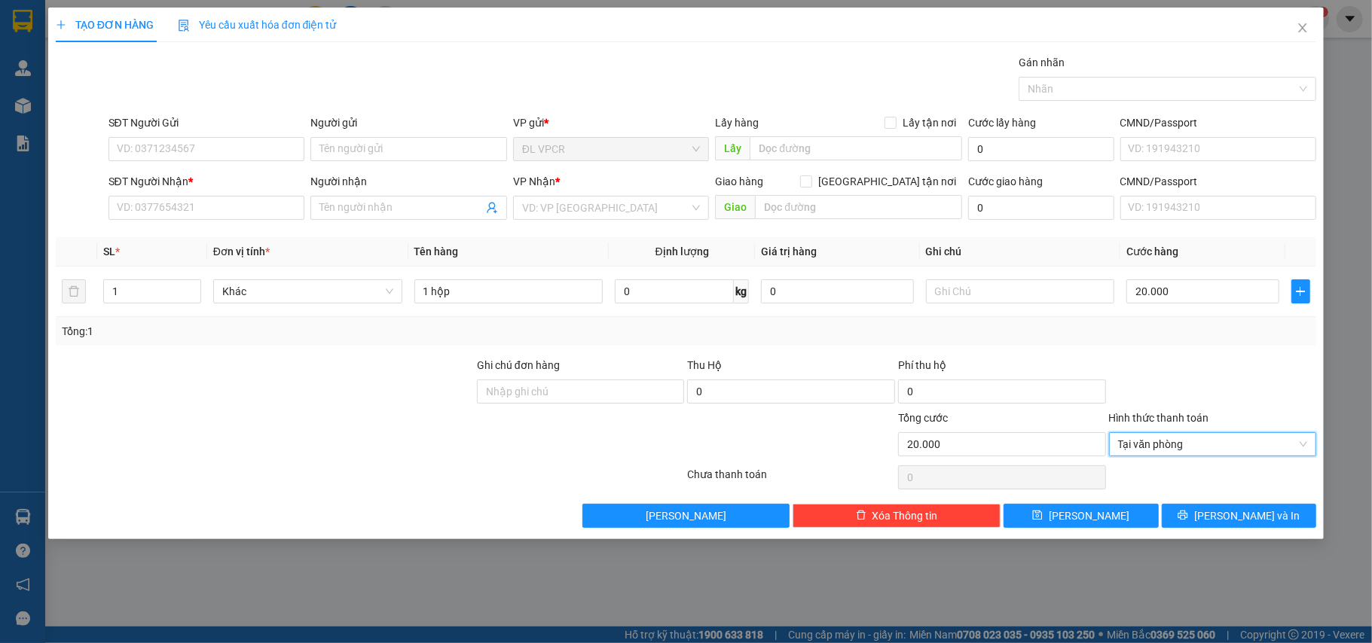
click at [1206, 362] on div at bounding box center [1212, 383] width 211 height 53
click at [230, 212] on input "SĐT Người Nhận *" at bounding box center [206, 208] width 197 height 24
click at [238, 203] on input "SĐT Người Nhận *" at bounding box center [206, 208] width 197 height 24
click at [267, 212] on input "SĐT Người Nhận *" at bounding box center [206, 208] width 197 height 24
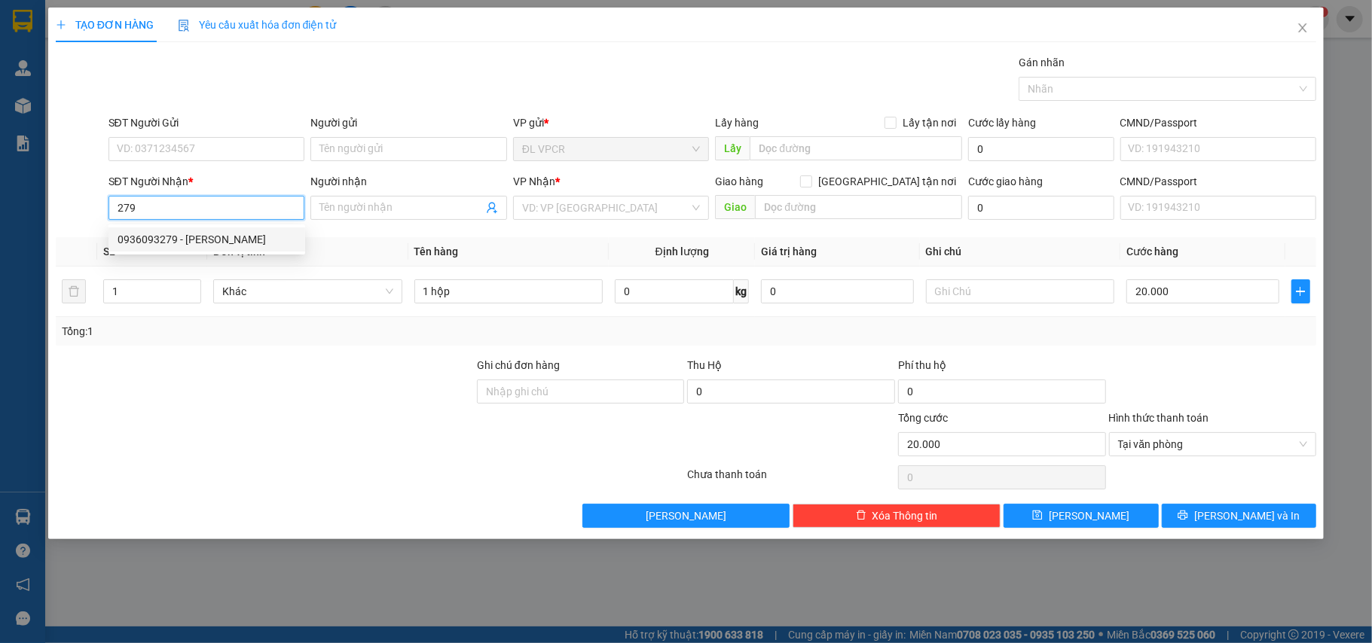
click at [211, 241] on div "0936093279 - [PERSON_NAME]" at bounding box center [206, 239] width 179 height 17
type input "0936093279"
type input "DINH"
type input "0936093279"
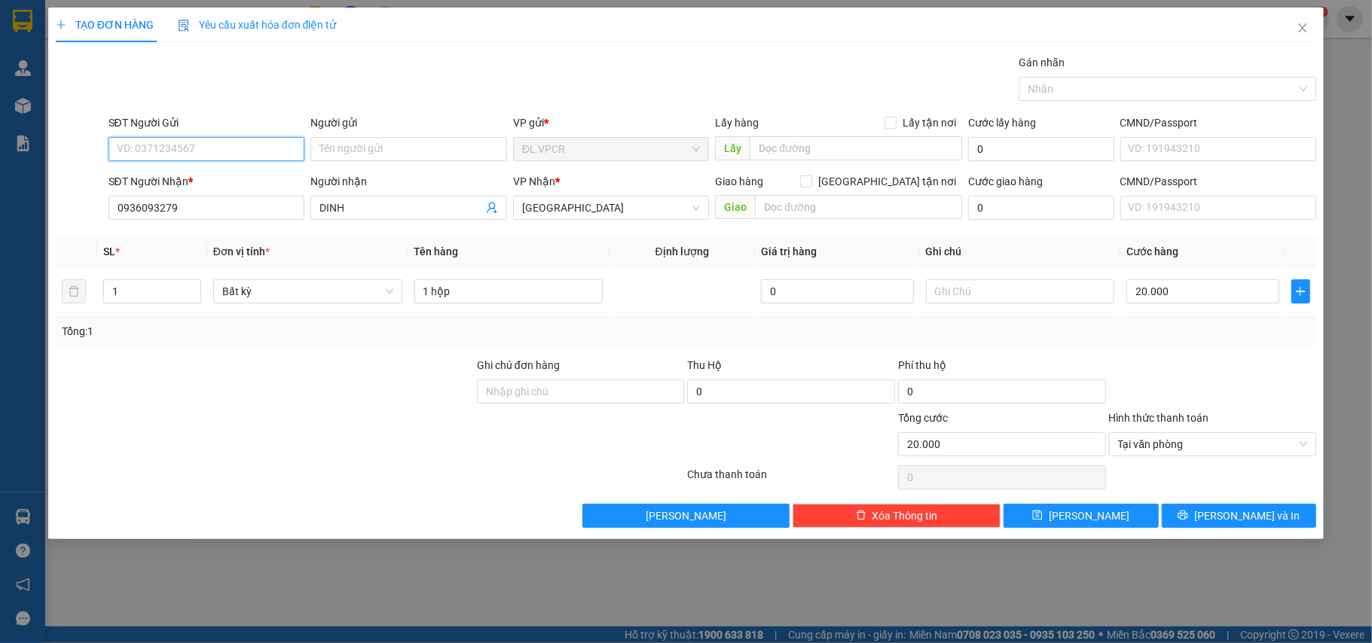
click at [203, 155] on input "SĐT Người Gửi" at bounding box center [206, 149] width 197 height 24
click at [235, 175] on div "02583956469 - NK QUỐC TẾ" at bounding box center [206, 180] width 179 height 17
type input "02583956469"
type input "NK QUỐC TẾ"
click at [1243, 521] on span "[PERSON_NAME] và In" at bounding box center [1246, 516] width 105 height 17
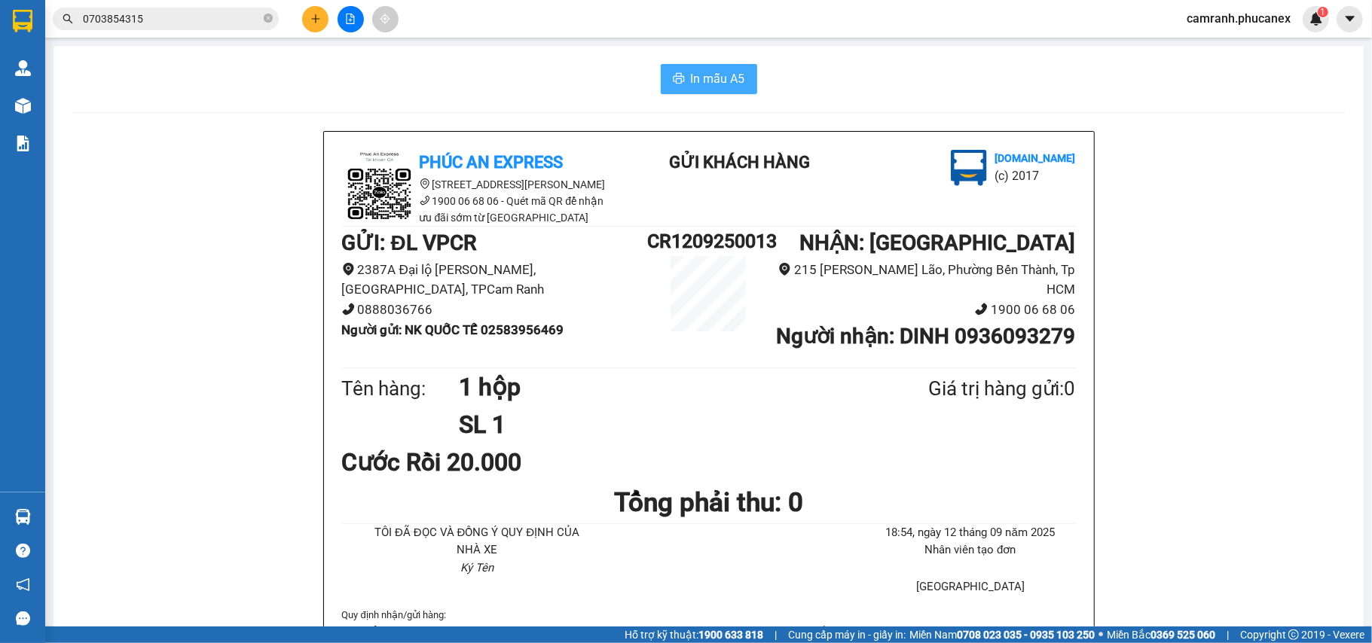
click at [712, 79] on span "In mẫu A5" at bounding box center [718, 78] width 54 height 19
click at [474, 26] on div "Kết quả tìm kiếm ( 17 ) Bộ lọc Ngày tạo đơn gần nhất Mã ĐH Trạng thái Món hàng …" at bounding box center [686, 19] width 1372 height 38
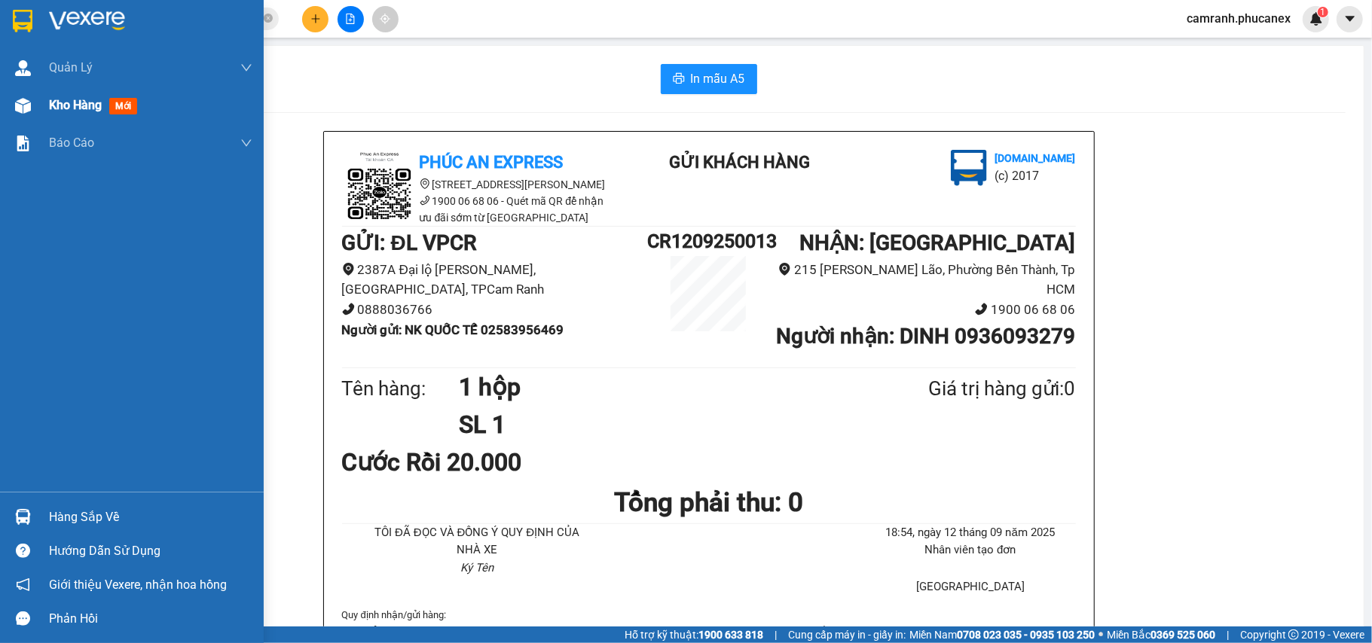
click at [74, 112] on span "Kho hàng" at bounding box center [75, 105] width 53 height 14
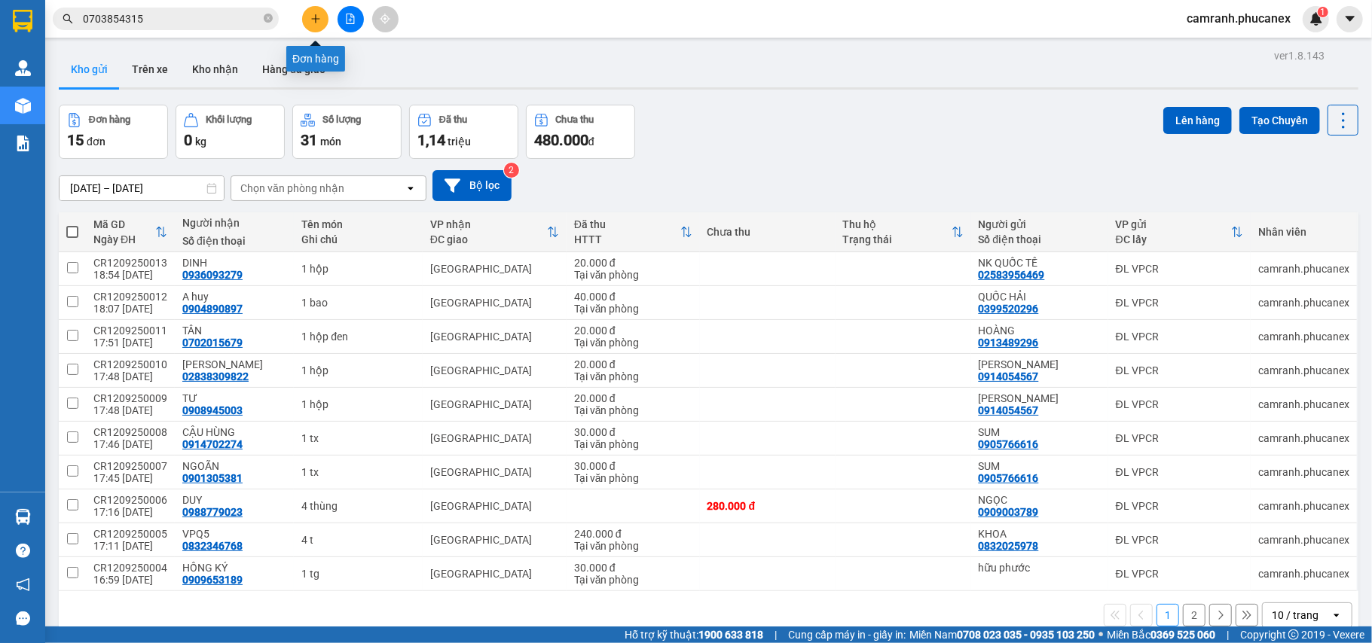
click at [314, 21] on icon "plus" at bounding box center [315, 19] width 11 height 11
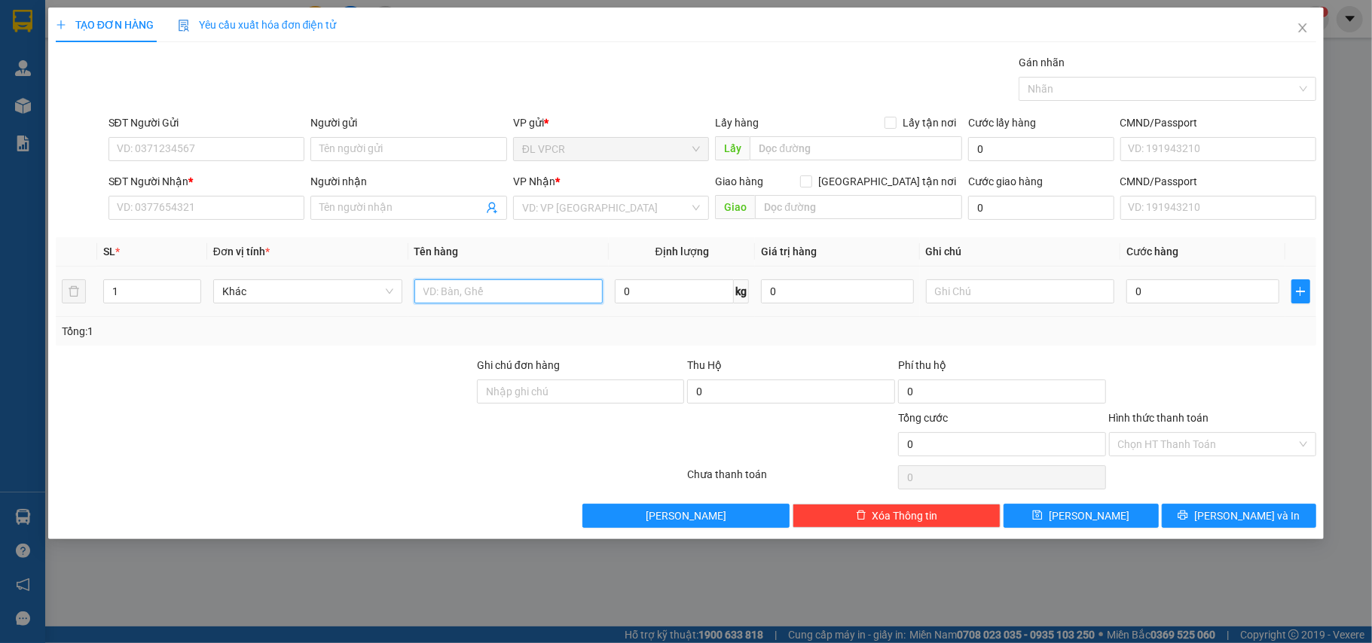
click at [479, 302] on input "text" at bounding box center [508, 291] width 189 height 24
type input "1 hộp"
click at [1173, 293] on input "0" at bounding box center [1202, 291] width 152 height 24
type input "2"
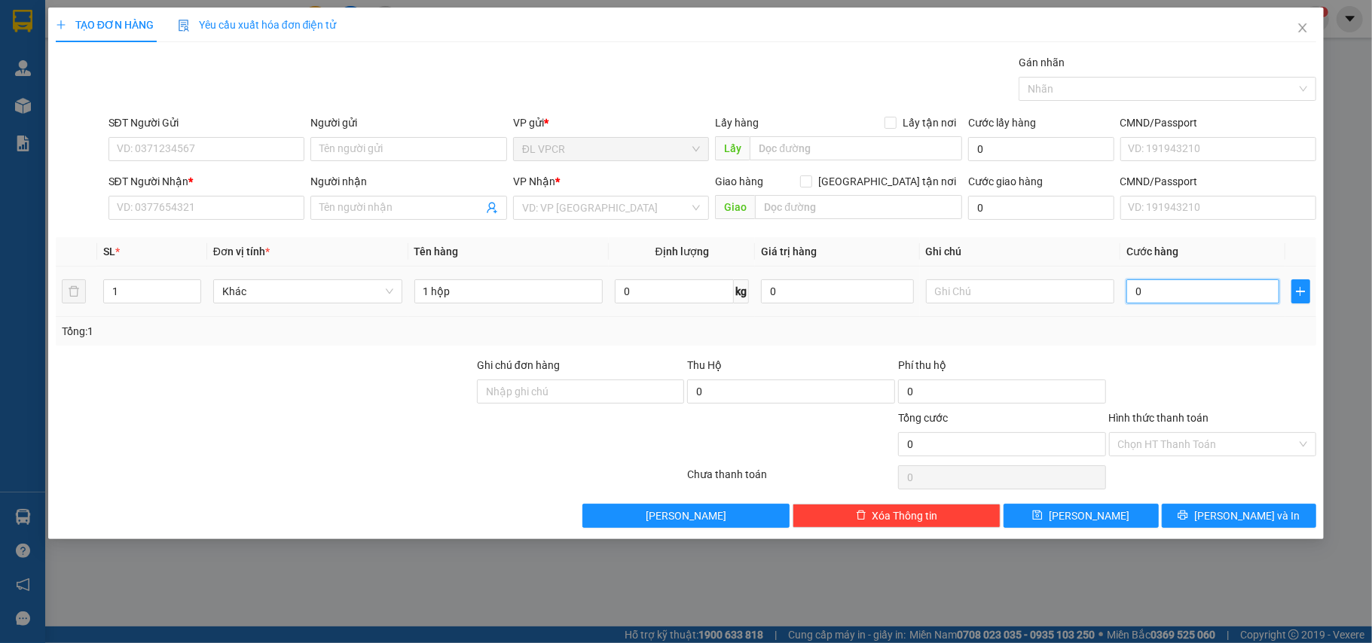
type input "2"
type input "20"
type input "20.000"
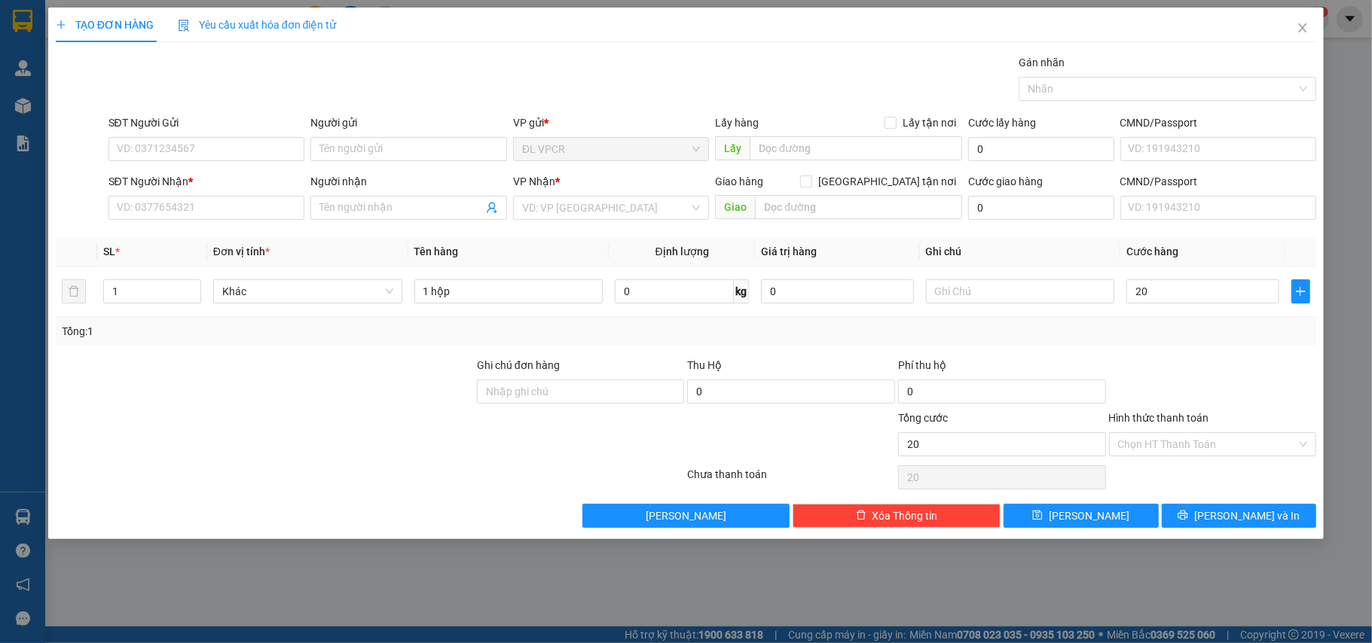
type input "20.000"
click at [1201, 363] on div at bounding box center [1212, 383] width 211 height 53
click at [1185, 437] on input "Hình thức thanh toán" at bounding box center [1207, 444] width 179 height 23
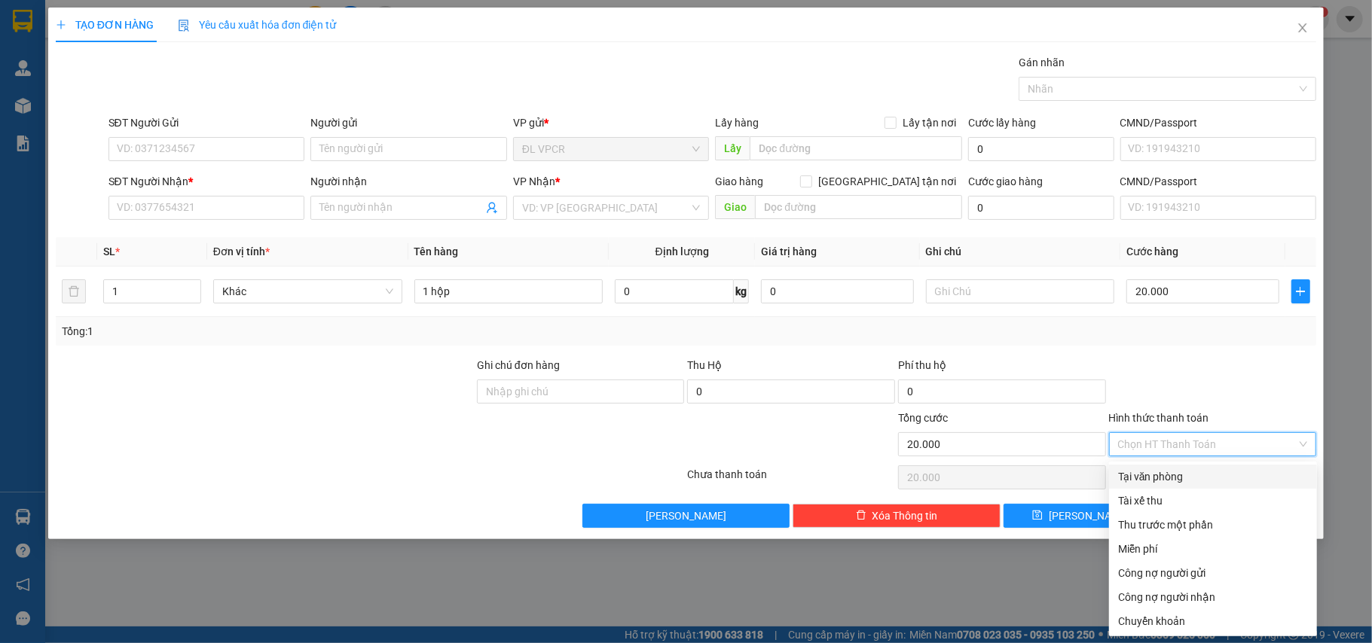
click at [1160, 478] on div "Tại văn phòng" at bounding box center [1213, 476] width 190 height 17
type input "0"
click at [1205, 346] on div "Tổng: 1" at bounding box center [686, 331] width 1261 height 29
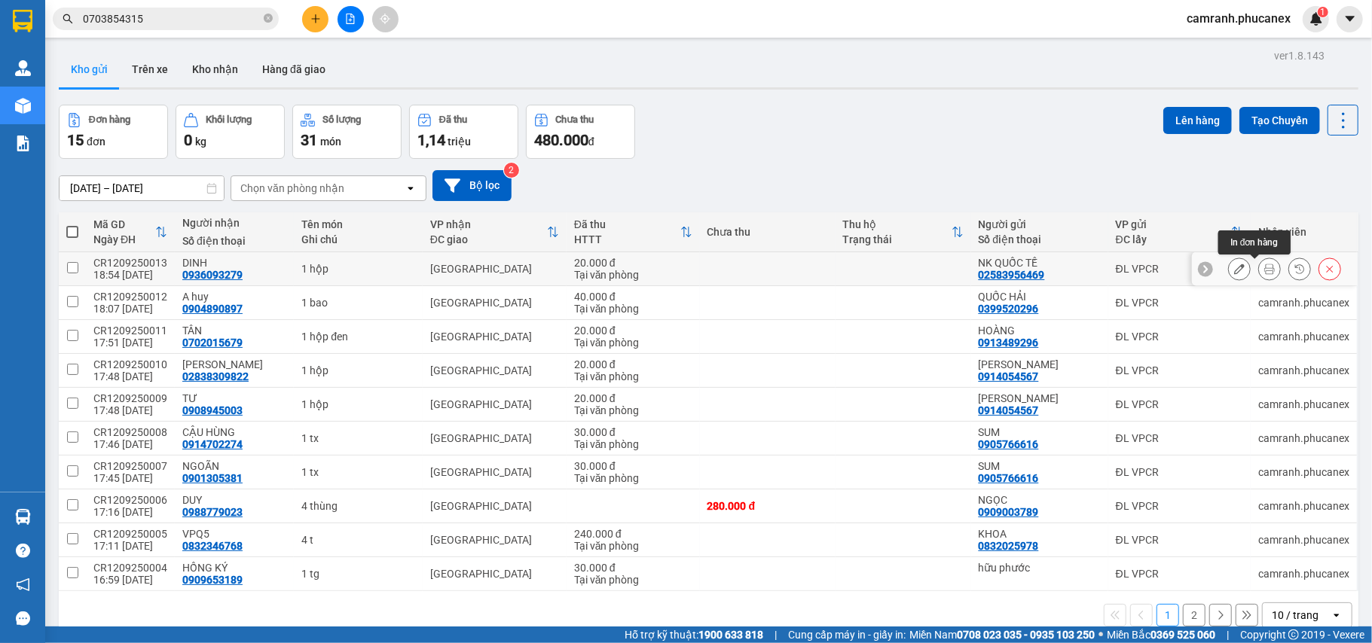
click at [1264, 270] on icon at bounding box center [1269, 269] width 11 height 11
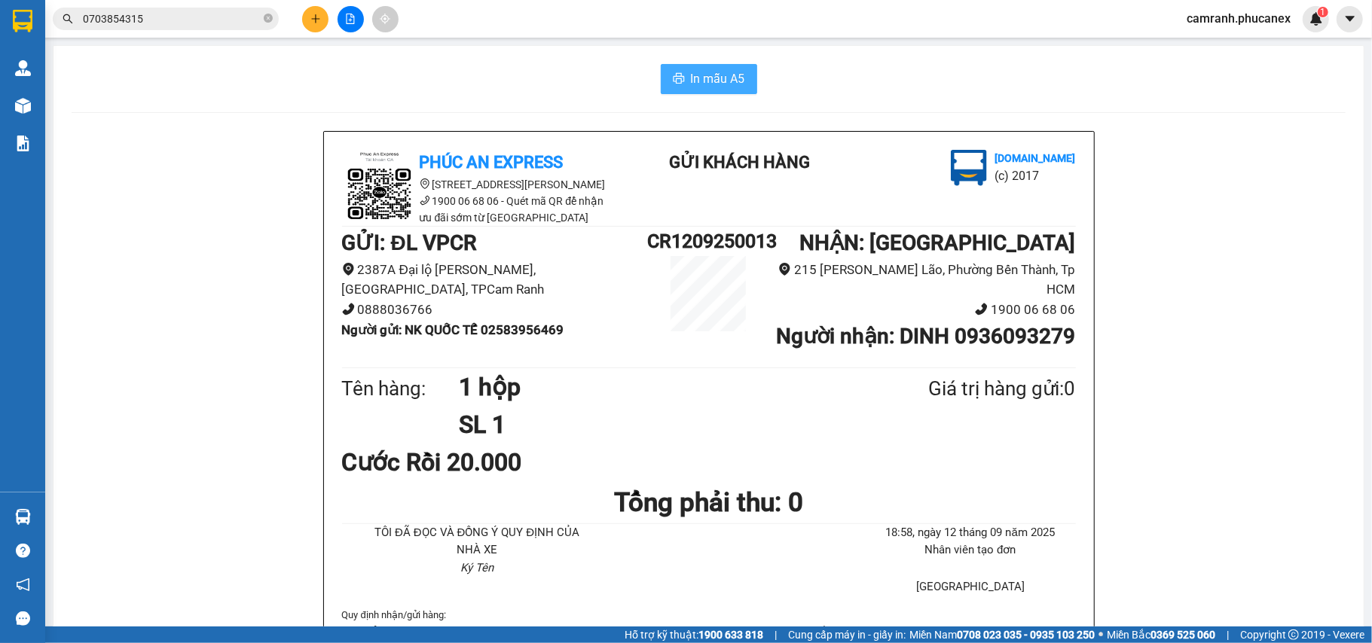
click at [703, 70] on span "In mẫu A5" at bounding box center [718, 78] width 54 height 19
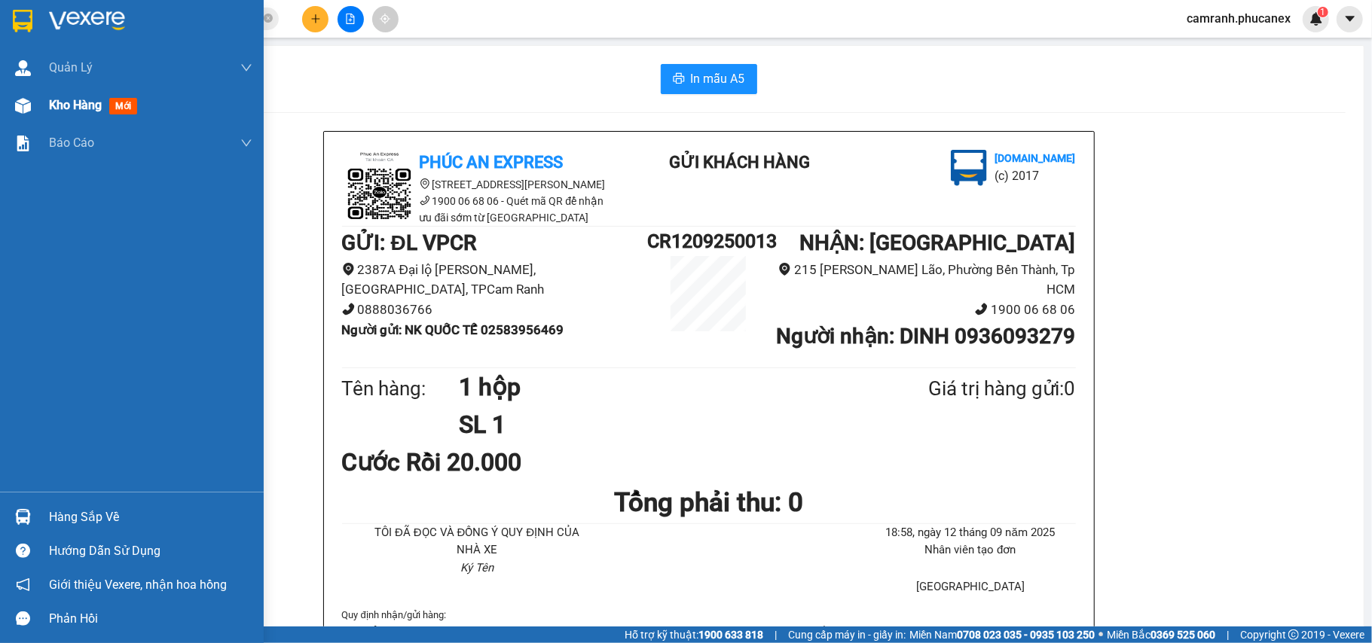
click at [76, 102] on span "Kho hàng" at bounding box center [75, 105] width 53 height 14
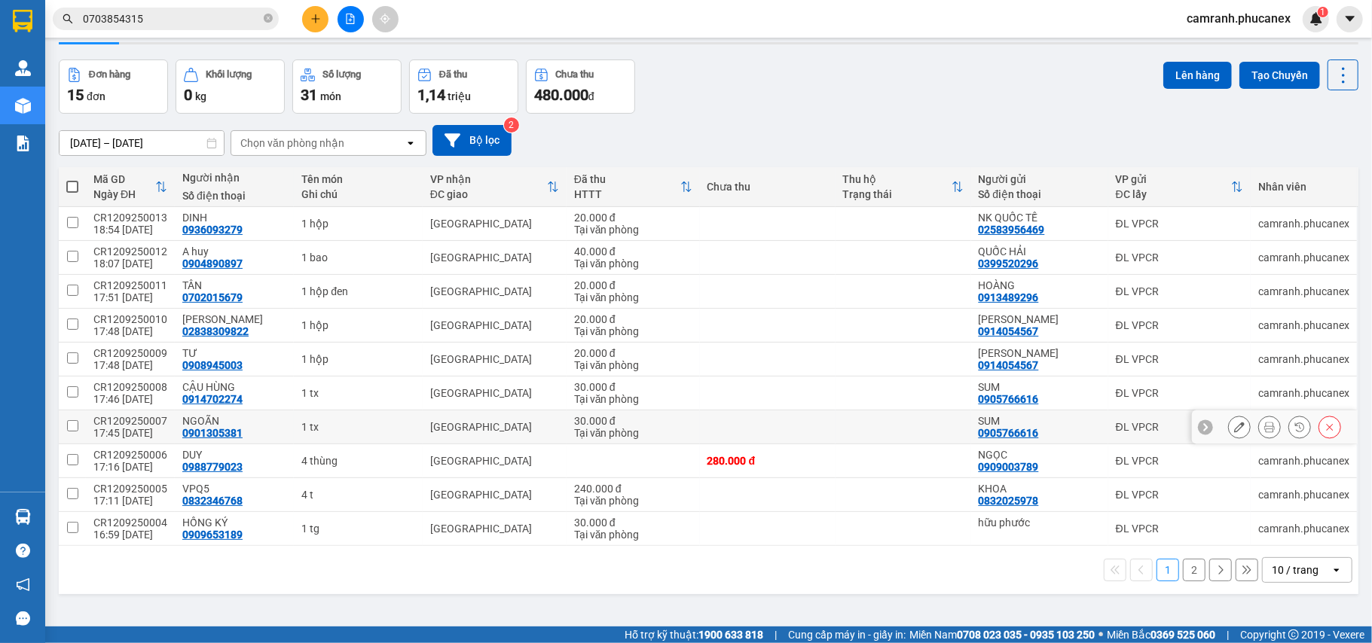
scroll to position [69, 0]
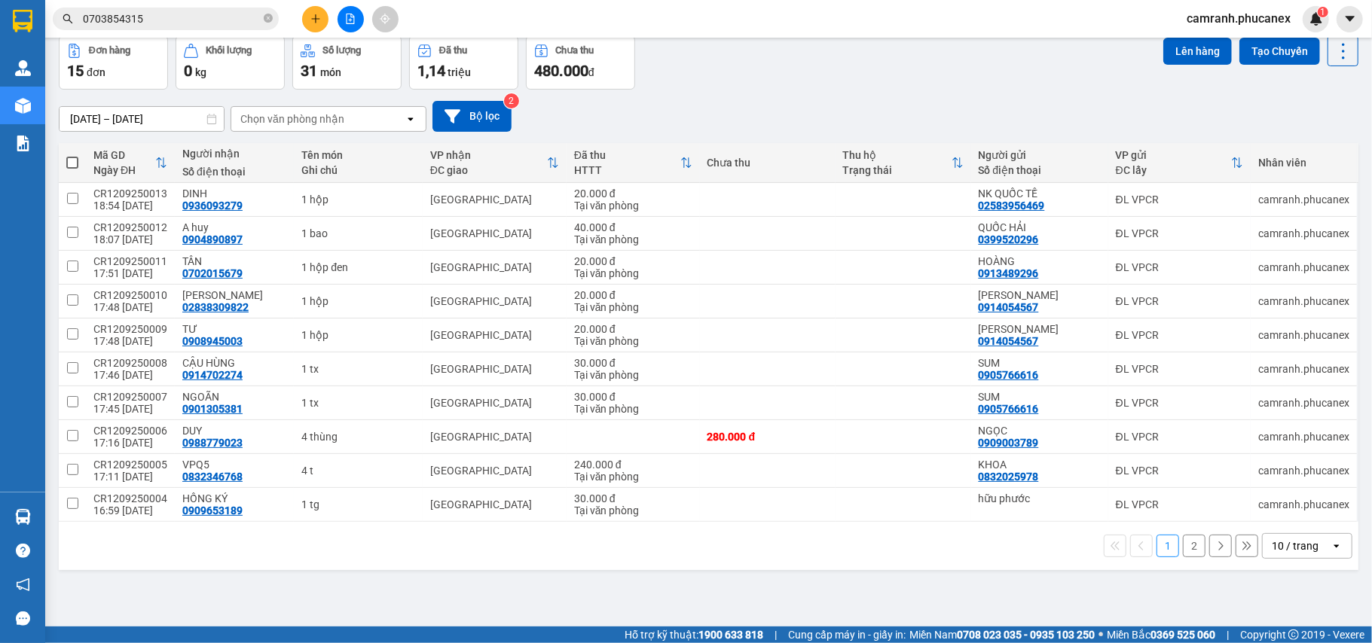
click at [1330, 548] on icon "open" at bounding box center [1336, 546] width 12 height 12
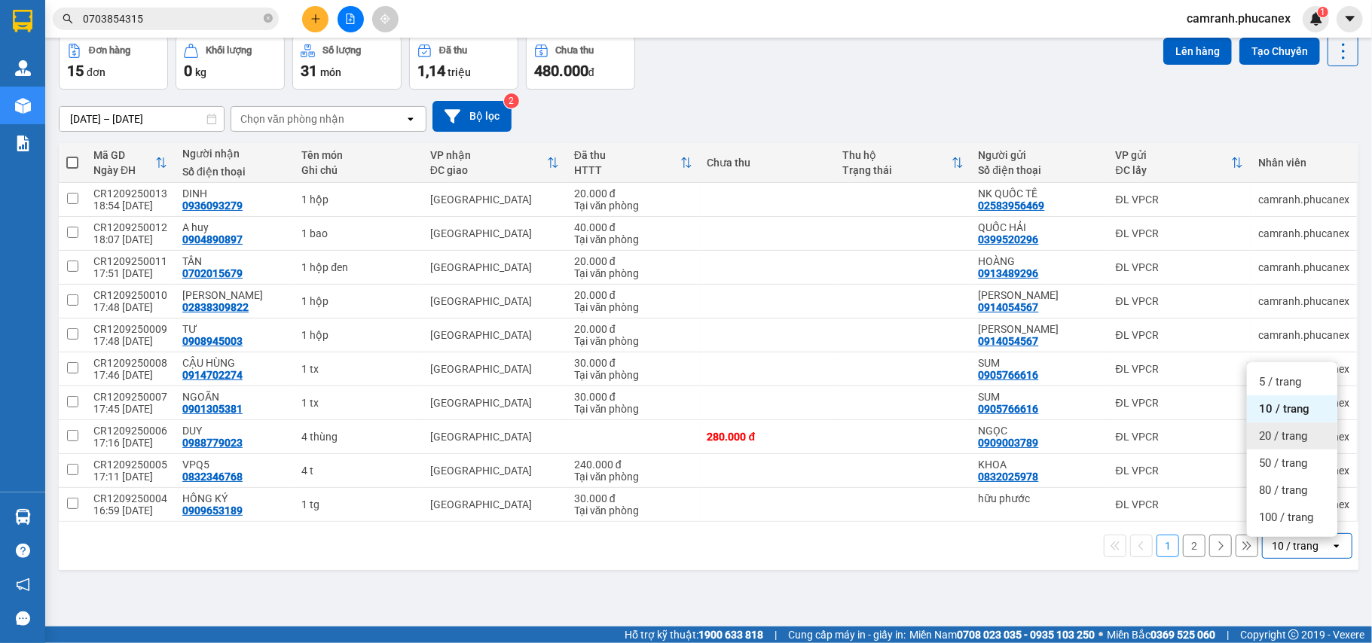
click at [1286, 429] on span "20 / trang" at bounding box center [1283, 436] width 48 height 15
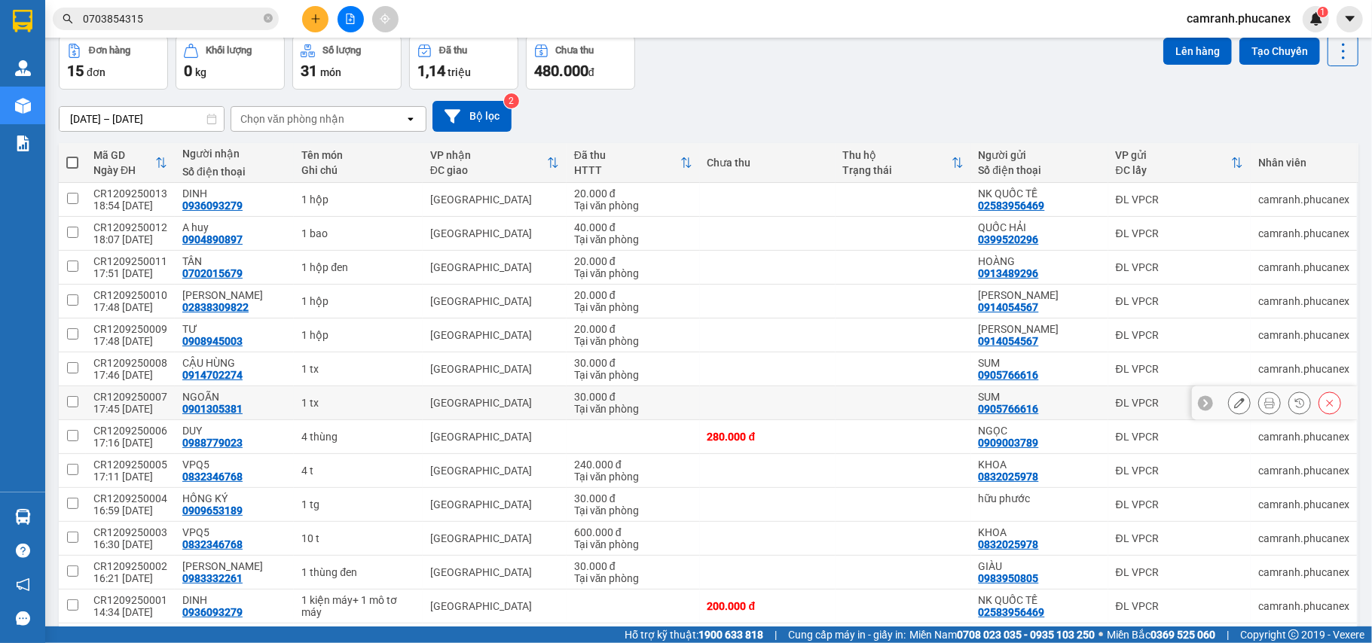
scroll to position [200, 0]
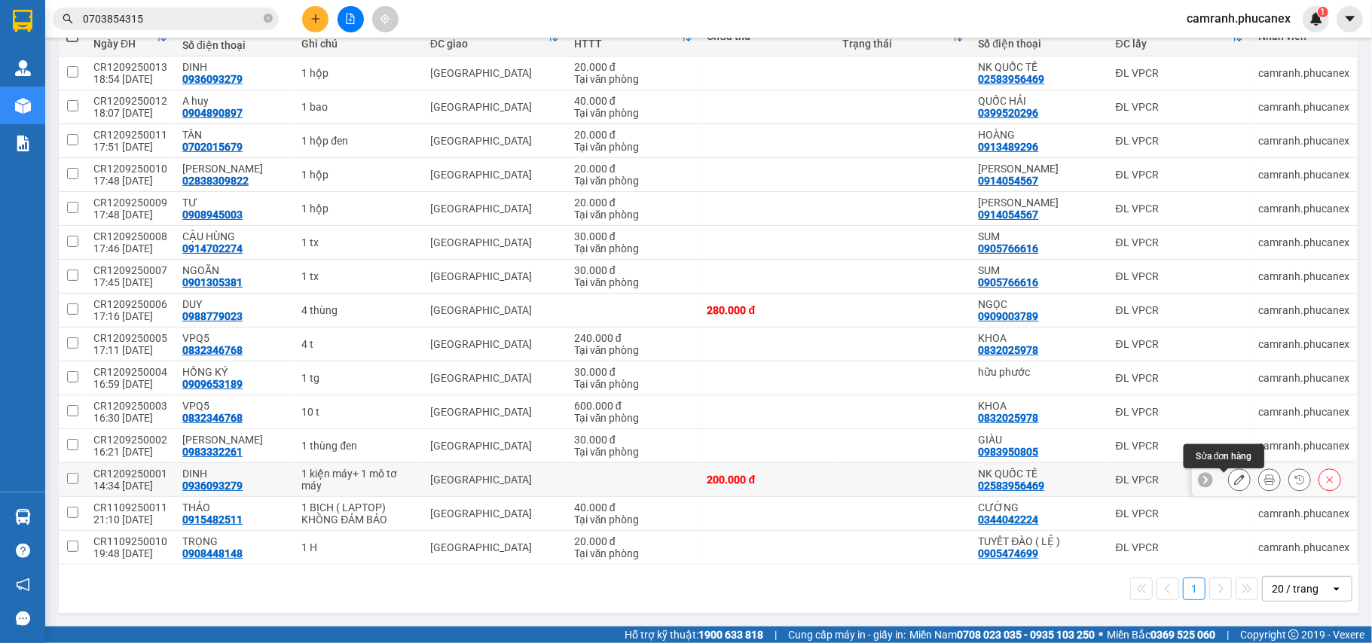
click at [1234, 483] on icon at bounding box center [1239, 479] width 11 height 11
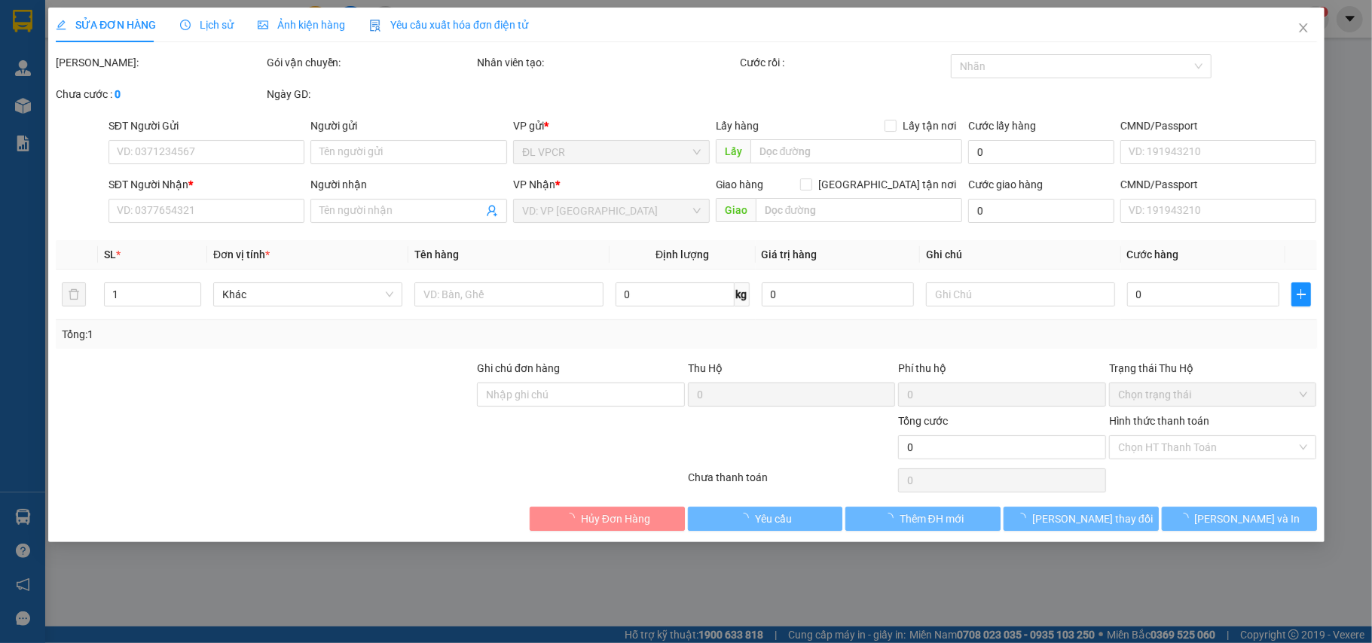
type input "02583956469"
type input "NK QUỐC TẾ"
type input "0936093279"
type input "DINH"
type input "200.000"
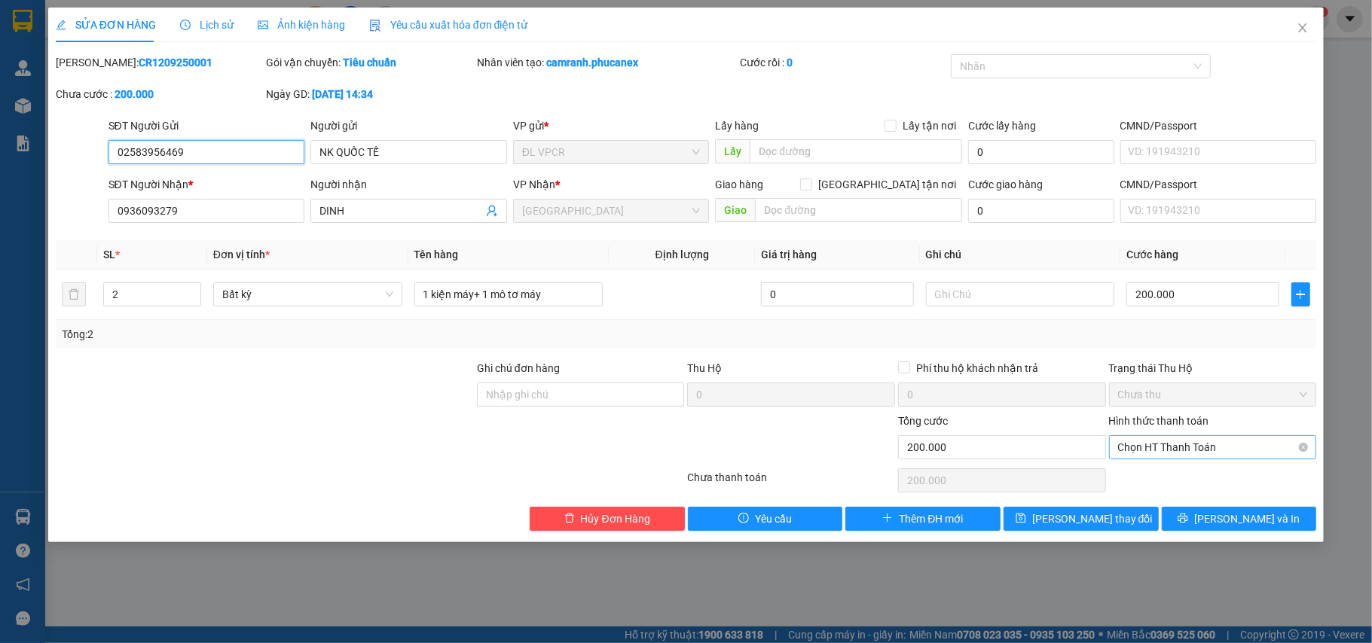
click at [1226, 450] on span "Chọn HT Thanh Toán" at bounding box center [1213, 447] width 190 height 23
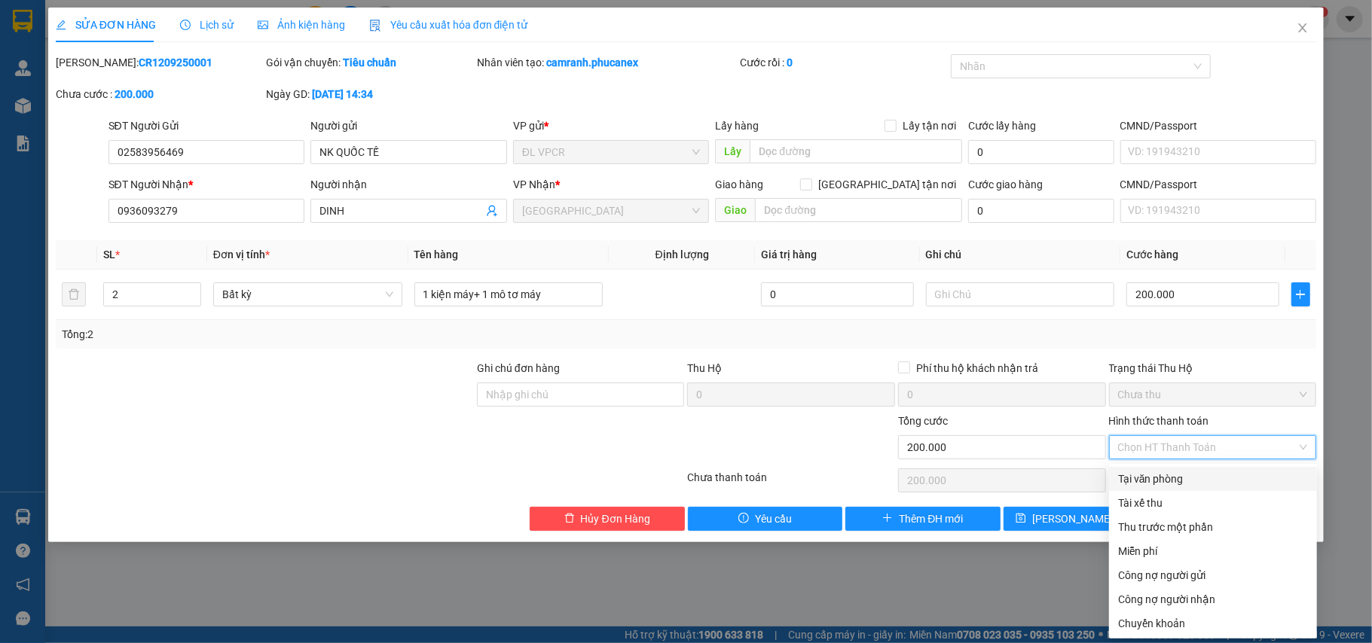
click at [1205, 471] on div "Tại văn phòng" at bounding box center [1213, 479] width 190 height 17
type input "0"
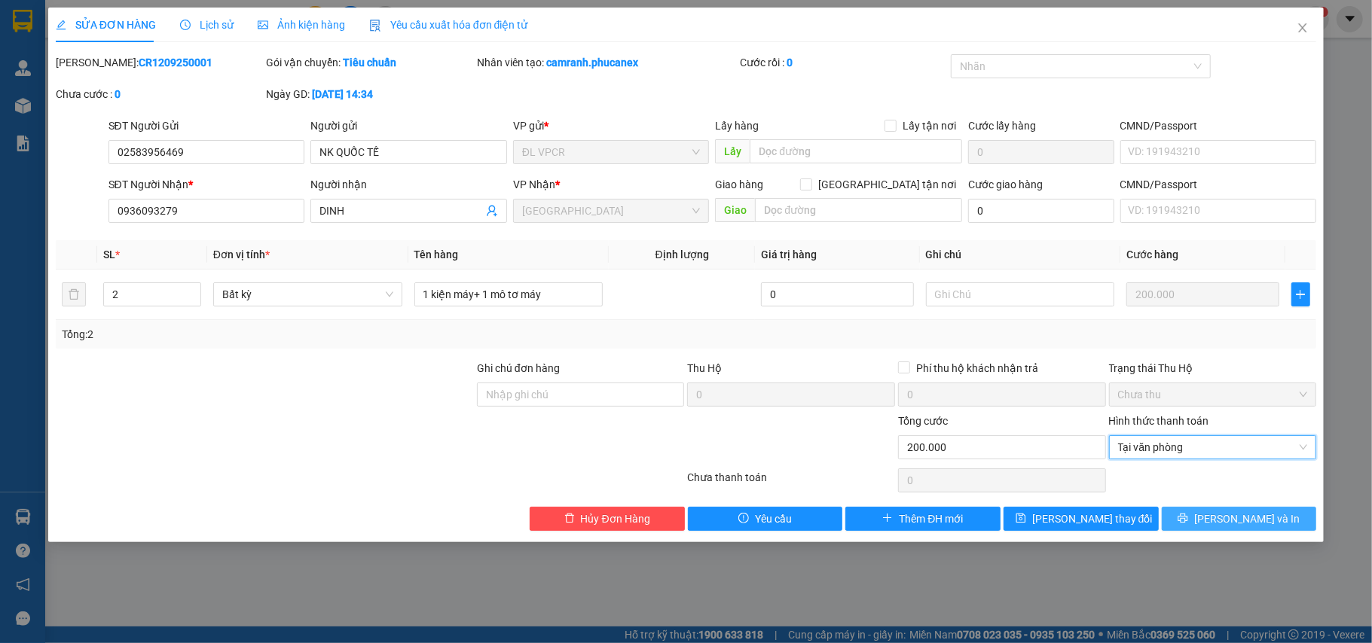
click at [1256, 524] on span "[PERSON_NAME] và In" at bounding box center [1246, 519] width 105 height 17
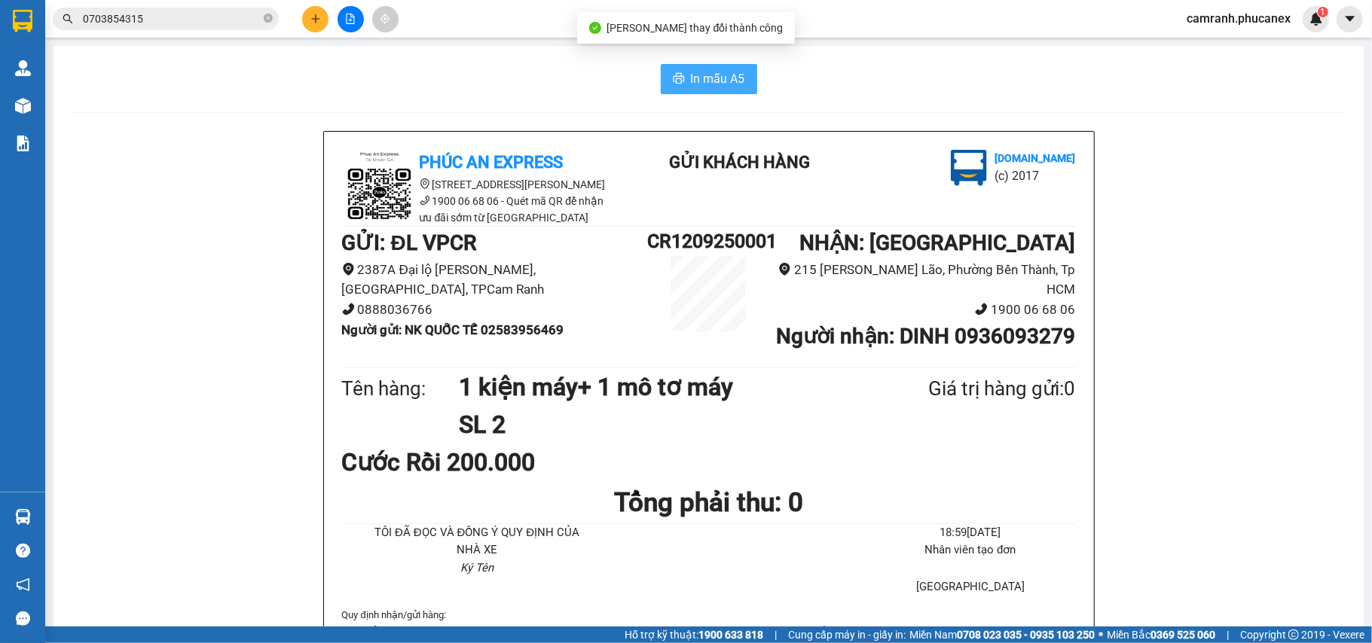
click at [705, 72] on span "In mẫu A5" at bounding box center [718, 78] width 54 height 19
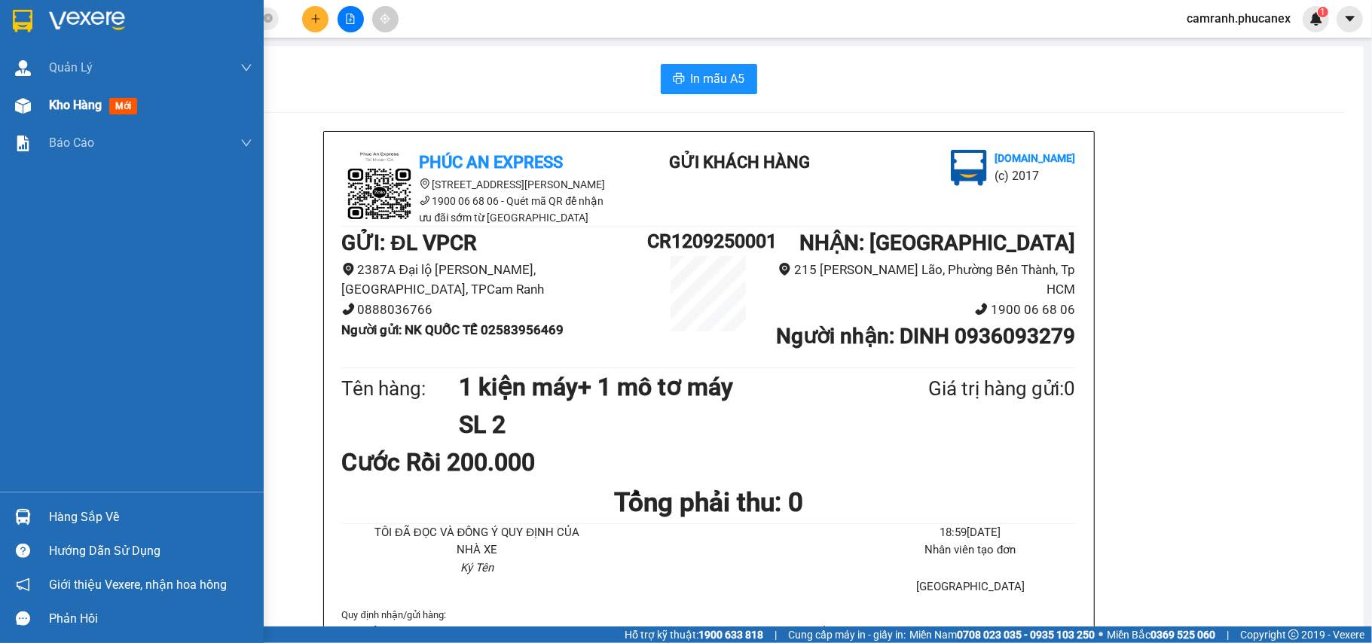
click at [81, 106] on span "Kho hàng" at bounding box center [75, 105] width 53 height 14
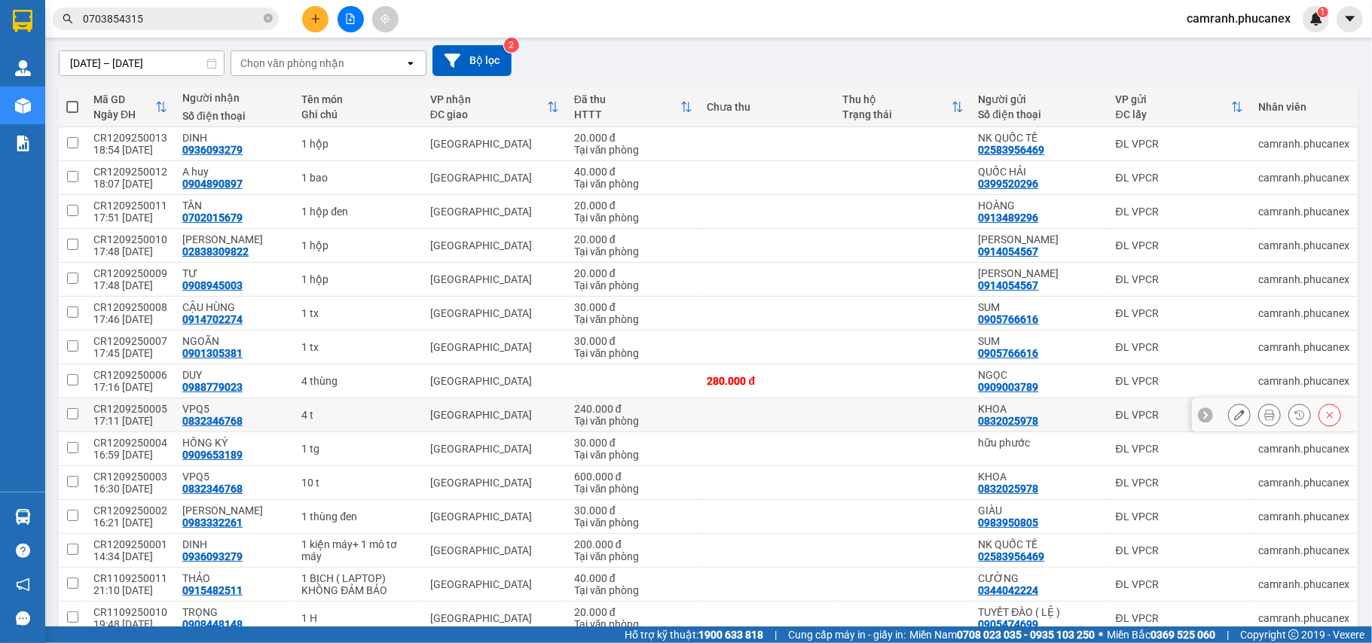
scroll to position [200, 0]
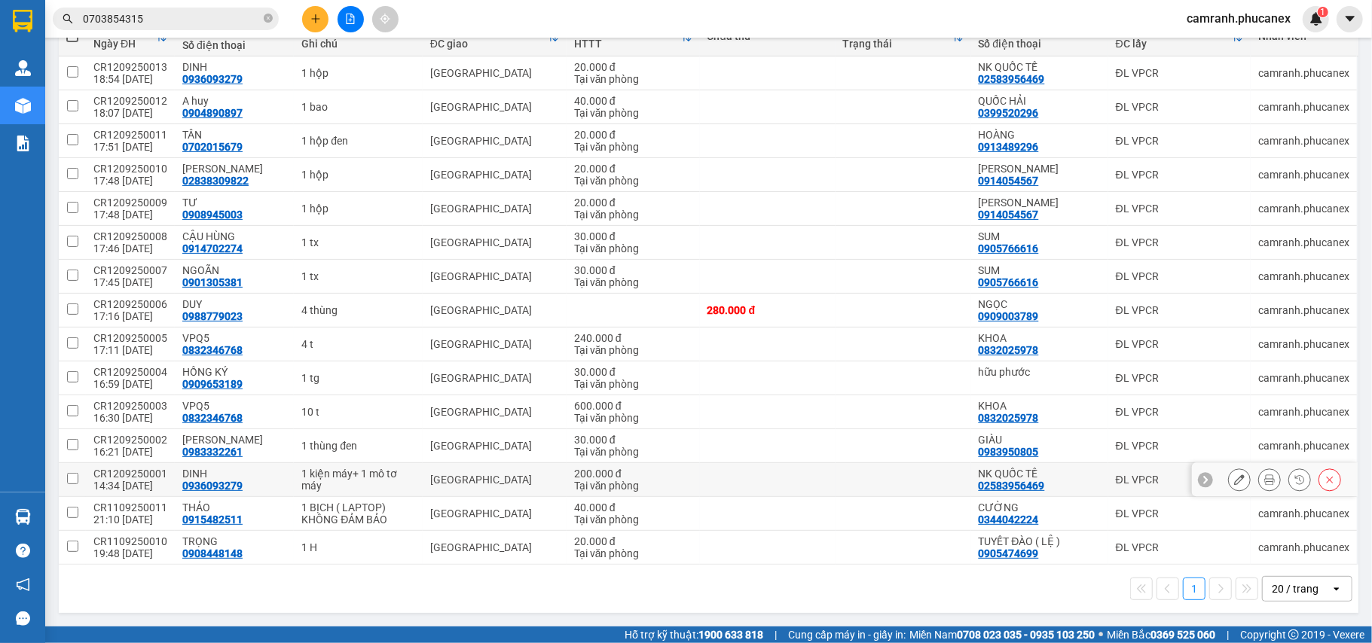
click at [1209, 481] on div at bounding box center [1275, 480] width 166 height 34
click at [1234, 480] on icon at bounding box center [1239, 479] width 11 height 11
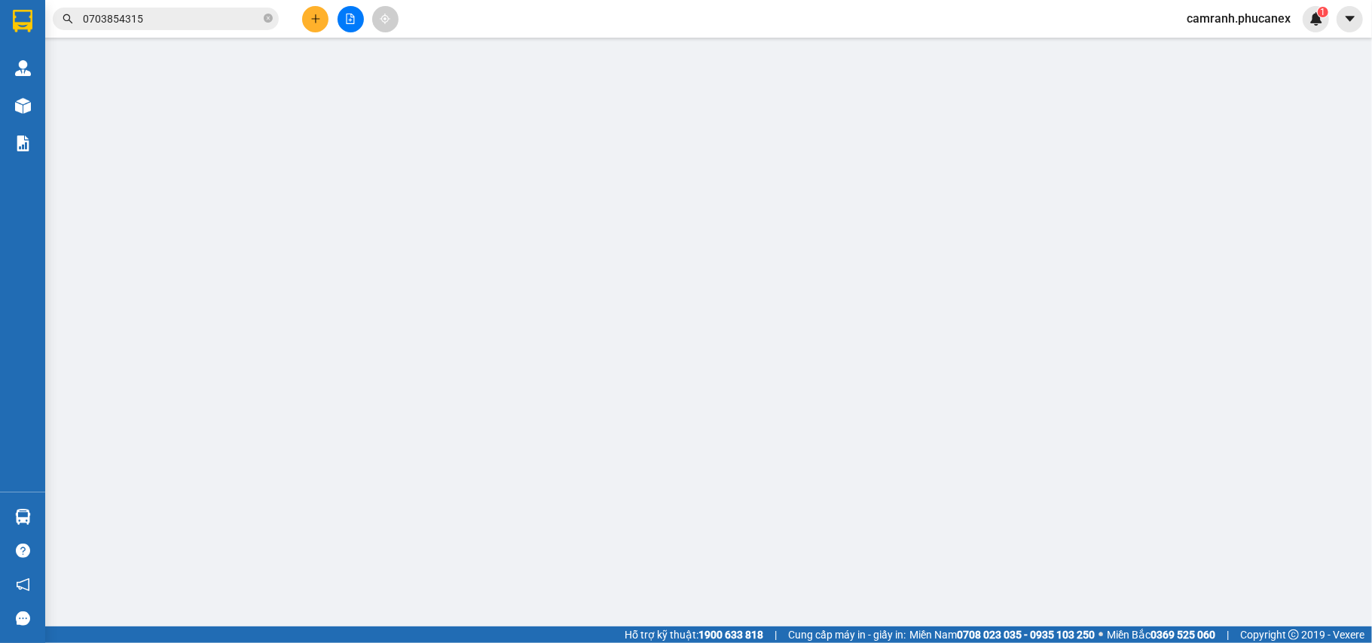
type input "02583956469"
type input "NK QUỐC TẾ"
type input "0936093279"
type input "DINH"
type input "200.000"
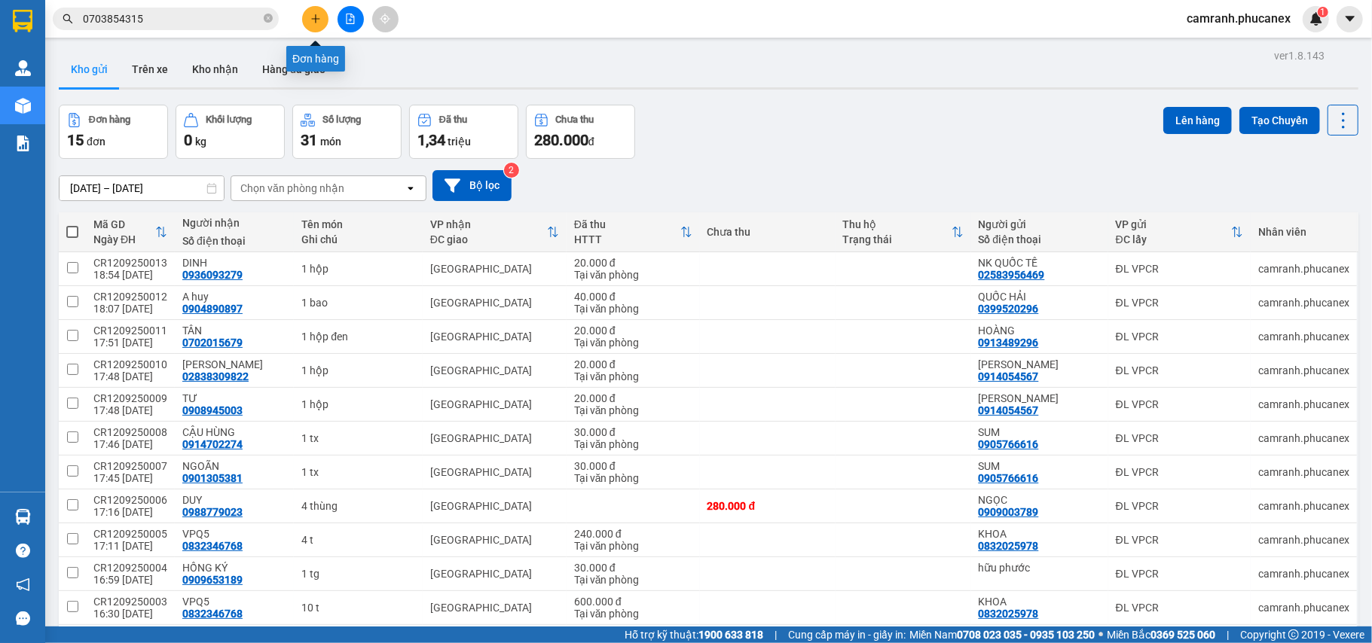
click at [313, 20] on icon "plus" at bounding box center [315, 19] width 11 height 11
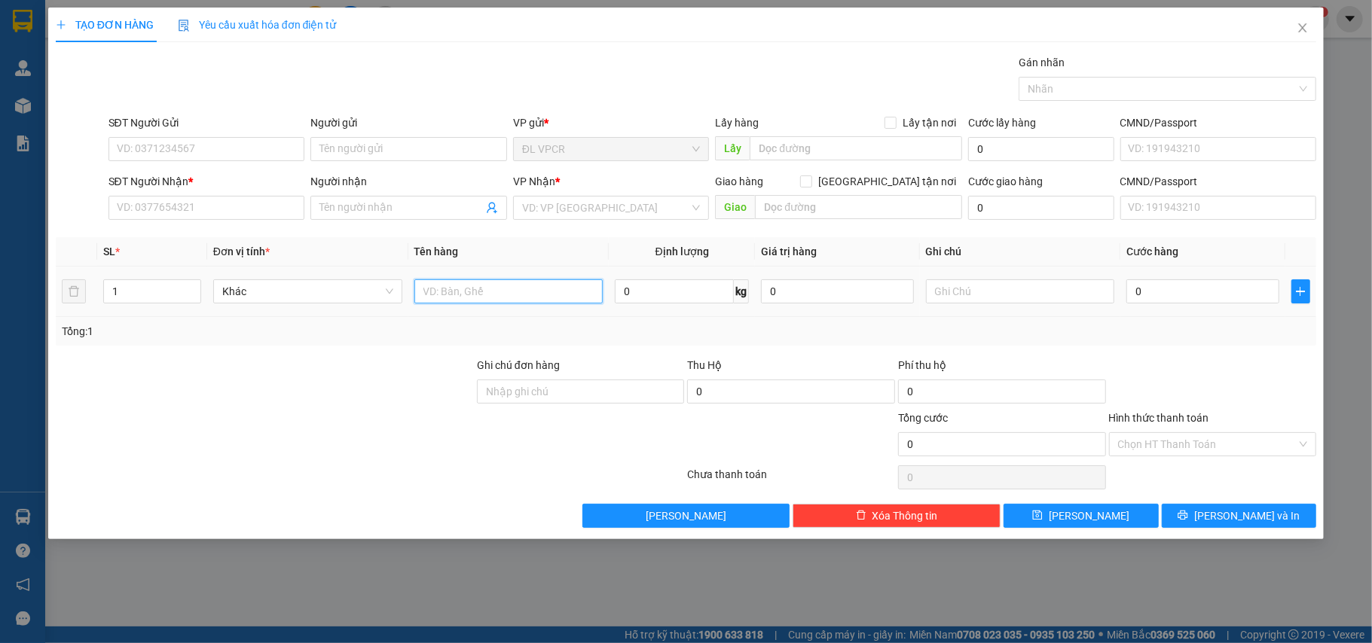
click at [477, 298] on input "text" at bounding box center [508, 291] width 189 height 24
type input "1 hộp"
click at [1155, 301] on input "0" at bounding box center [1202, 291] width 152 height 24
type input "2"
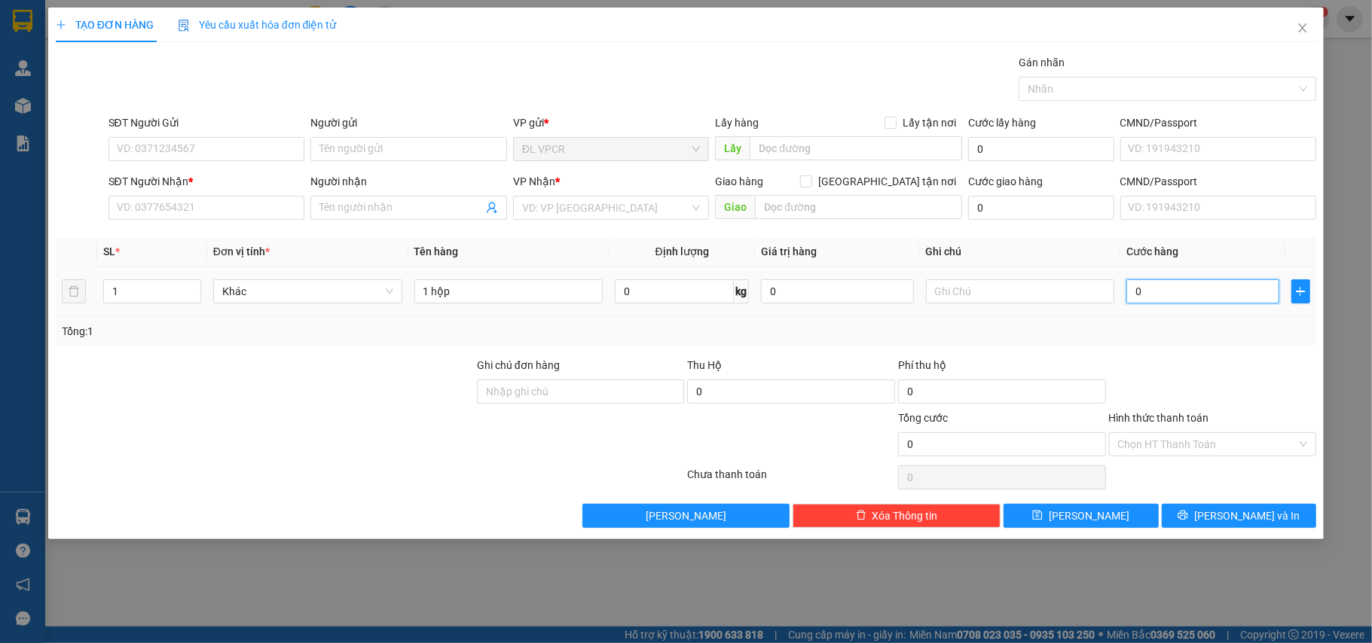
type input "2"
type input "20"
type input "20.000"
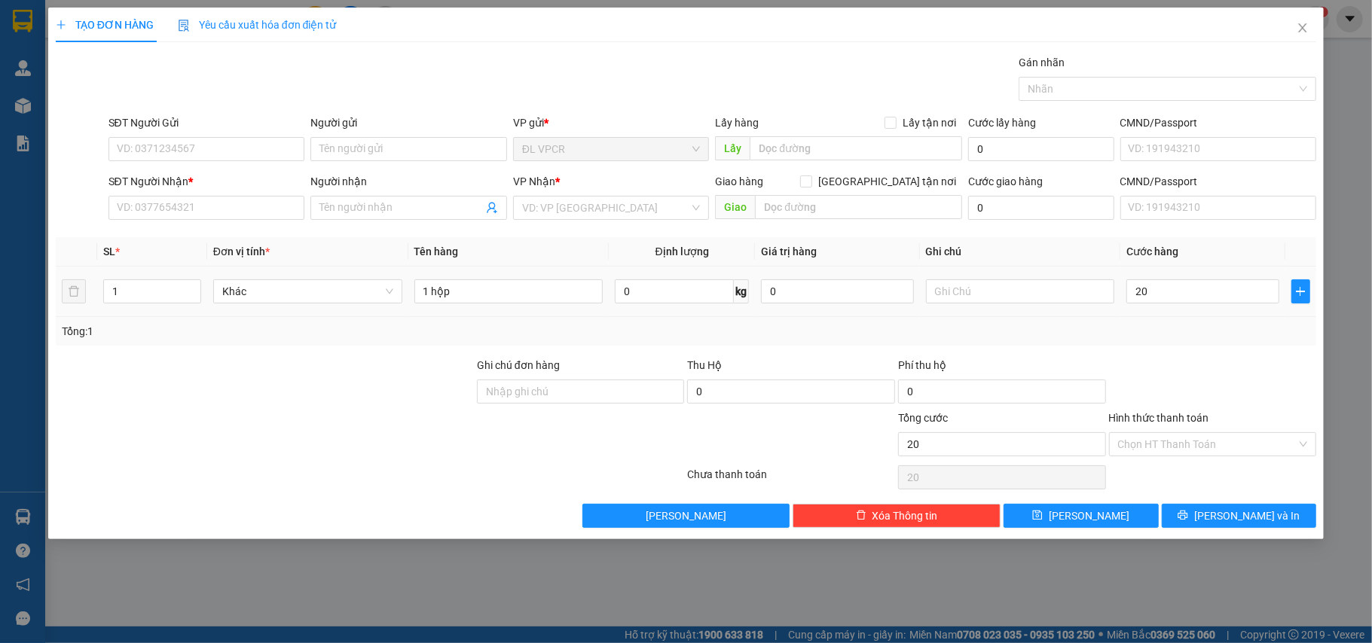
type input "20.000"
click at [1157, 311] on td "20.000" at bounding box center [1202, 292] width 164 height 50
click at [1170, 434] on div "Chọn HT Thanh Toán" at bounding box center [1213, 444] width 208 height 24
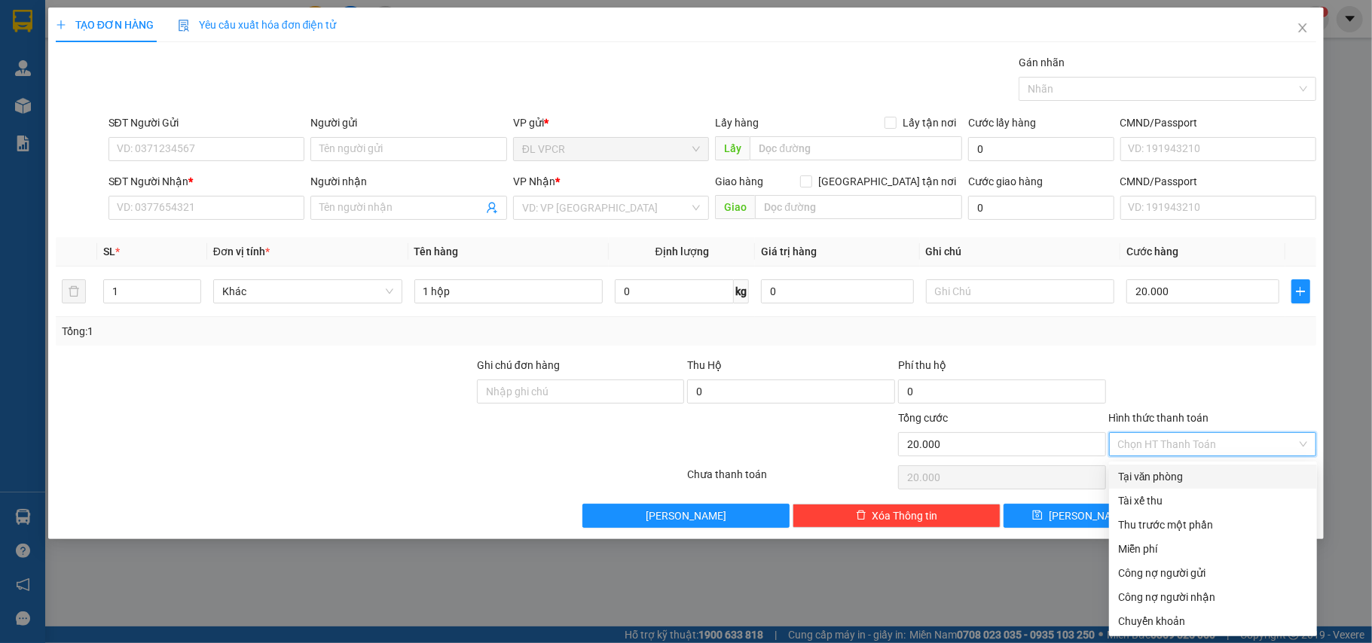
click at [1158, 476] on div "Tại văn phòng" at bounding box center [1213, 476] width 190 height 17
type input "0"
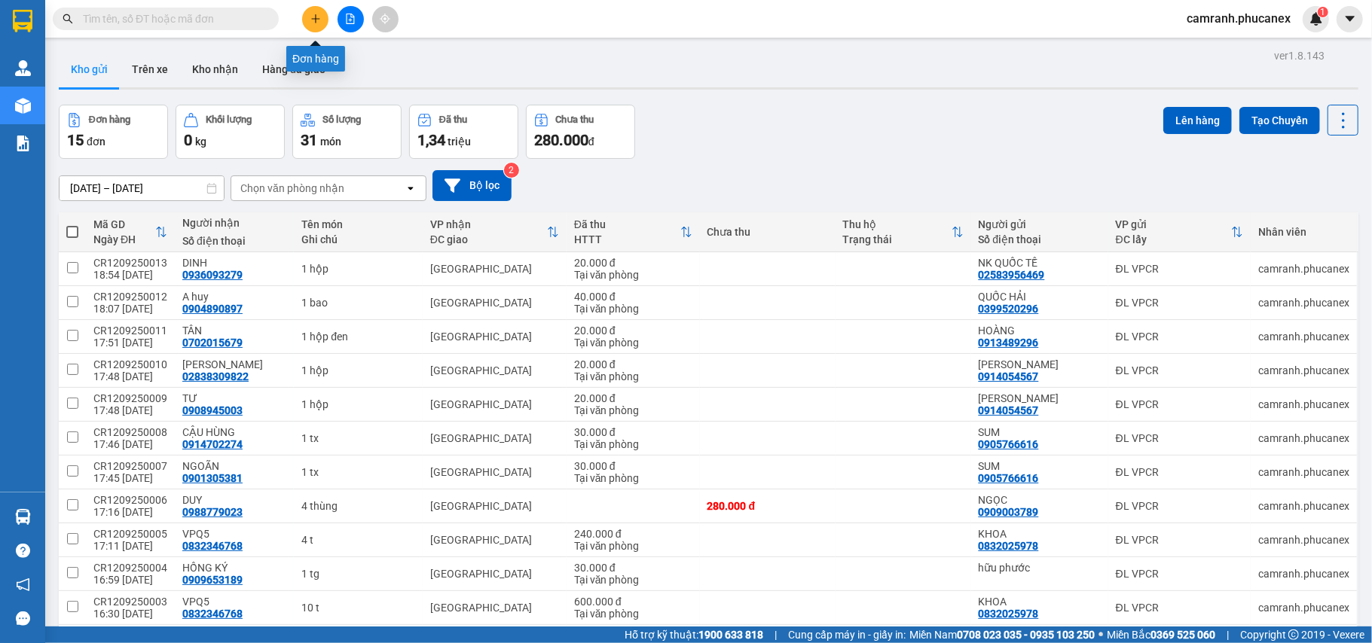
click at [318, 19] on icon "plus" at bounding box center [315, 18] width 8 height 1
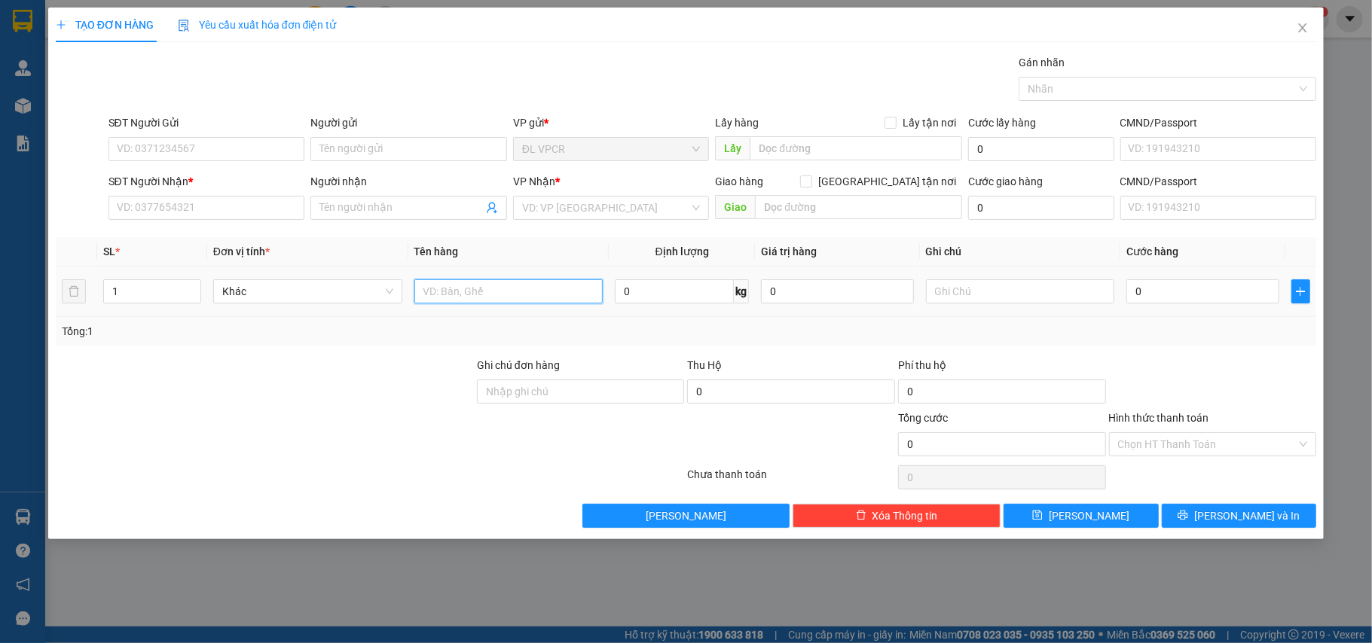
click at [474, 285] on input "text" at bounding box center [508, 291] width 189 height 24
type input "1 tx"
click at [200, 208] on input "SĐT Người Nhận *" at bounding box center [206, 208] width 197 height 24
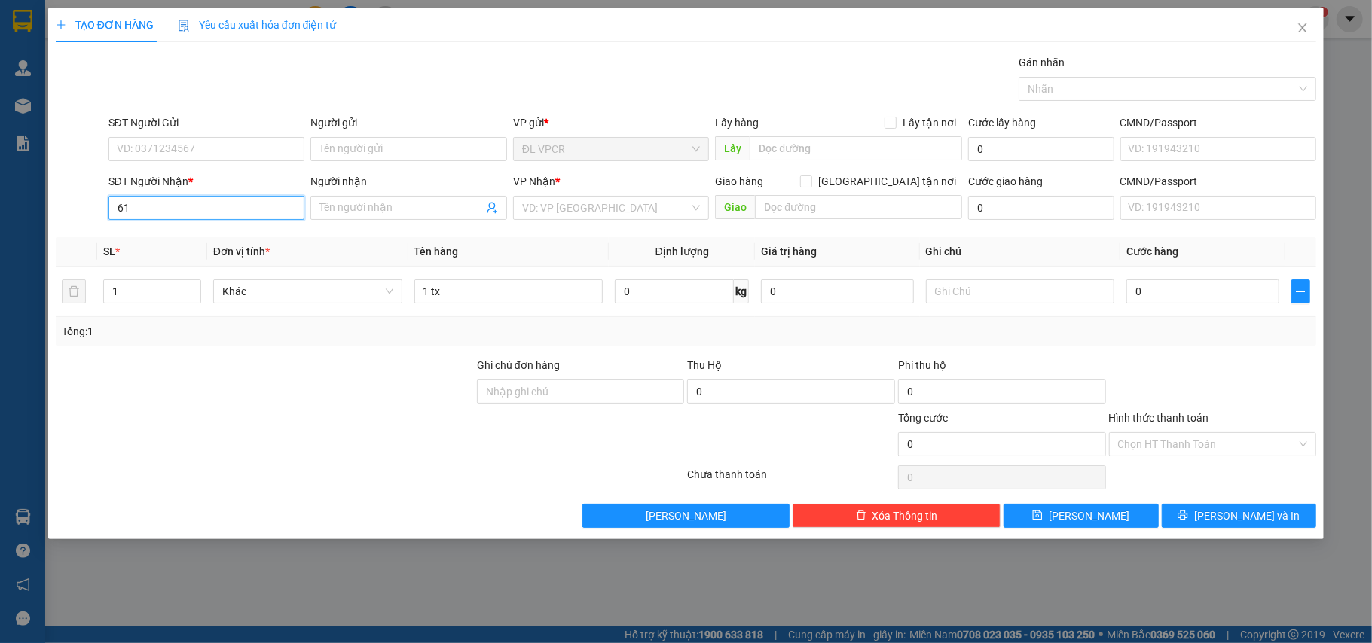
type input "6"
click at [152, 206] on input "SĐT Người Nhận *" at bounding box center [206, 208] width 197 height 24
click at [184, 235] on div "0367526166 - VỰA TRUNG CUA ( BXE BÀ RỊA)" at bounding box center [225, 239] width 216 height 17
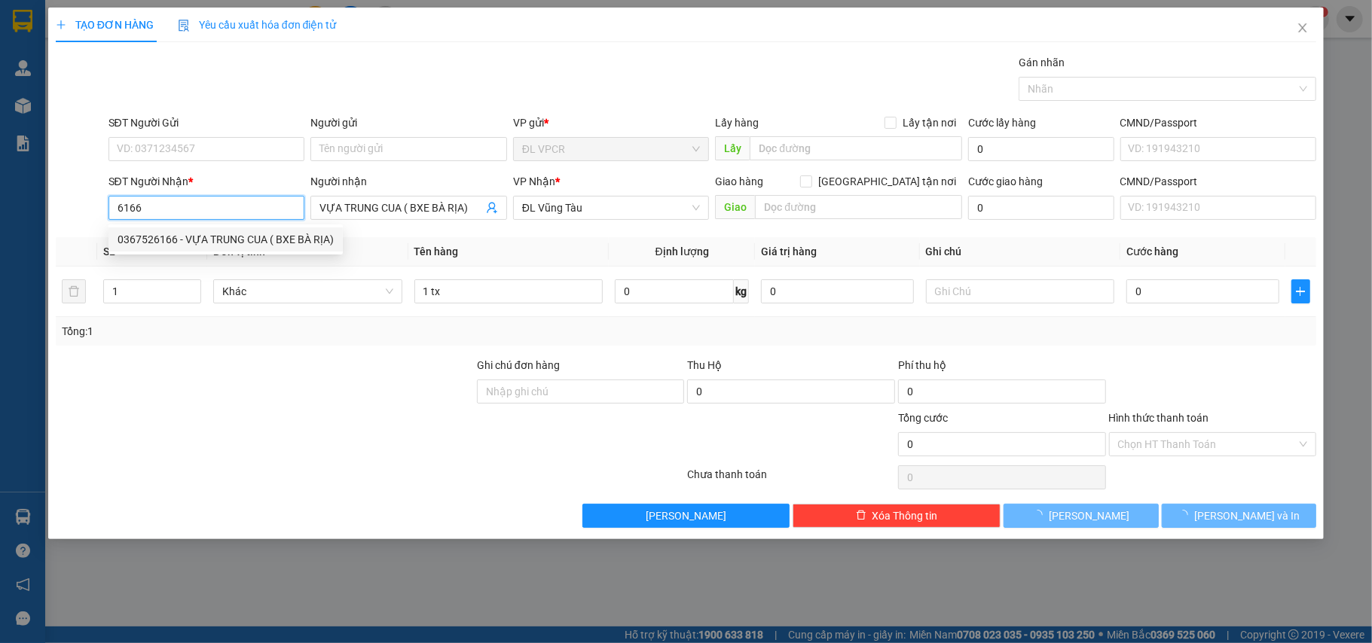
type input "0367526166"
type input "VỰA TRUNG CUA ( BXE BÀ RỊA)"
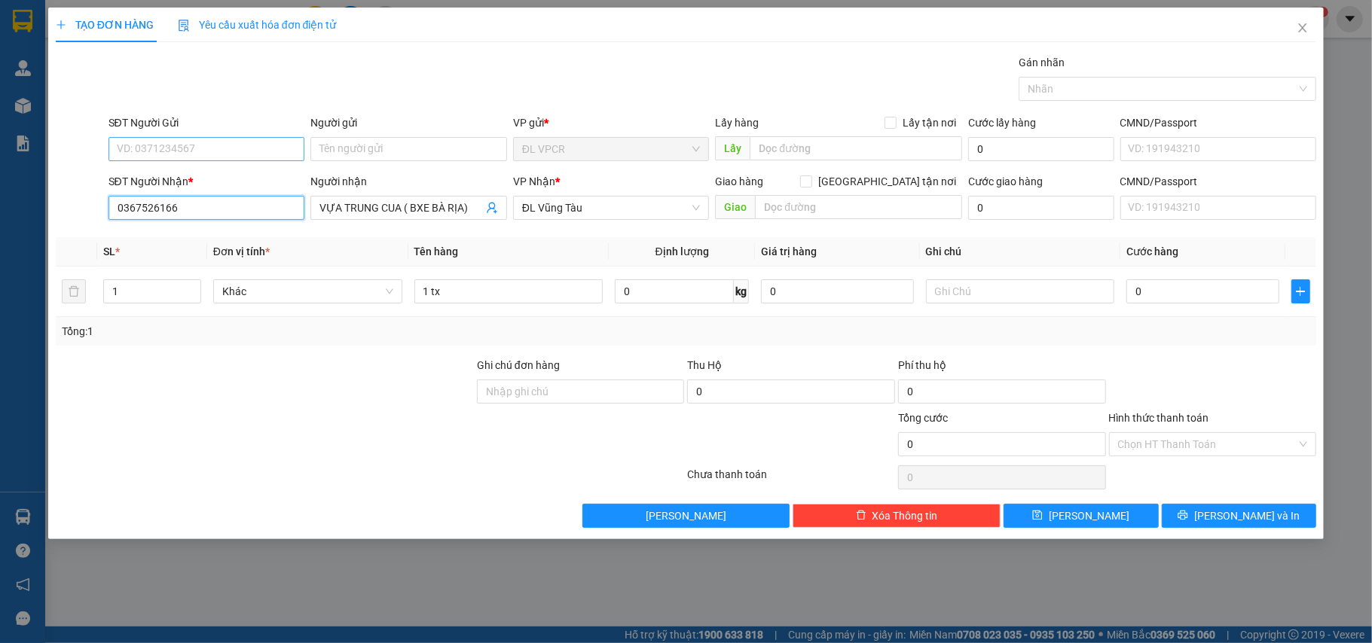
type input "0367526166"
click at [182, 154] on input "SĐT Người Gửi" at bounding box center [206, 149] width 197 height 24
drag, startPoint x: 218, startPoint y: 185, endPoint x: 256, endPoint y: 215, distance: 48.8
click at [217, 185] on div "0981381341 - KHÁNH" at bounding box center [206, 180] width 179 height 17
type input "0981381341"
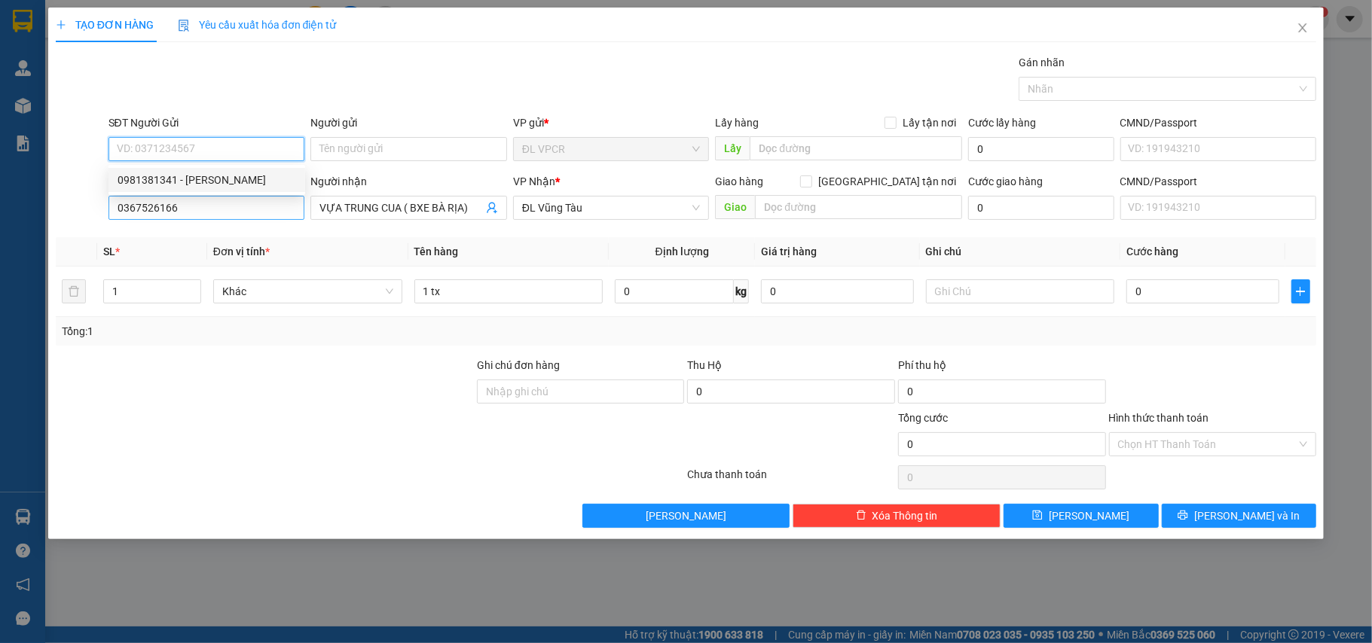
type input "KHÁNH"
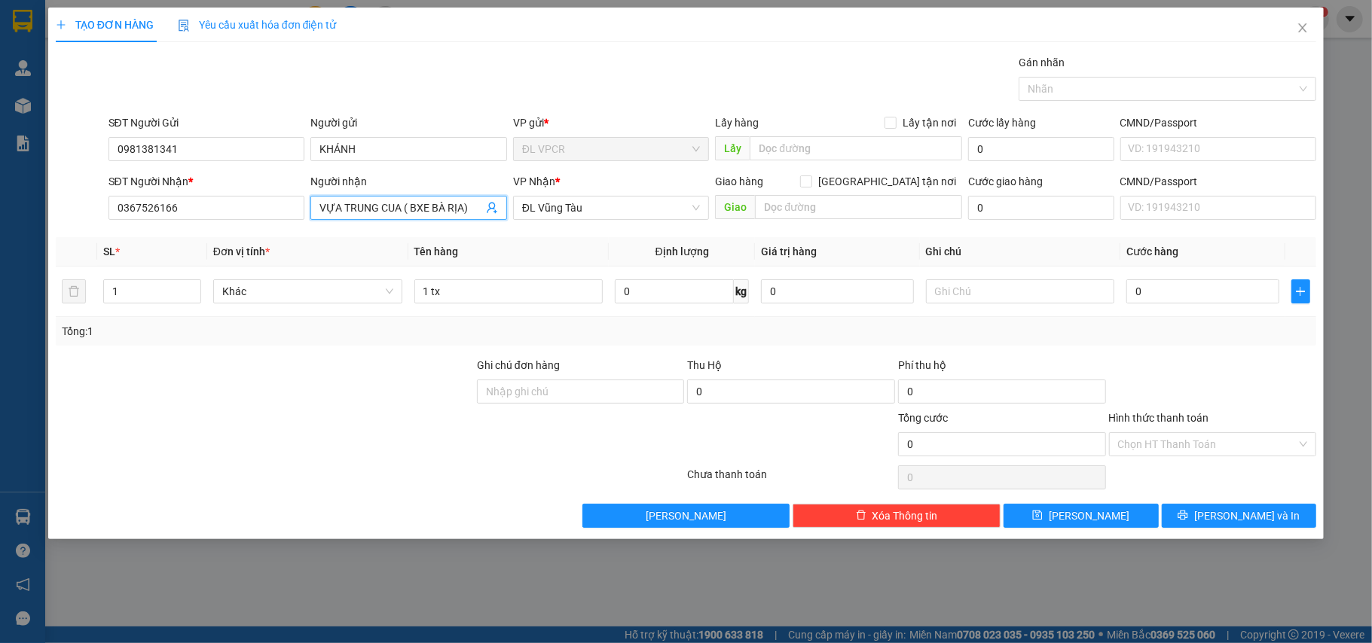
drag, startPoint x: 477, startPoint y: 212, endPoint x: 313, endPoint y: 236, distance: 165.3
click at [313, 236] on div "Transit Pickup Surcharge Ids Transit Deliver Surcharge Ids Transit Deliver Surc…" at bounding box center [686, 291] width 1261 height 474
paste input "VỰA TRUNG CUA ( BXE BÀ RỊA)"
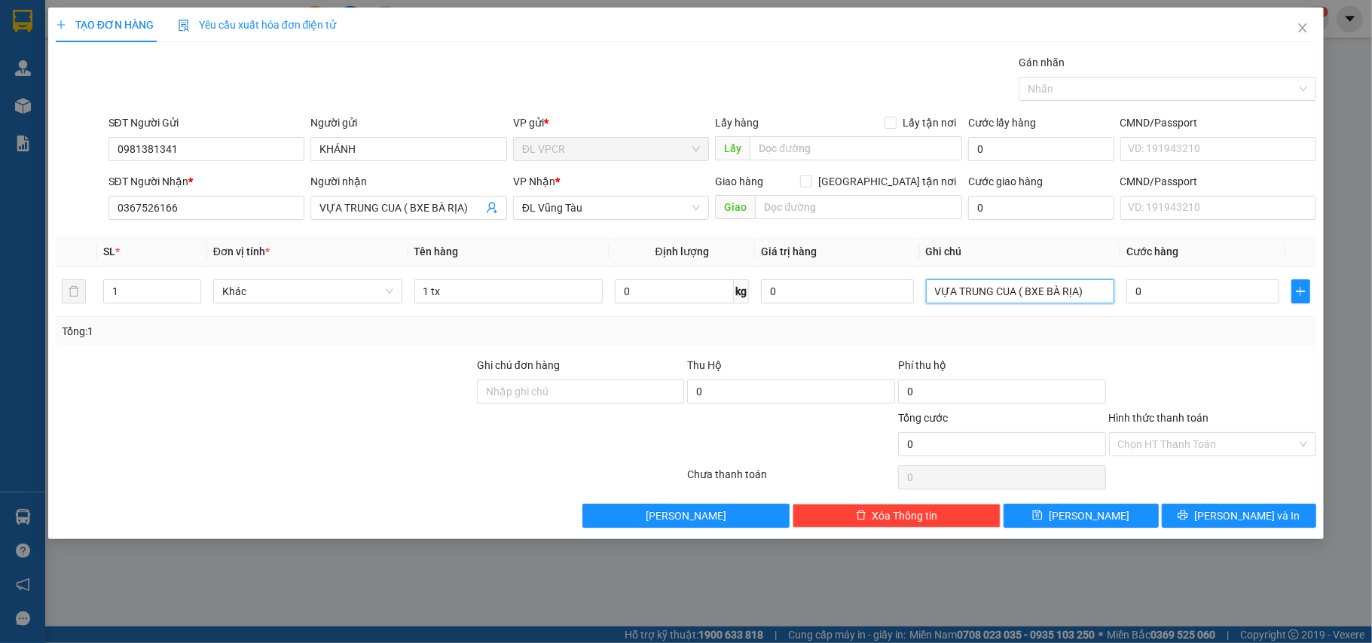
type input "VỰA TRUNG CUA ( BXE BÀ RỊA)"
click at [262, 362] on div at bounding box center [264, 383] width 421 height 53
click at [1173, 447] on input "Hình thức thanh toán" at bounding box center [1207, 444] width 179 height 23
click at [1209, 297] on input "0" at bounding box center [1202, 291] width 152 height 24
type input "8"
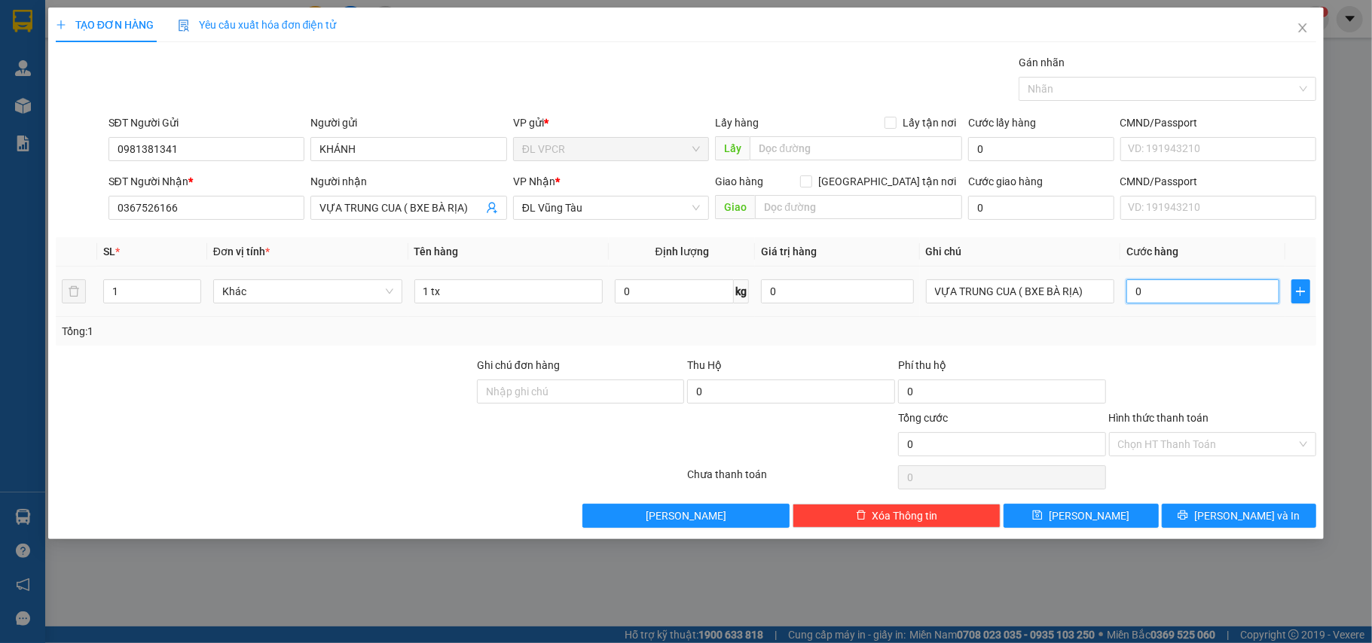
type input "8"
type input "80"
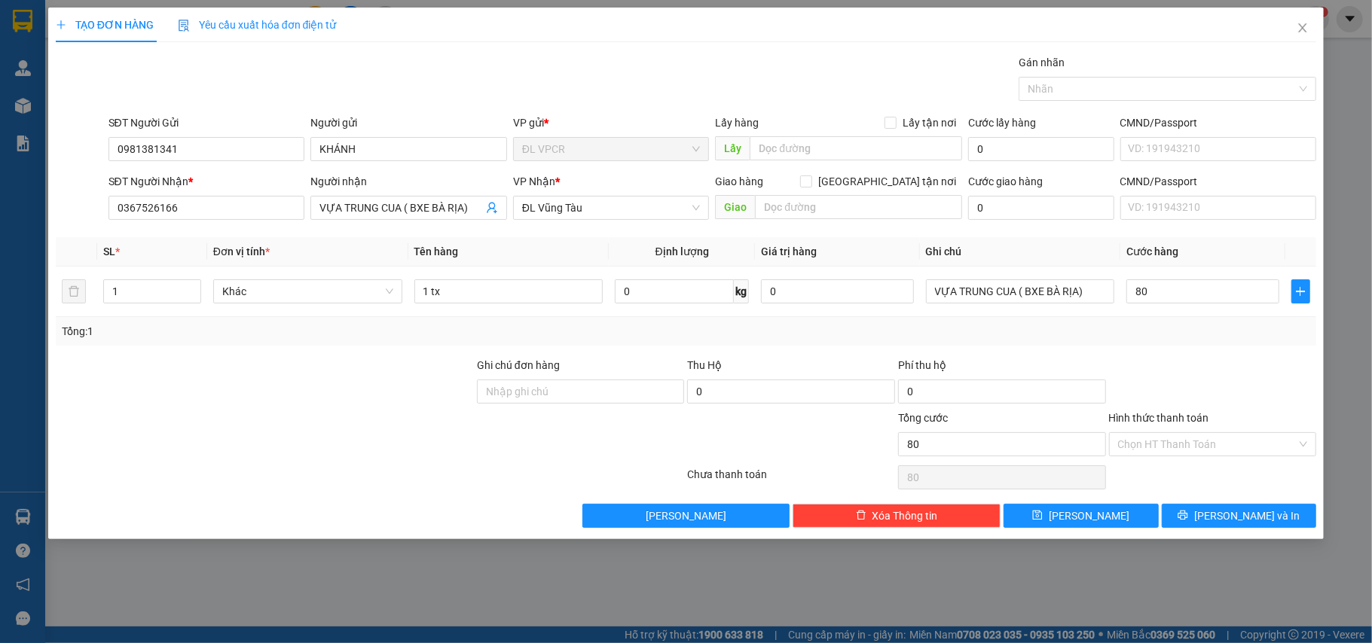
type input "80.000"
click at [1223, 371] on div at bounding box center [1212, 383] width 211 height 53
click at [1226, 441] on input "Hình thức thanh toán" at bounding box center [1207, 444] width 179 height 23
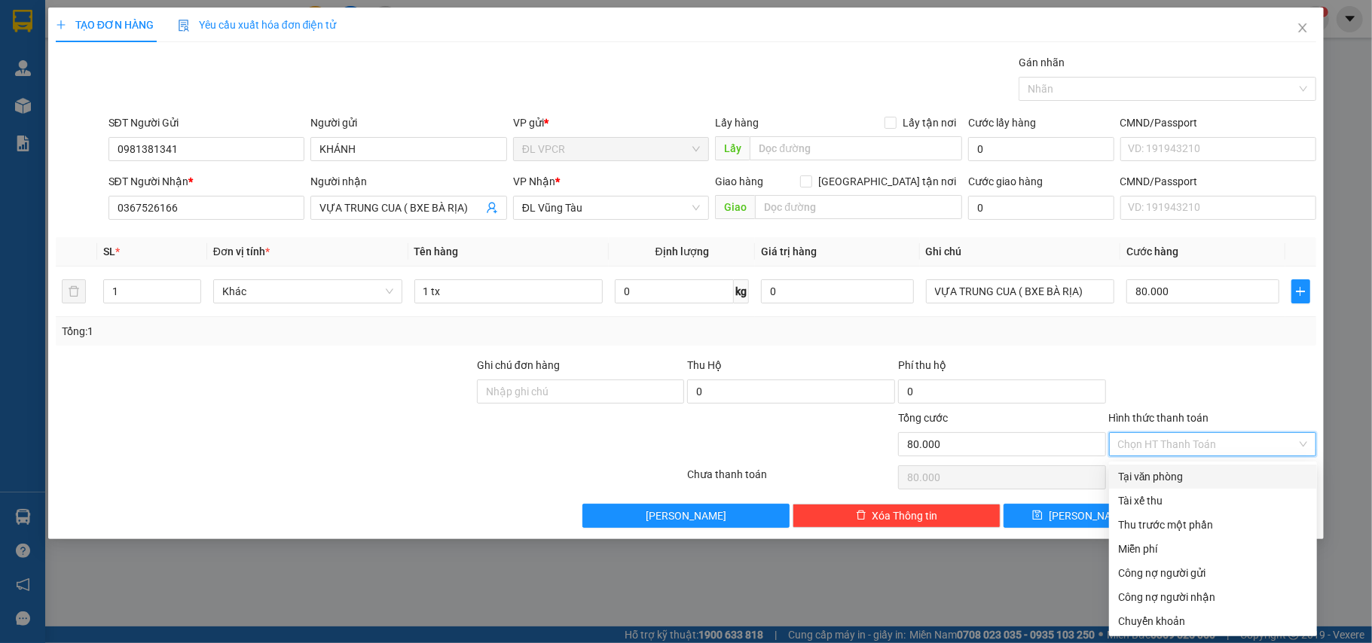
click at [1203, 470] on div "Tại văn phòng" at bounding box center [1213, 476] width 190 height 17
type input "0"
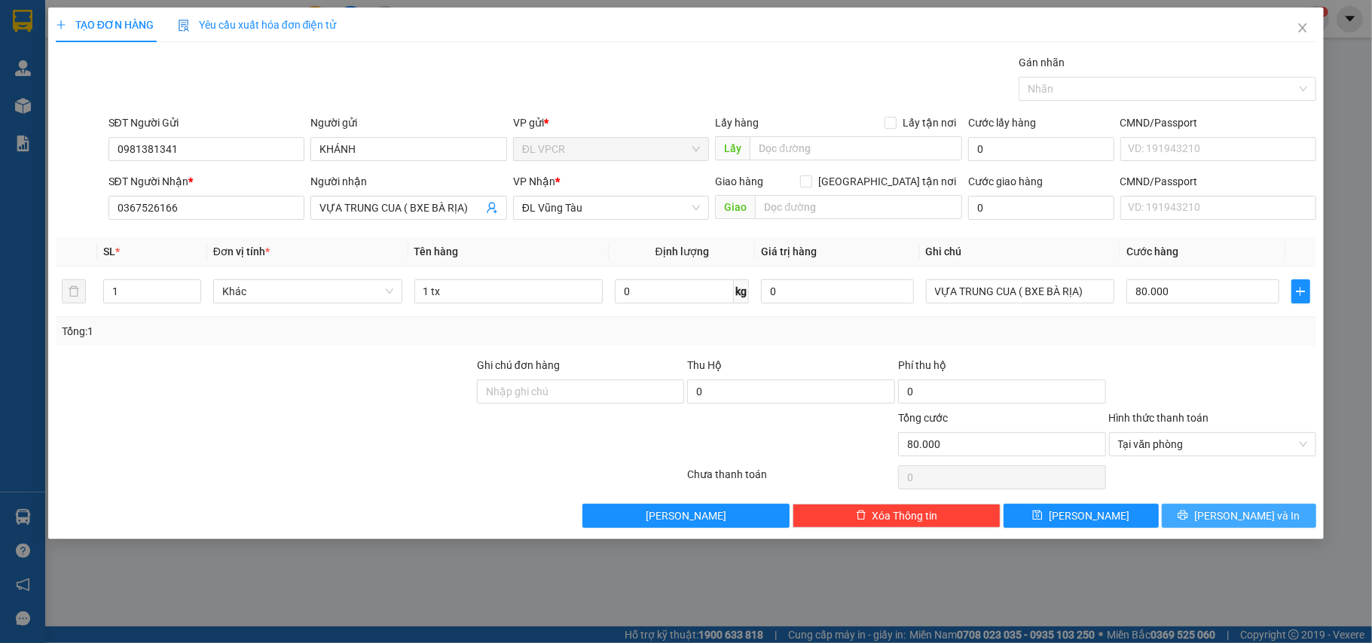
click at [1260, 517] on span "[PERSON_NAME] và In" at bounding box center [1246, 516] width 105 height 17
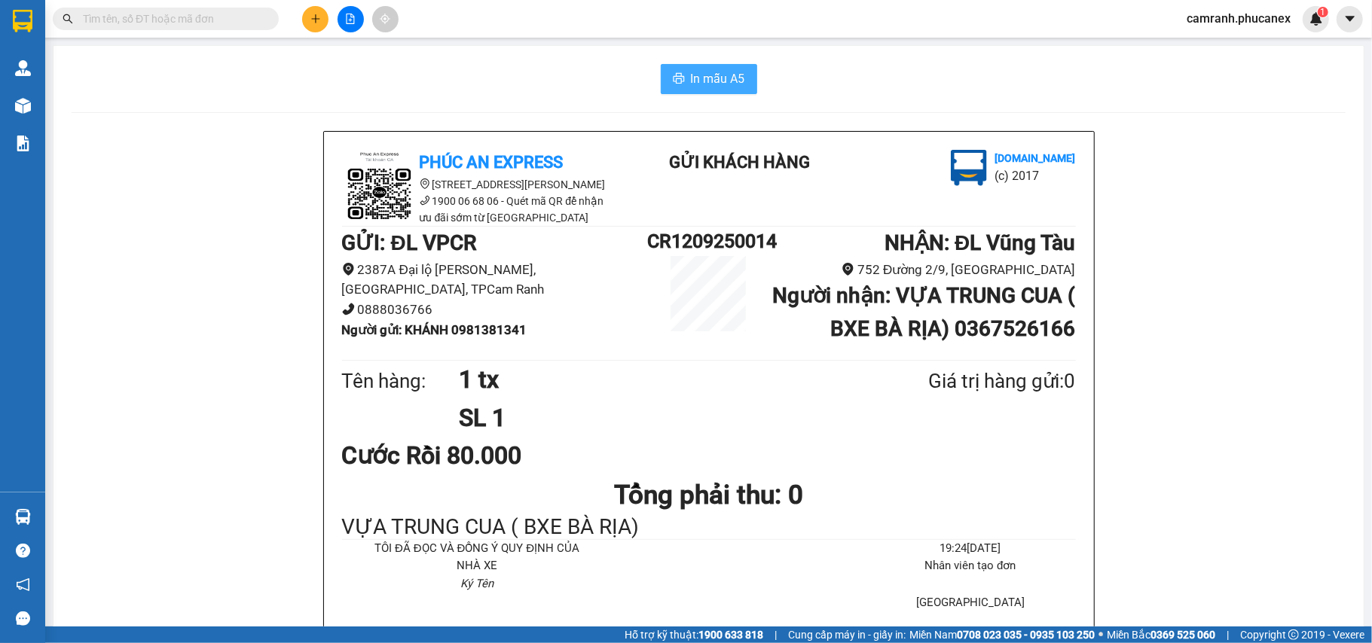
click at [705, 77] on span "In mẫu A5" at bounding box center [718, 78] width 54 height 19
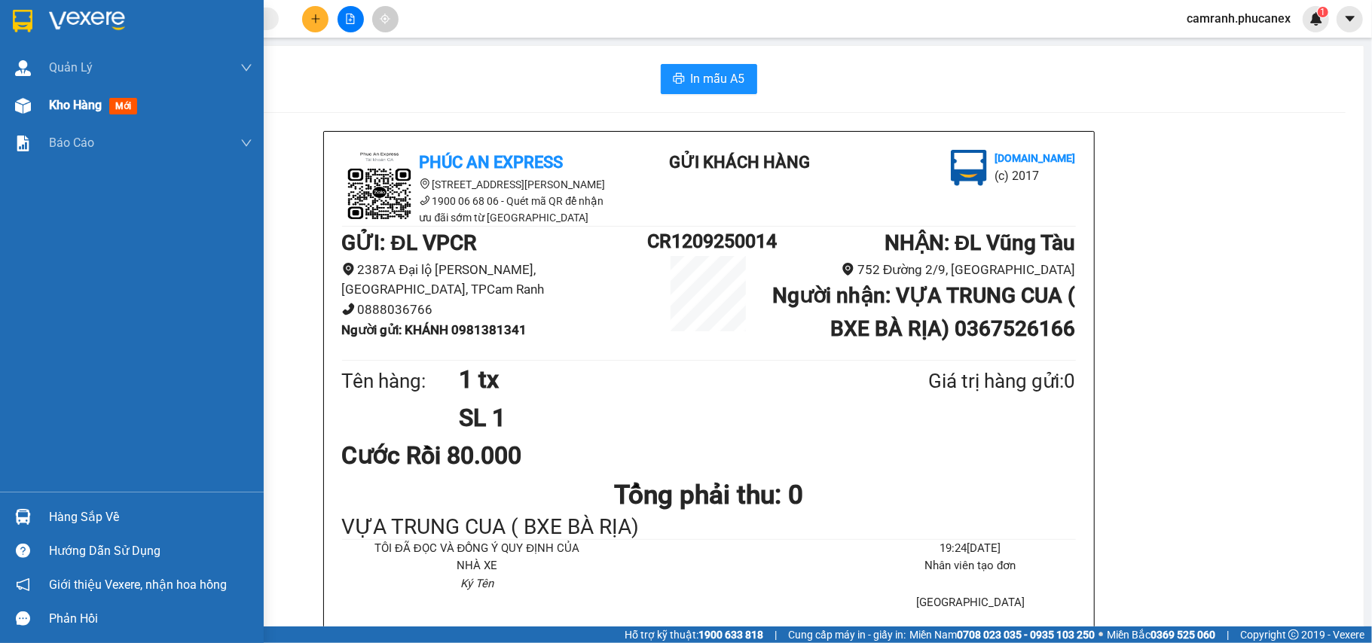
click at [79, 115] on div "Kho hàng mới" at bounding box center [150, 106] width 203 height 38
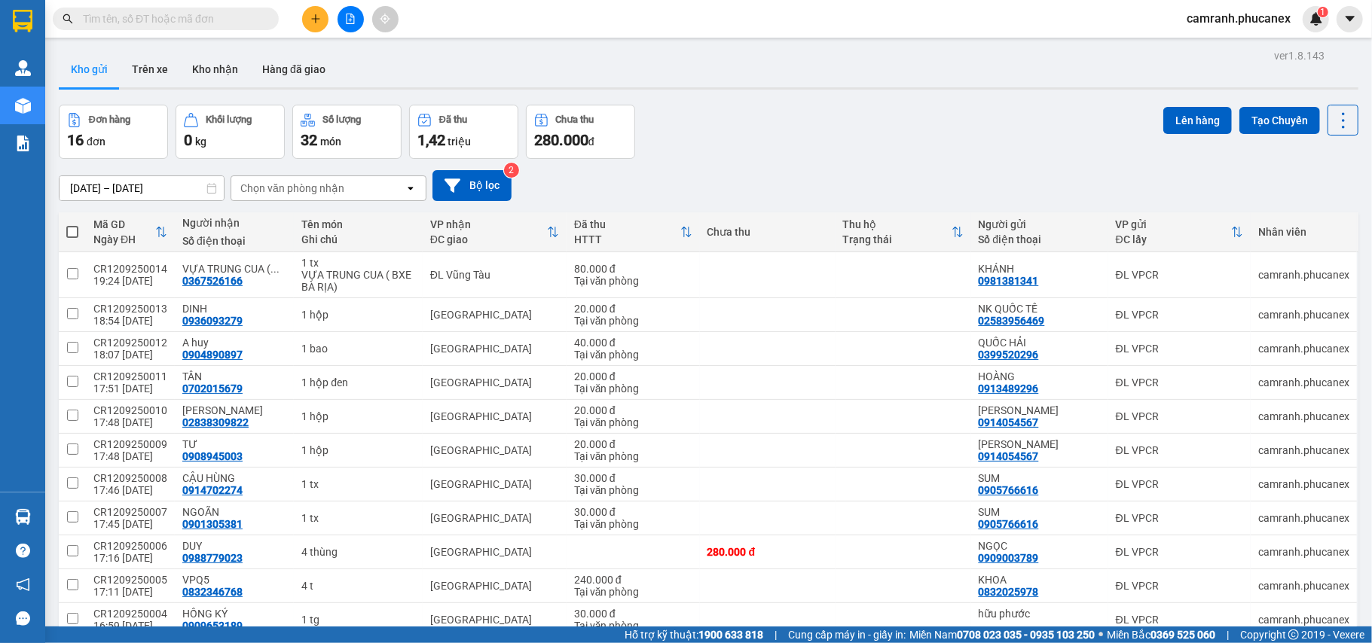
click at [68, 232] on span at bounding box center [72, 232] width 12 height 12
click at [72, 224] on input "checkbox" at bounding box center [72, 224] width 0 height 0
checkbox input "true"
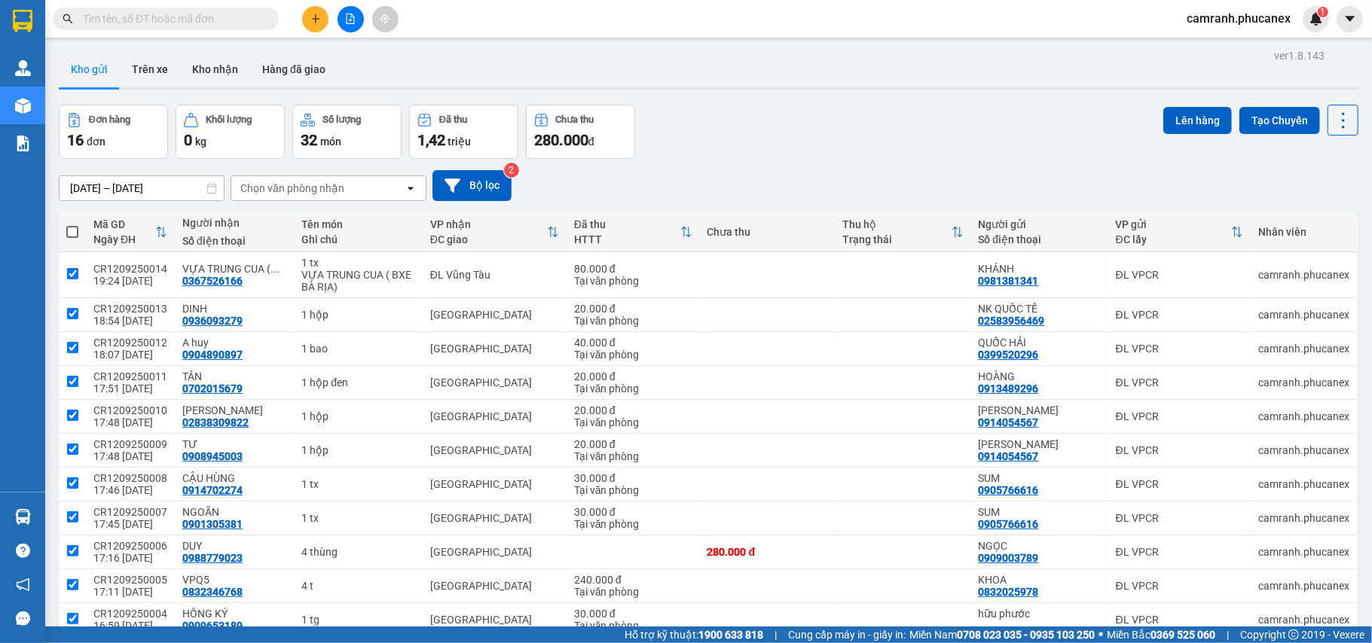
checkbox input "true"
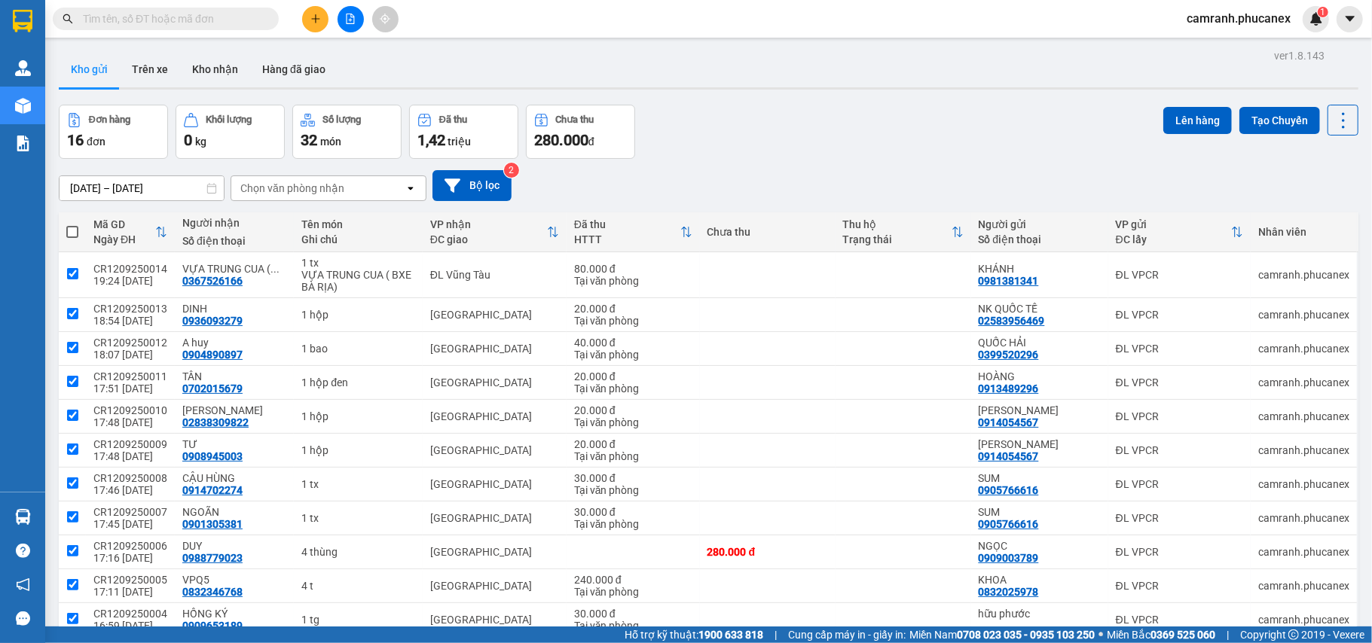
checkbox input "true"
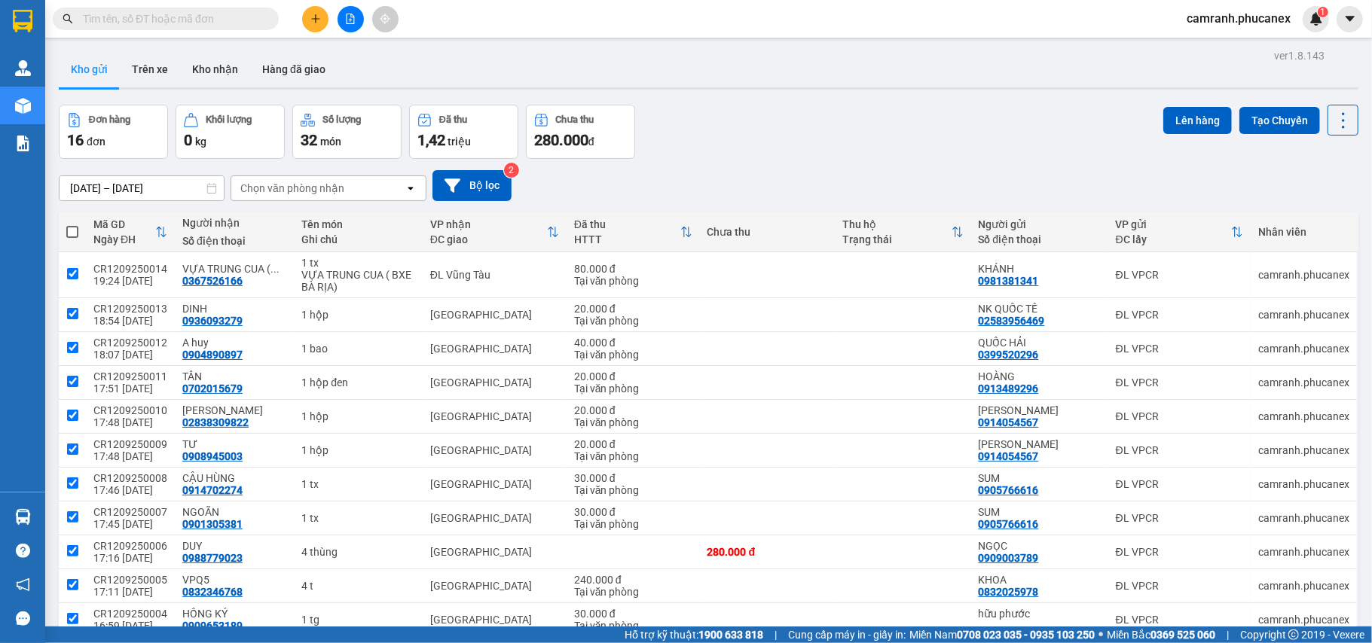
checkbox input "true"
click at [71, 232] on span at bounding box center [72, 232] width 12 height 12
click at [72, 224] on input "checkbox" at bounding box center [72, 224] width 0 height 0
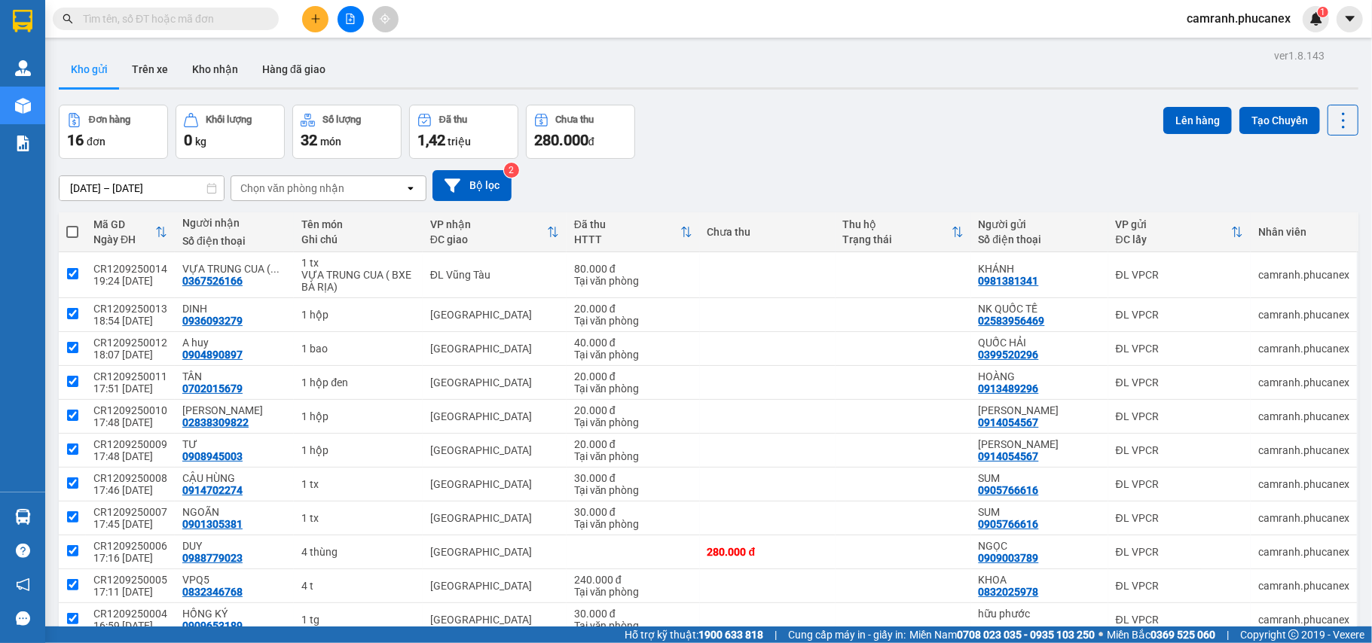
checkbox input "true"
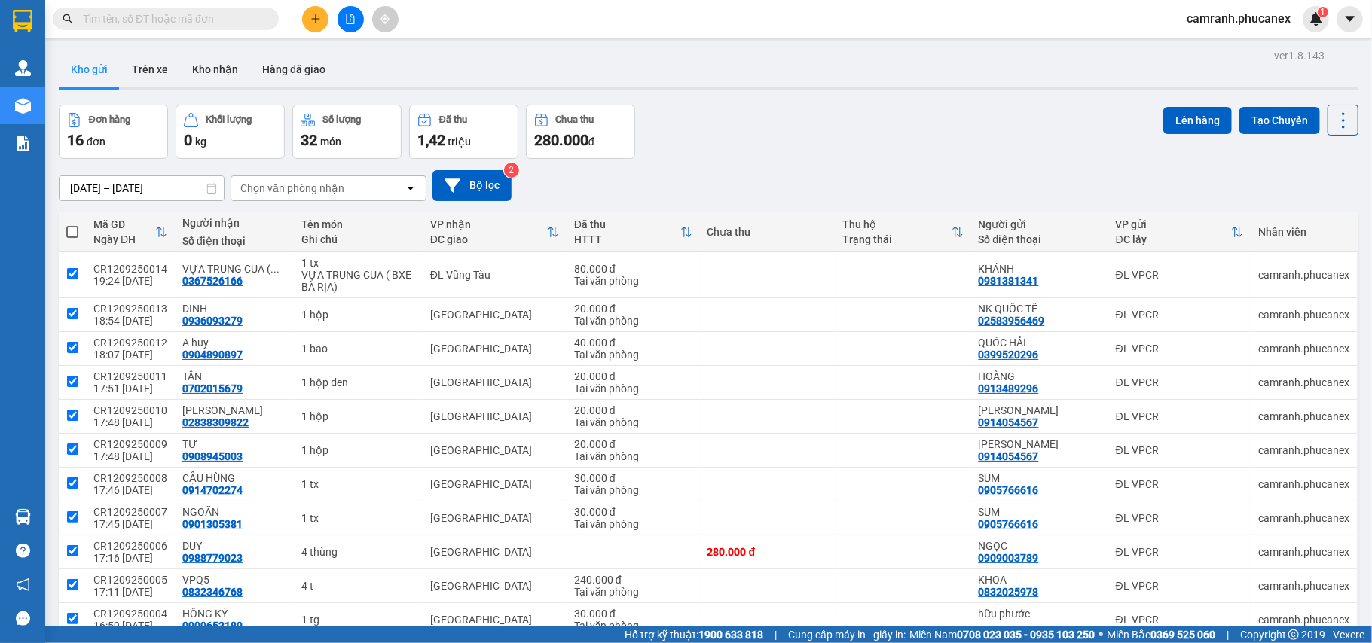
checkbox input "true"
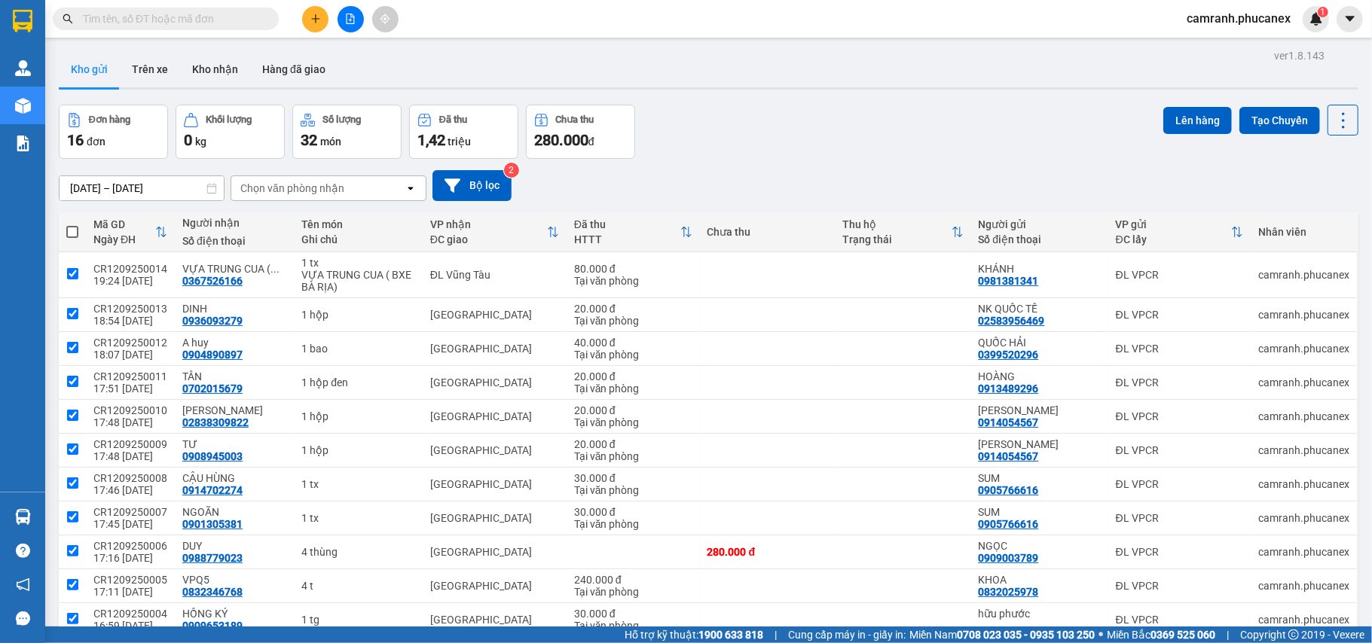
checkbox input "true"
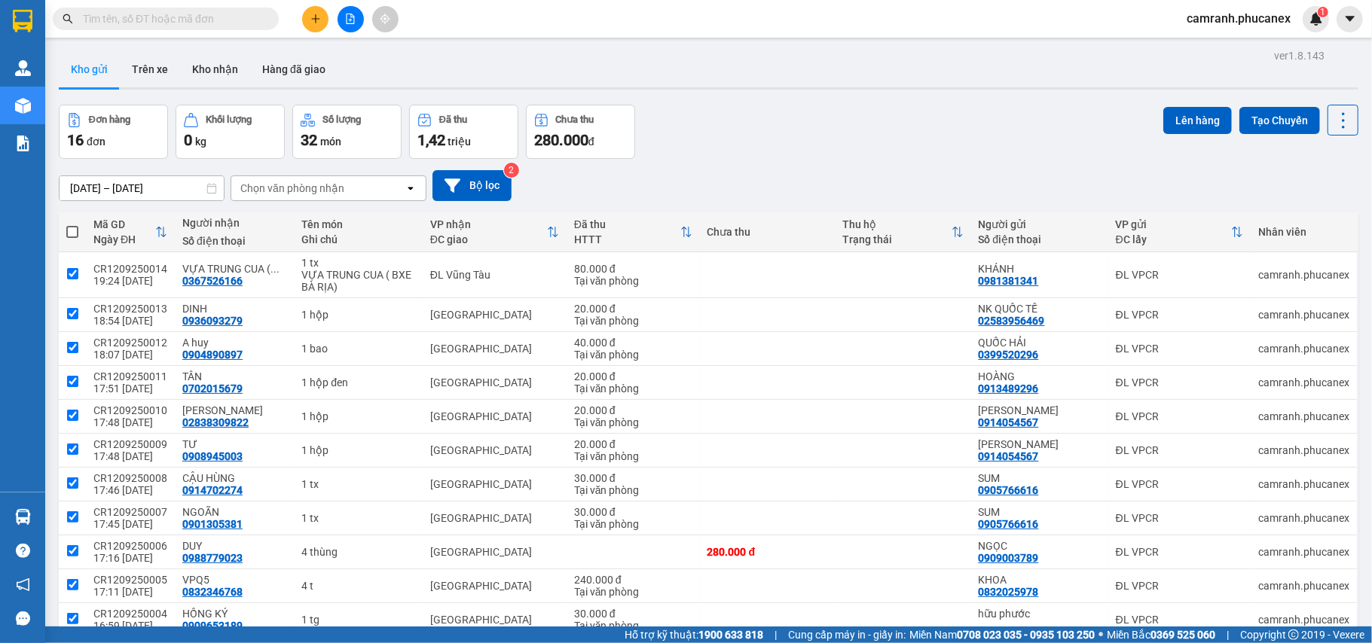
checkbox input "true"
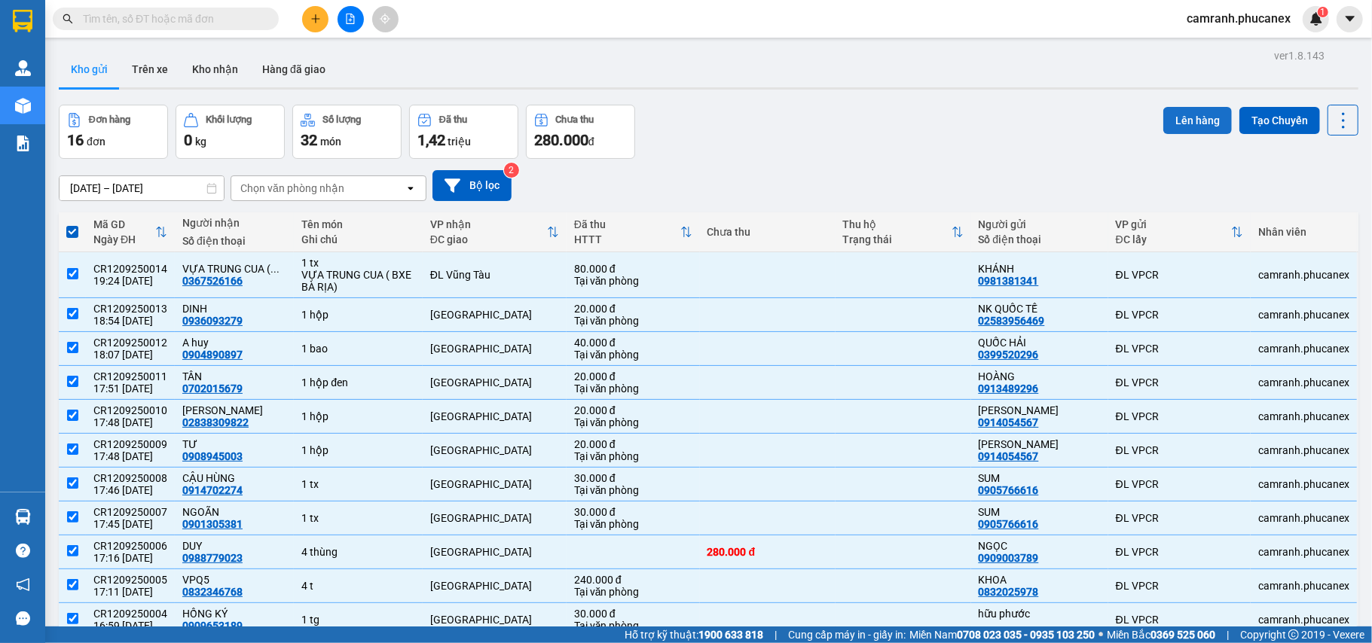
click at [1182, 124] on button "Lên hàng" at bounding box center [1197, 120] width 69 height 27
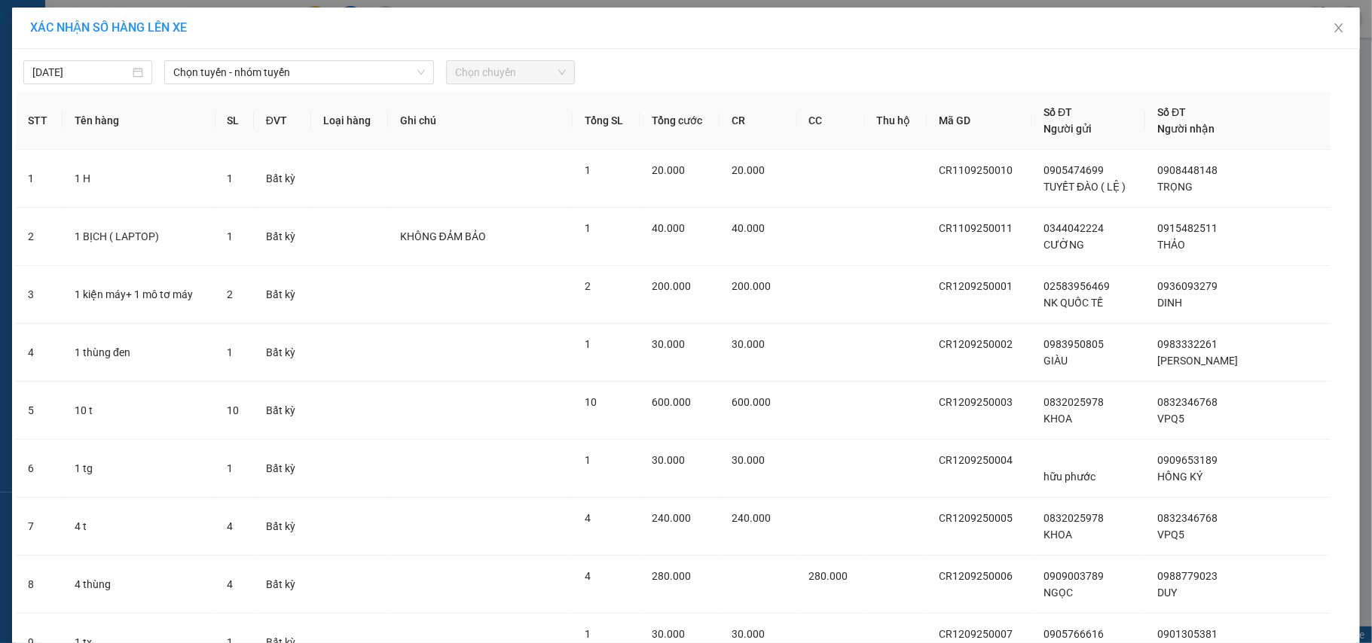
click at [431, 71] on div "Chọn tuyến - nhóm tuyến" at bounding box center [299, 72] width 282 height 24
click at [417, 74] on icon "down" at bounding box center [421, 72] width 9 height 9
click at [417, 68] on icon "down" at bounding box center [421, 72] width 9 height 9
click at [408, 68] on span "Chọn tuyến - nhóm tuyến" at bounding box center [299, 72] width 252 height 23
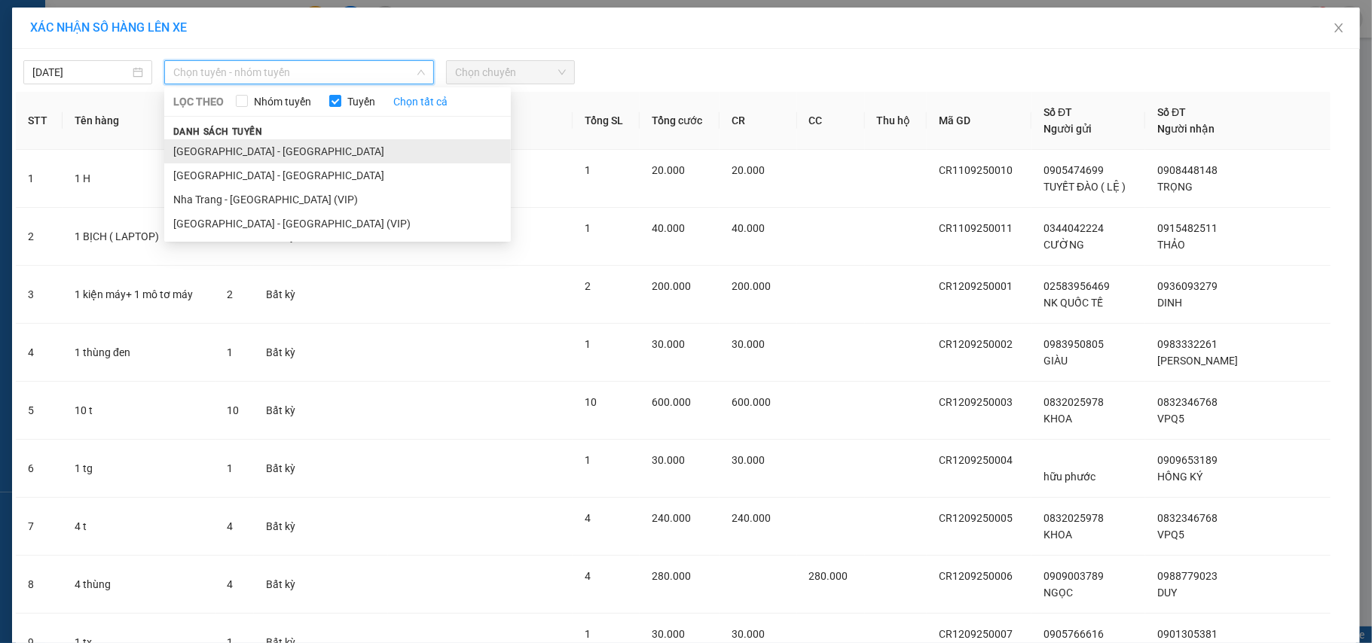
click at [268, 151] on li "Nha Trang - Sài Gòn" at bounding box center [337, 151] width 346 height 24
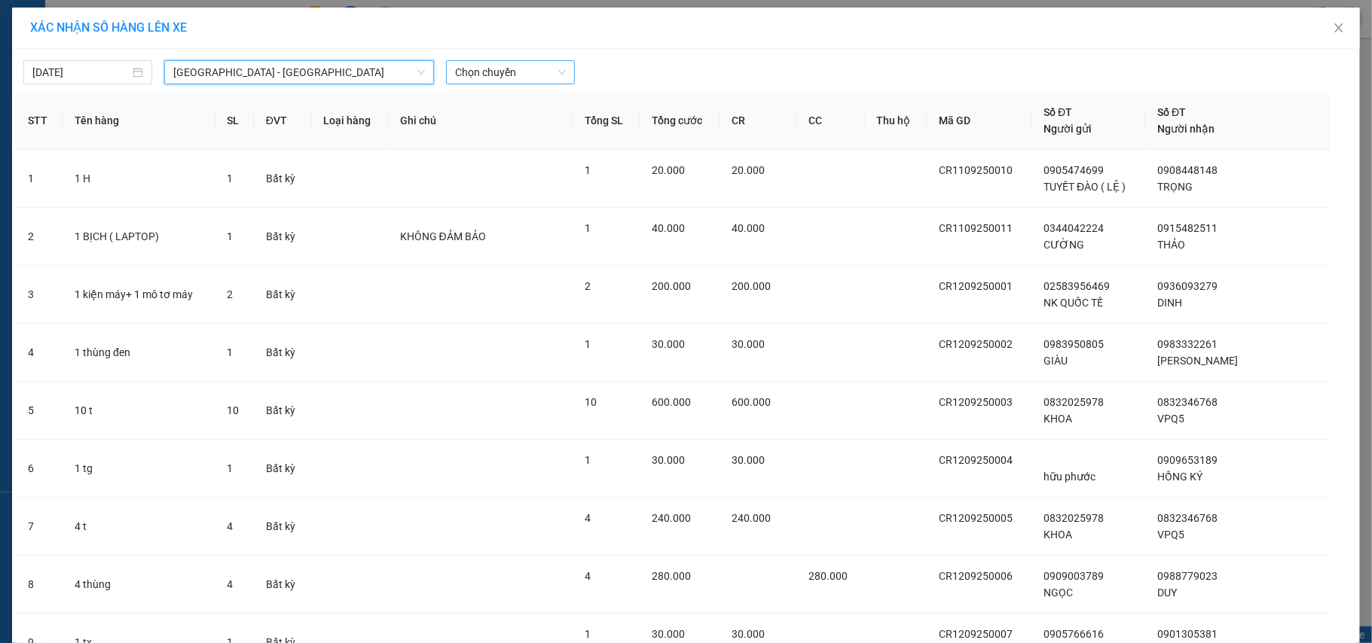
click at [465, 69] on span "Chọn chuyến" at bounding box center [510, 72] width 111 height 23
click at [381, 69] on span "Nha Trang - Sài Gòn" at bounding box center [299, 72] width 252 height 23
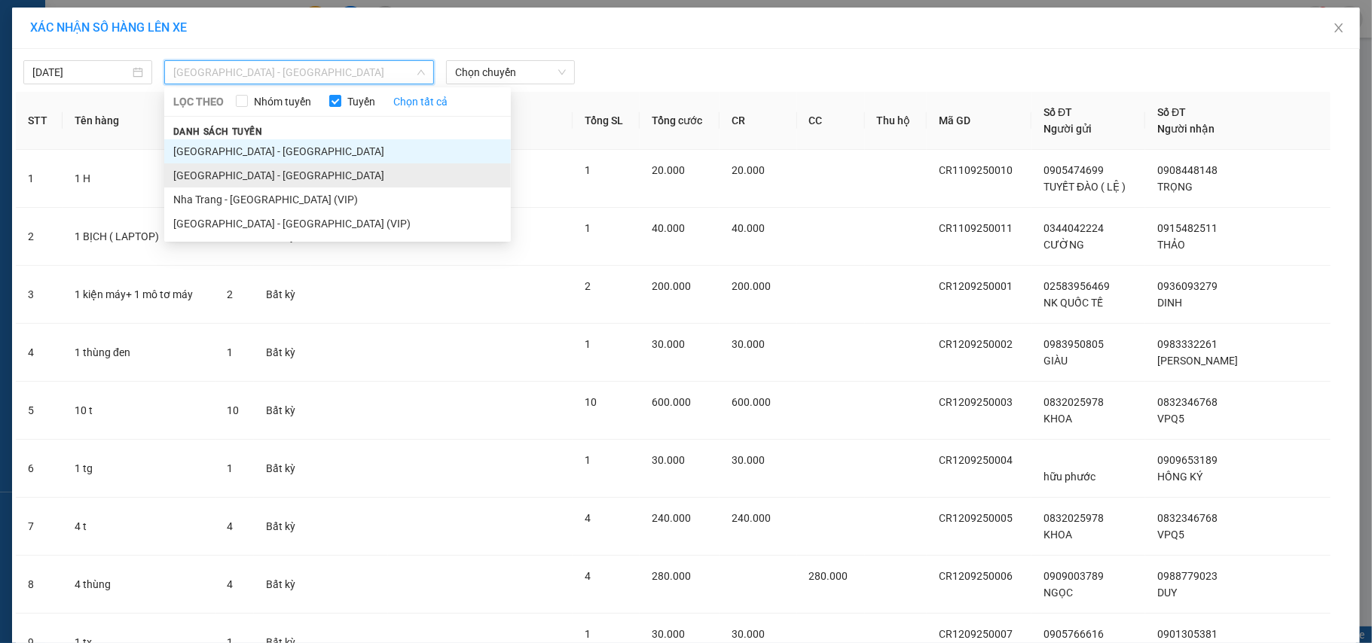
click at [227, 169] on li "Sài Gòn - Nha Trang" at bounding box center [337, 175] width 346 height 24
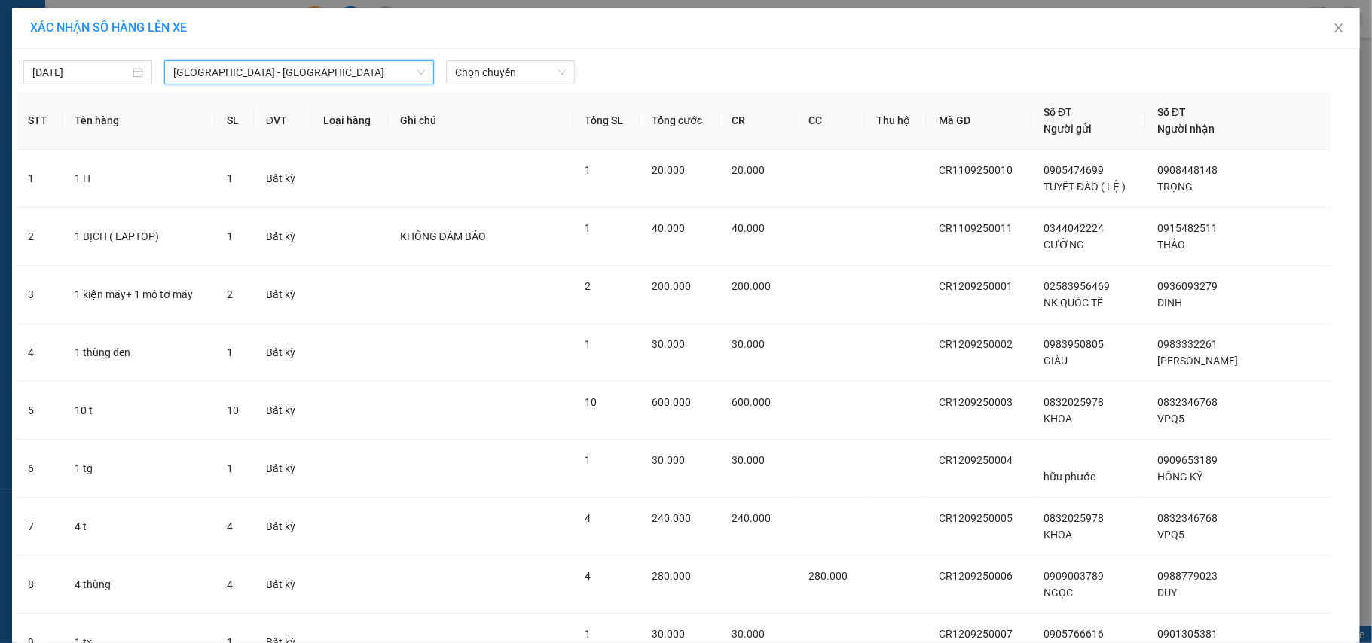
click at [325, 77] on span "Sài Gòn - Nha Trang" at bounding box center [299, 72] width 252 height 23
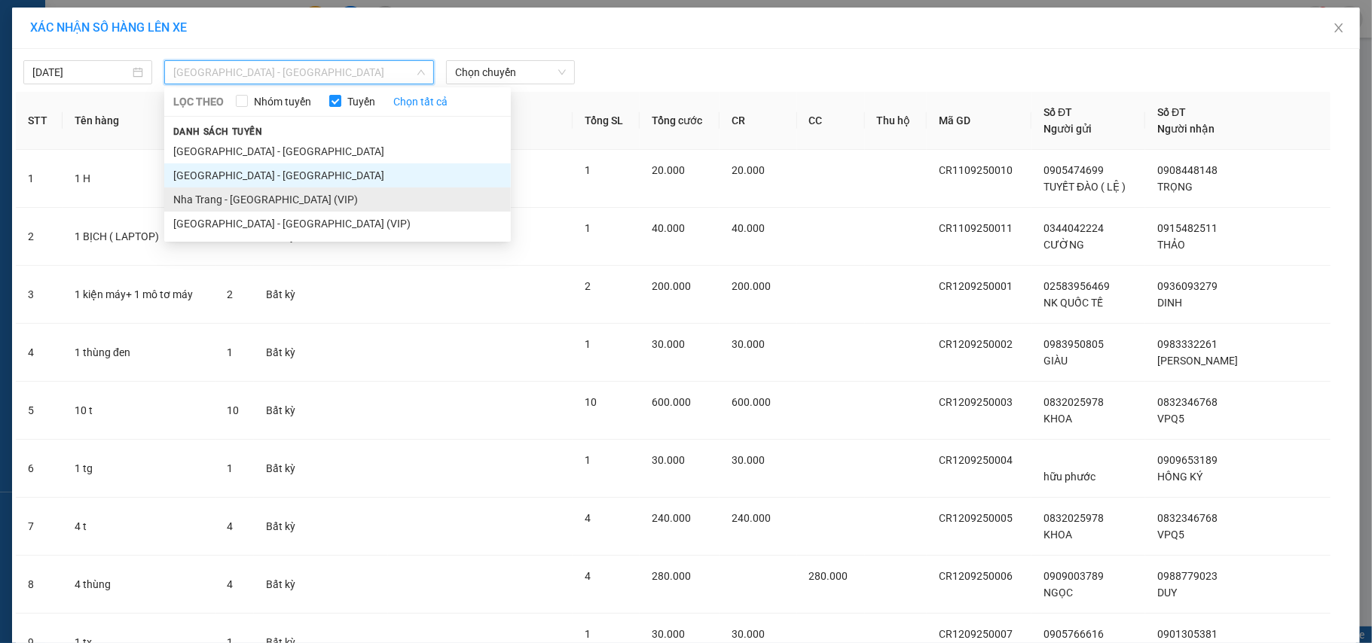
click at [244, 197] on li "Nha Trang - Sài Gòn (VIP)" at bounding box center [337, 200] width 346 height 24
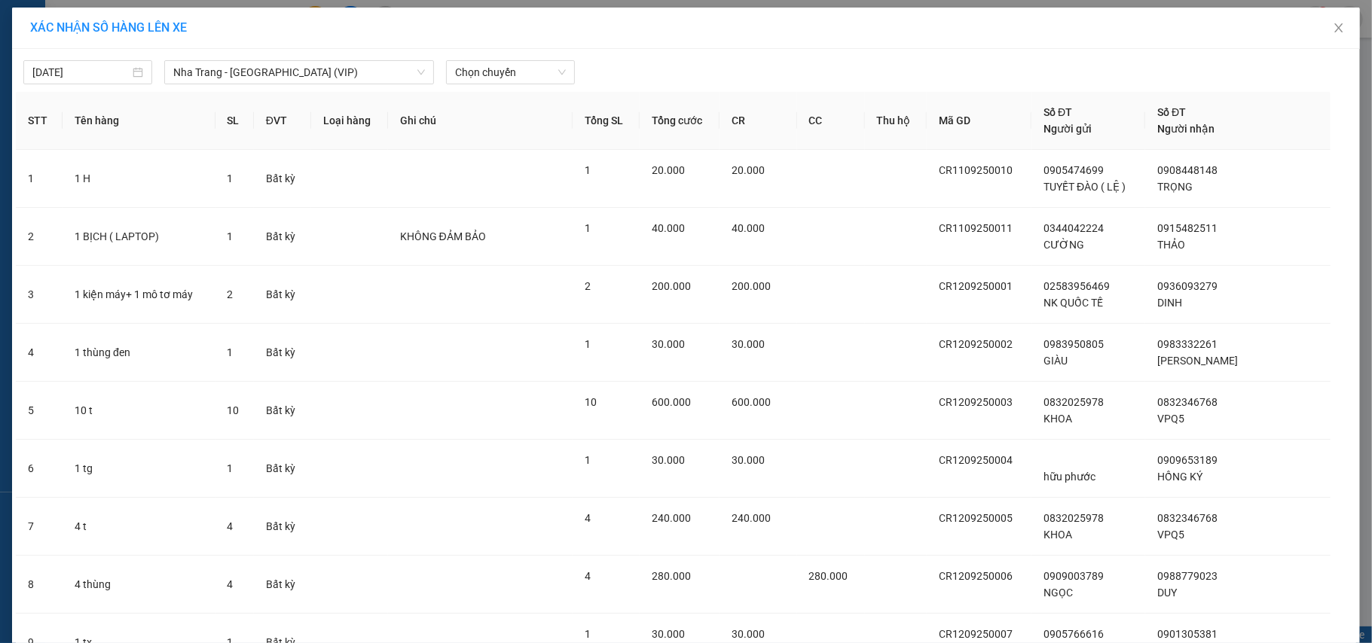
click at [568, 70] on div "Chọn chuyến" at bounding box center [510, 72] width 141 height 24
click at [558, 71] on span "Chọn chuyến" at bounding box center [510, 72] width 111 height 23
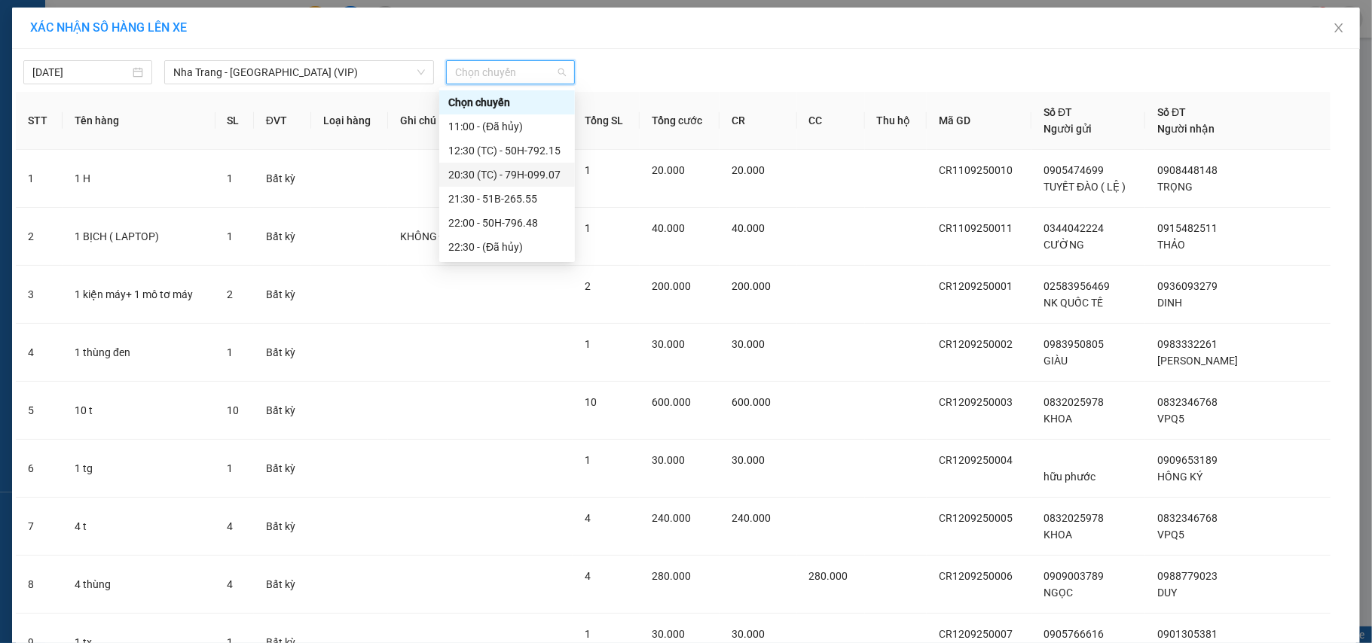
click at [501, 172] on div "20:30 (TC) - 79H-099.07" at bounding box center [506, 174] width 117 height 17
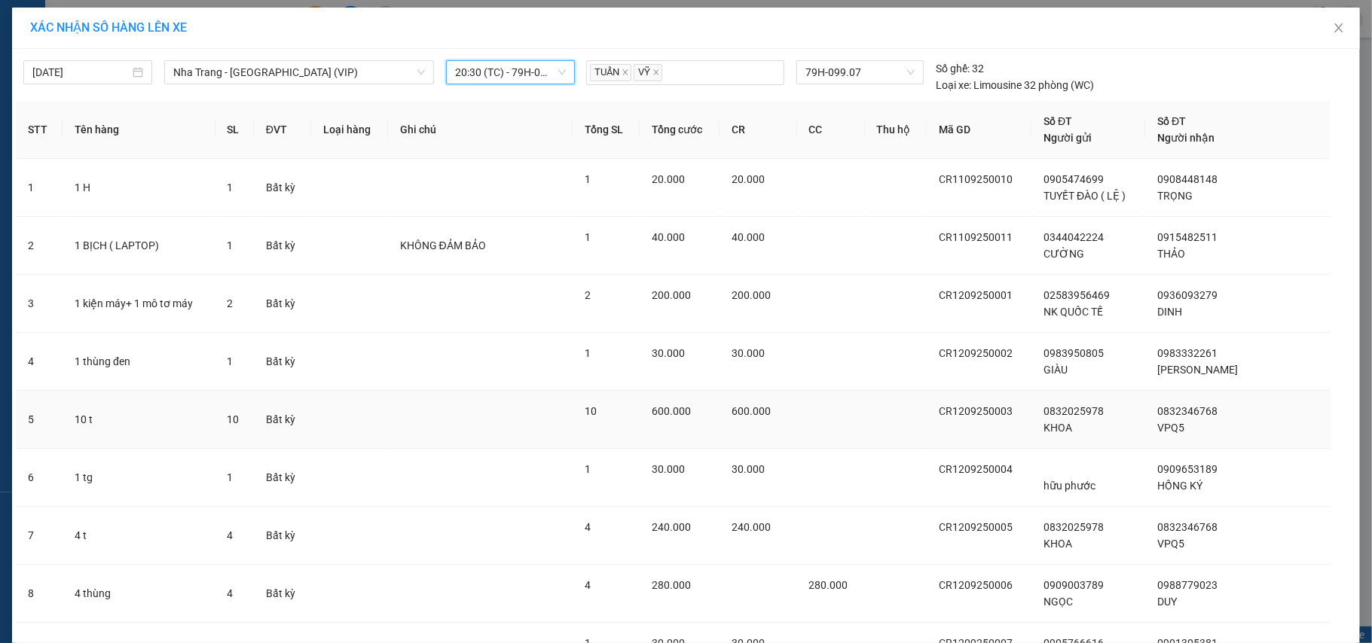
scroll to position [558, 0]
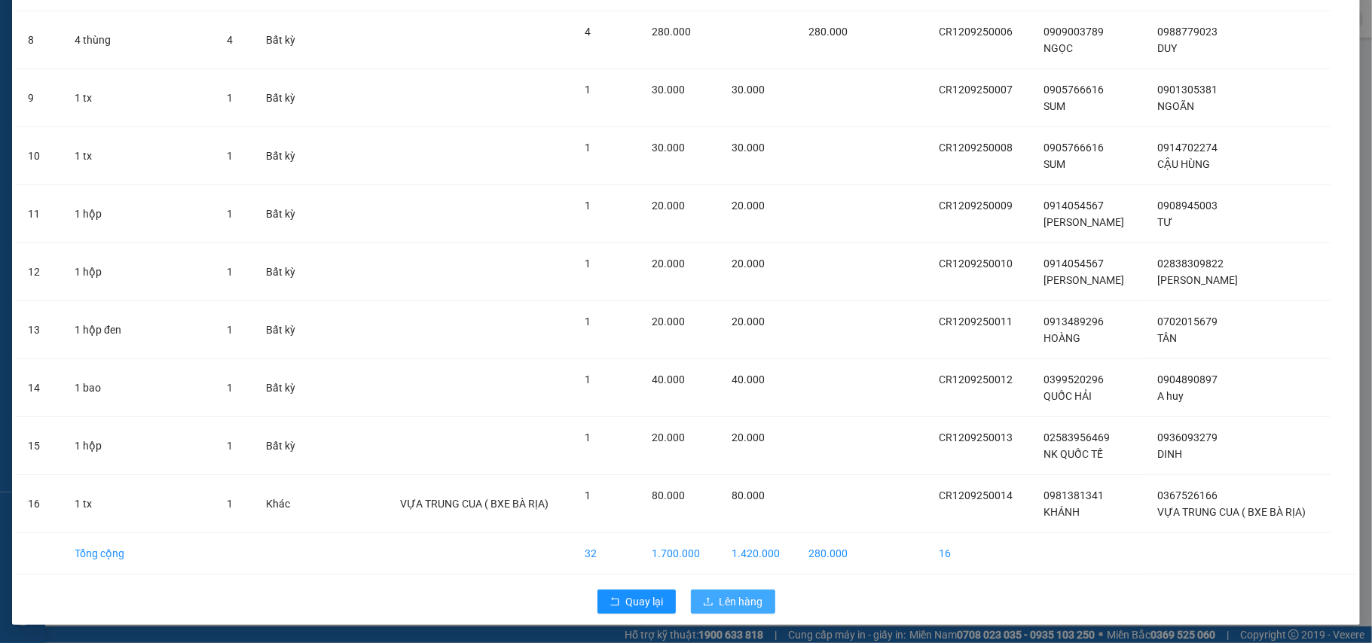
click at [756, 603] on button "Lên hàng" at bounding box center [733, 602] width 84 height 24
